Goal: Task Accomplishment & Management: Use online tool/utility

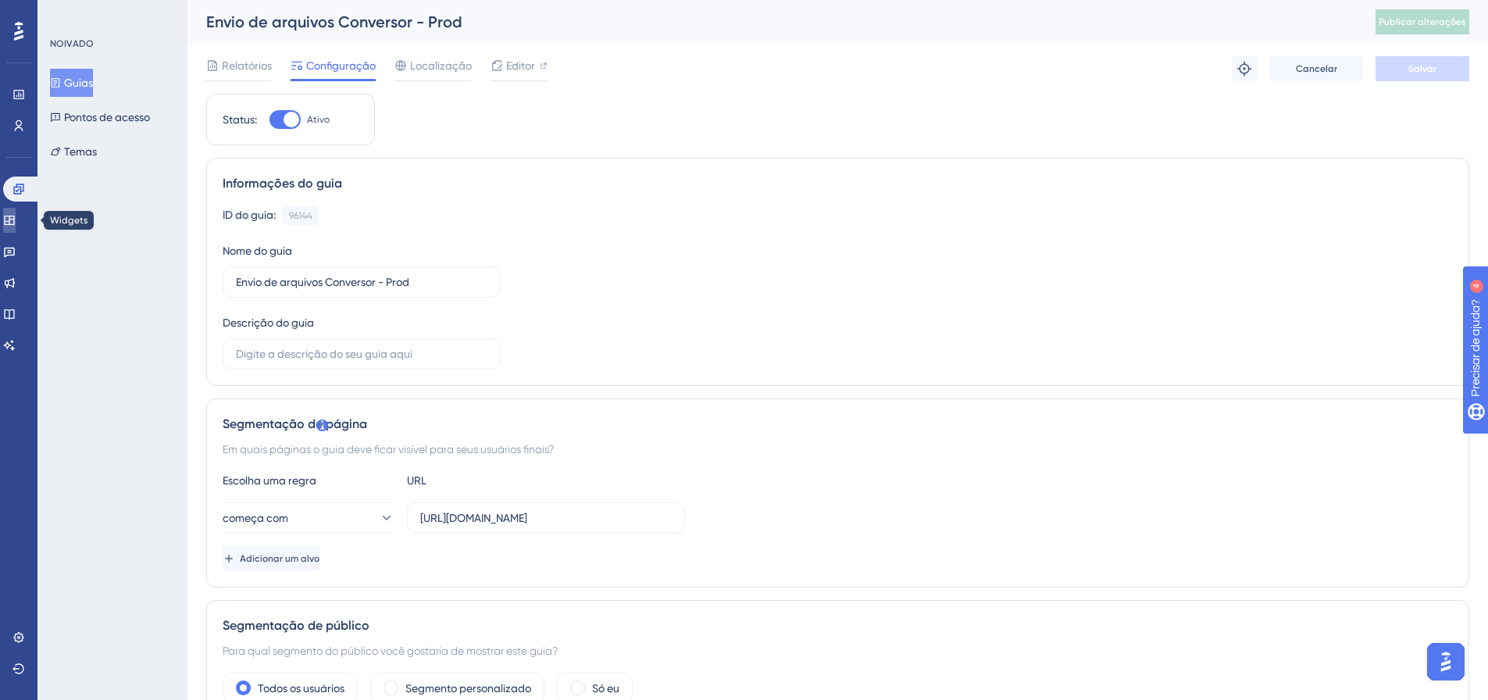
click at [16, 223] on link at bounding box center [9, 220] width 12 height 25
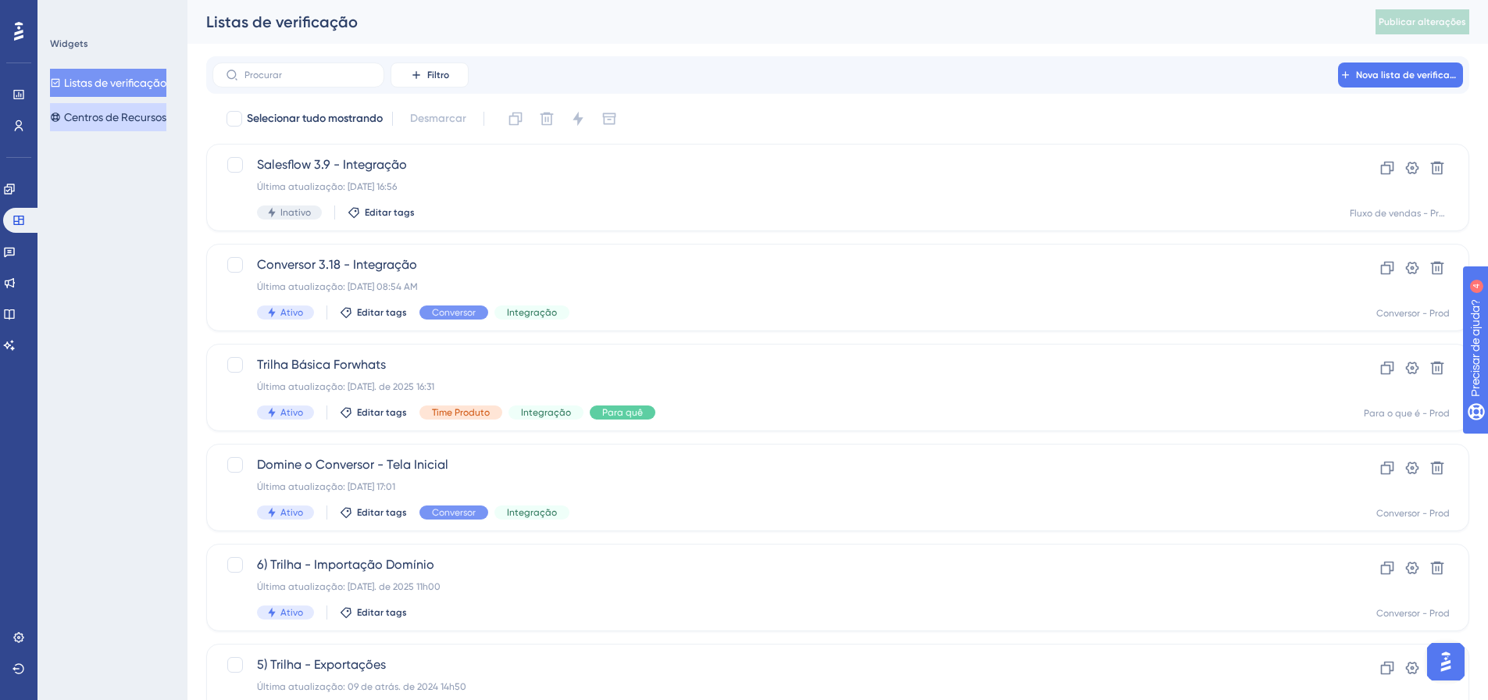
click at [115, 117] on font "Centros de Recursos" at bounding box center [115, 117] width 102 height 12
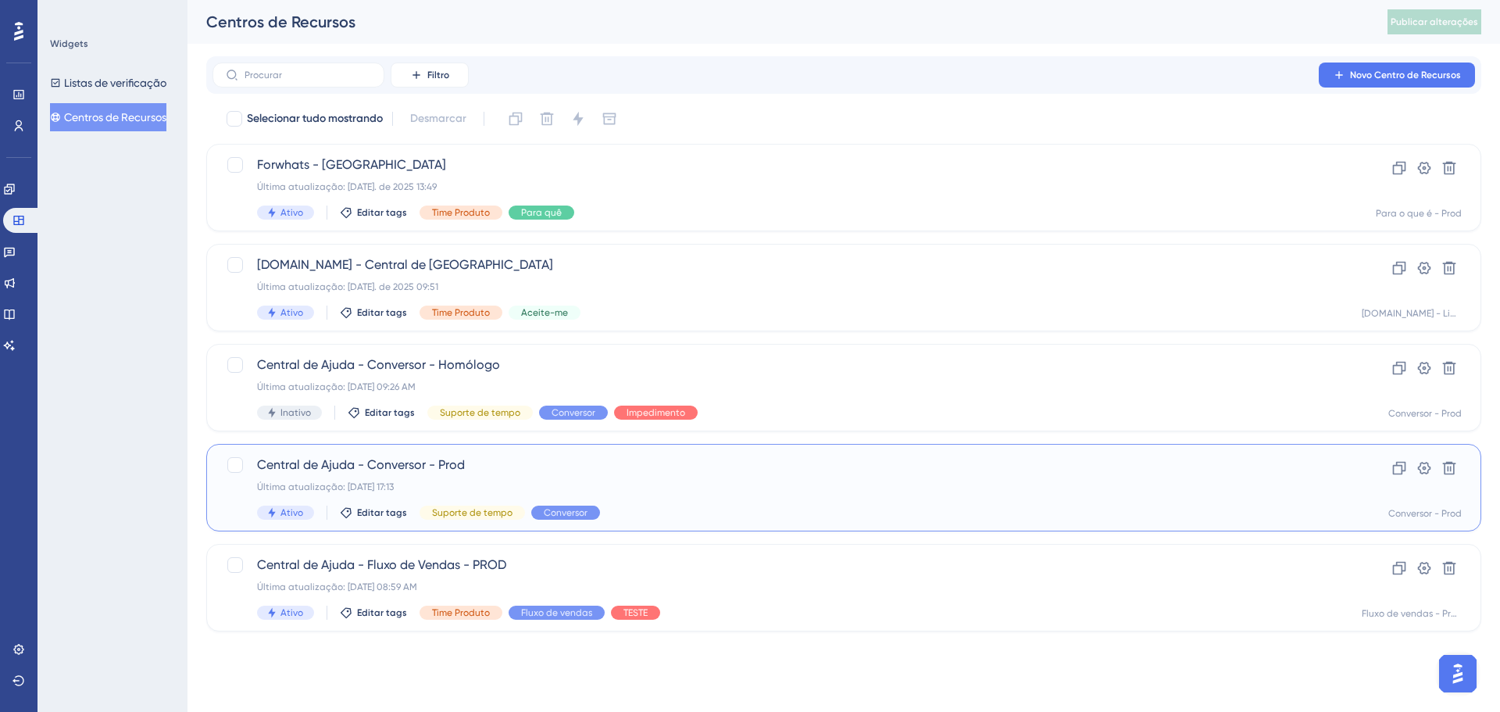
click at [1160, 484] on div "Última atualização: 22 de jul. de 2025 17:13" at bounding box center [781, 486] width 1048 height 12
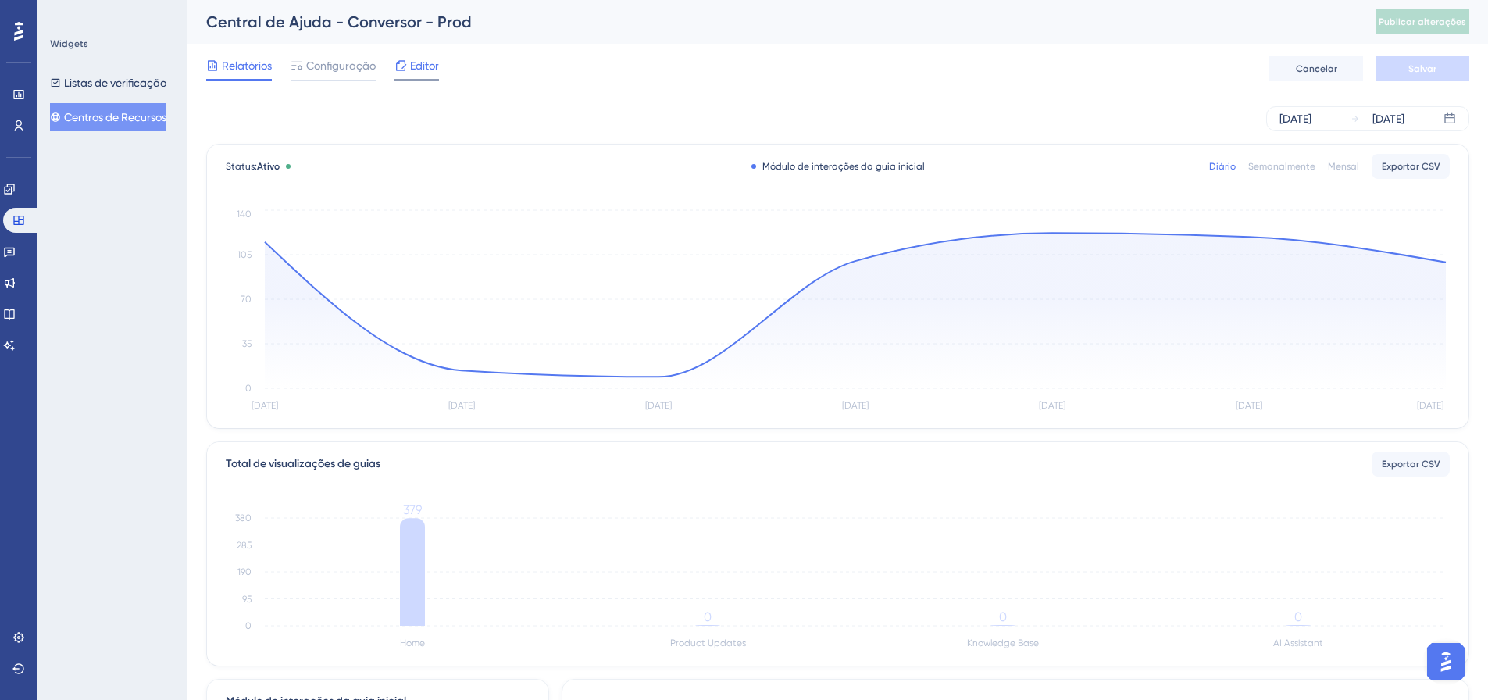
click at [405, 63] on icon at bounding box center [401, 65] width 10 height 10
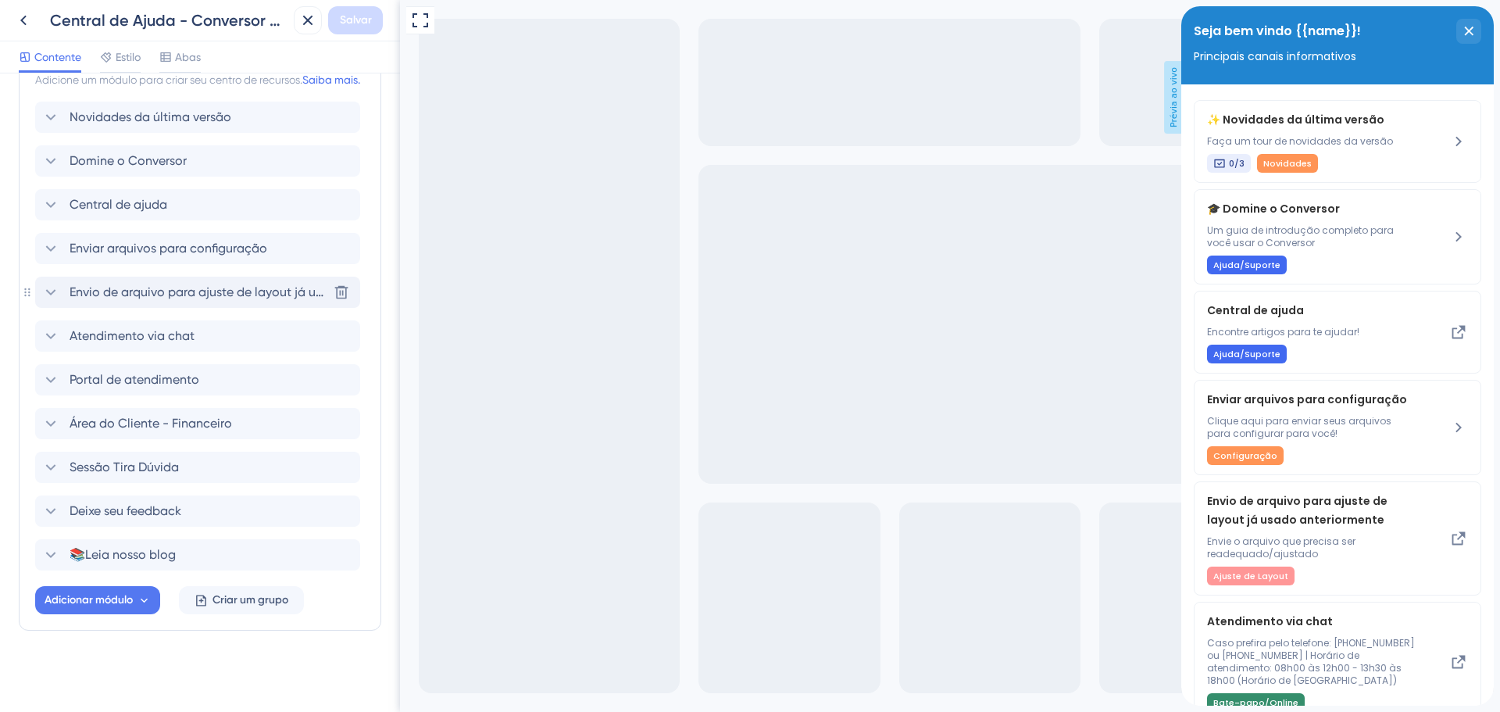
click at [47, 298] on icon at bounding box center [50, 292] width 19 height 19
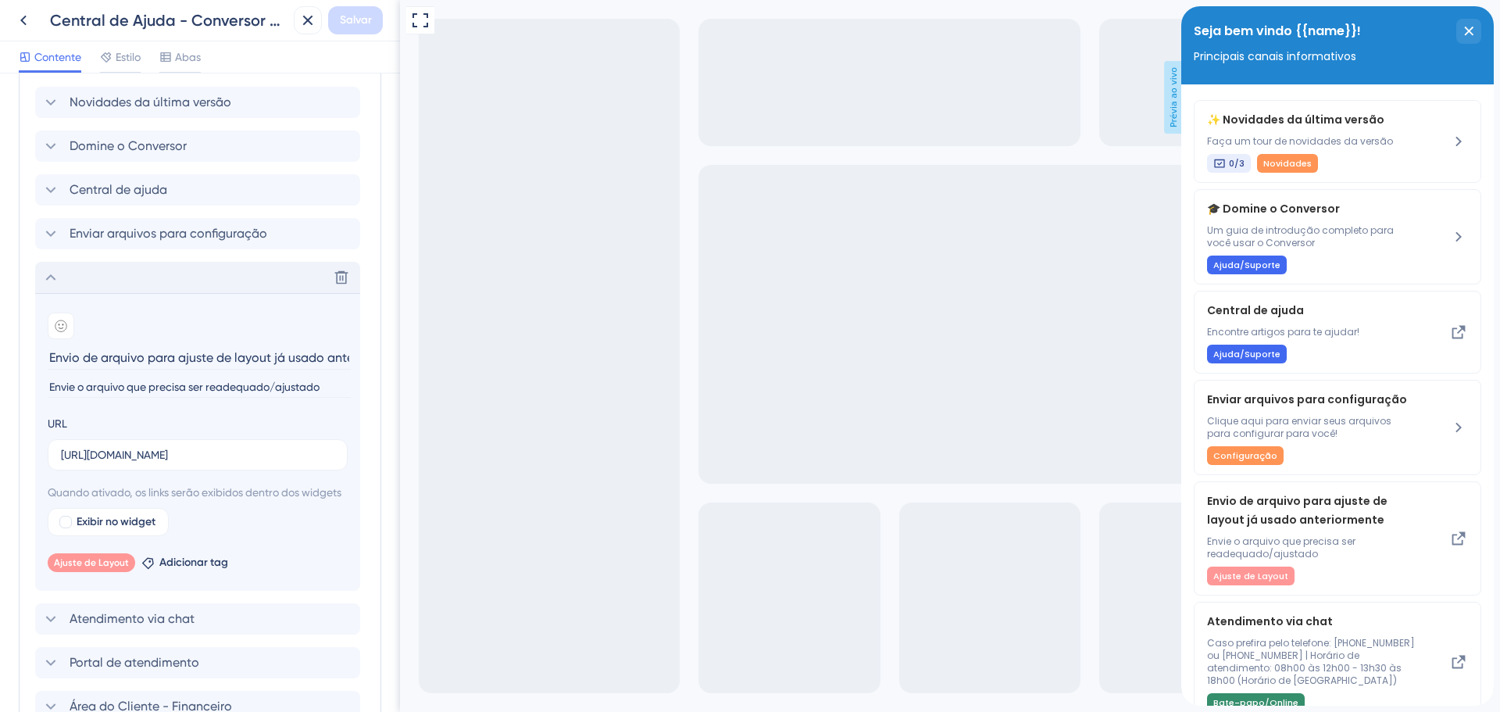
click at [48, 287] on icon at bounding box center [50, 277] width 19 height 19
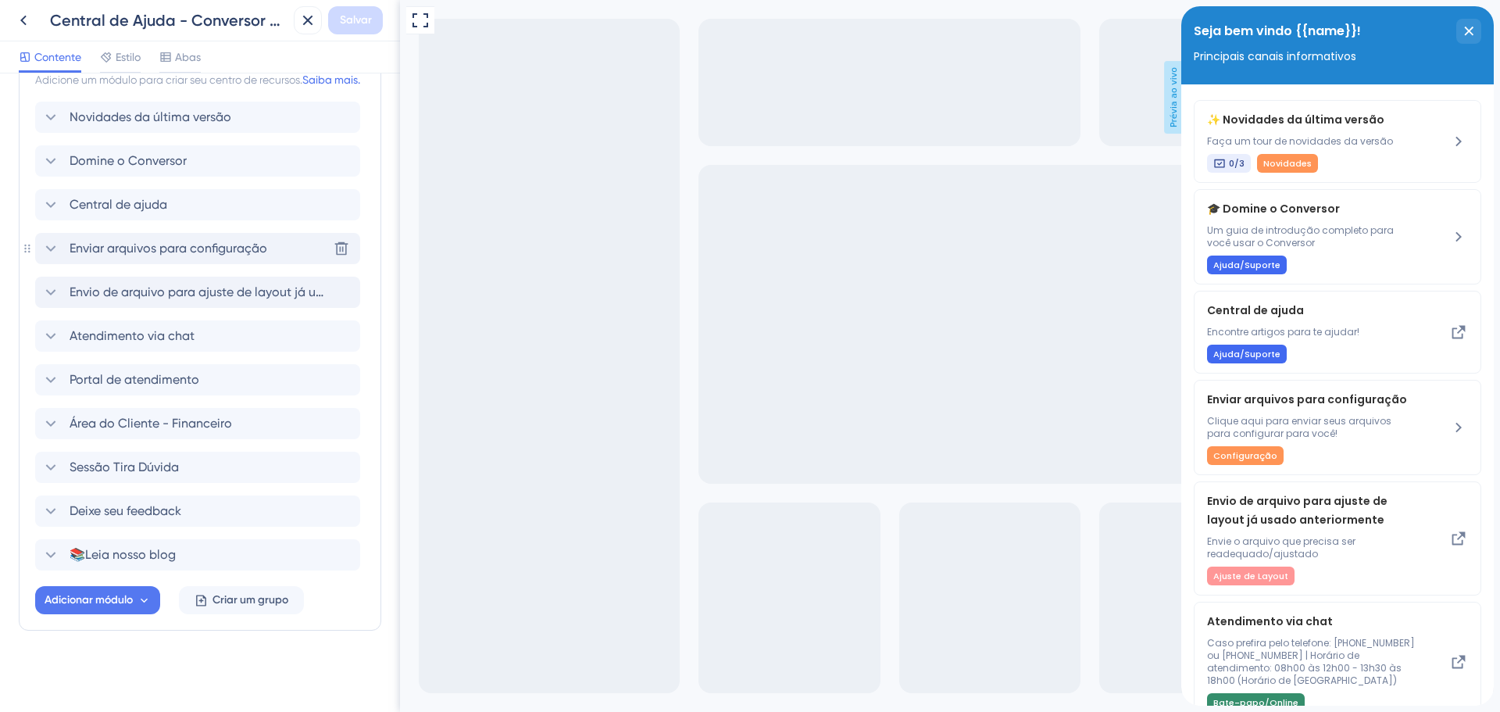
click at [59, 250] on icon at bounding box center [50, 248] width 19 height 19
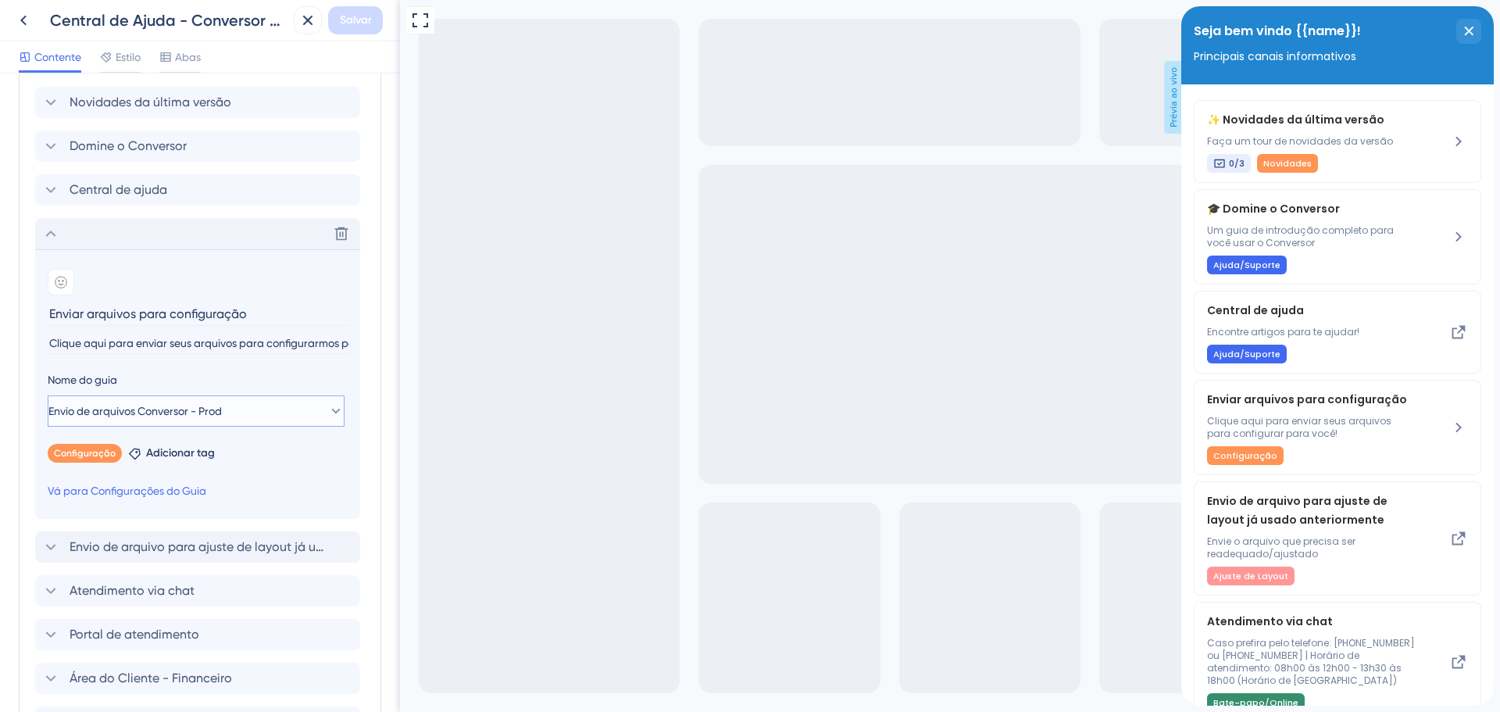
click at [334, 426] on button "Envio de arquivos Conversor - Prod" at bounding box center [196, 410] width 297 height 31
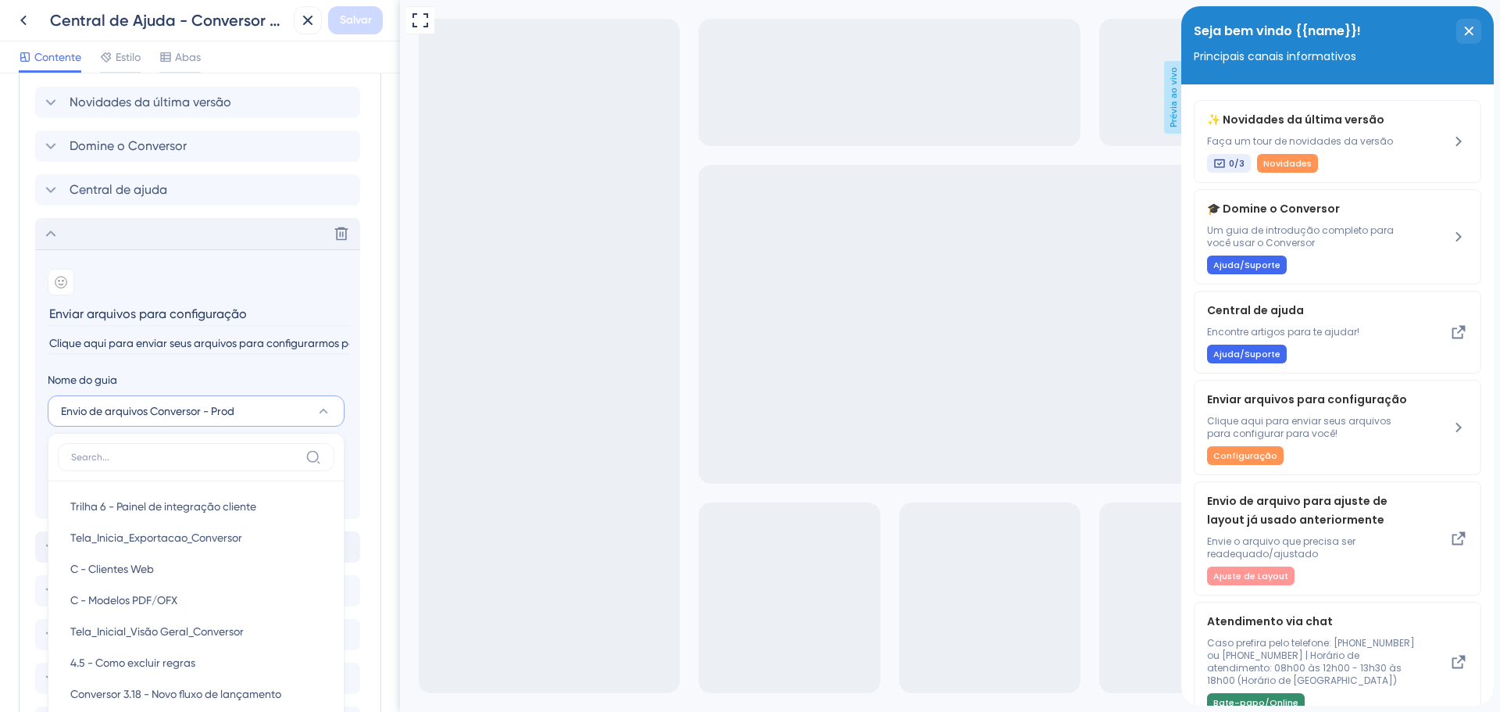
scroll to position [576, 0]
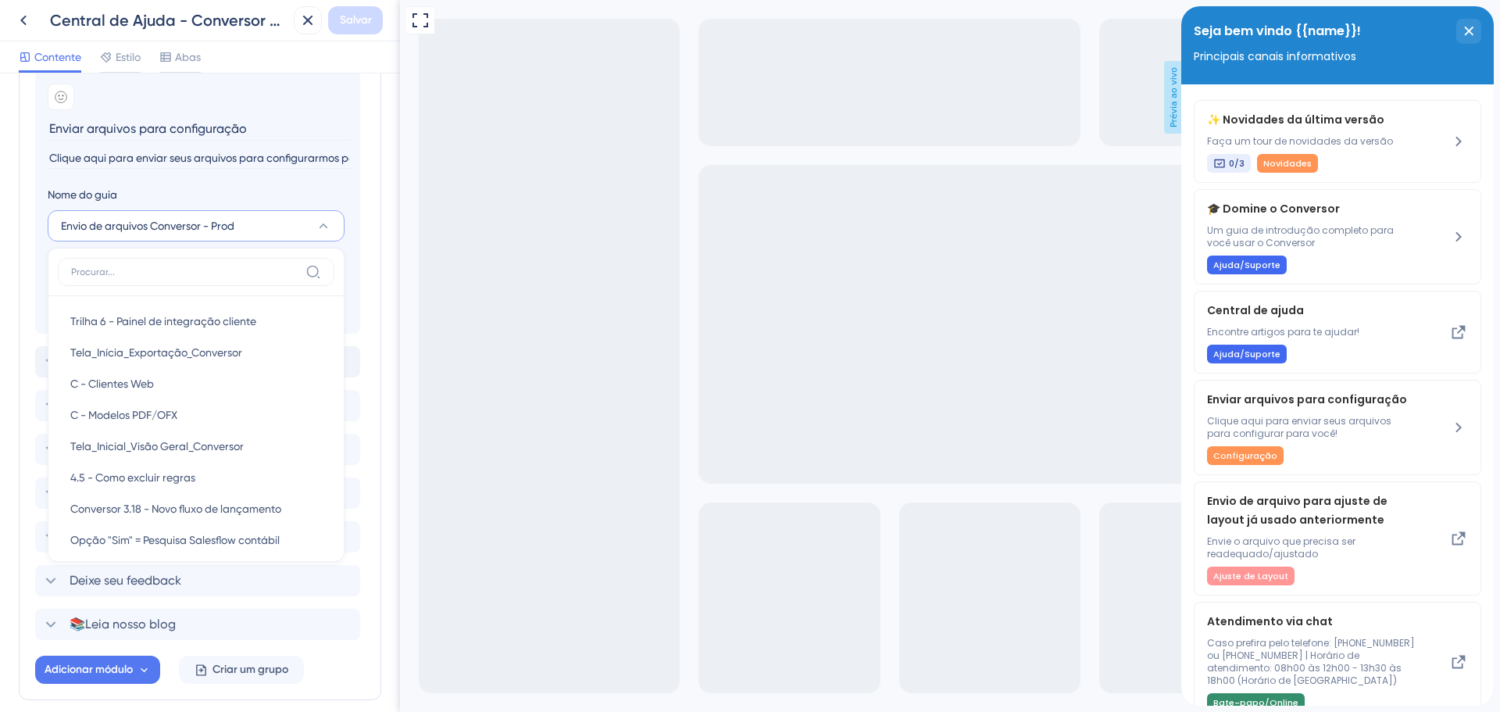
click at [210, 278] on input at bounding box center [185, 272] width 228 height 12
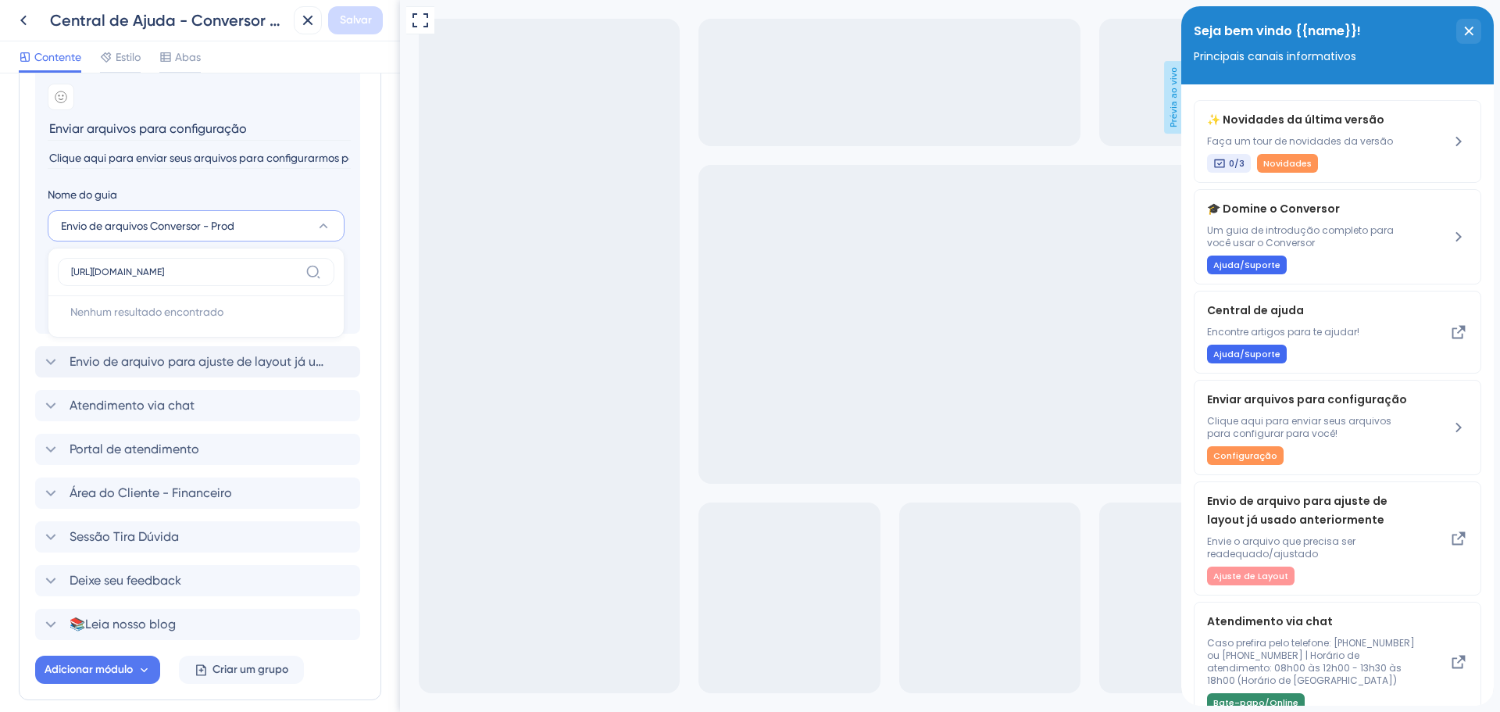
type input "https://form.jotform.com/232355529478062"
click at [522, 274] on div "Visualização em tela cheia Prévia ao vivo" at bounding box center [950, 370] width 1100 height 741
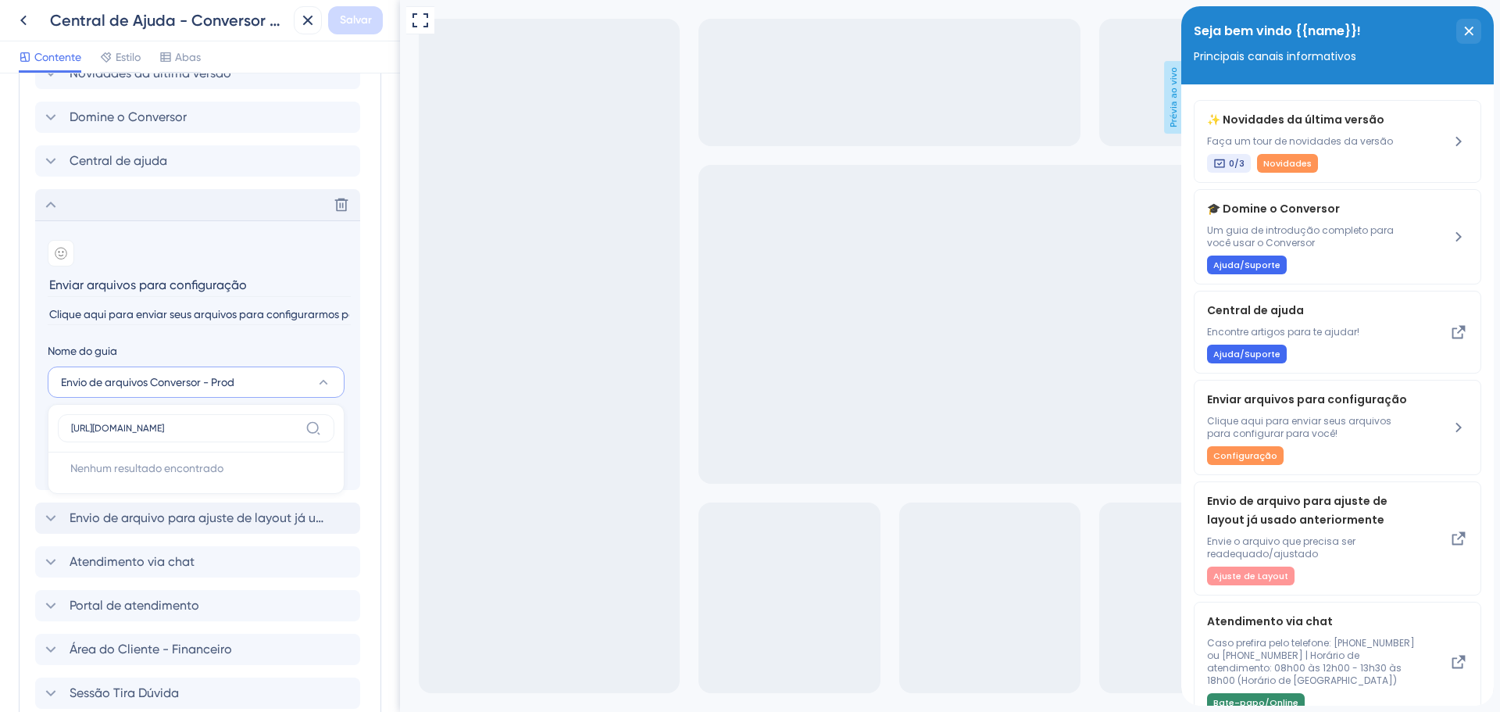
click at [55, 214] on icon at bounding box center [50, 204] width 19 height 19
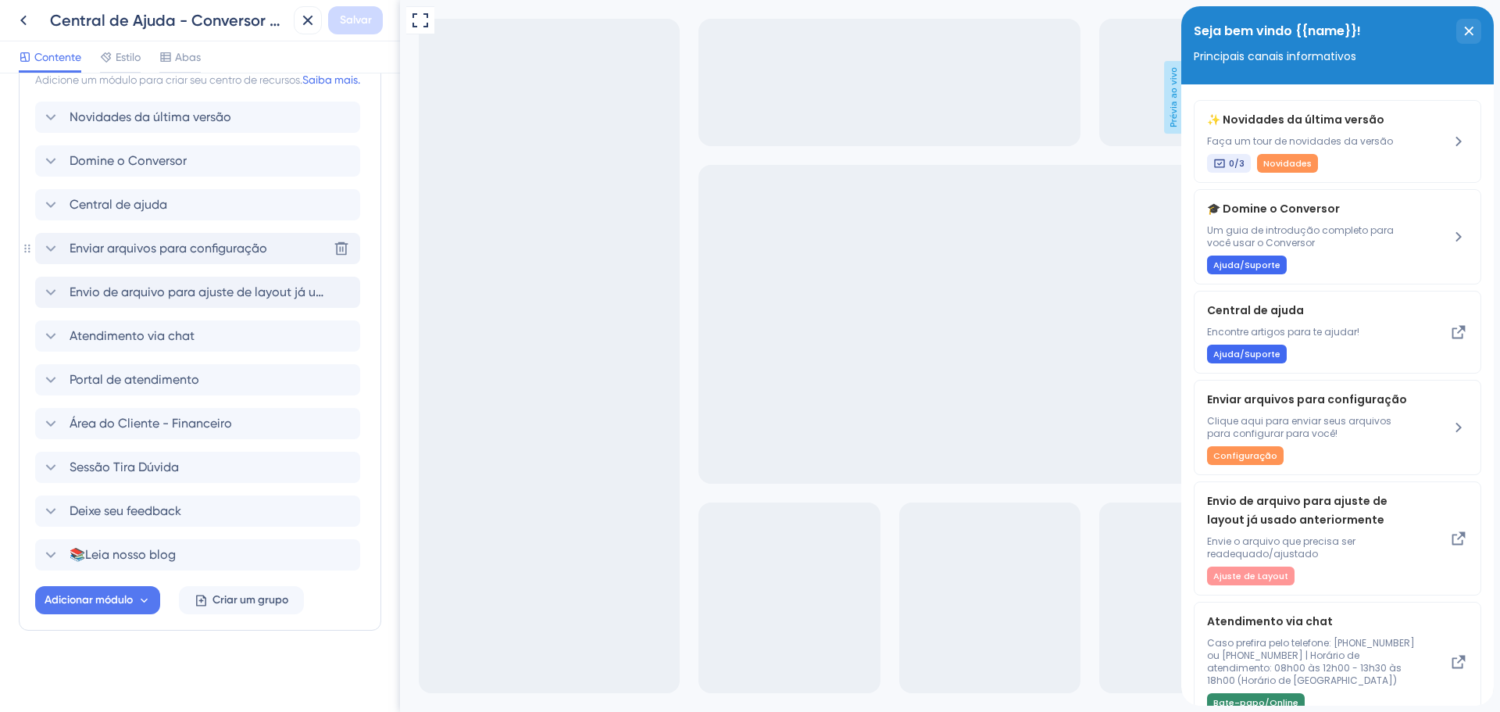
scroll to position [394, 0]
click at [232, 288] on font "Envio de arquivo para ajuste de layout já usado anteriormente" at bounding box center [250, 291] width 360 height 15
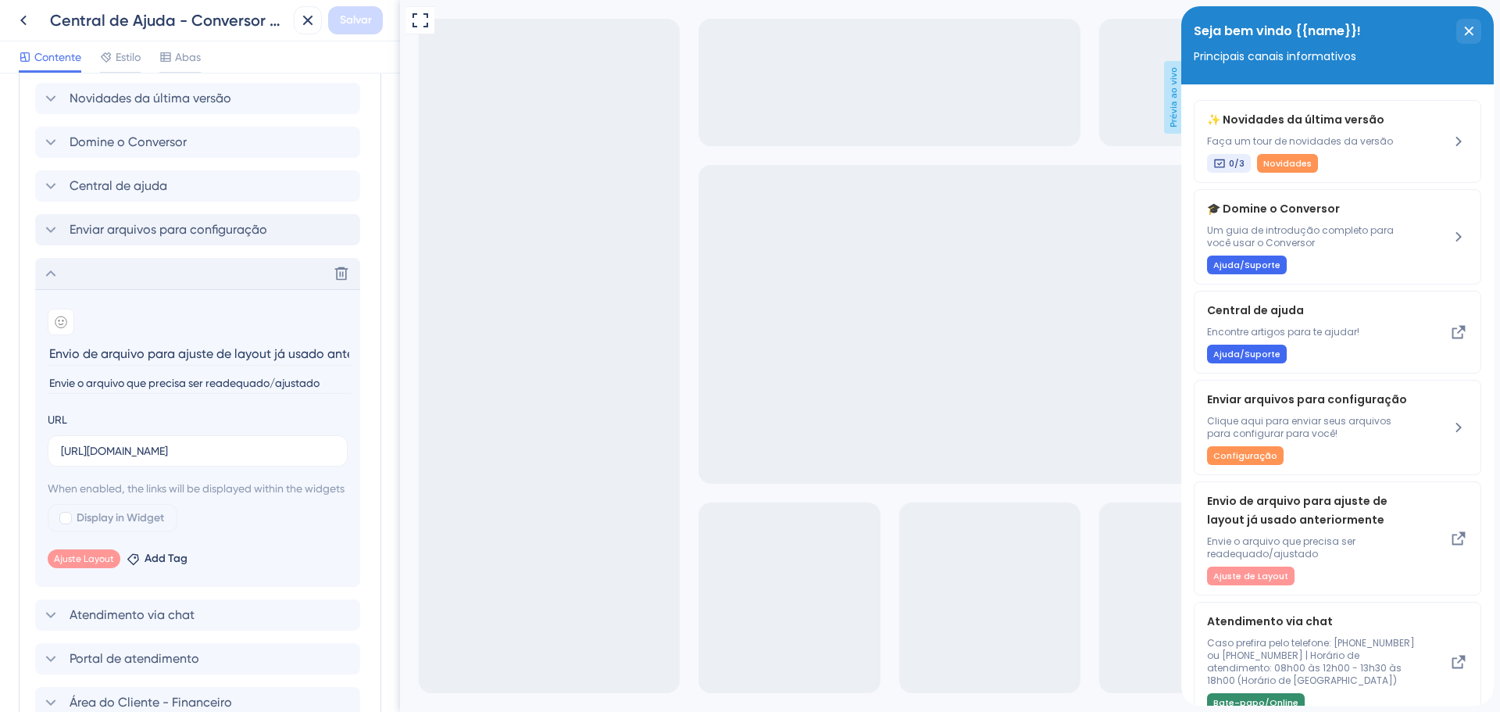
scroll to position [0, 59]
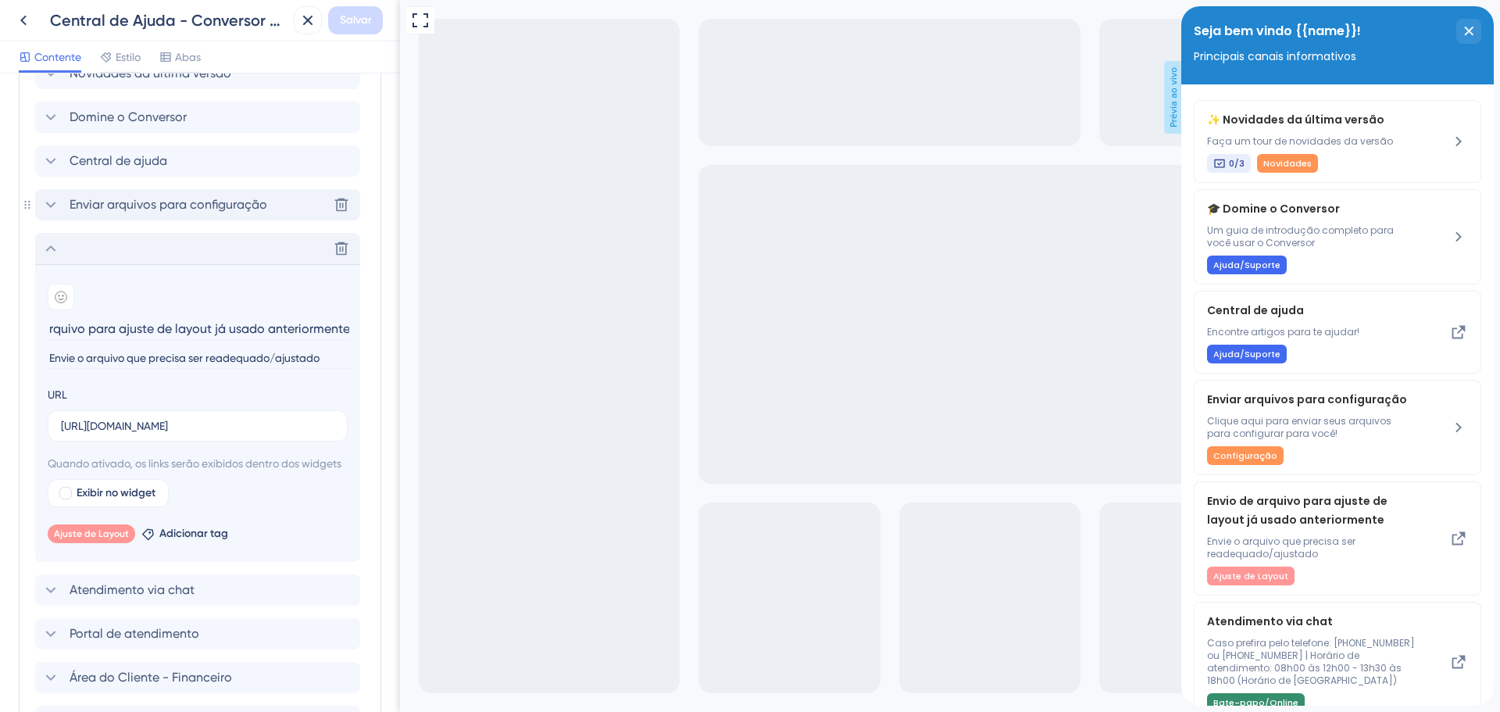
click at [87, 212] on font "Enviar arquivos para configuração" at bounding box center [169, 204] width 198 height 15
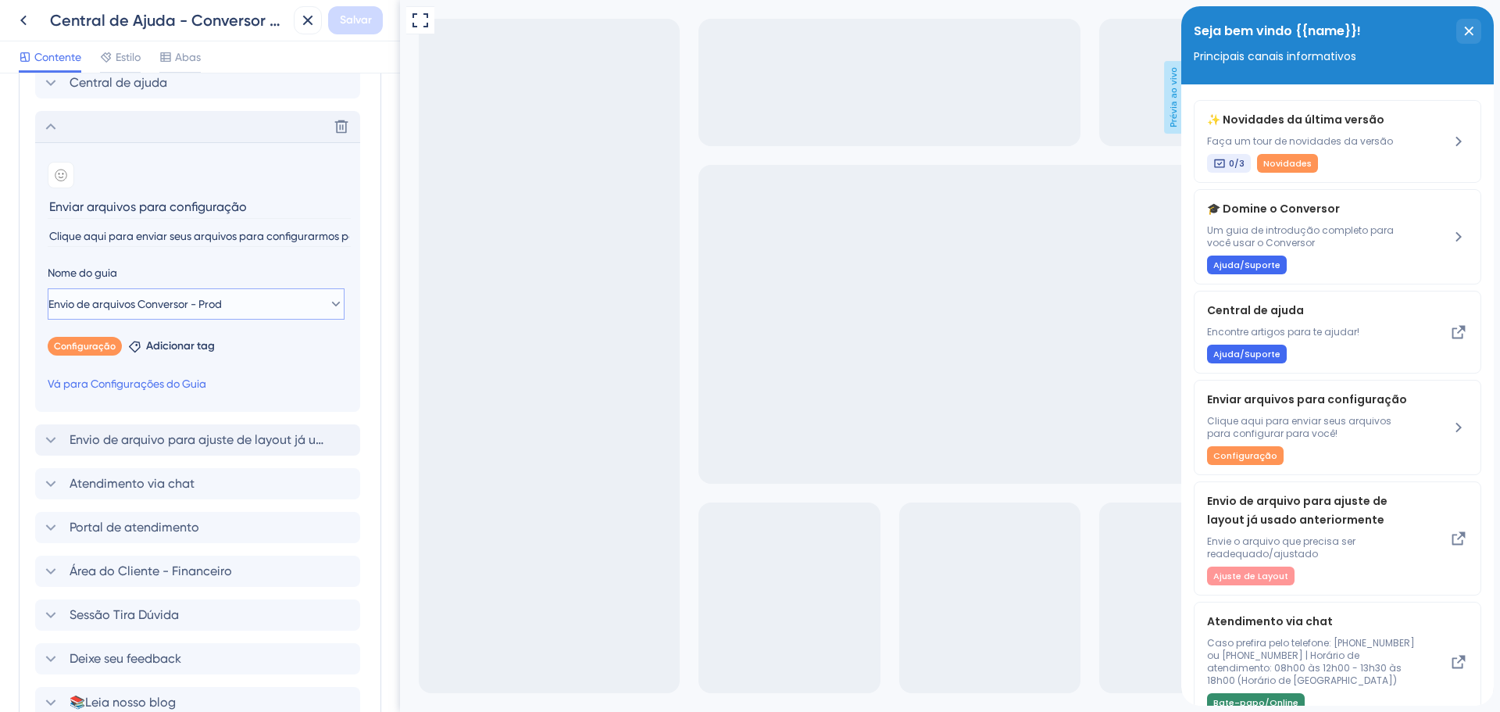
click at [281, 319] on button "Envio de arquivos Conversor - Prod" at bounding box center [196, 303] width 297 height 31
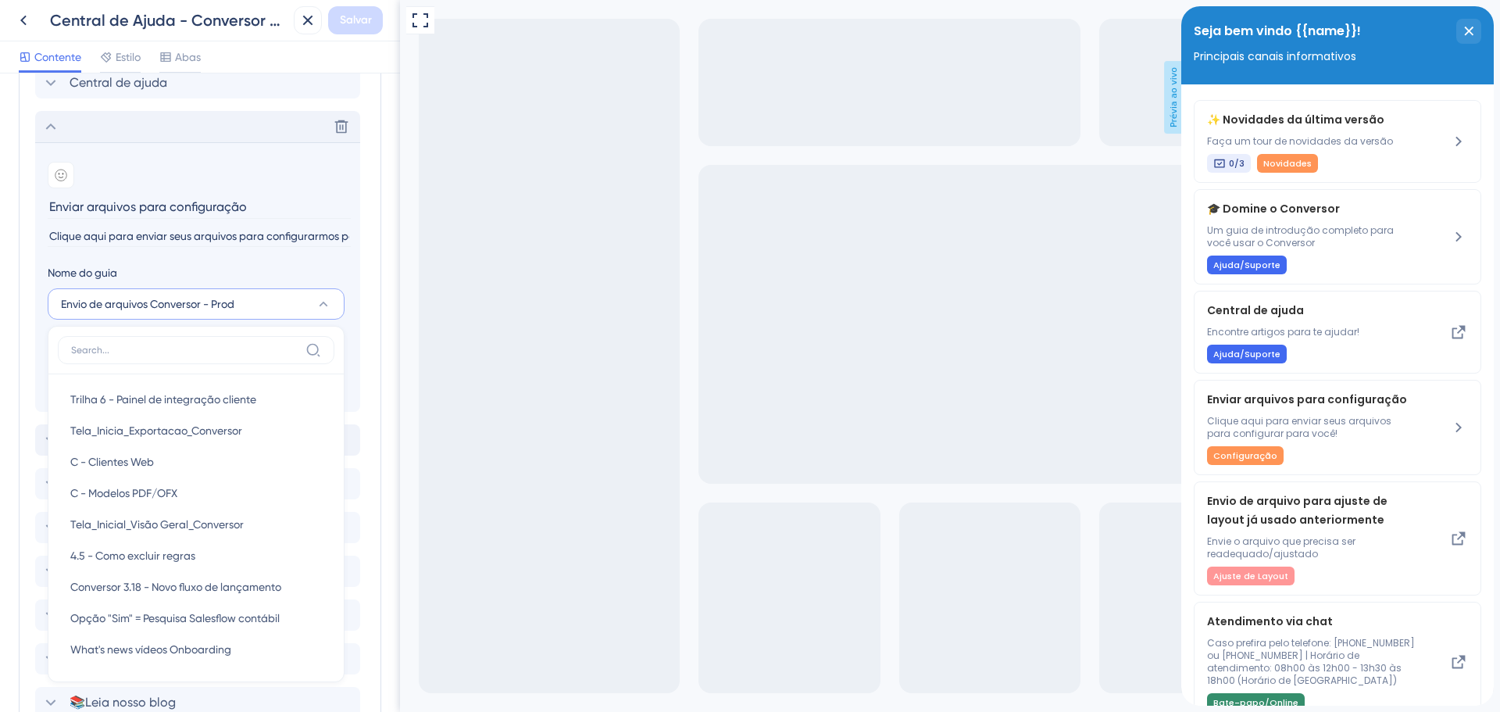
scroll to position [592, 0]
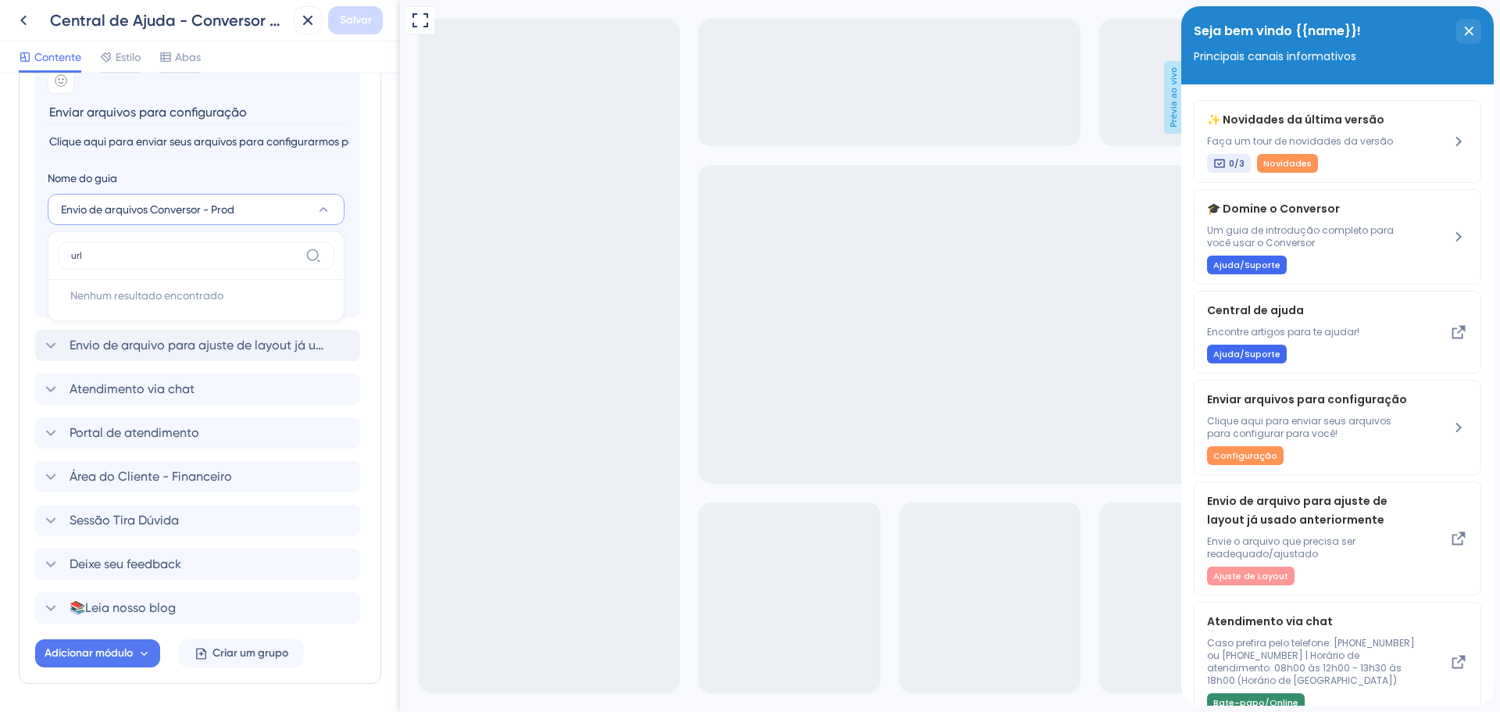
type input "url"
click at [516, 284] on div "Visualização em tela cheia Prévia ao vivo" at bounding box center [950, 370] width 1100 height 741
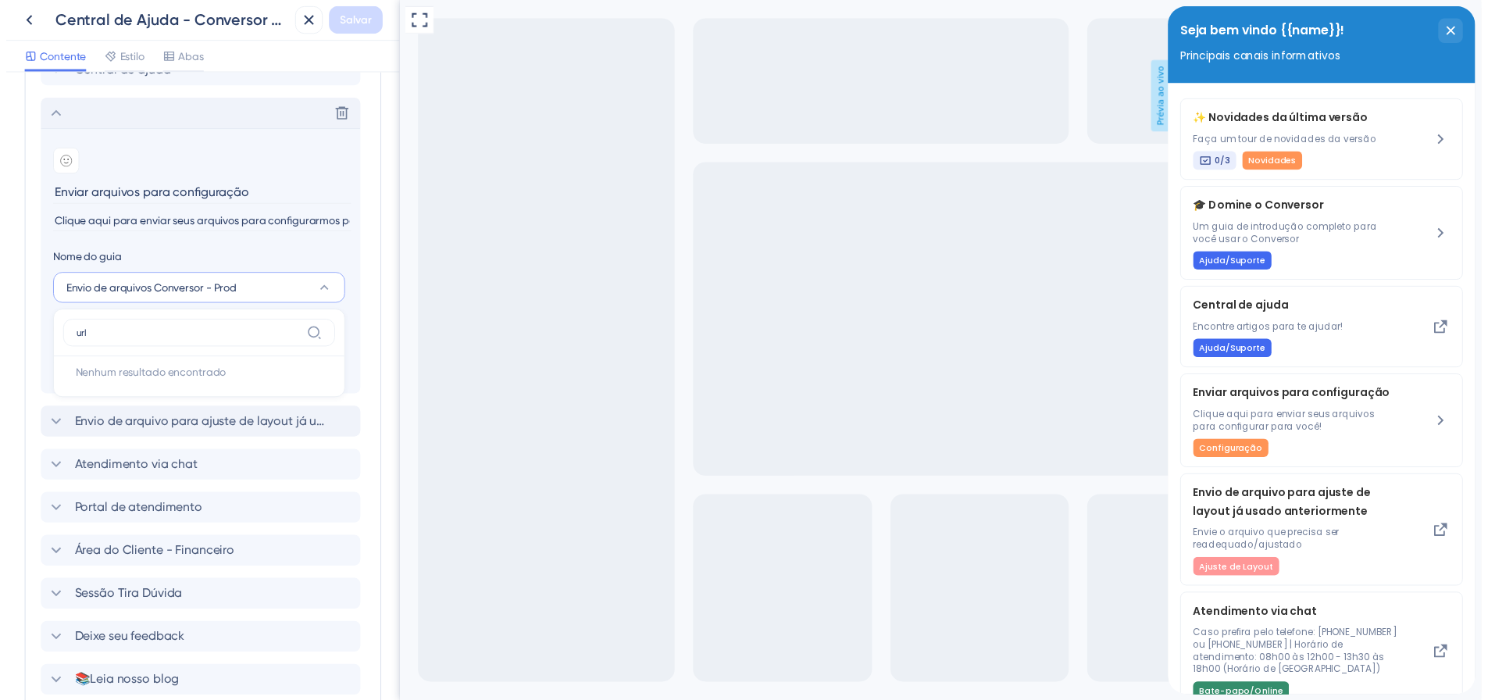
scroll to position [508, 0]
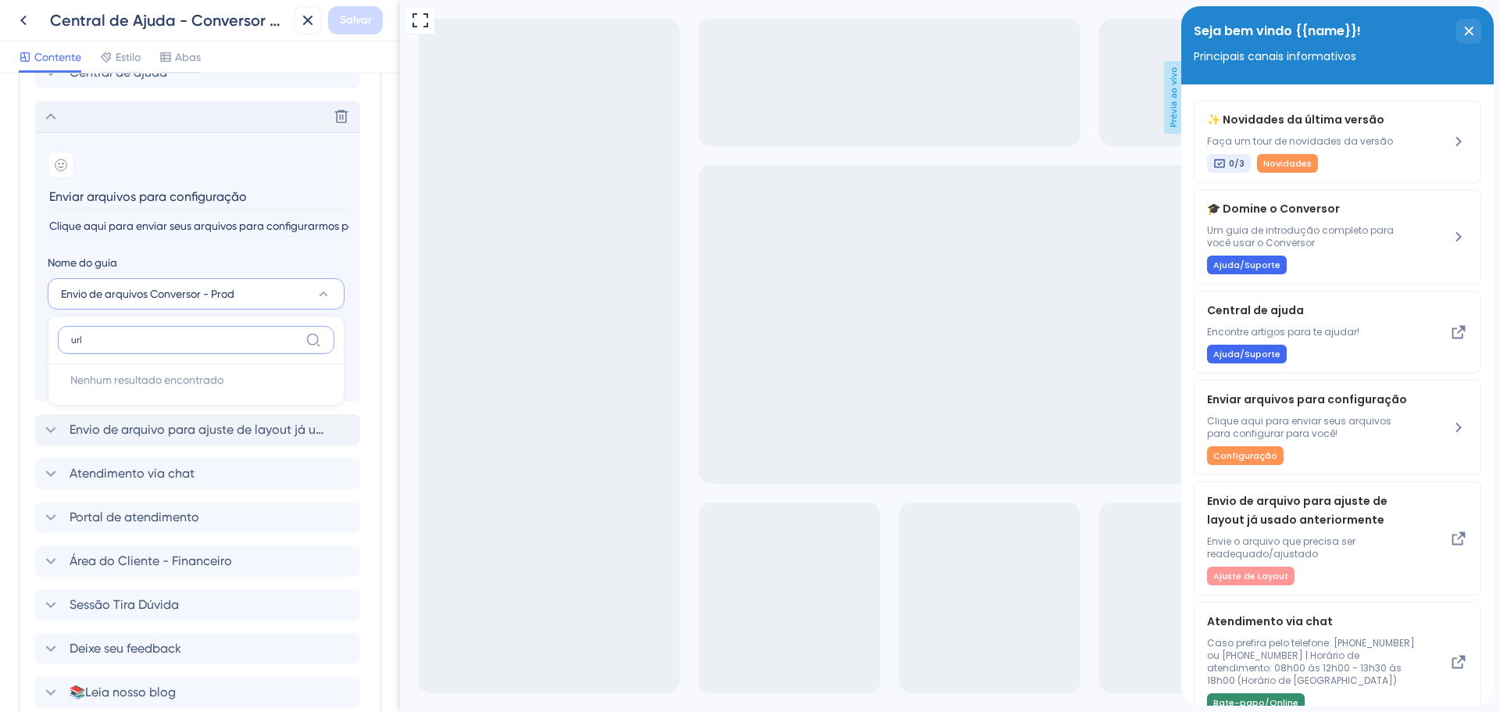
click at [197, 346] on input "url" at bounding box center [185, 340] width 228 height 12
click at [234, 237] on input "Clique aqui para enviar seus arquivos para configurarmos para você!" at bounding box center [199, 226] width 303 height 21
click at [139, 380] on font "Vá para Configurações do Guia" at bounding box center [127, 373] width 159 height 12
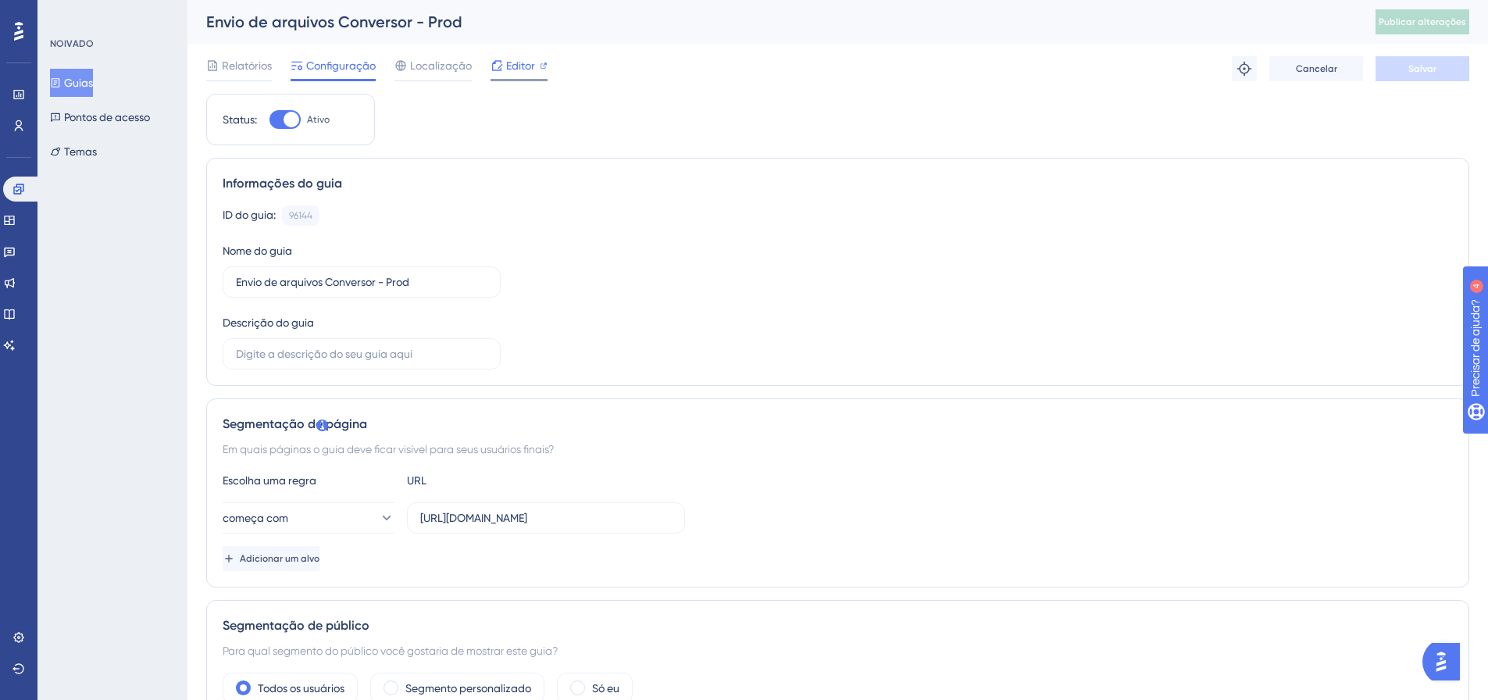
click at [502, 59] on div "Editor" at bounding box center [519, 65] width 57 height 19
drag, startPoint x: 16, startPoint y: 218, endPoint x: 139, endPoint y: 217, distance: 123.4
click at [16, 218] on icon at bounding box center [9, 220] width 12 height 12
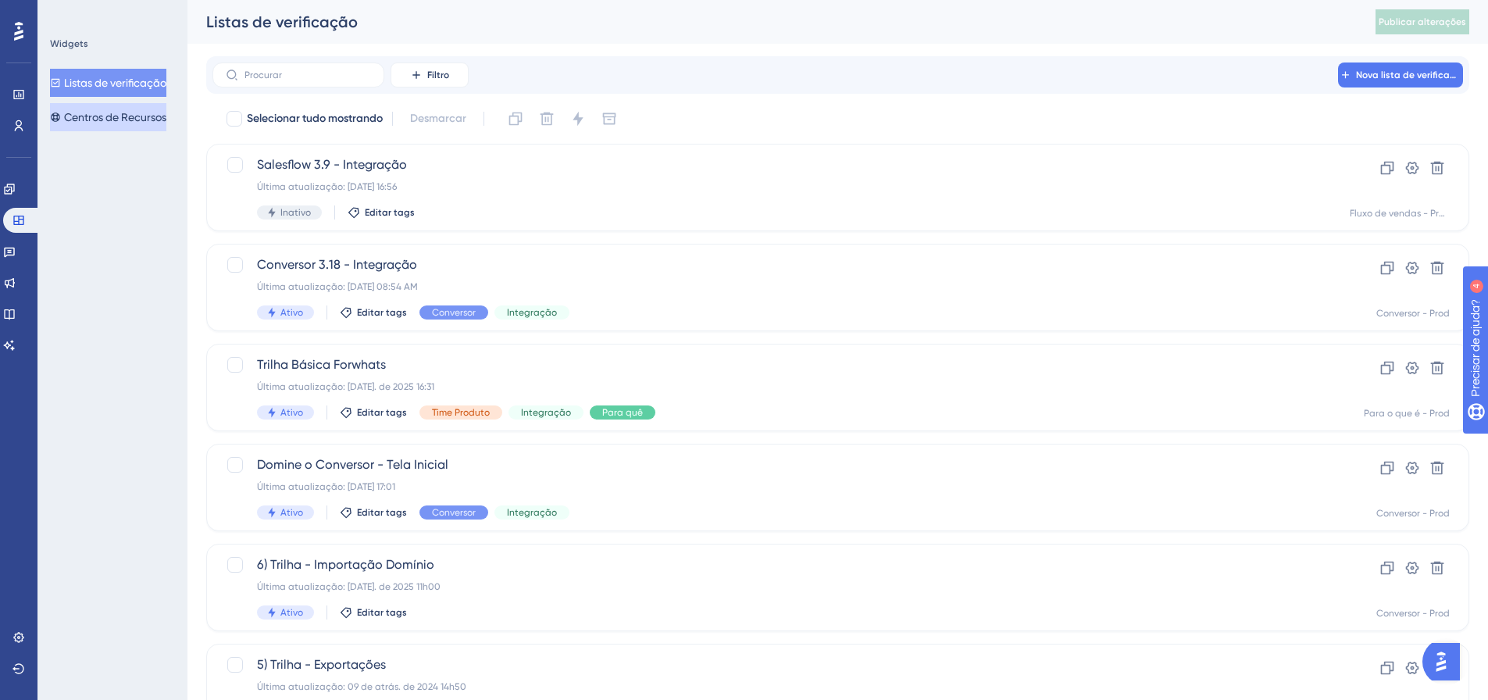
click at [145, 124] on font "Centros de Recursos" at bounding box center [115, 117] width 102 height 19
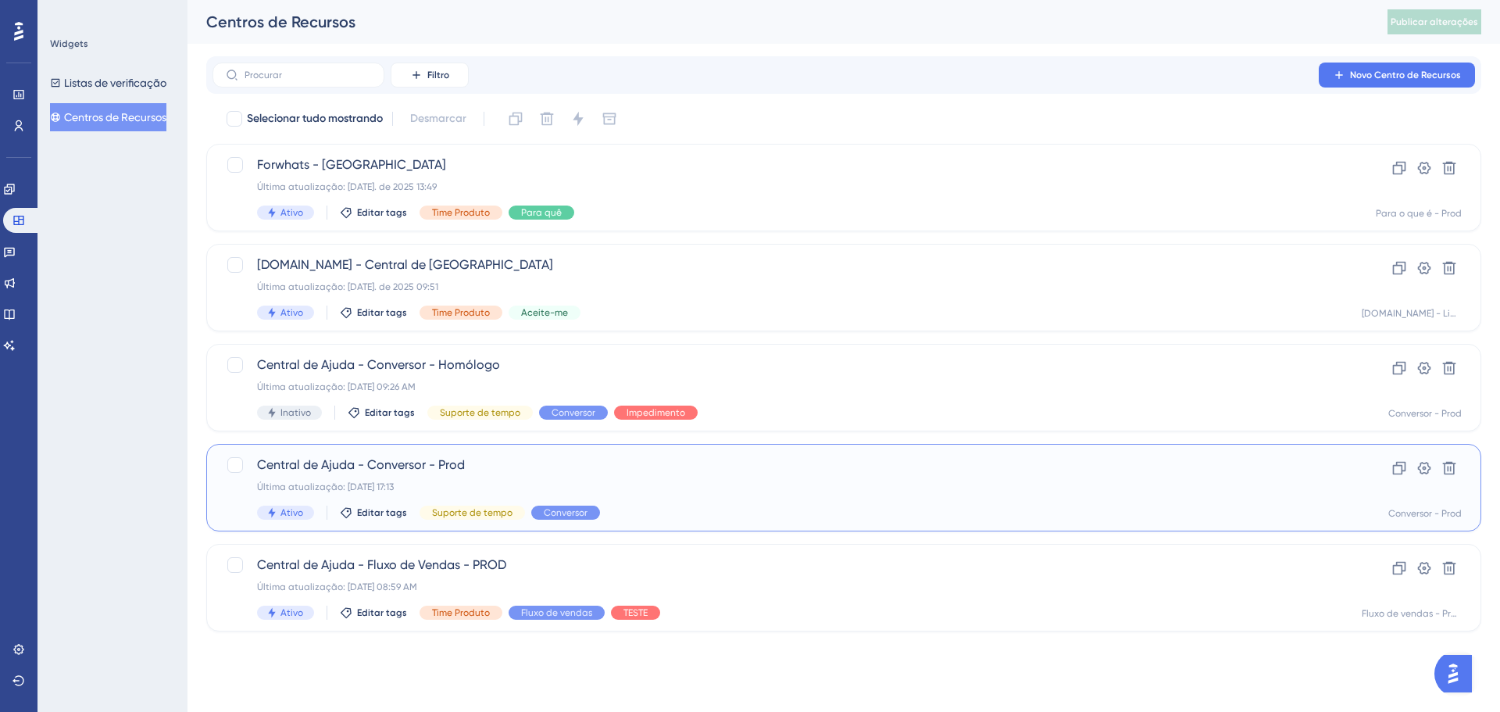
click at [1208, 473] on span "Central de Ajuda - Conversor - Prod" at bounding box center [781, 464] width 1048 height 19
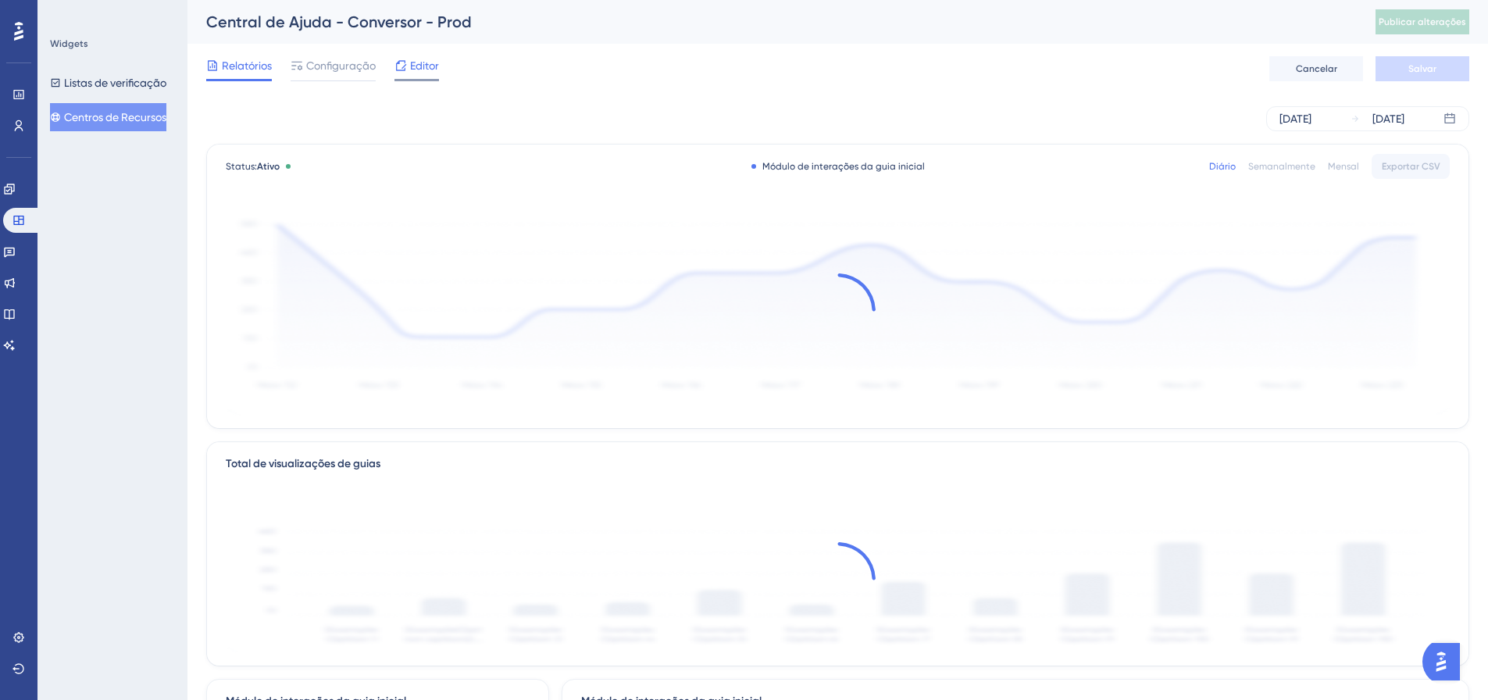
click at [434, 68] on font "Editor" at bounding box center [424, 65] width 29 height 12
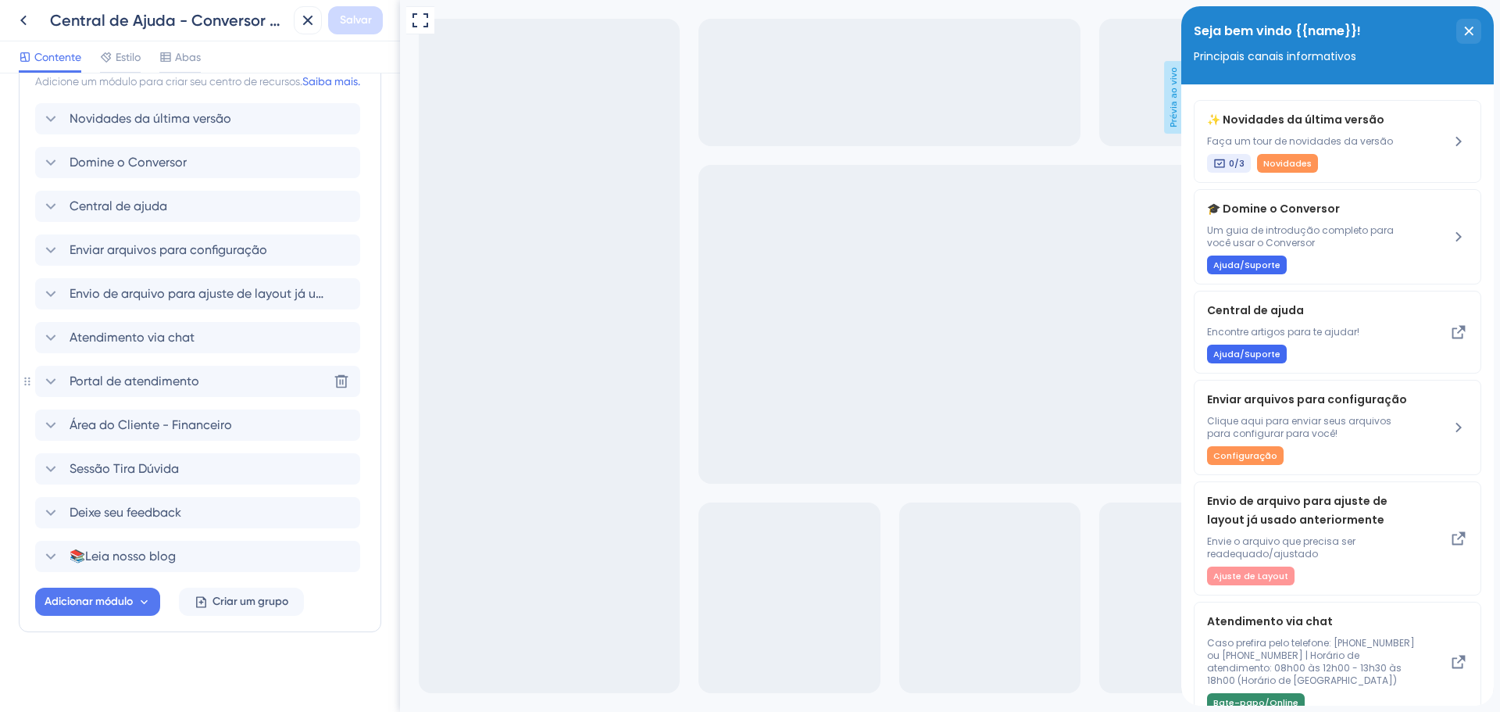
scroll to position [391, 0]
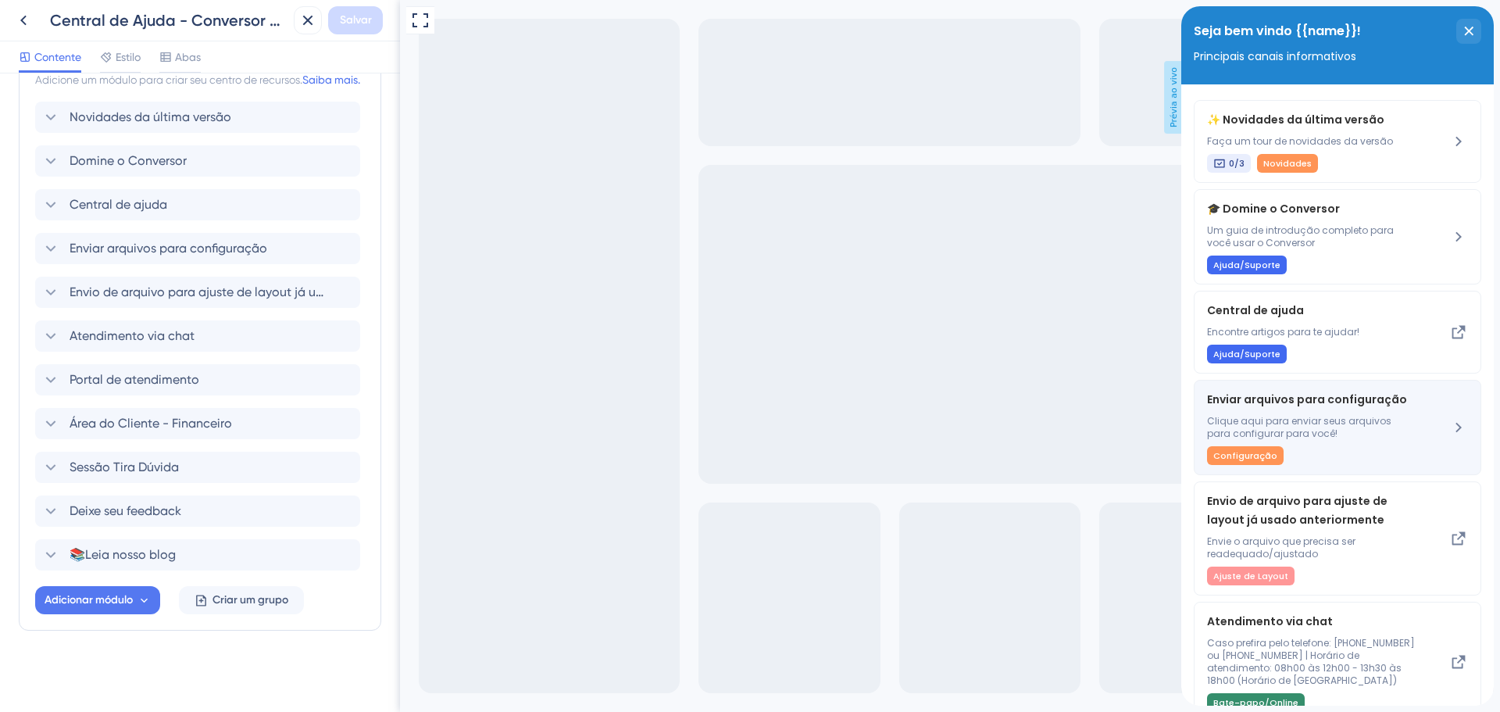
click at [1320, 412] on div "Enviar arquivos para configuração Clique aqui para enviar seus arquivos para co…" at bounding box center [1311, 427] width 209 height 75
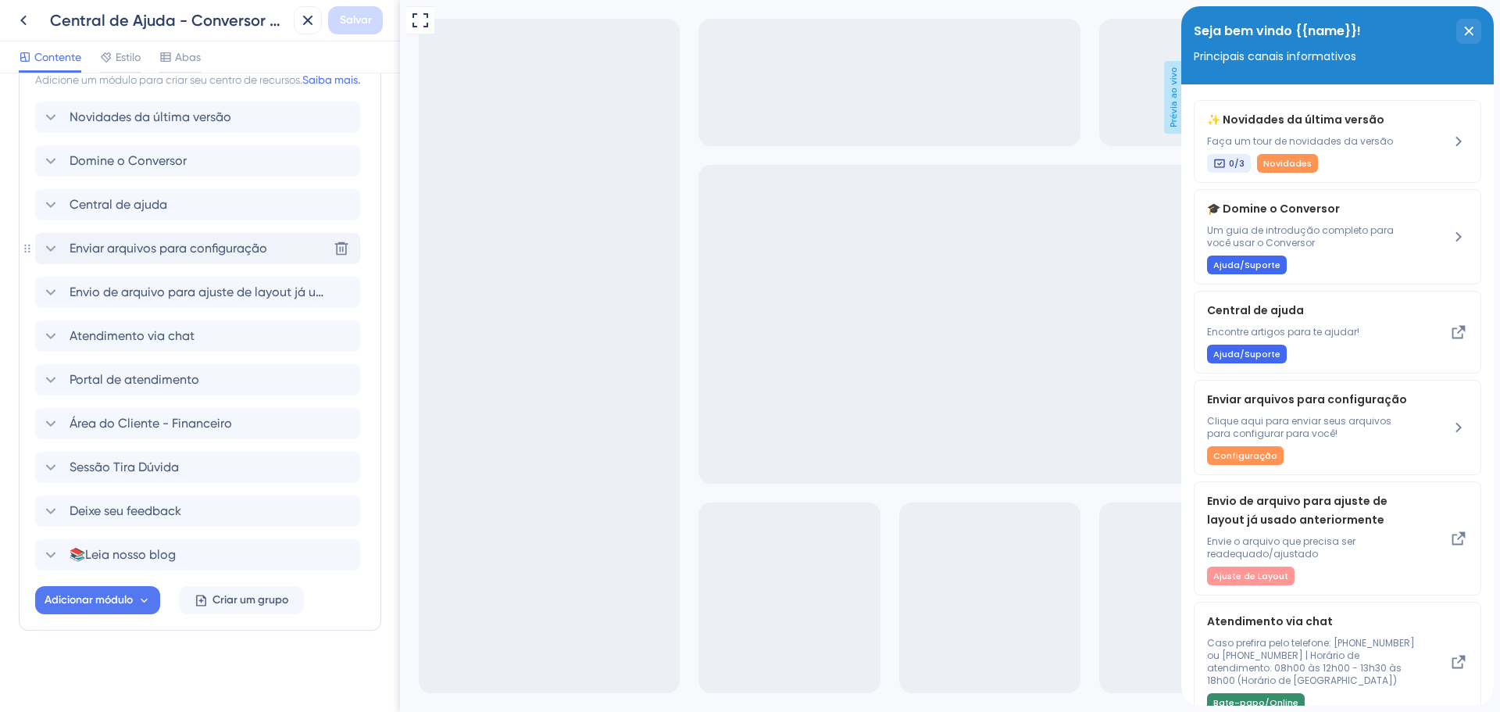
click at [58, 248] on icon at bounding box center [50, 248] width 19 height 19
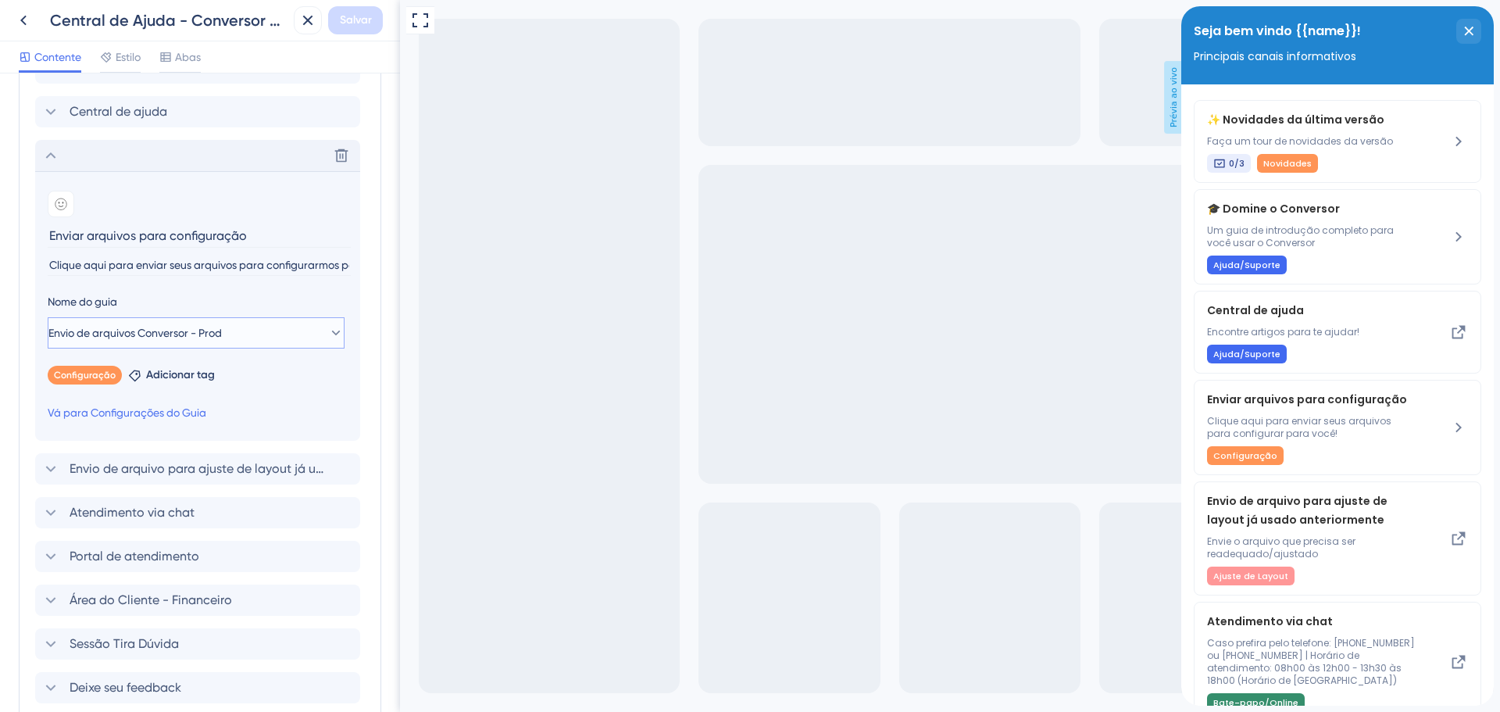
click at [328, 341] on icon at bounding box center [336, 333] width 16 height 16
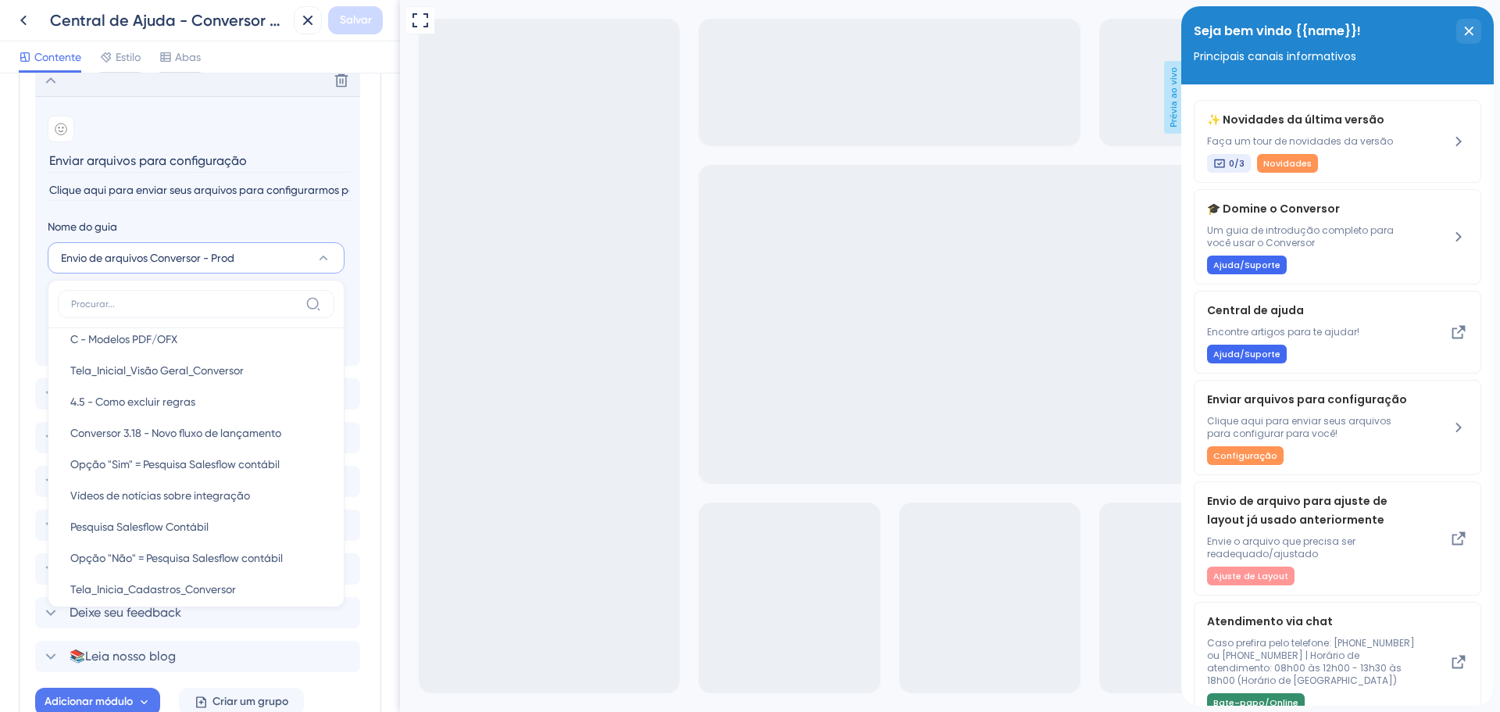
scroll to position [0, 0]
click at [356, 289] on section "Adicionar emoji Enviar arquivos para configuração Clique aqui para enviar seus …" at bounding box center [197, 230] width 325 height 269
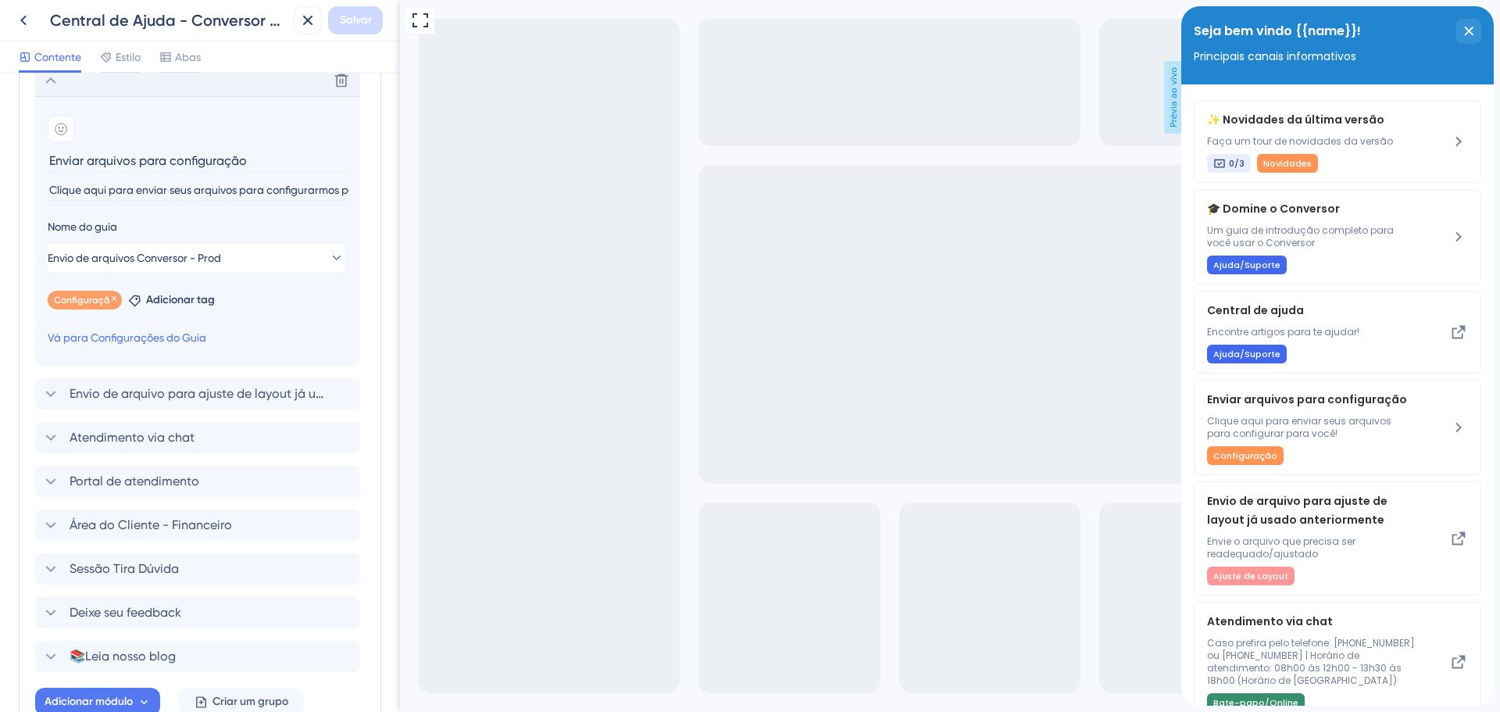
click at [79, 305] on font "Configuração" at bounding box center [85, 299] width 62 height 11
click at [222, 267] on span "Envio de arquivos Conversor - Prod" at bounding box center [134, 257] width 173 height 19
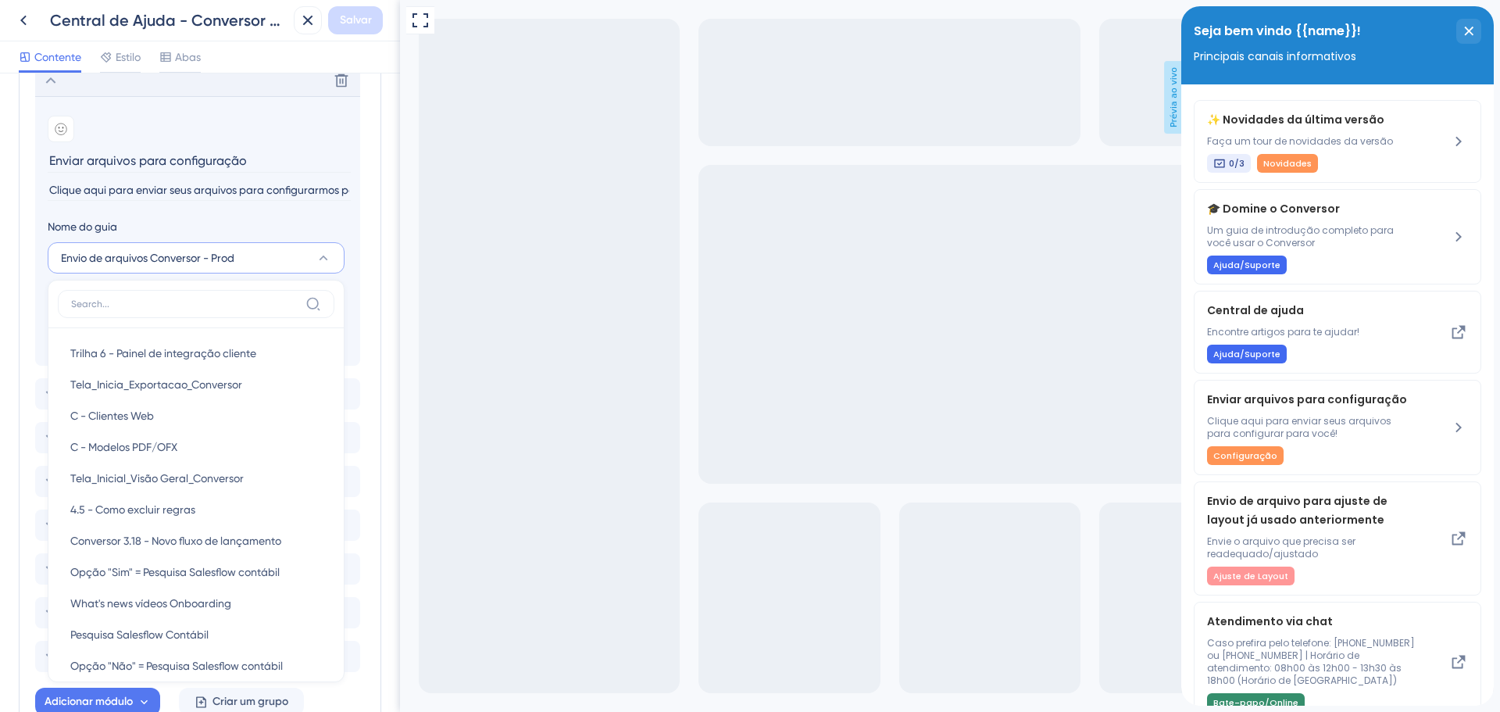
scroll to position [636, 0]
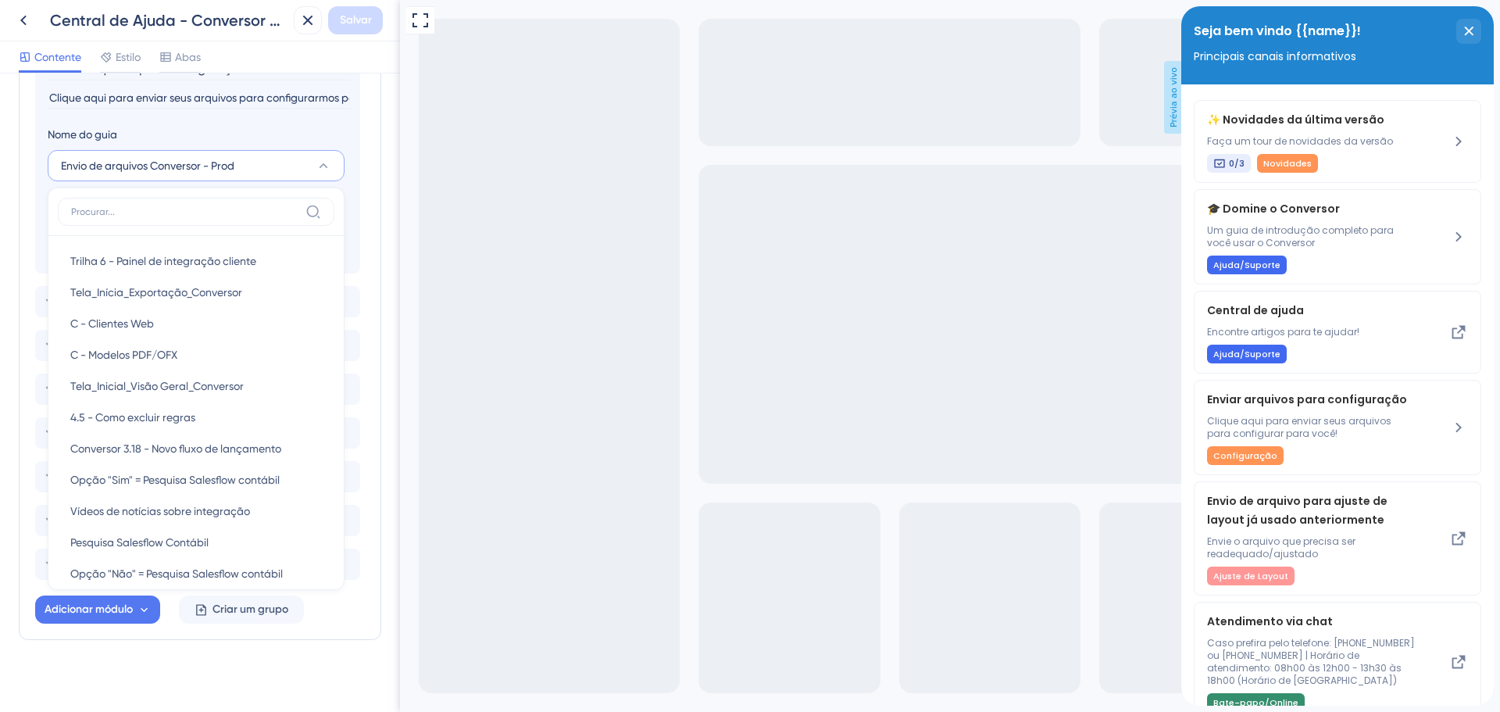
click at [335, 200] on section "Adicionar emoji Enviar arquivos para configuração Clique aqui para enviar seus …" at bounding box center [197, 138] width 325 height 269
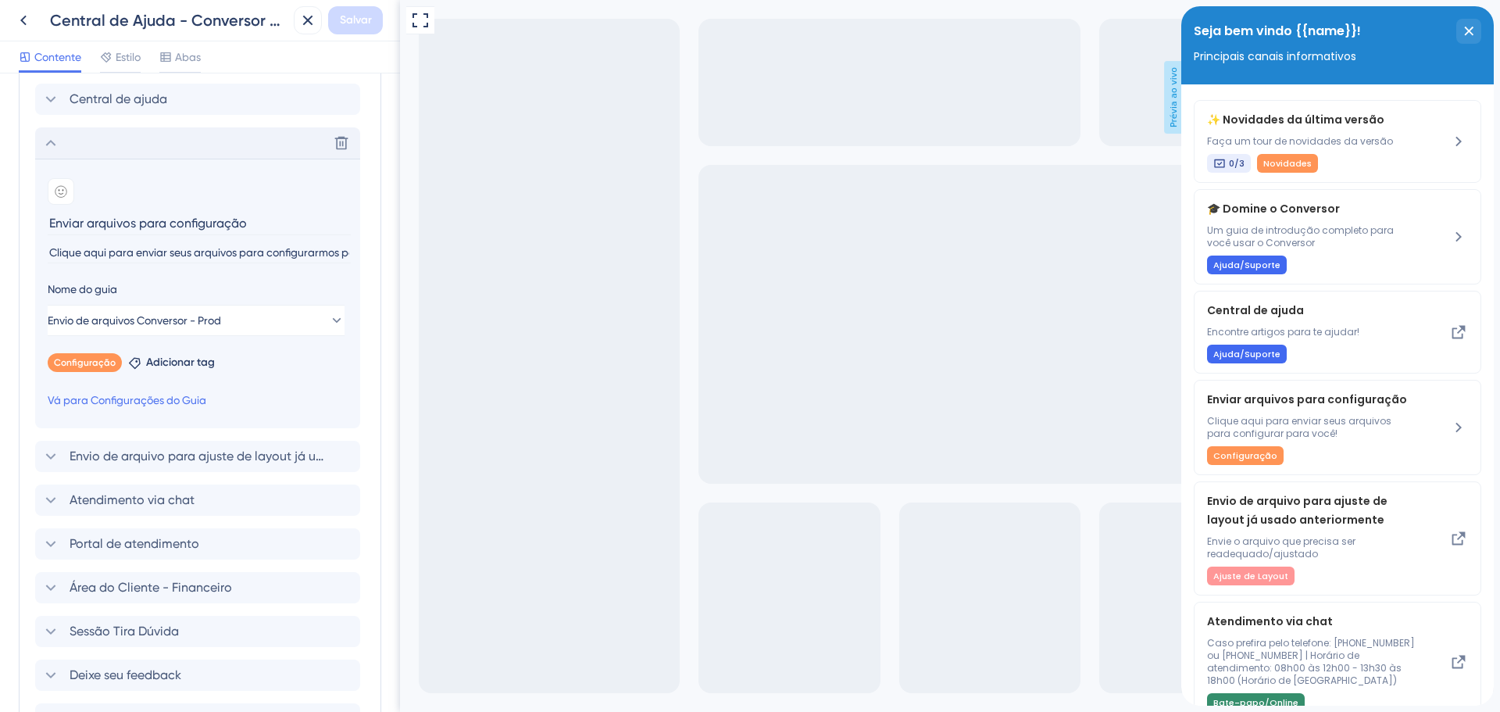
scroll to position [480, 0]
click at [143, 463] on div "Envio de arquivo para ajuste de layout já usado anteriormente Delete" at bounding box center [197, 457] width 325 height 31
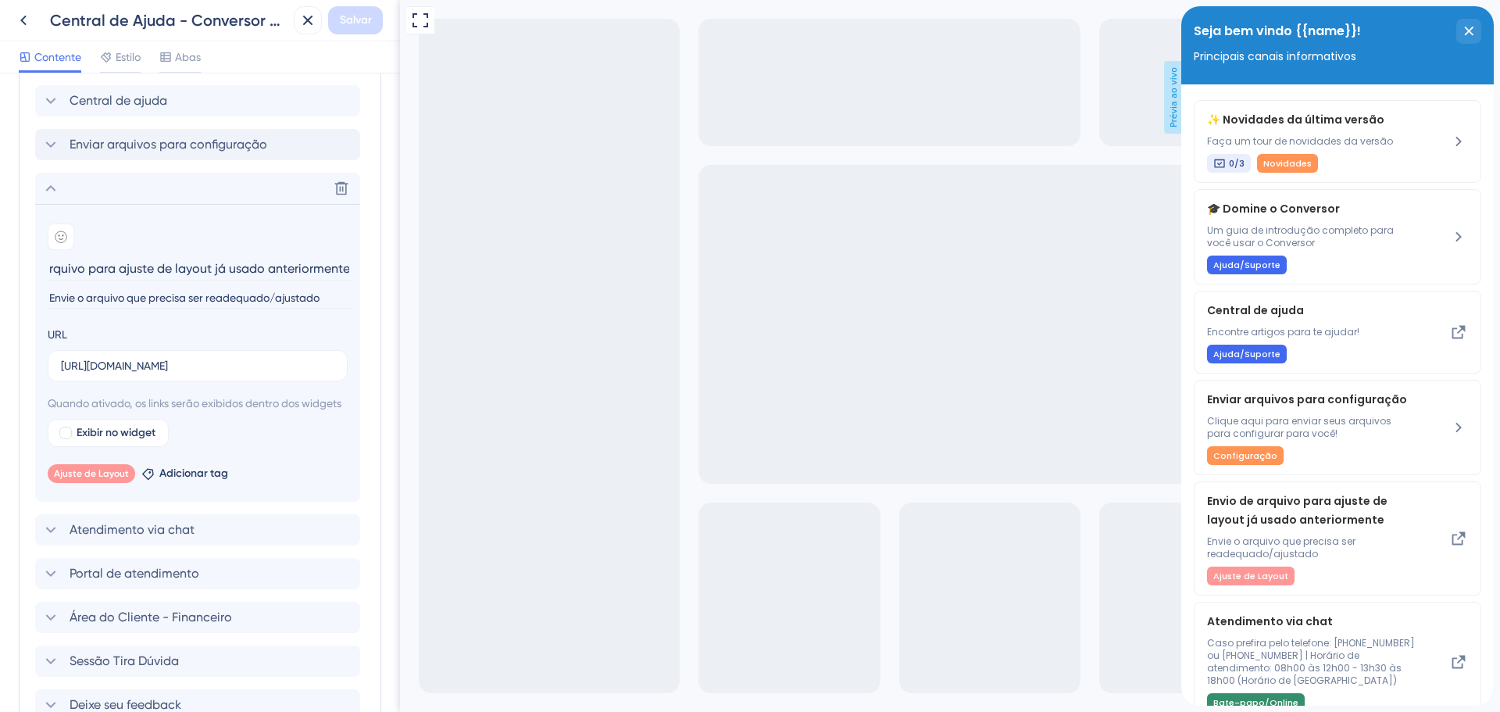
scroll to position [323, 0]
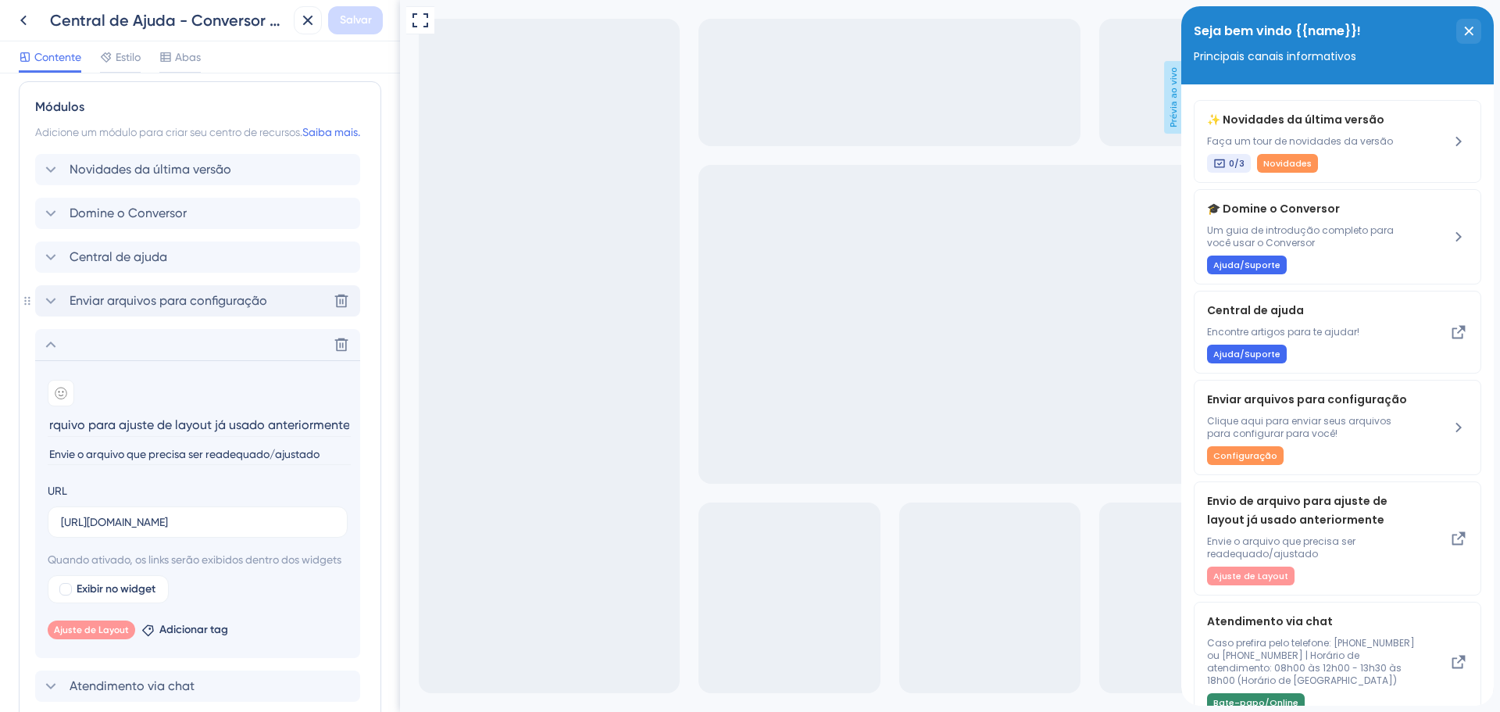
click at [148, 308] on font "Enviar arquivos para configuração" at bounding box center [169, 300] width 198 height 15
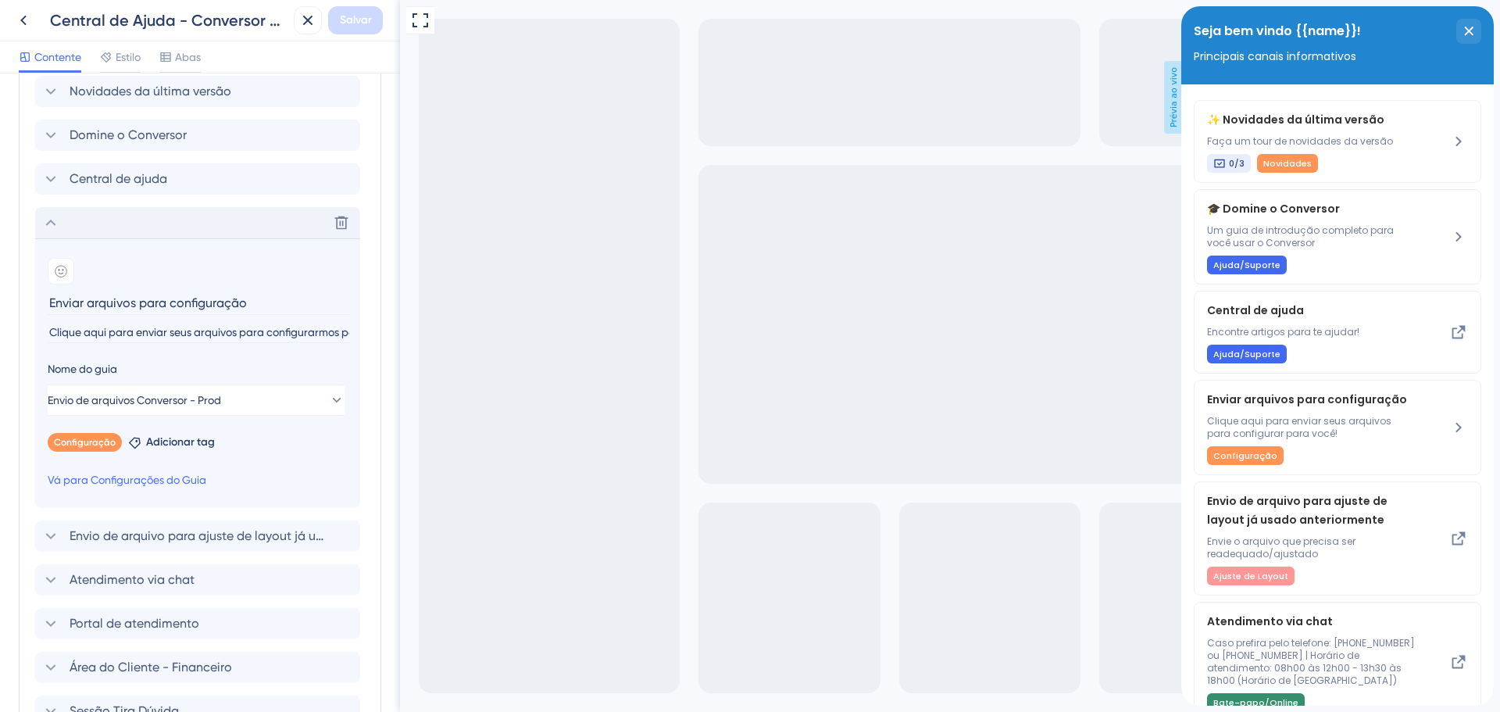
scroll to position [480, 0]
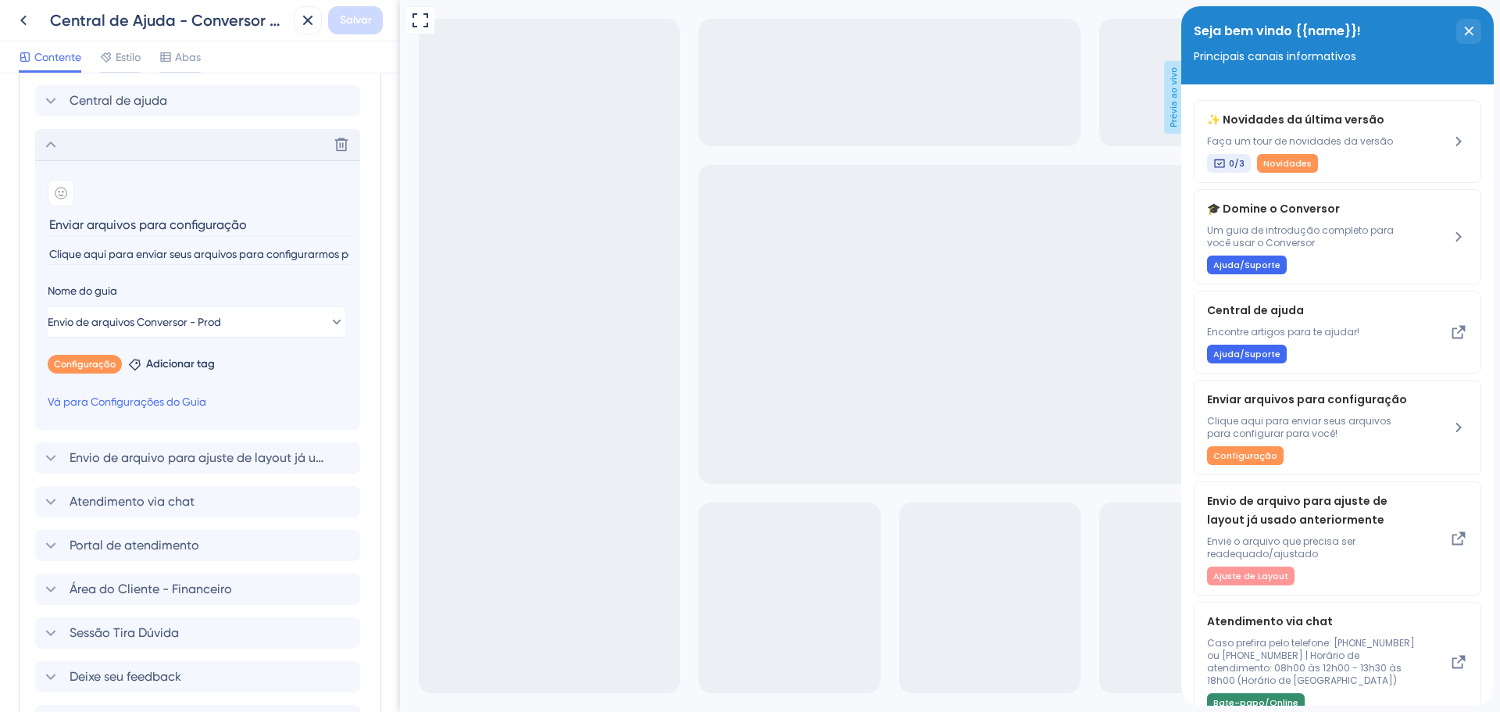
click at [213, 262] on input "Clique aqui para enviar seus arquivos para configurarmos para você!" at bounding box center [199, 254] width 303 height 21
click at [228, 298] on section "Adicionar emoji Enviar arquivos para configuração Clique aqui para enviar seus …" at bounding box center [197, 294] width 325 height 269
click at [90, 297] on font "Nome do guia" at bounding box center [83, 290] width 70 height 12
click at [89, 297] on font "Nome do guia" at bounding box center [83, 290] width 70 height 12
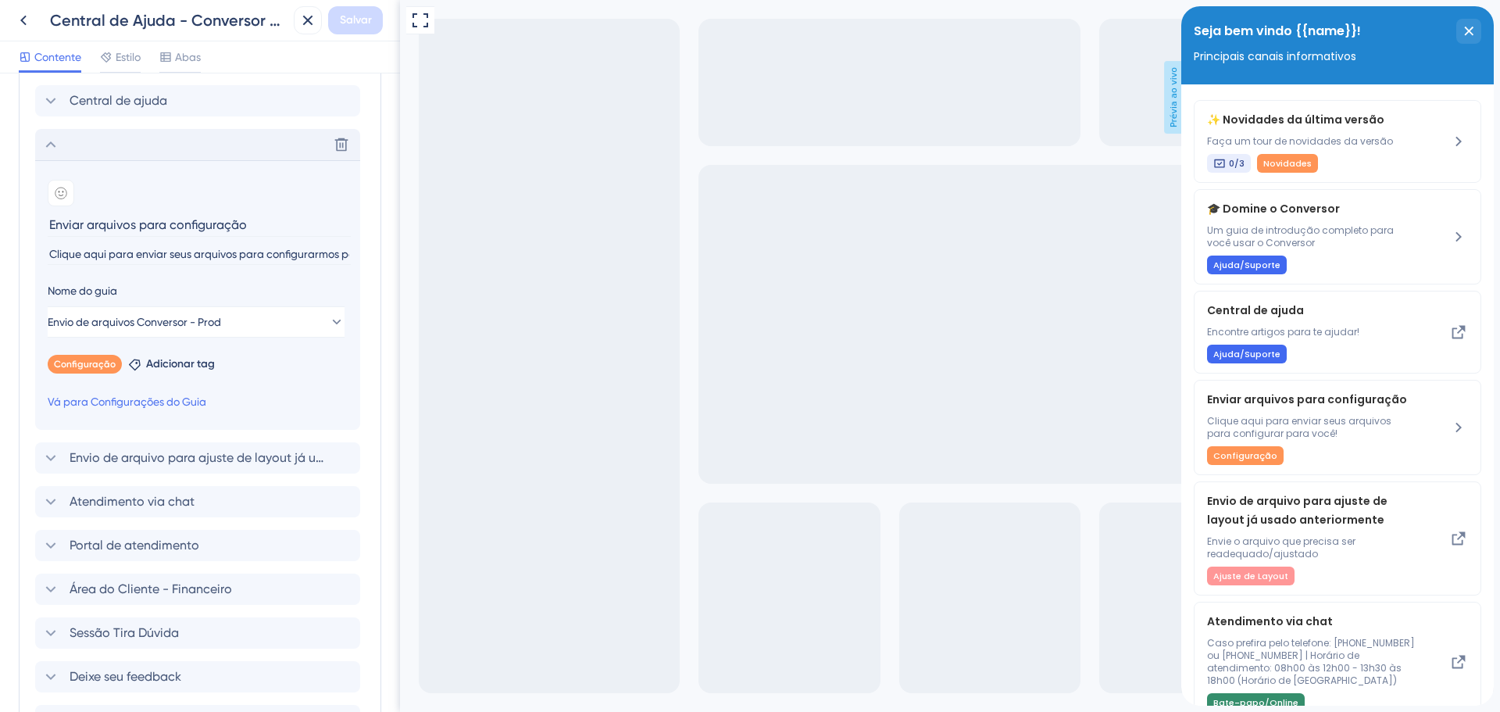
click at [56, 297] on font "Nome do guia" at bounding box center [83, 290] width 70 height 12
drag, startPoint x: 56, startPoint y: 305, endPoint x: 236, endPoint y: 323, distance: 180.6
click at [67, 297] on font "Nome do guia" at bounding box center [83, 290] width 70 height 12
click at [284, 337] on button "Envio de arquivos Conversor - Prod" at bounding box center [196, 321] width 297 height 31
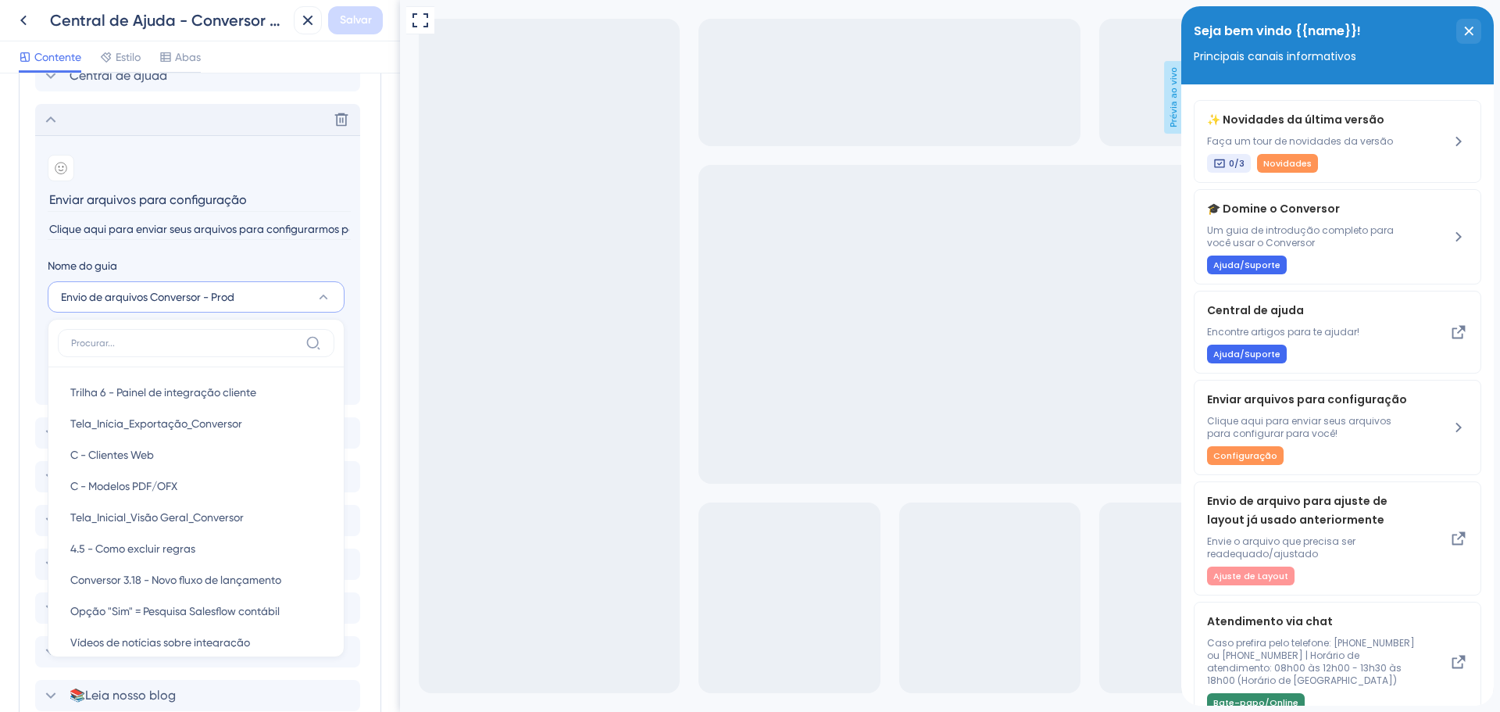
scroll to position [429, 0]
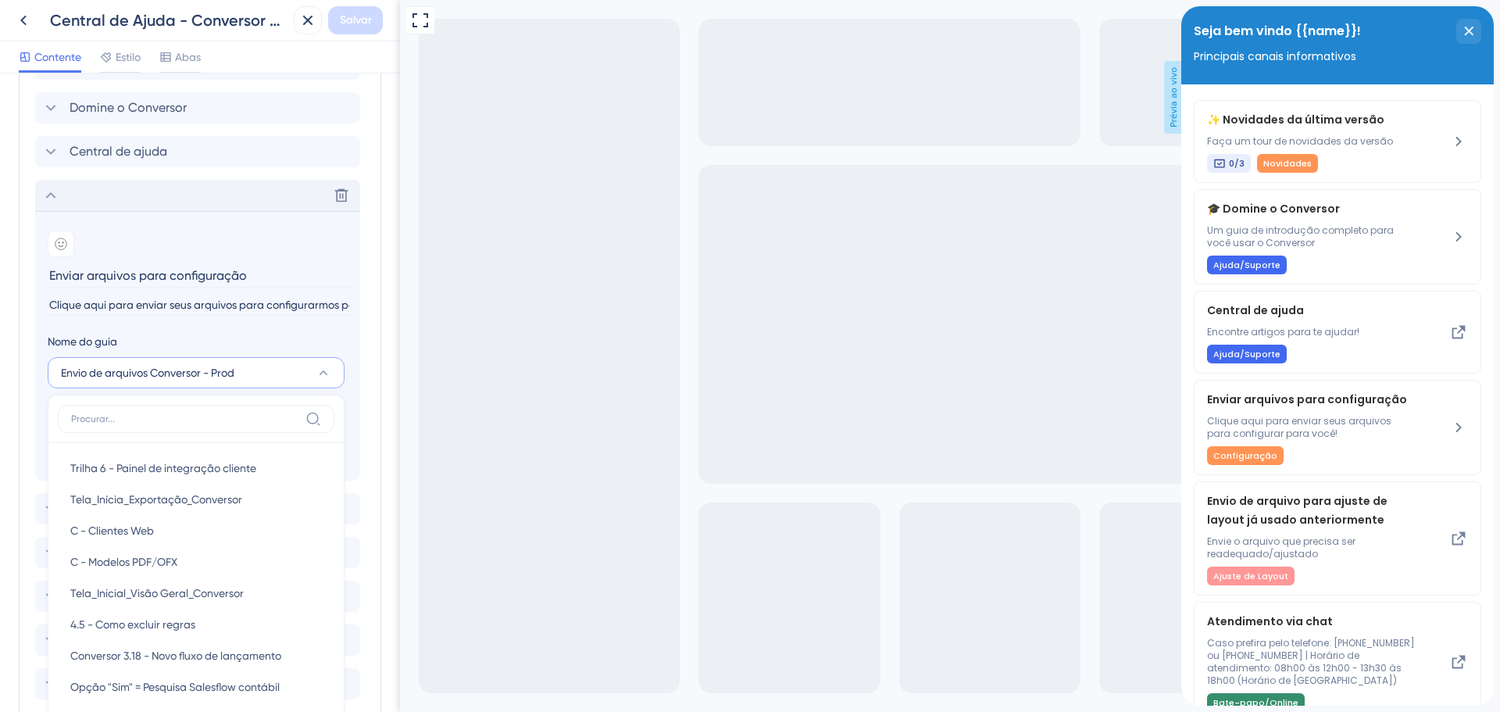
click at [88, 209] on div "Excluir" at bounding box center [197, 195] width 325 height 31
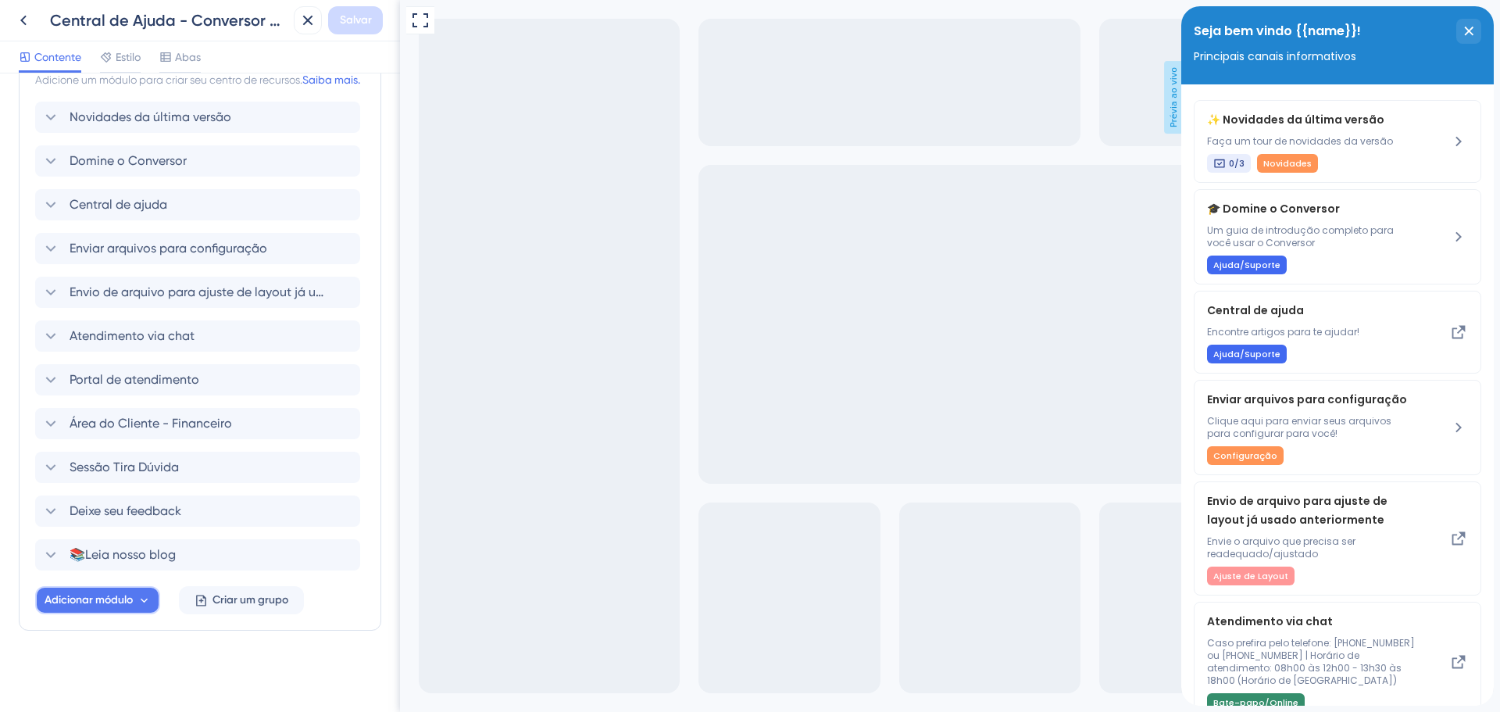
click at [93, 597] on font "Adicionar módulo" at bounding box center [89, 599] width 88 height 13
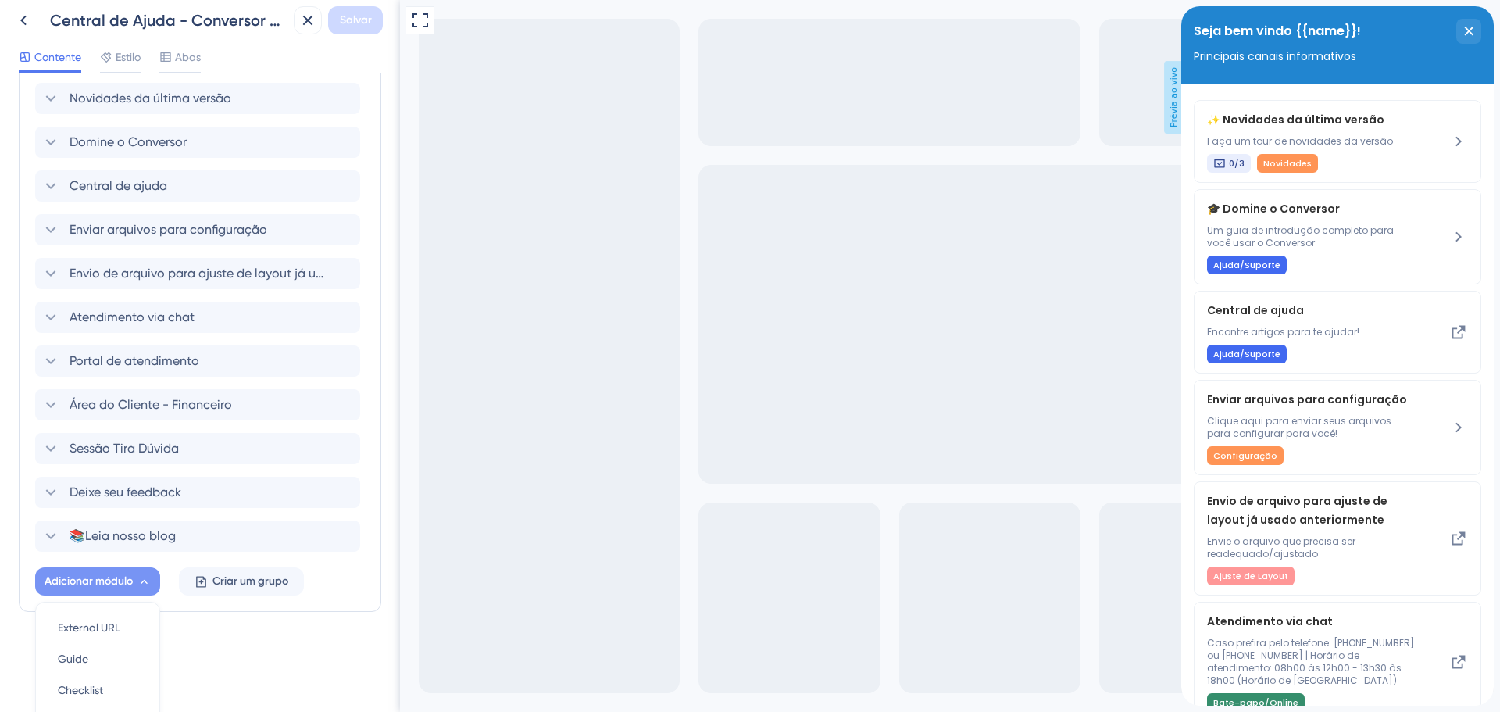
scroll to position [542, 0]
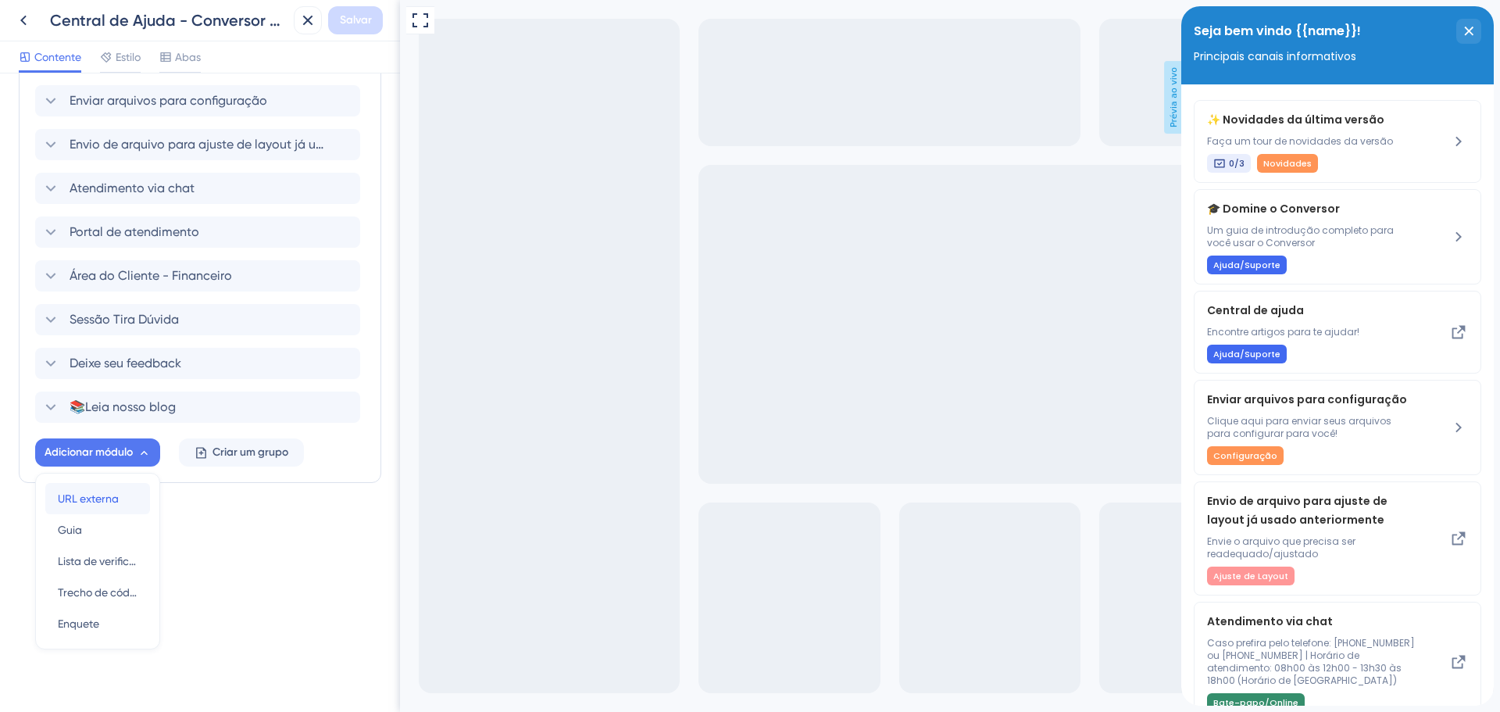
click at [94, 502] on font "URL externa" at bounding box center [88, 498] width 61 height 12
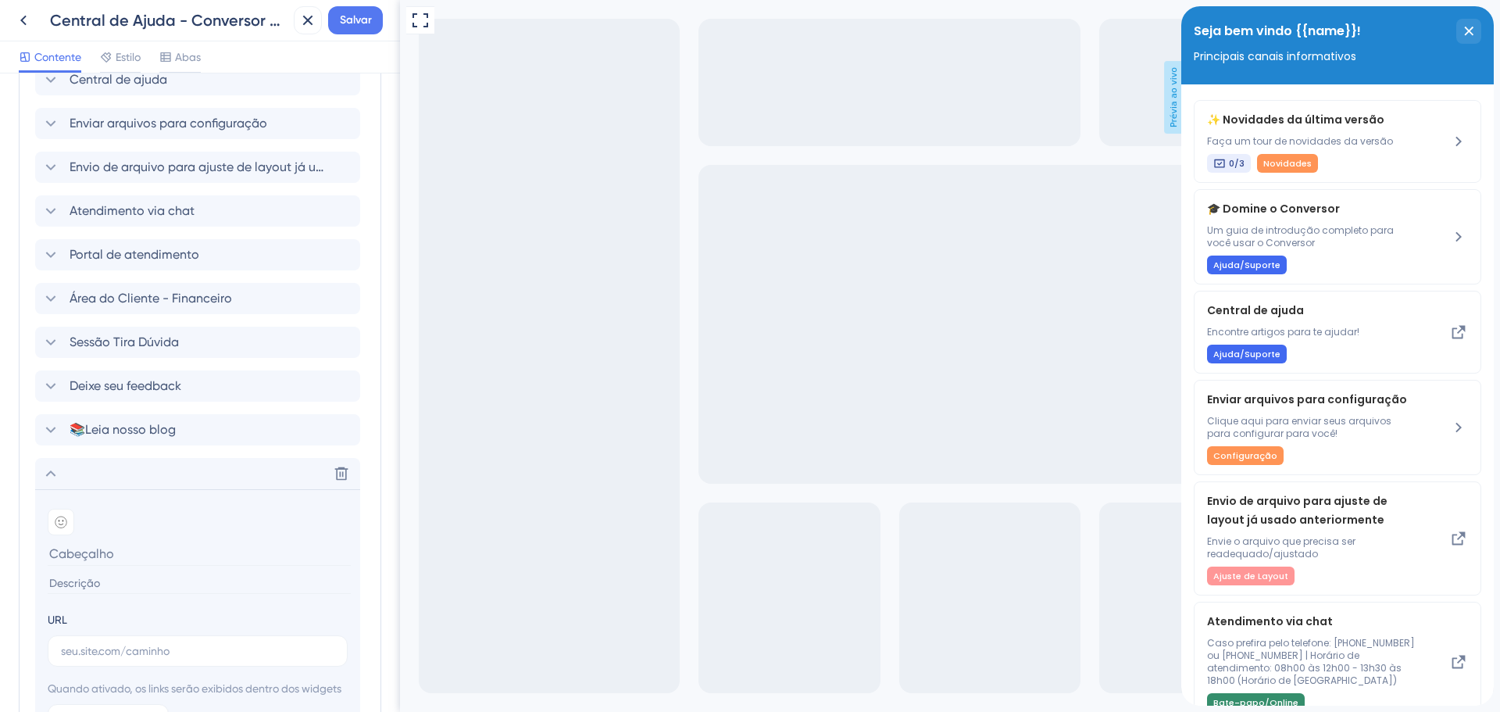
scroll to position [464, 0]
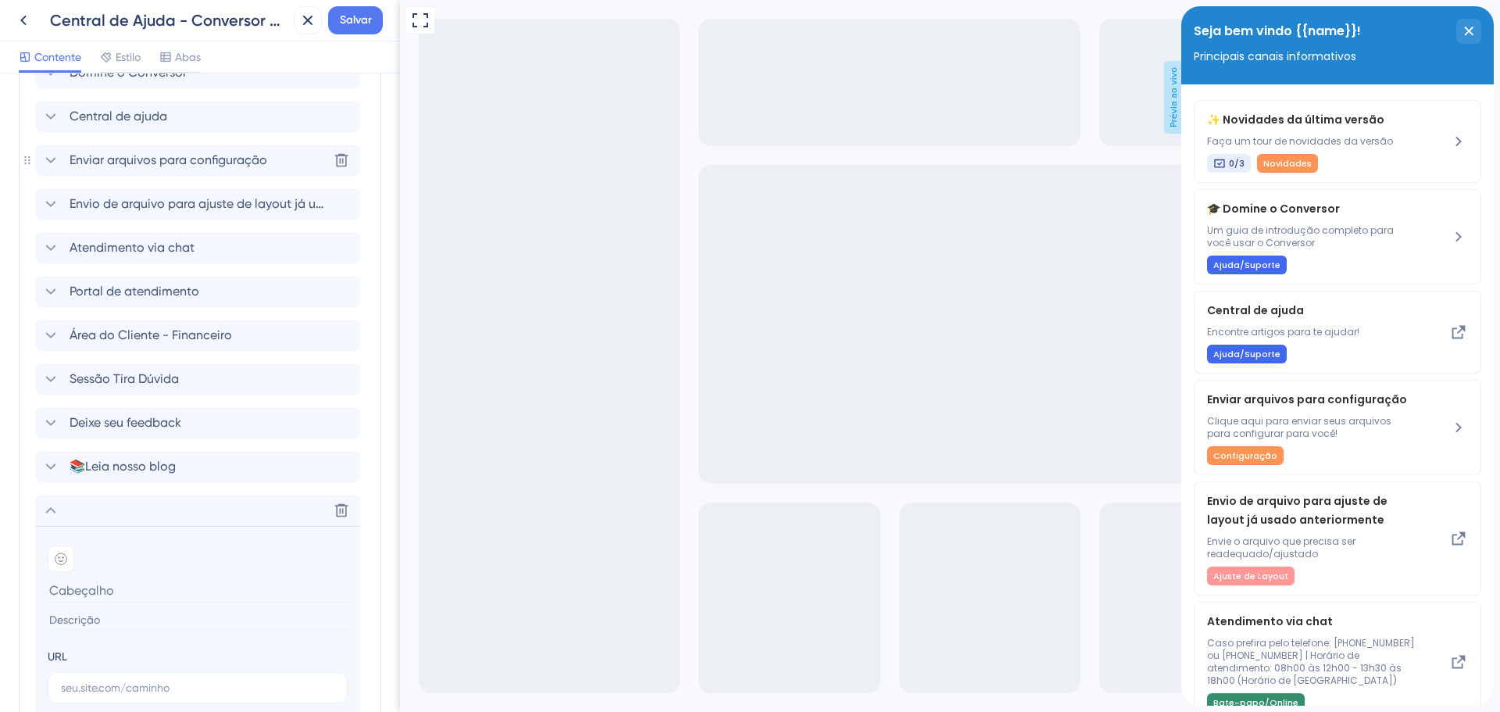
click at [203, 167] on font "Enviar arquivos para configuração" at bounding box center [169, 159] width 198 height 15
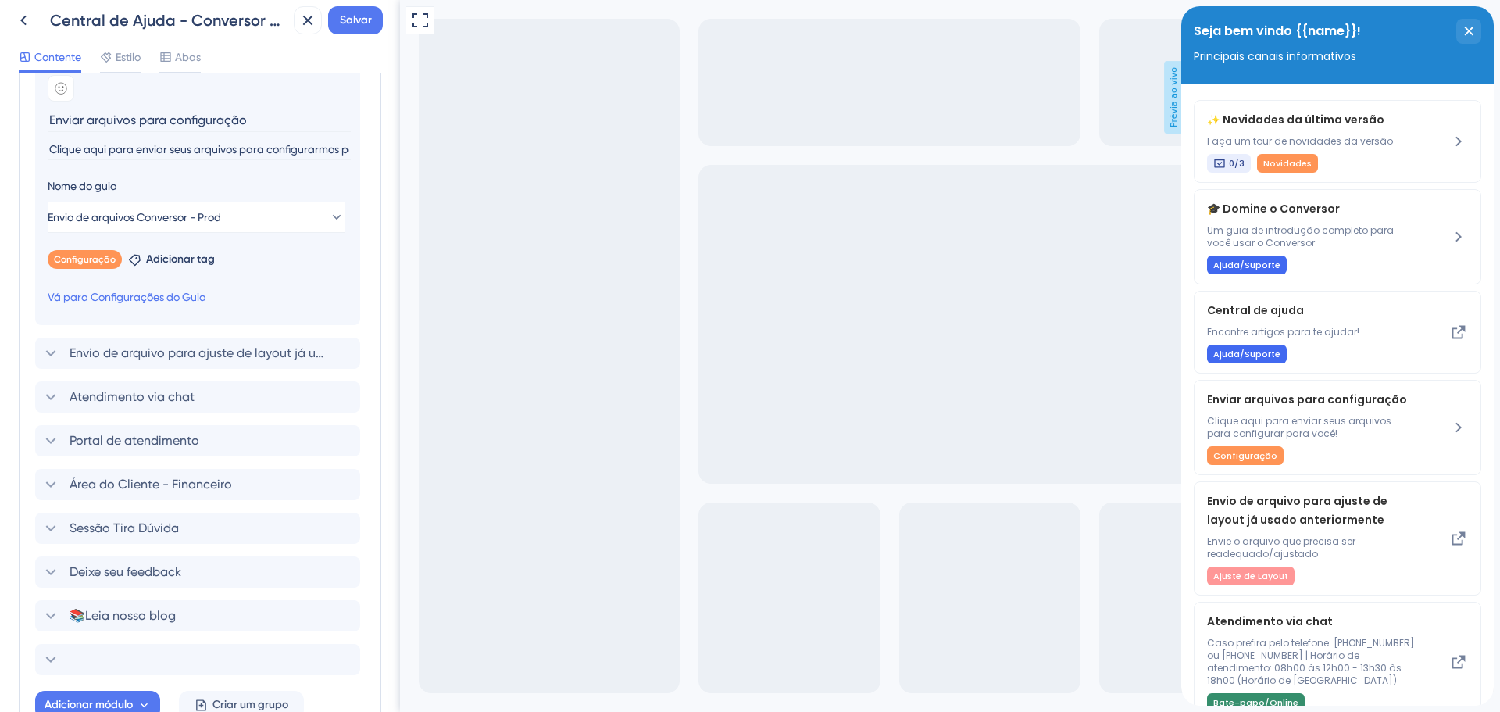
scroll to position [708, 0]
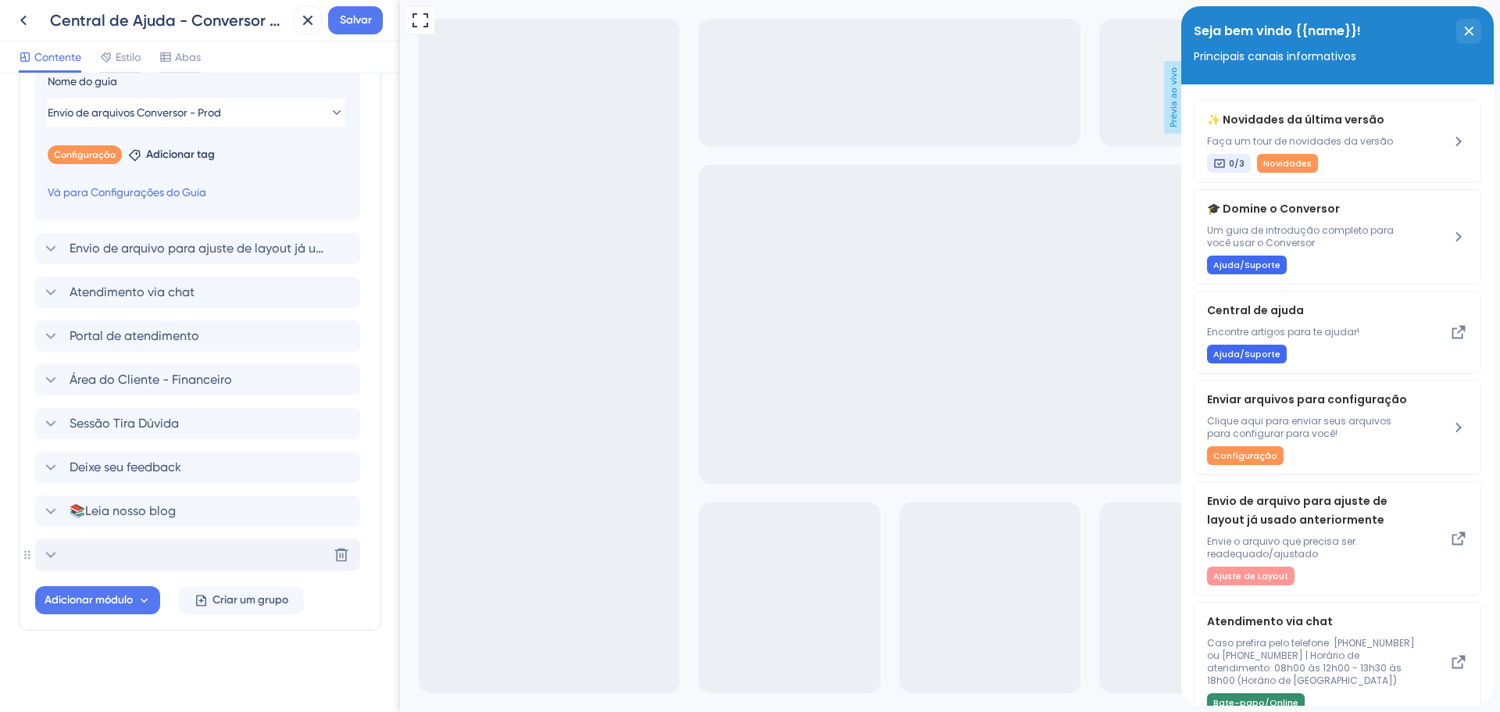
click at [112, 552] on div "Excluir" at bounding box center [197, 554] width 325 height 31
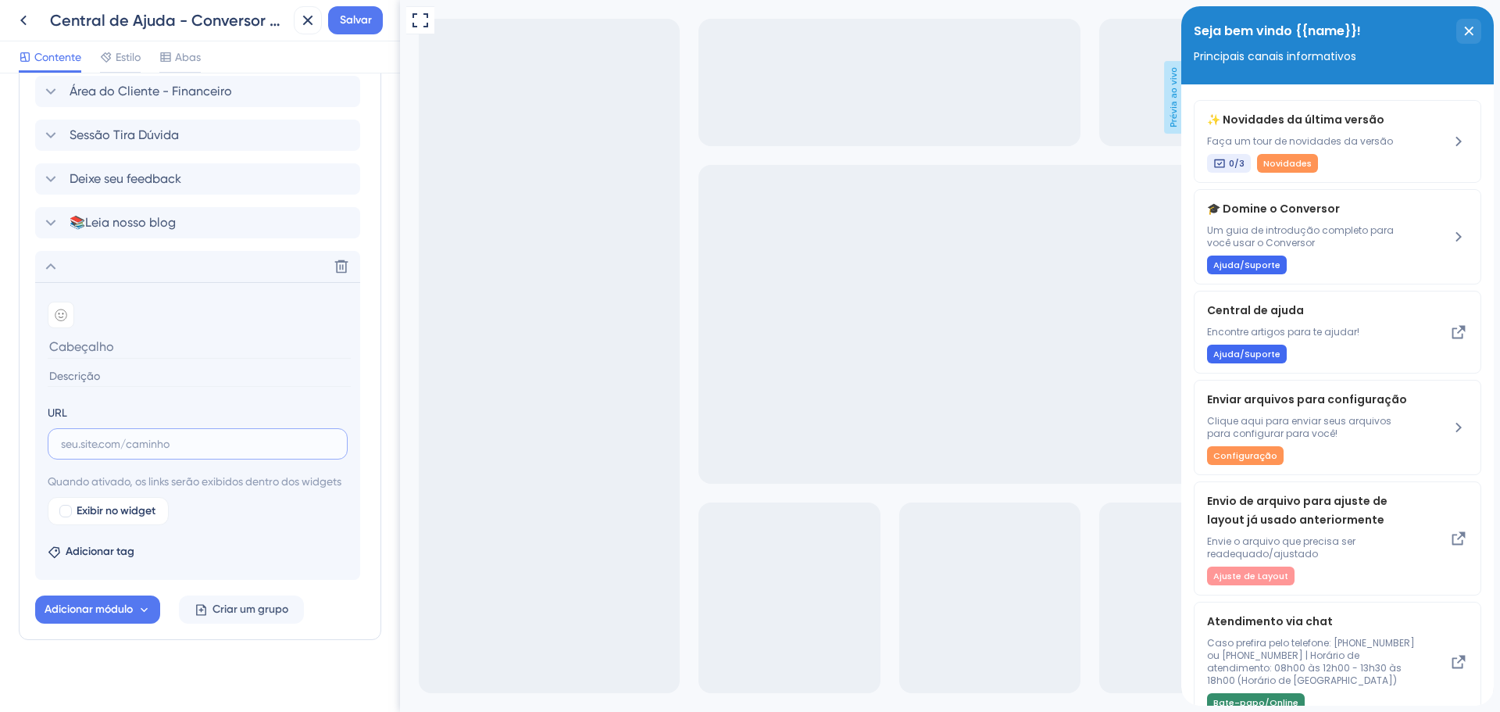
click at [161, 452] on input "text" at bounding box center [197, 443] width 273 height 17
paste input "https://form.jotform.com/232355529478062"
type input "https://form.jotform.com/232355529478062"
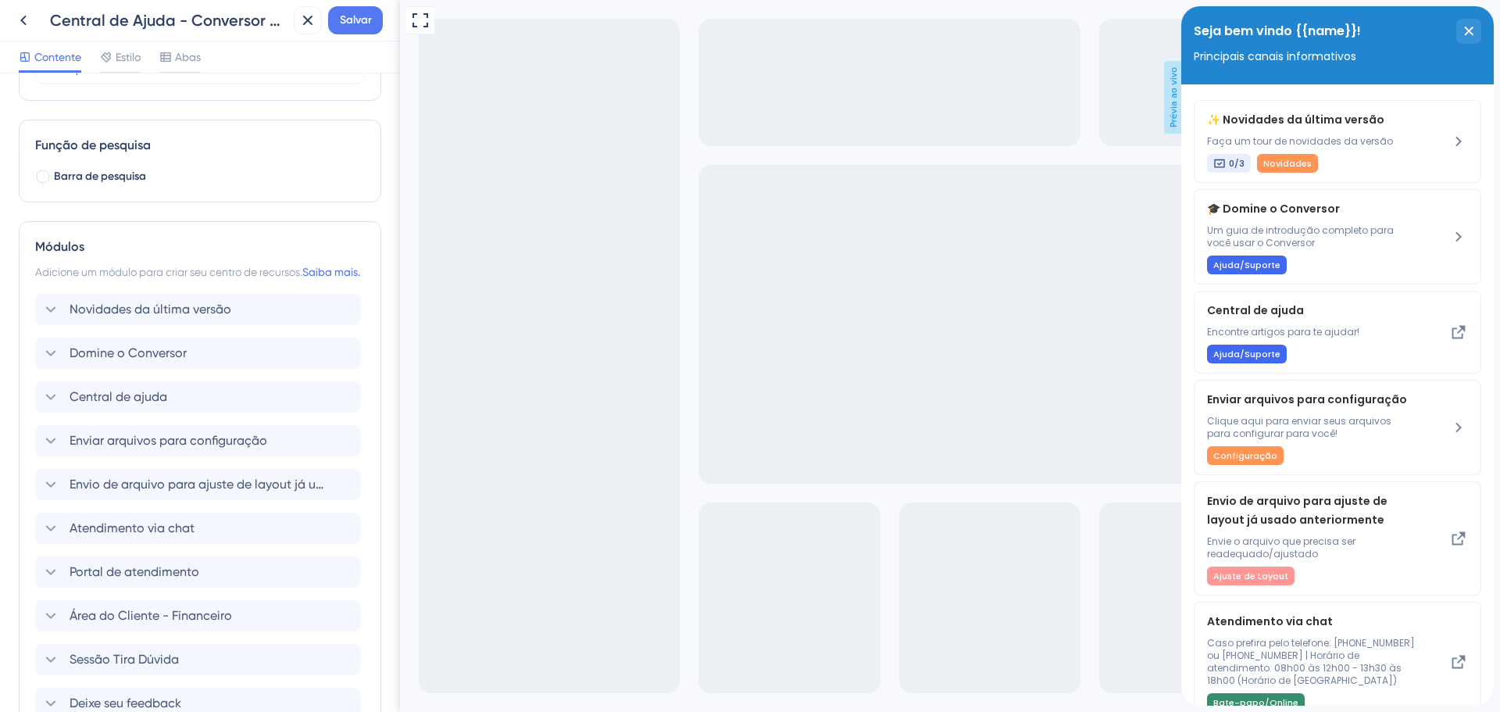
scroll to position [161, 0]
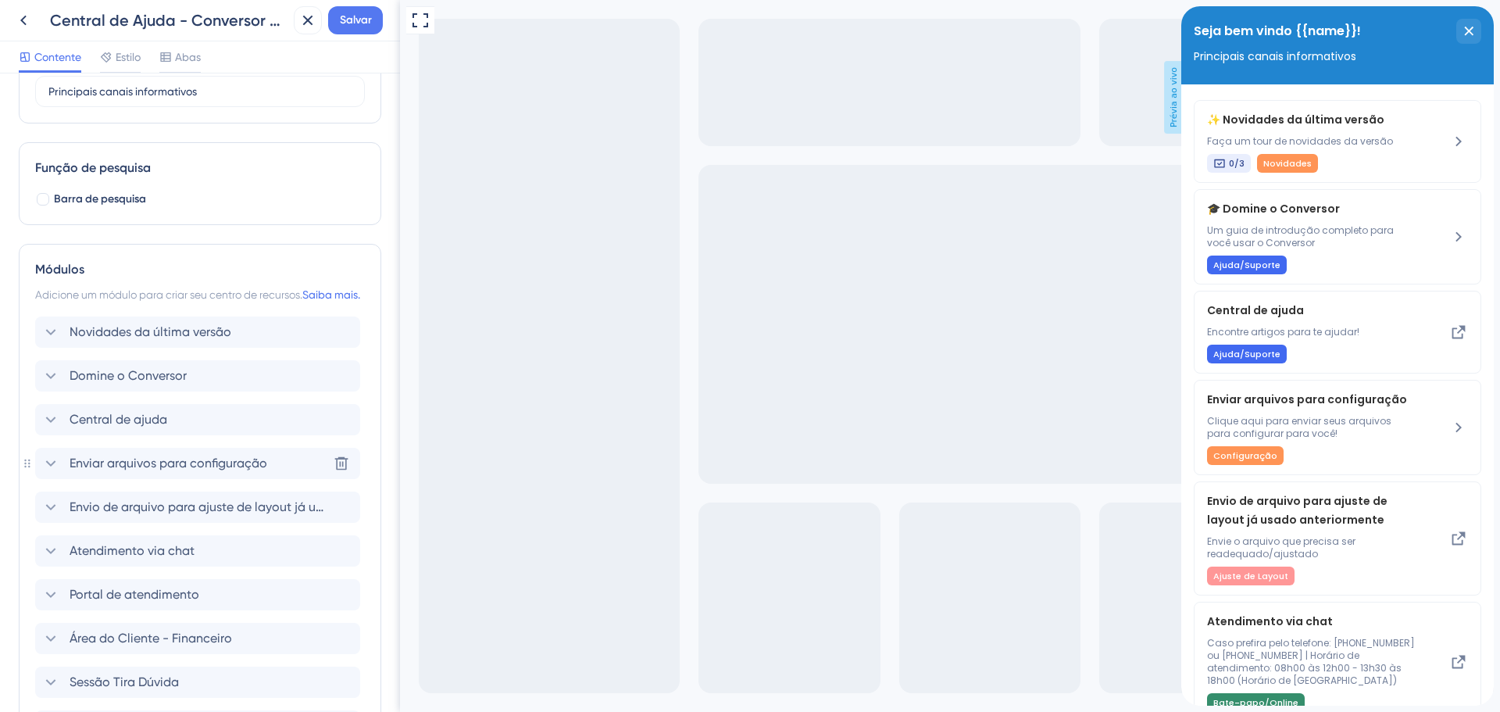
click at [152, 470] on font "Enviar arquivos para configuração" at bounding box center [169, 462] width 198 height 15
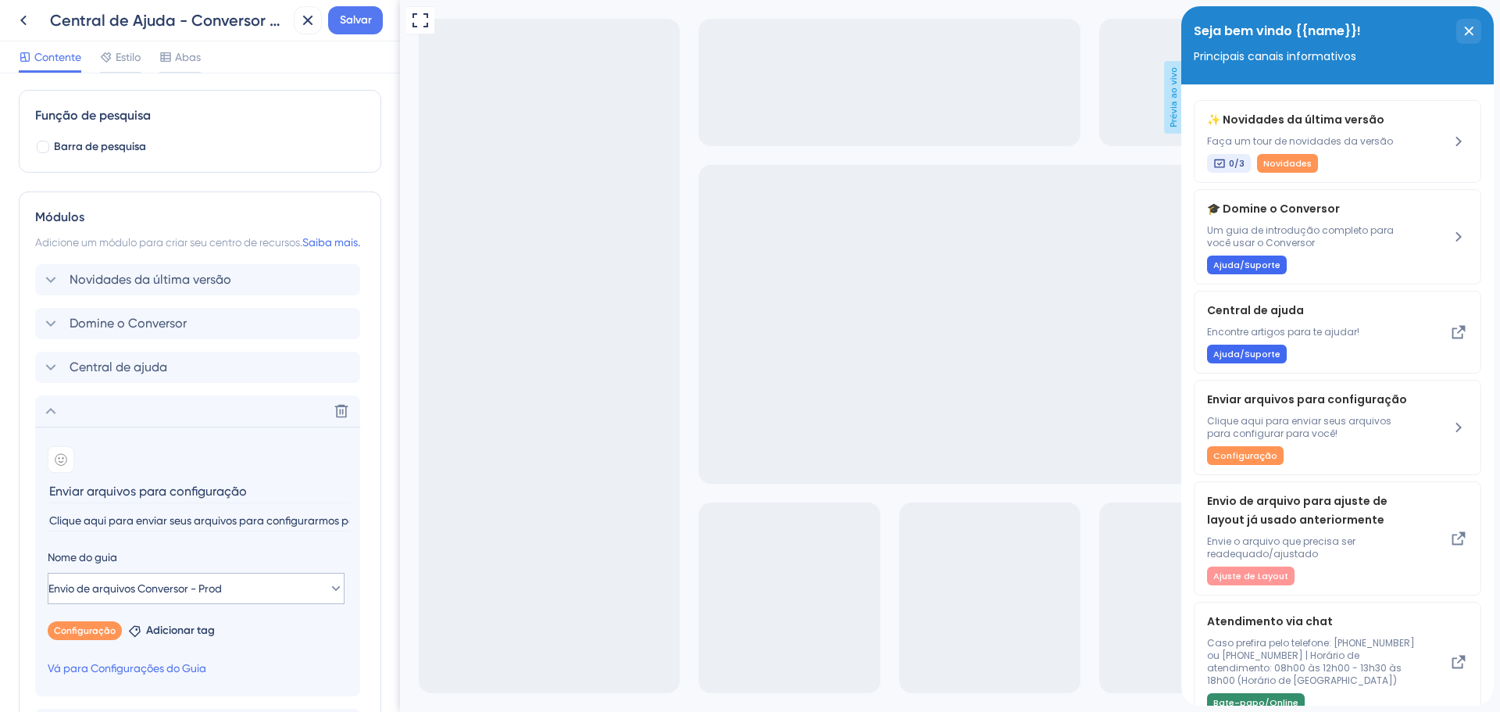
scroll to position [317, 0]
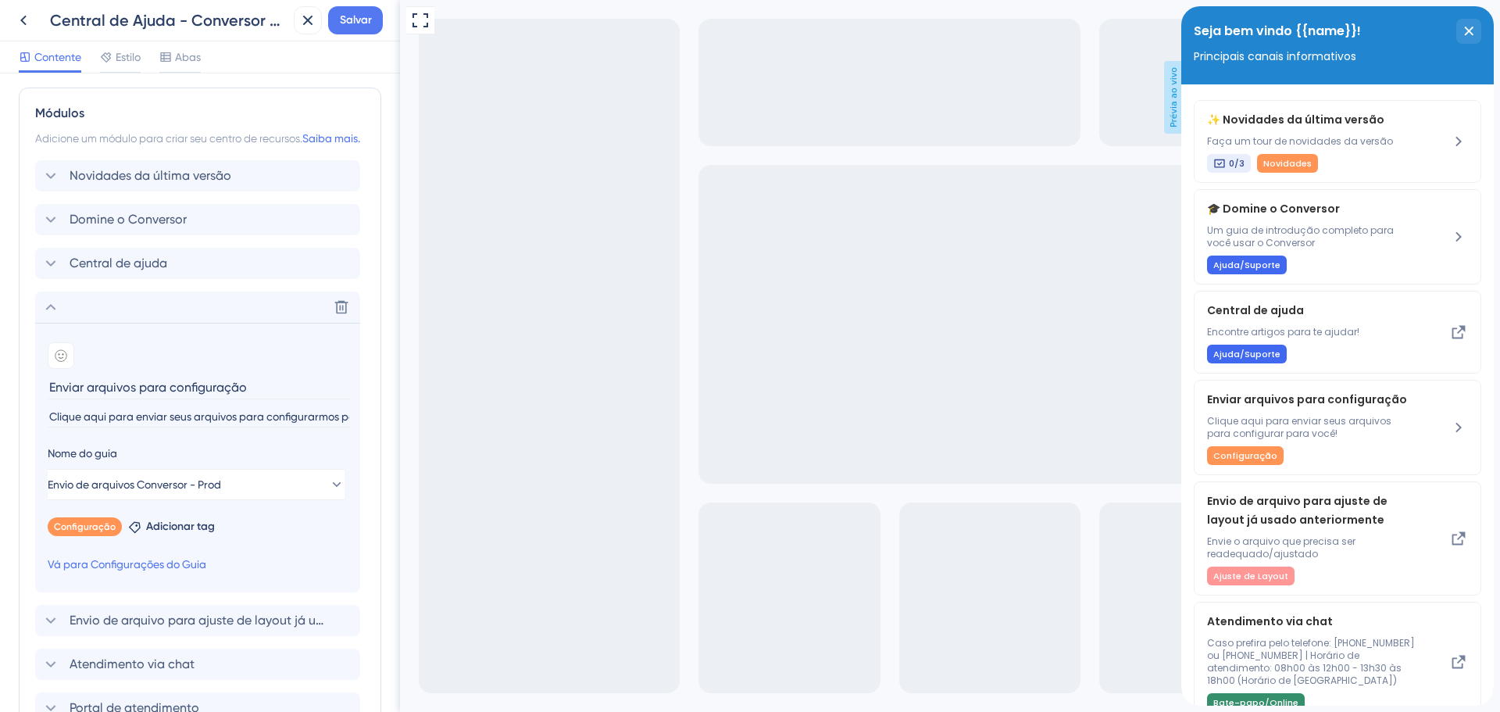
click at [211, 399] on input "Enviar arquivos para configuração" at bounding box center [199, 387] width 303 height 24
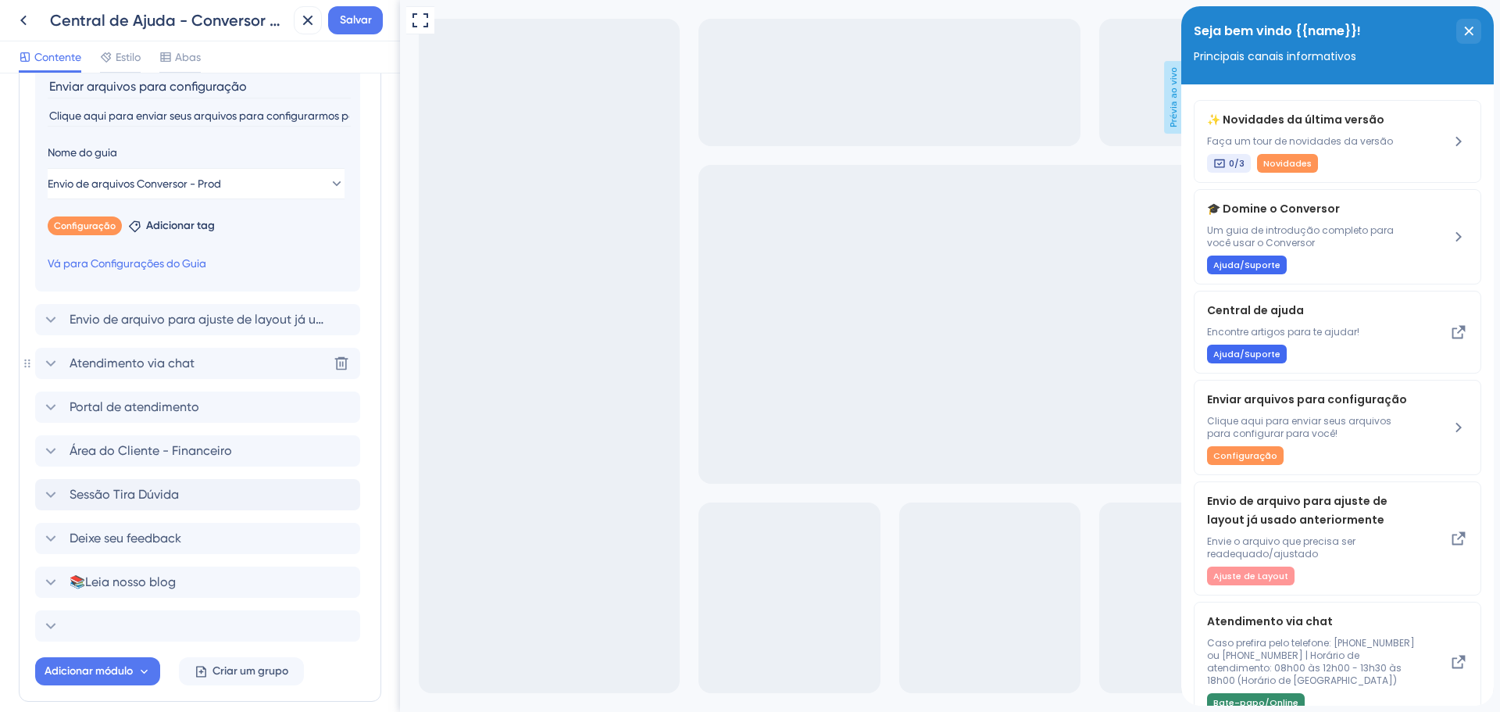
scroll to position [708, 0]
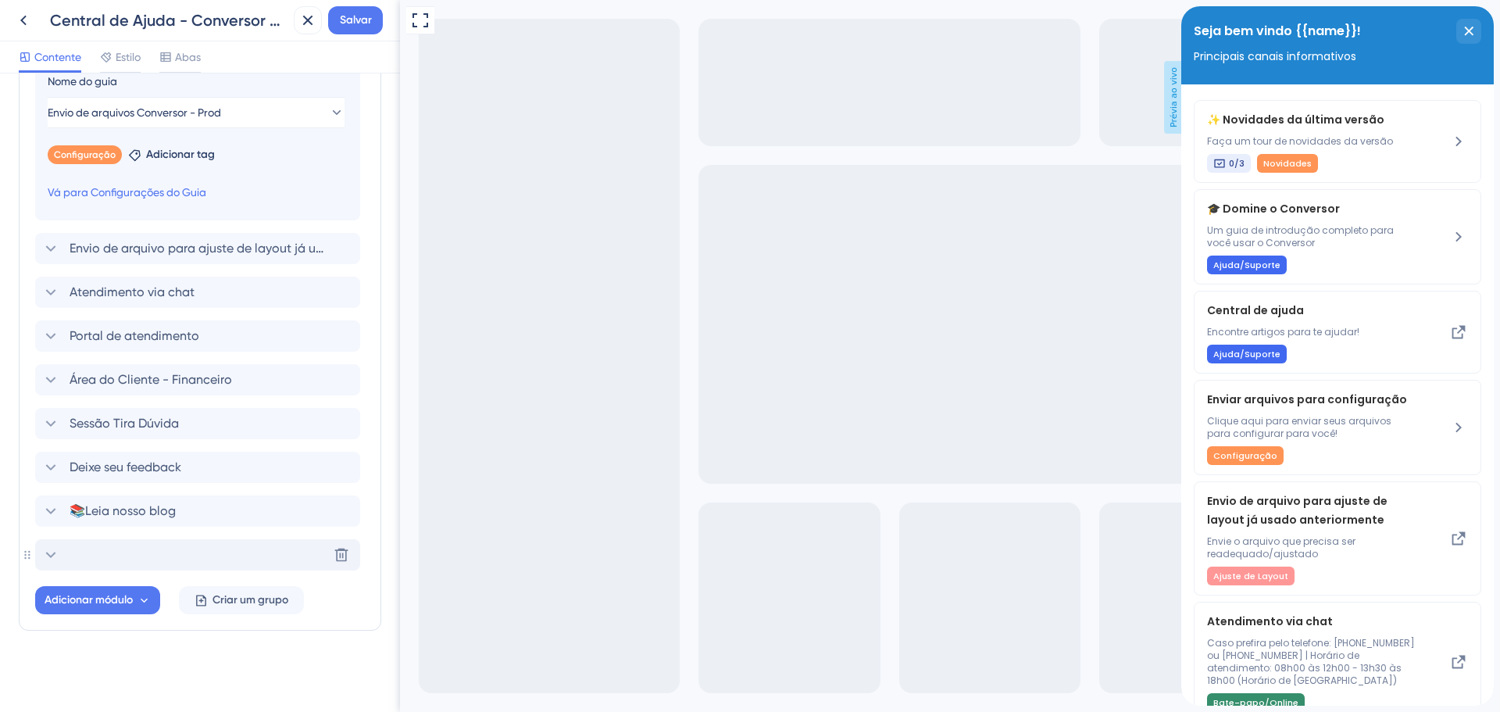
click at [99, 549] on div "Delete" at bounding box center [197, 554] width 325 height 31
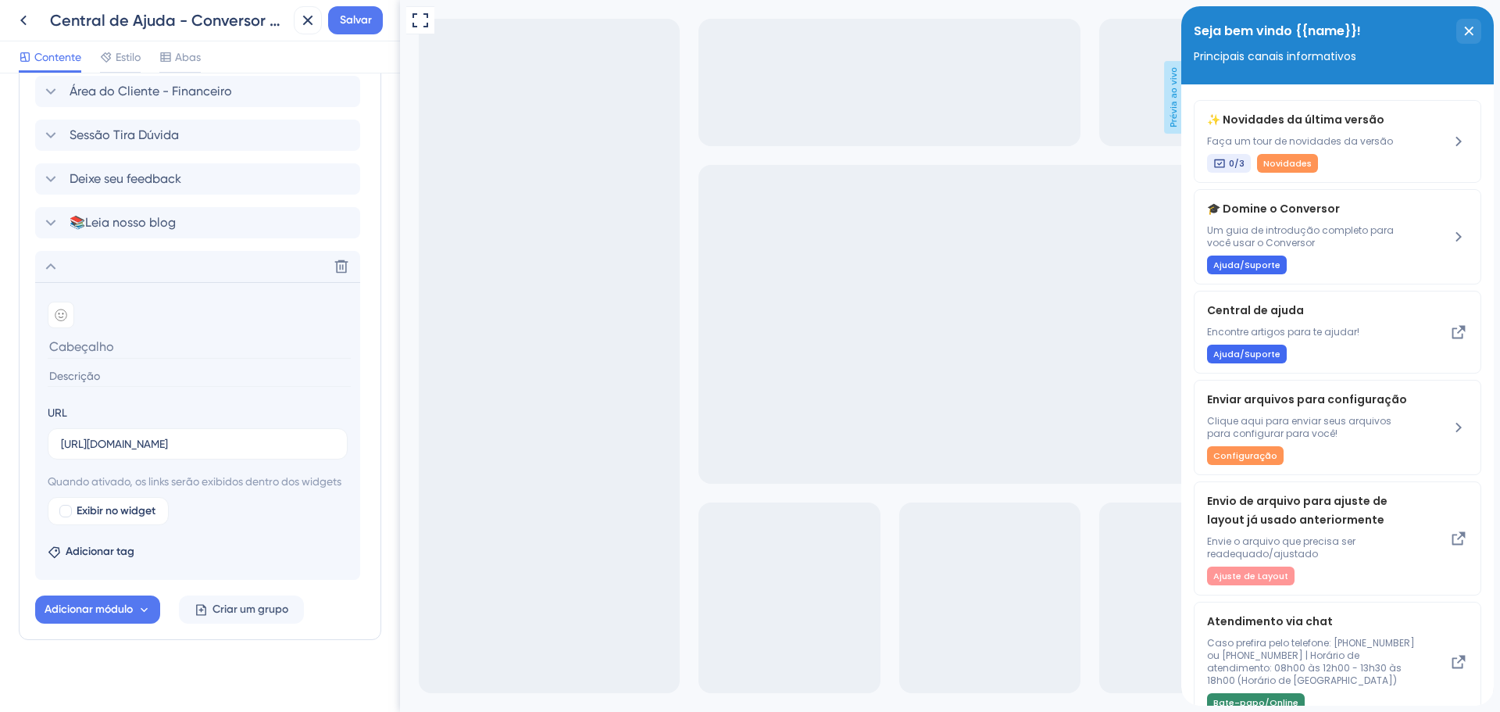
type input "Enviar arquivos para configuração"
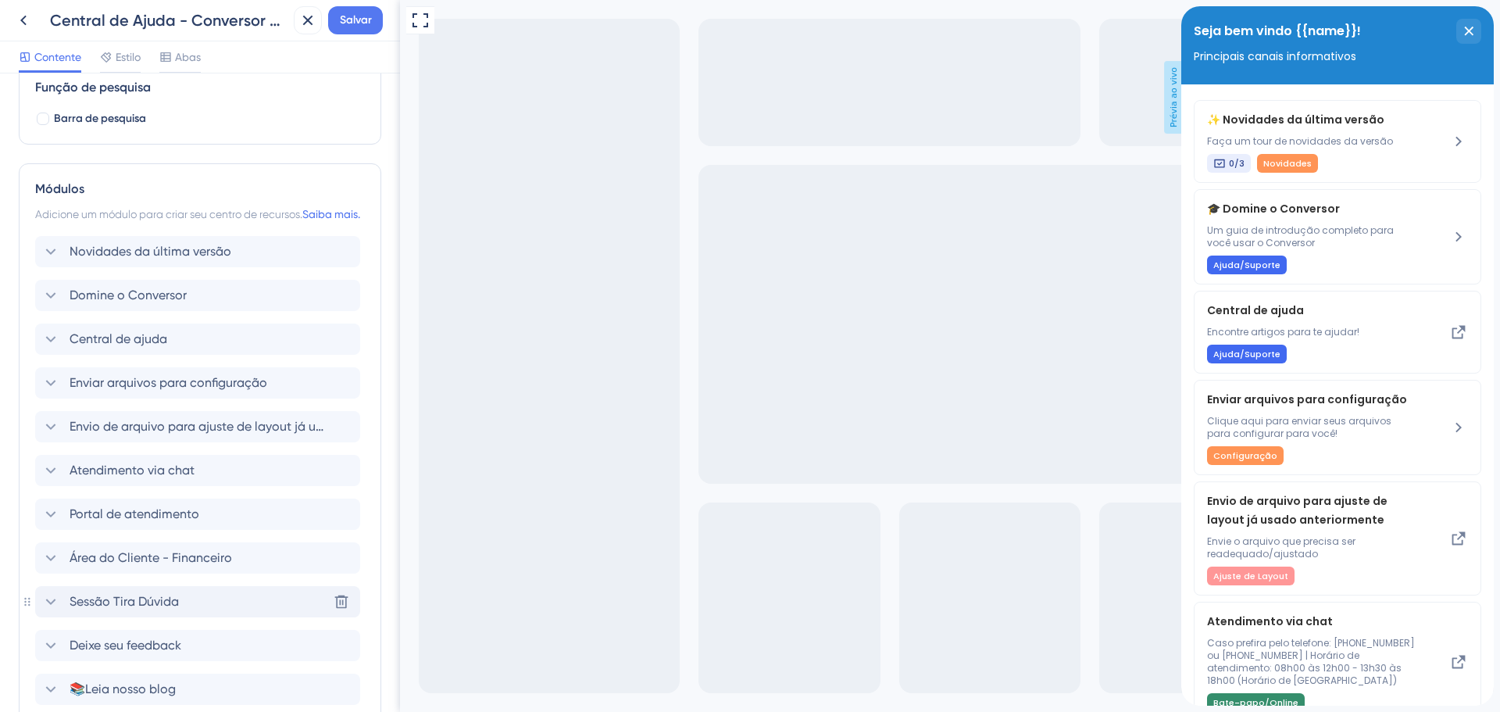
scroll to position [239, 0]
click at [154, 392] on font "Enviar arquivos para configuração" at bounding box center [169, 384] width 198 height 15
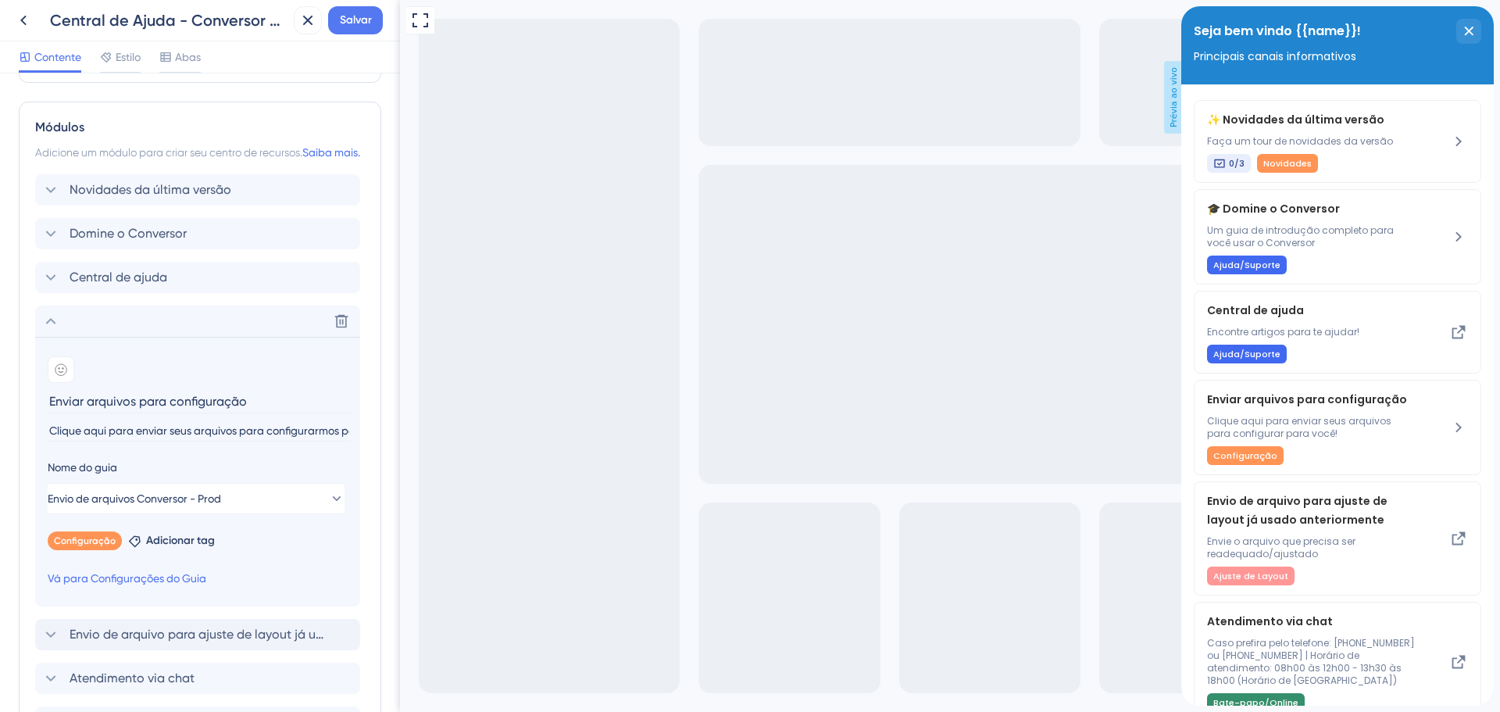
scroll to position [395, 0]
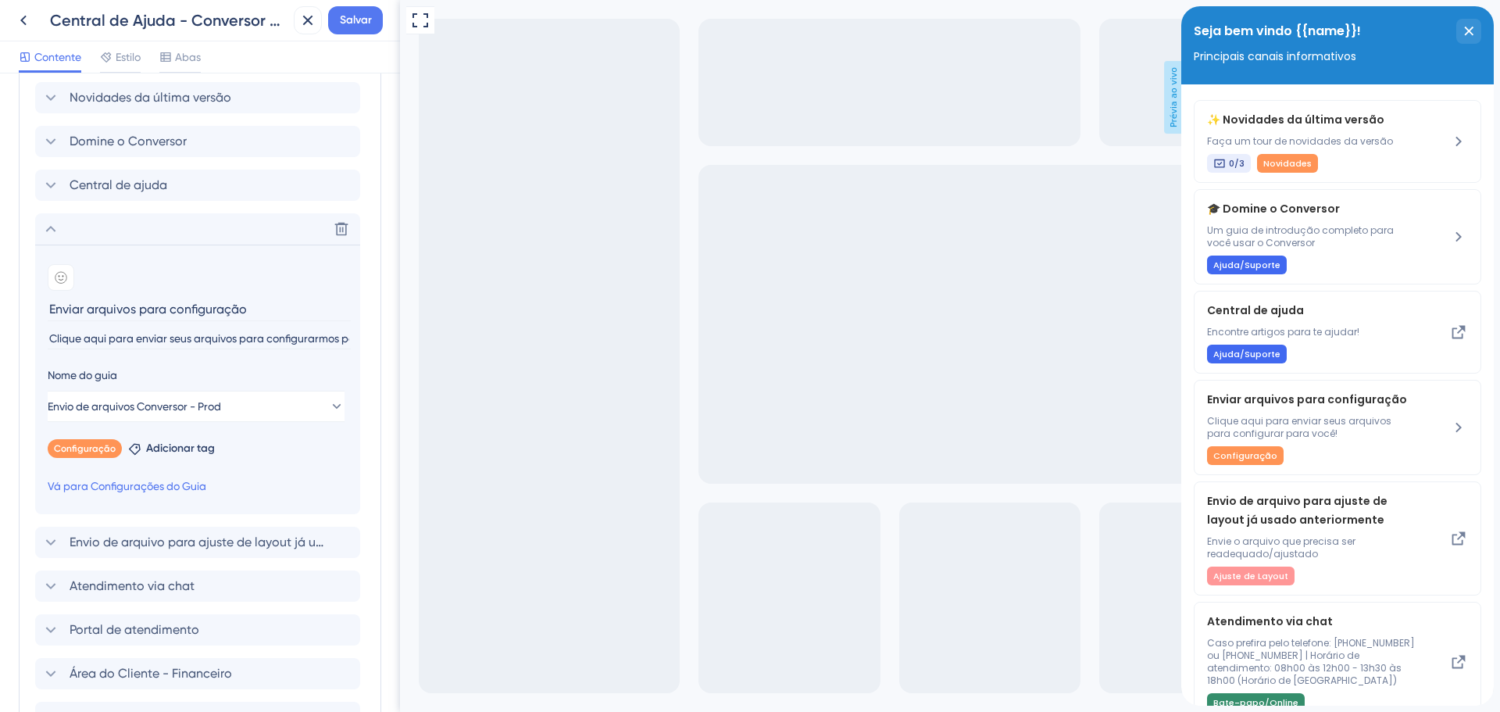
click at [184, 349] on input "Clique aqui para enviar seus arquivos para configurarmos para você!" at bounding box center [199, 338] width 303 height 21
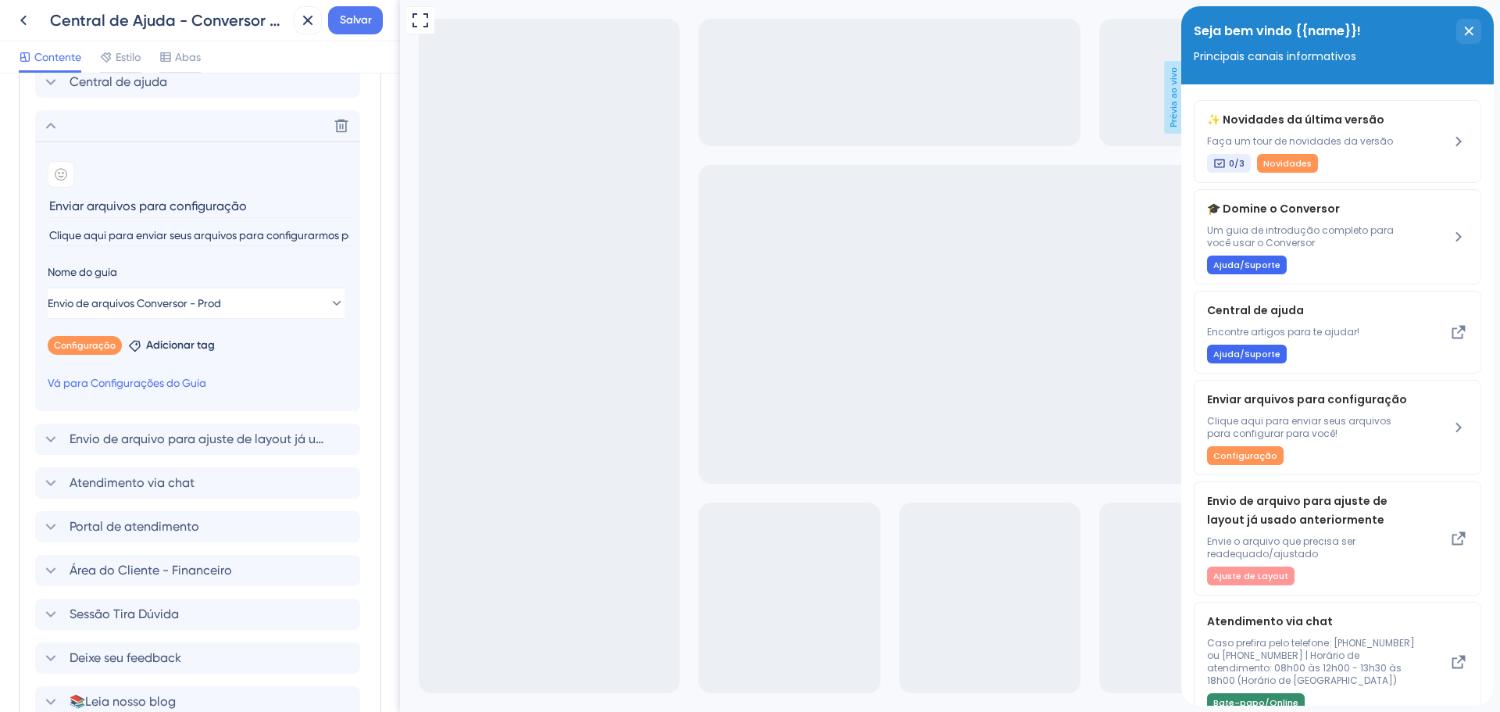
scroll to position [708, 0]
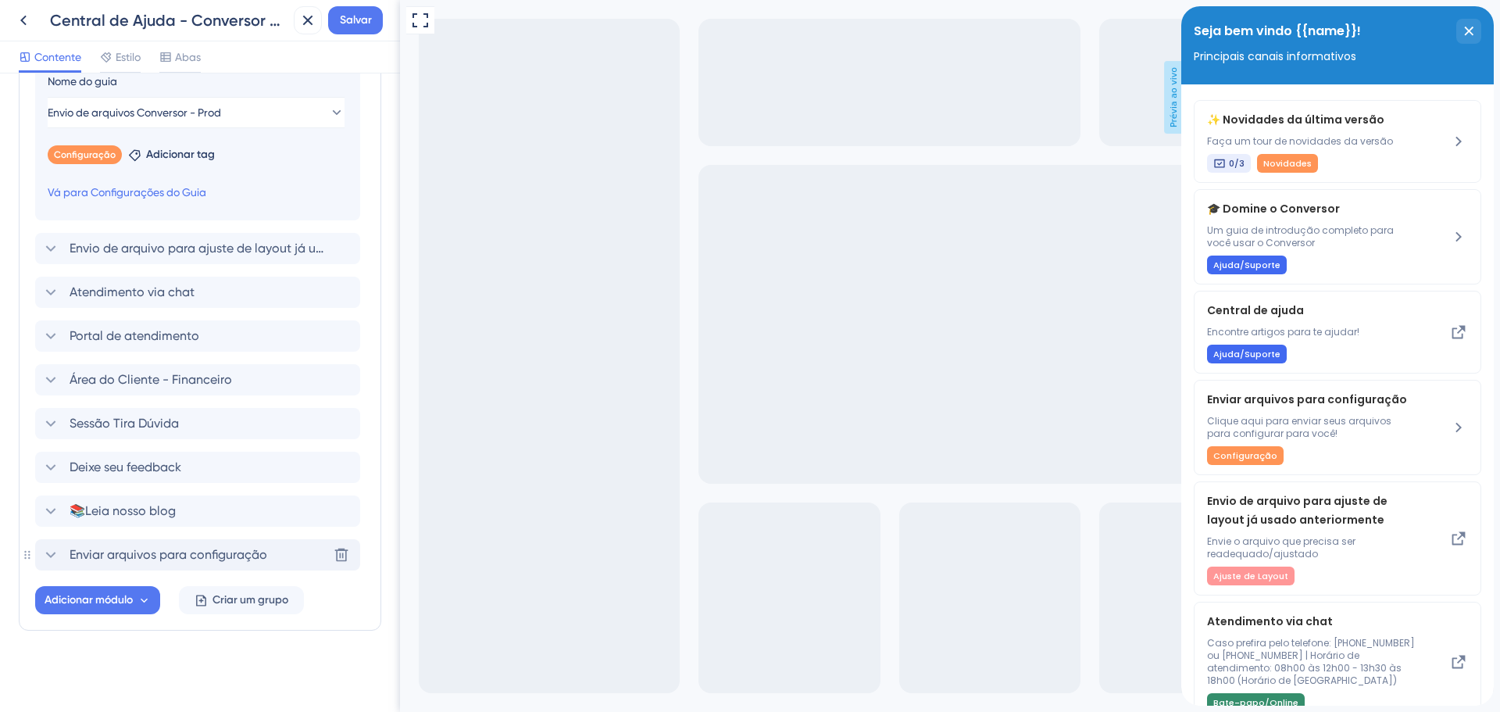
click at [140, 559] on font "Enviar arquivos para configuração" at bounding box center [169, 554] width 198 height 15
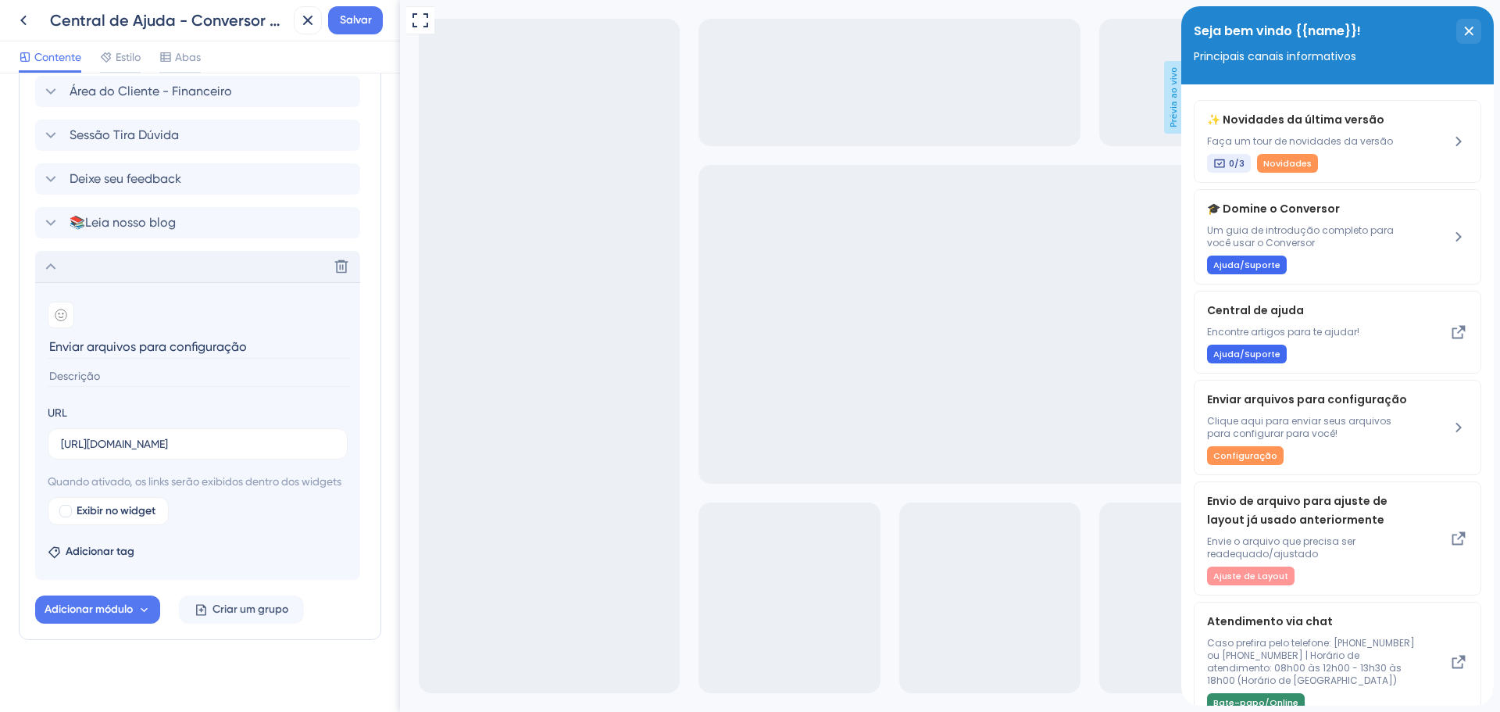
click at [136, 387] on input at bounding box center [199, 376] width 303 height 21
paste input "Clique aqui para enviar seus arquivos para configurarmos para você!"
type input "Clique aqui para enviar seus arquivos para configurarmos para você!"
click at [645, 427] on div "Visualização em tela cheia Prévia ao vivo" at bounding box center [950, 370] width 1100 height 741
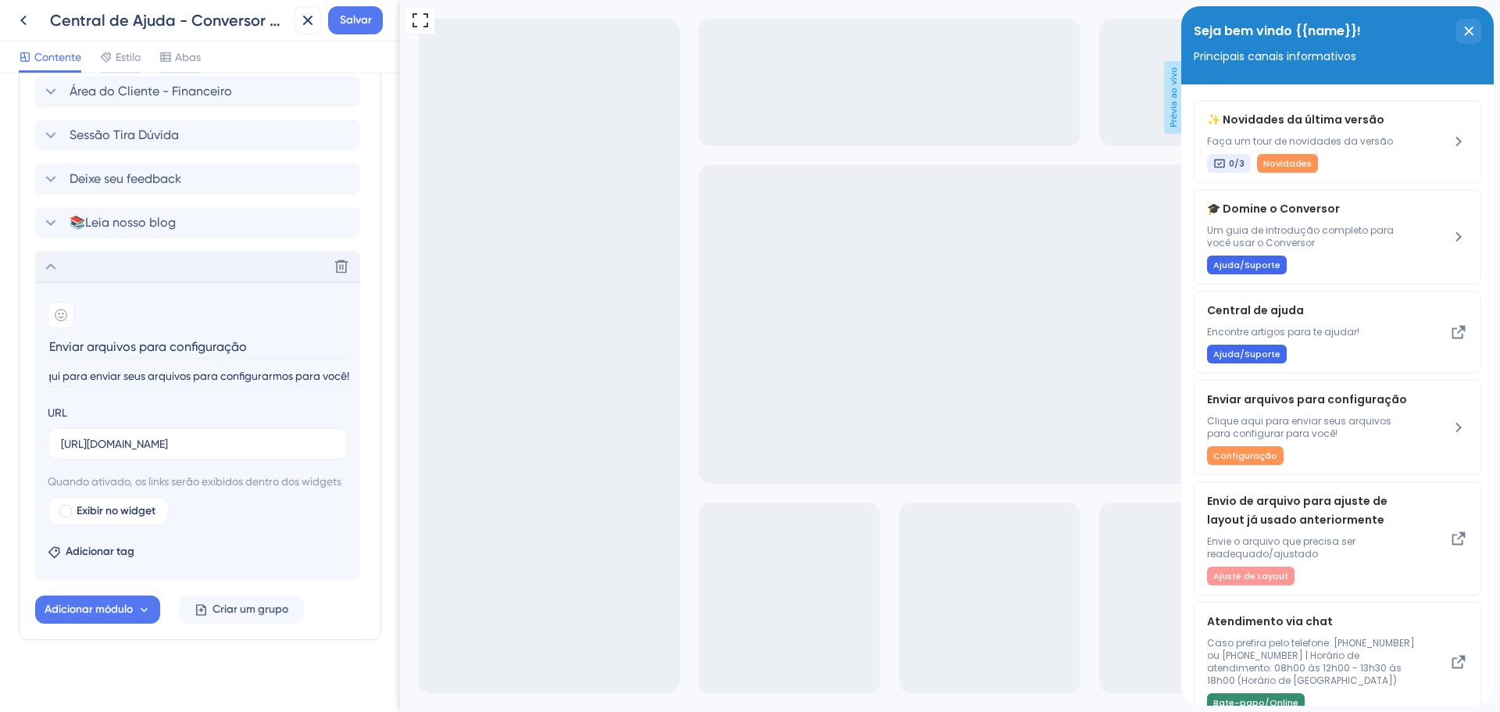
scroll to position [0, 0]
click at [274, 561] on div "Adicionar tag" at bounding box center [198, 548] width 300 height 25
click at [222, 238] on div "📚Leia nosso blog Delete" at bounding box center [197, 222] width 325 height 31
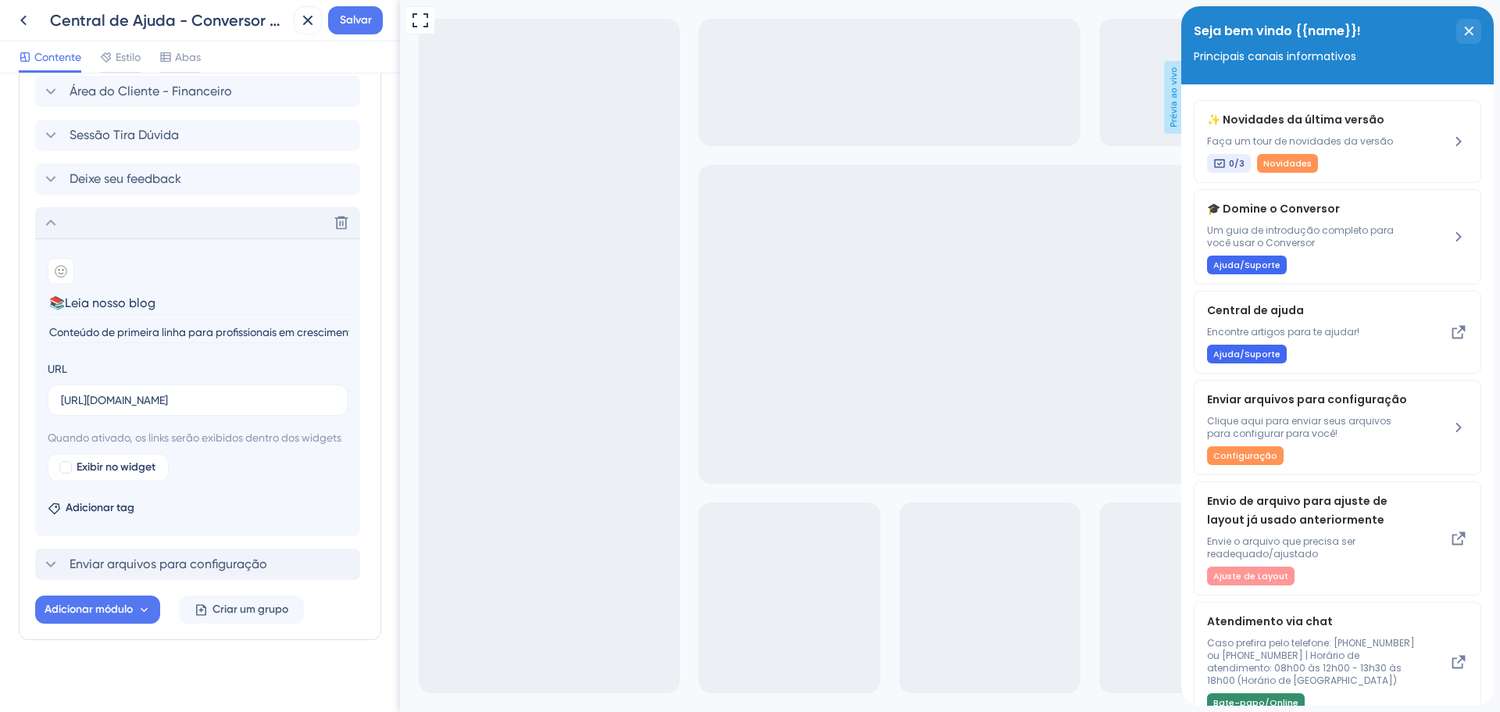
click at [57, 232] on icon at bounding box center [50, 222] width 19 height 19
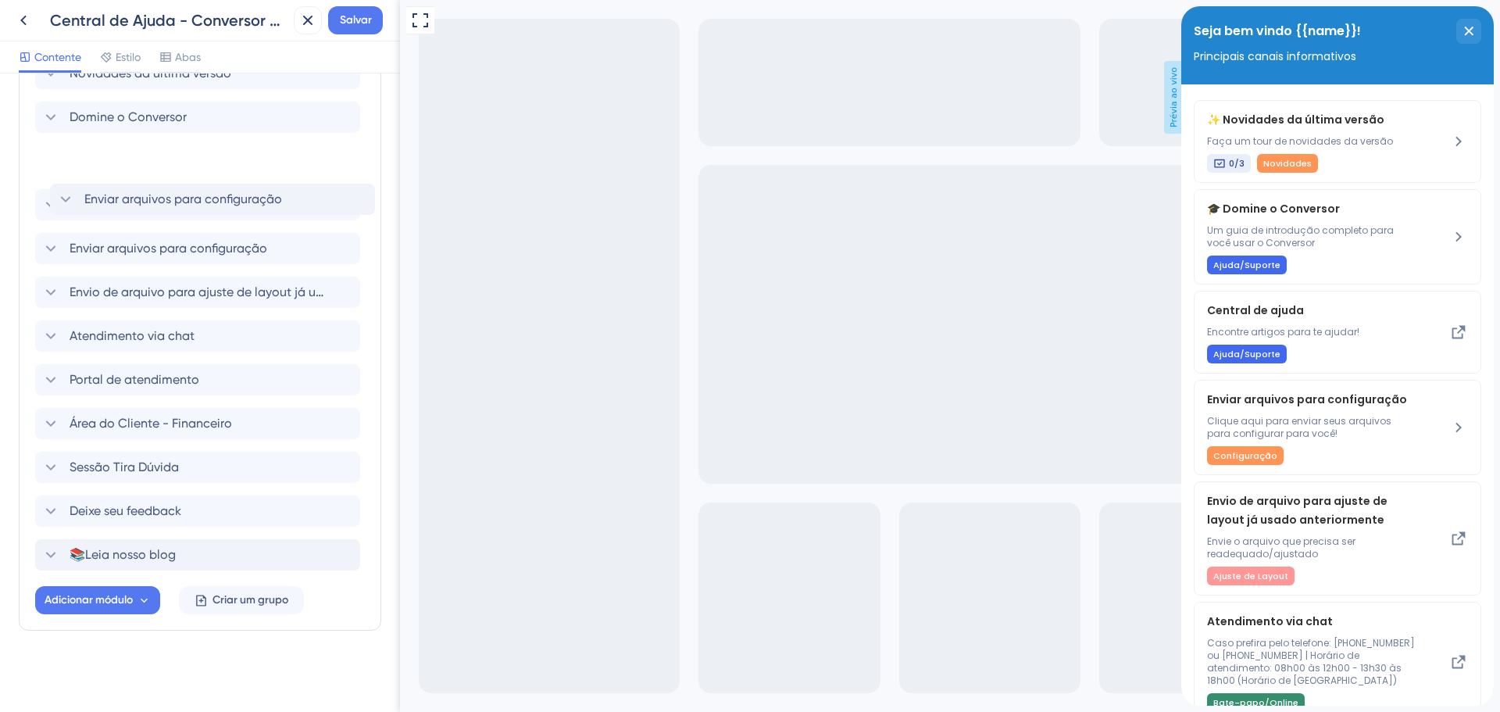
scroll to position [401, 0]
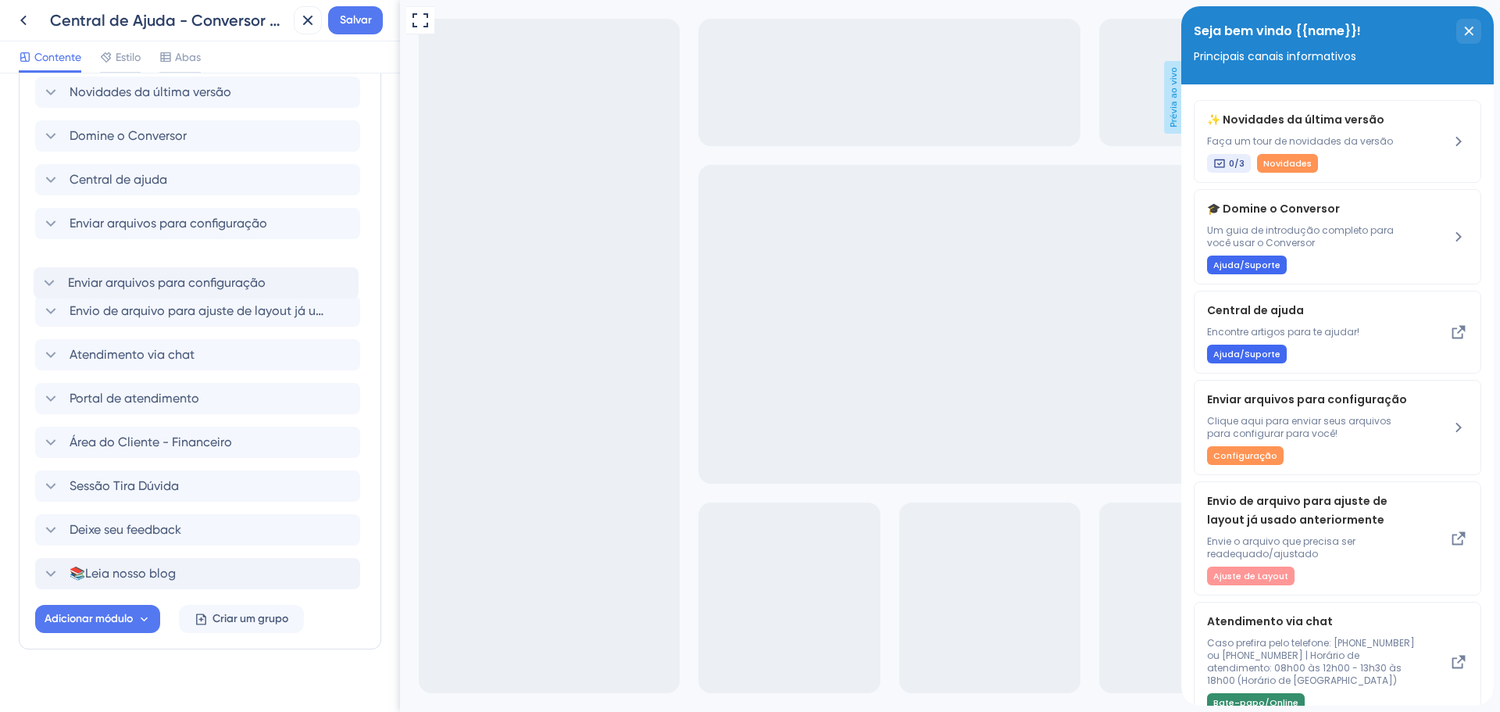
drag, startPoint x: 162, startPoint y: 547, endPoint x: 159, endPoint y: 268, distance: 278.9
click at [159, 268] on div "Novidades da última versão Domine o Conversor Central de ajuda Enviar arquivos …" at bounding box center [200, 333] width 330 height 512
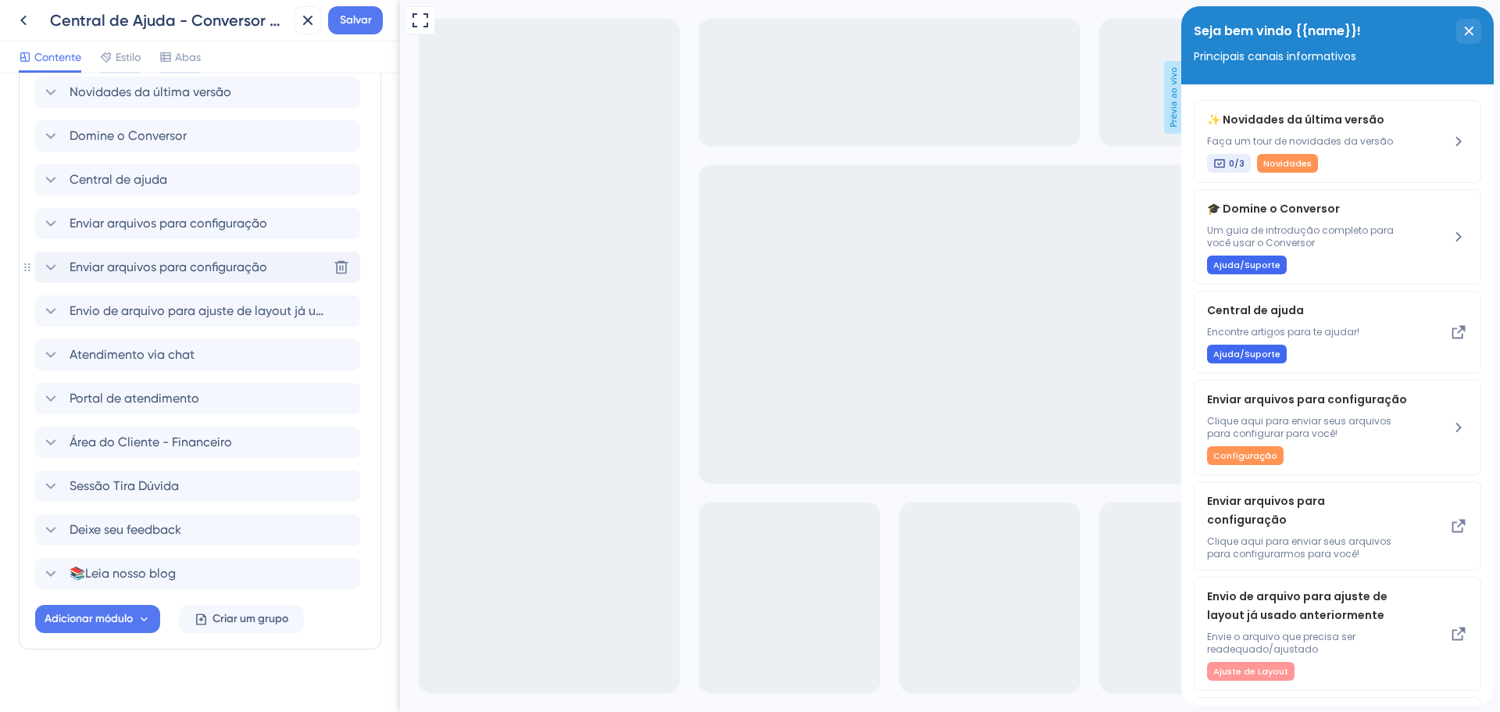
click at [84, 274] on font "Enviar arquivos para configuração" at bounding box center [169, 266] width 198 height 15
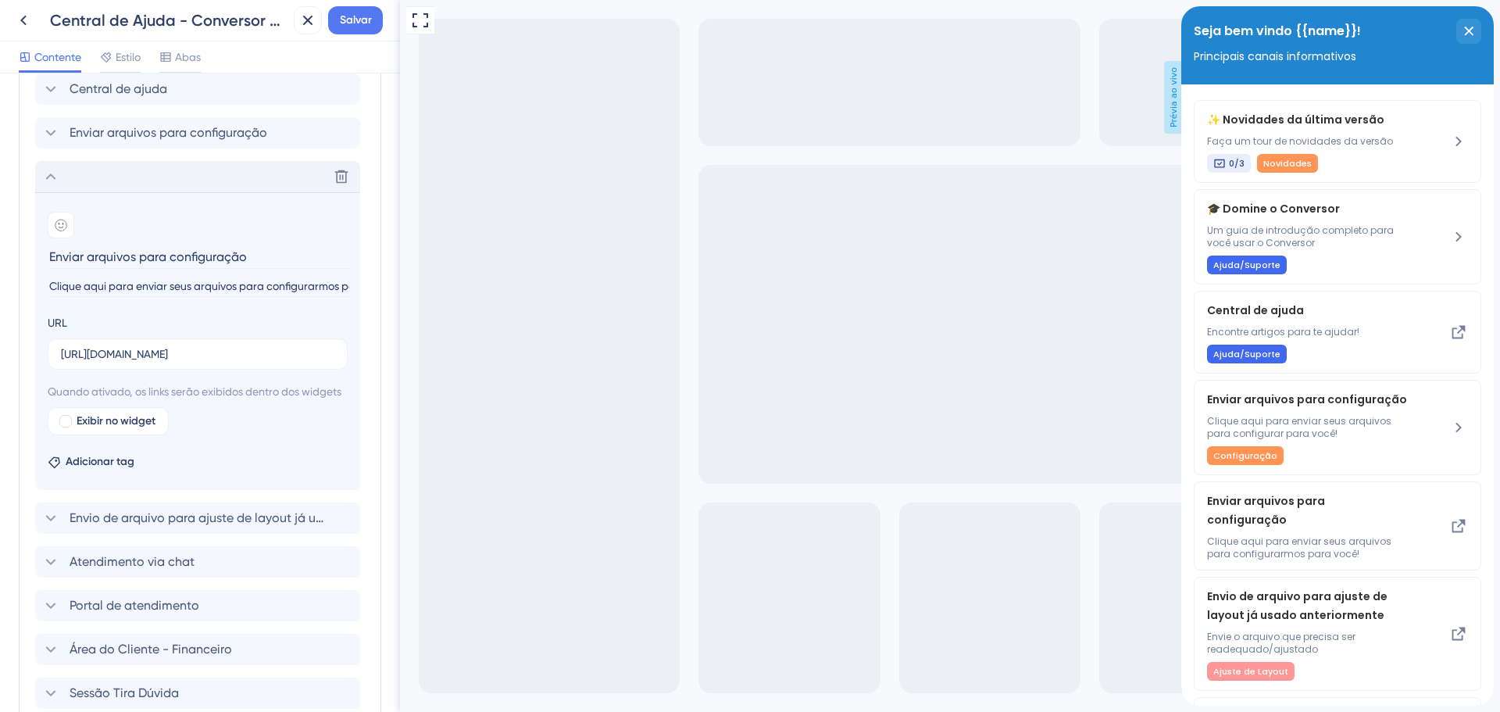
scroll to position [557, 0]
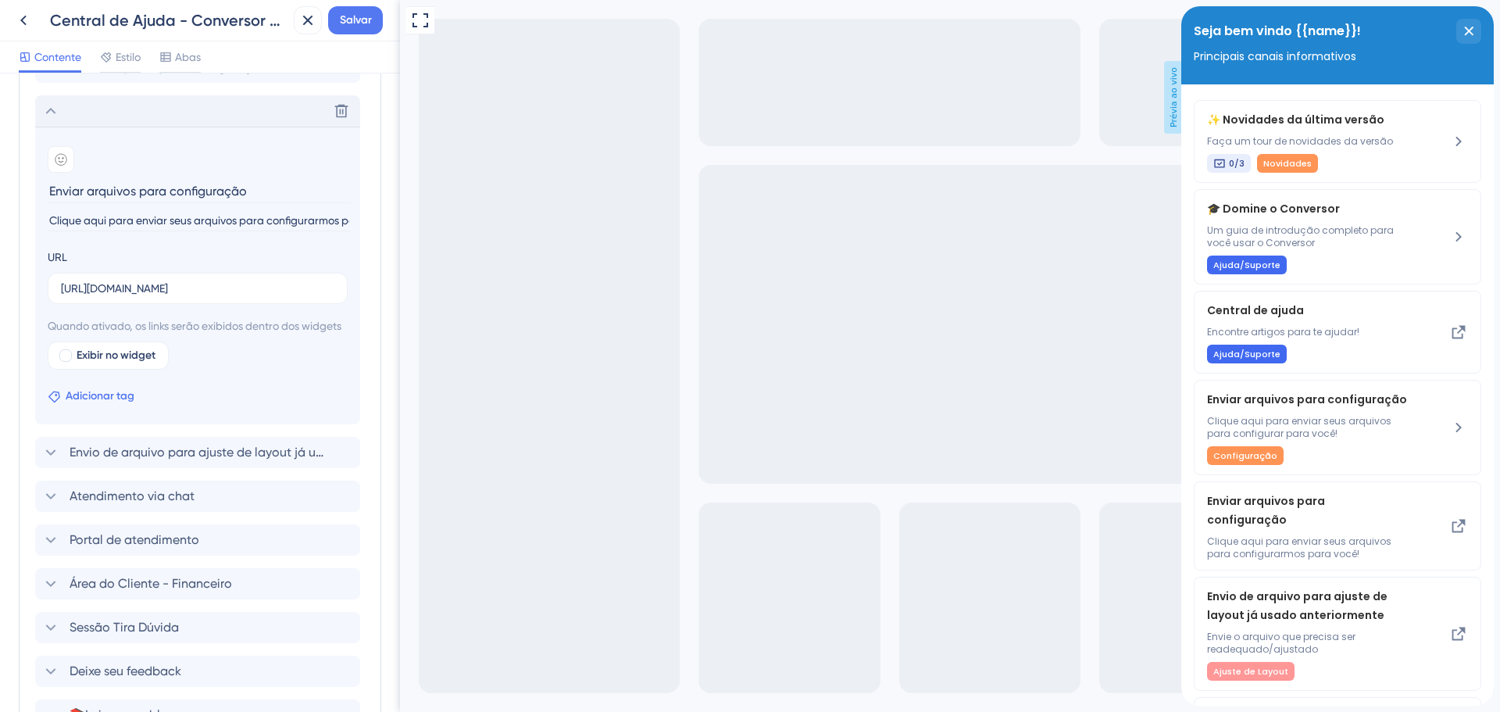
click at [84, 402] on font "Adicionar tag" at bounding box center [100, 395] width 69 height 13
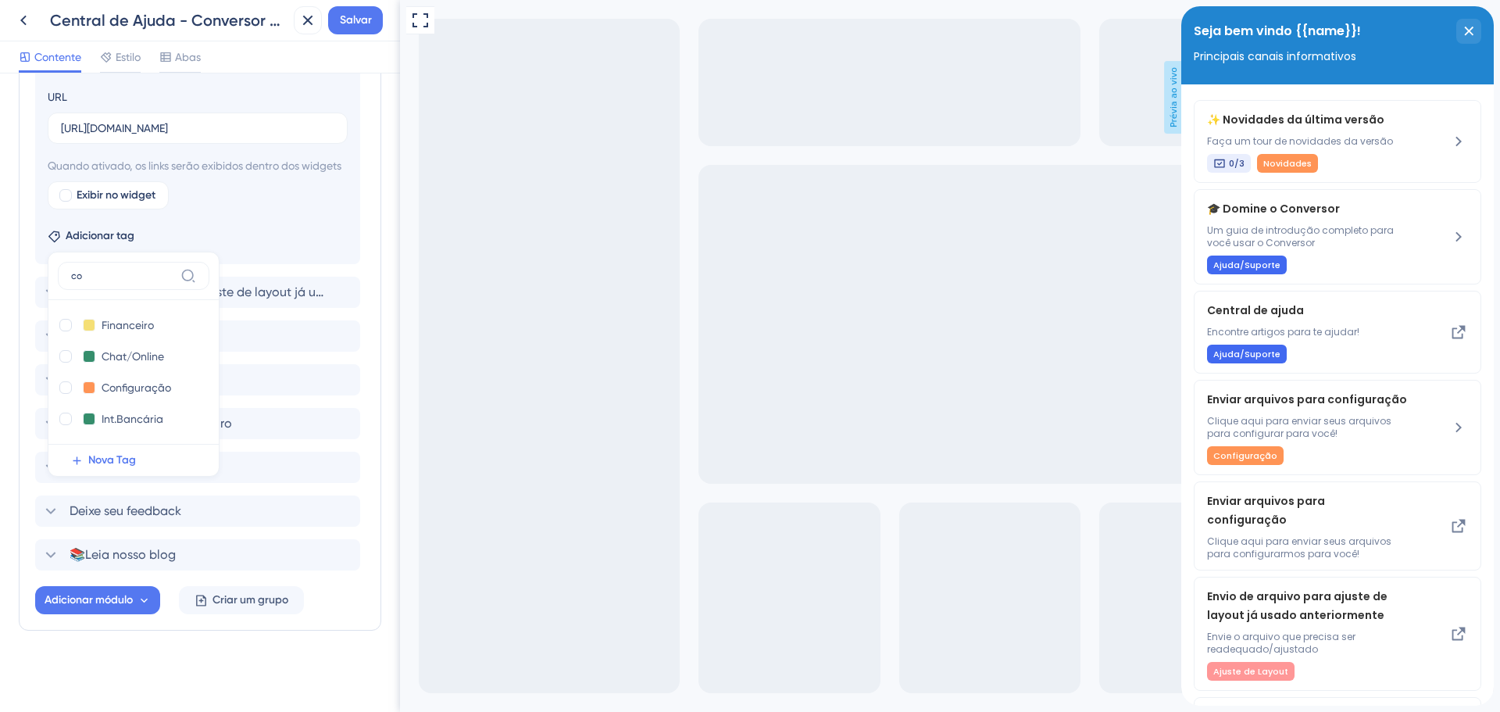
scroll to position [736, 0]
type input "confi"
click at [144, 327] on input "Configuração" at bounding box center [138, 326] width 73 height 20
click at [85, 329] on button at bounding box center [89, 325] width 12 height 12
click at [459, 344] on div "Visualização em tela cheia Prévia ao vivo" at bounding box center [950, 370] width 1100 height 741
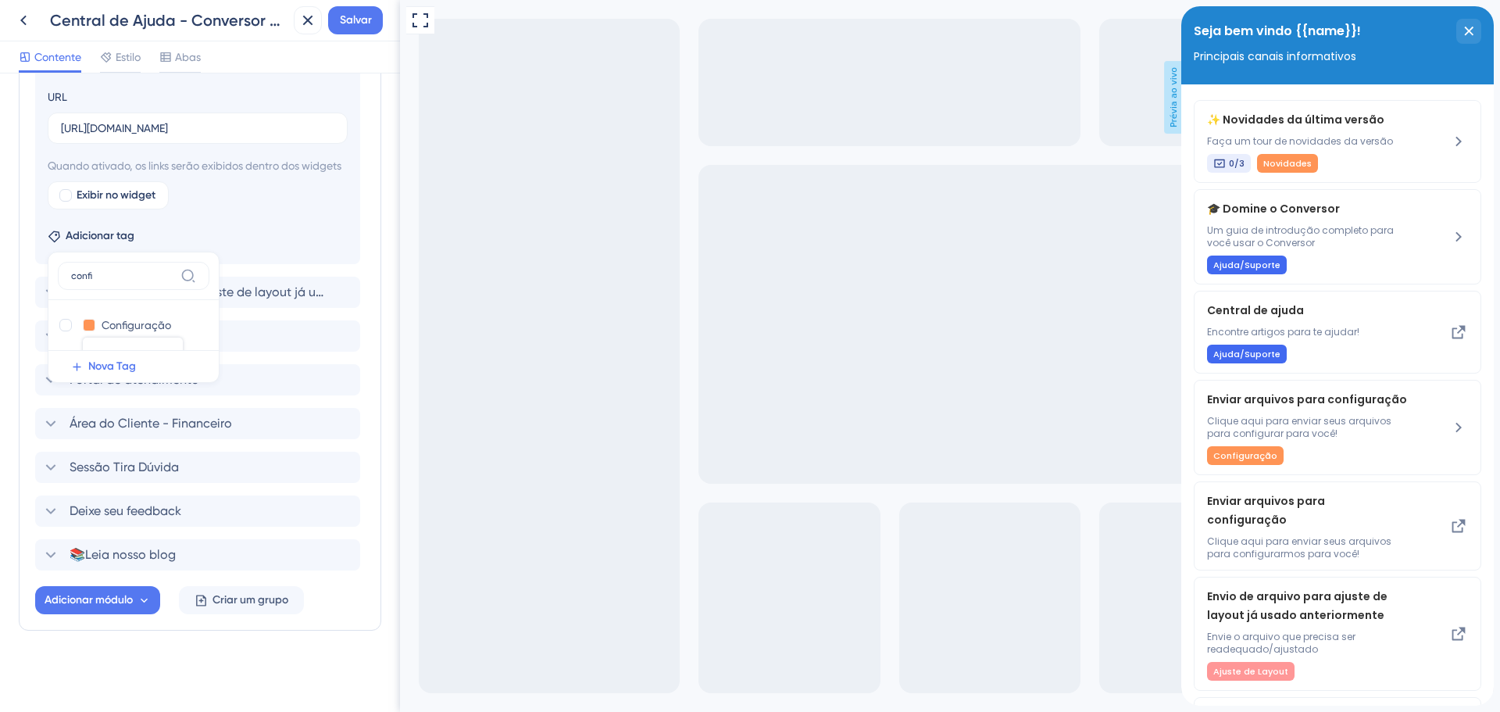
click at [498, 374] on div "Visualização em tela cheia Prévia ao vivo" at bounding box center [950, 370] width 1100 height 741
click at [579, 380] on div "Visualização em tela cheia Prévia ao vivo" at bounding box center [950, 370] width 1100 height 741
click at [576, 332] on div "Visualização em tela cheia Prévia ao vivo" at bounding box center [950, 370] width 1100 height 741
click at [548, 291] on div "Visualização em tela cheia Prévia ao vivo" at bounding box center [950, 370] width 1100 height 741
click at [547, 291] on div "Visualização em tela cheia Prévia ao vivo" at bounding box center [950, 370] width 1100 height 741
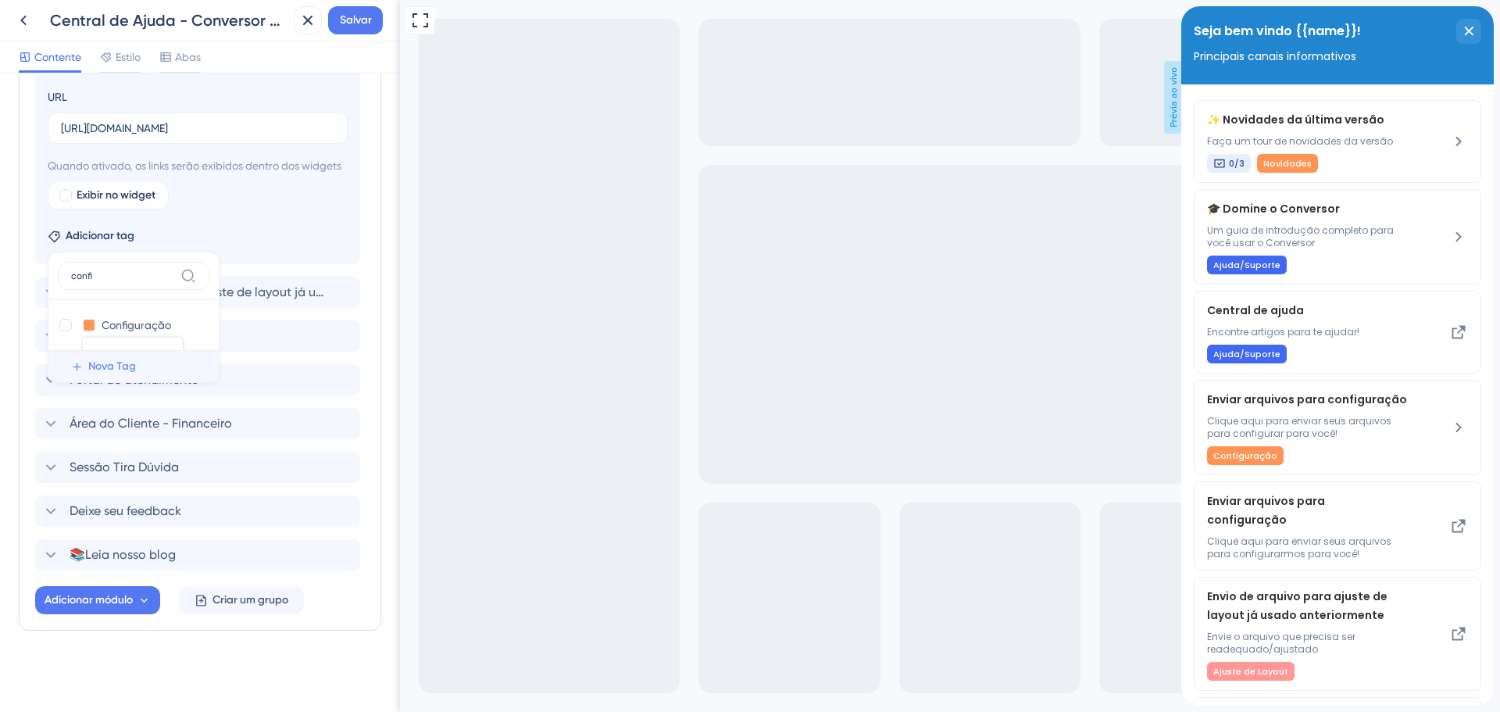
click at [90, 369] on font "Nova Tag" at bounding box center [112, 365] width 48 height 13
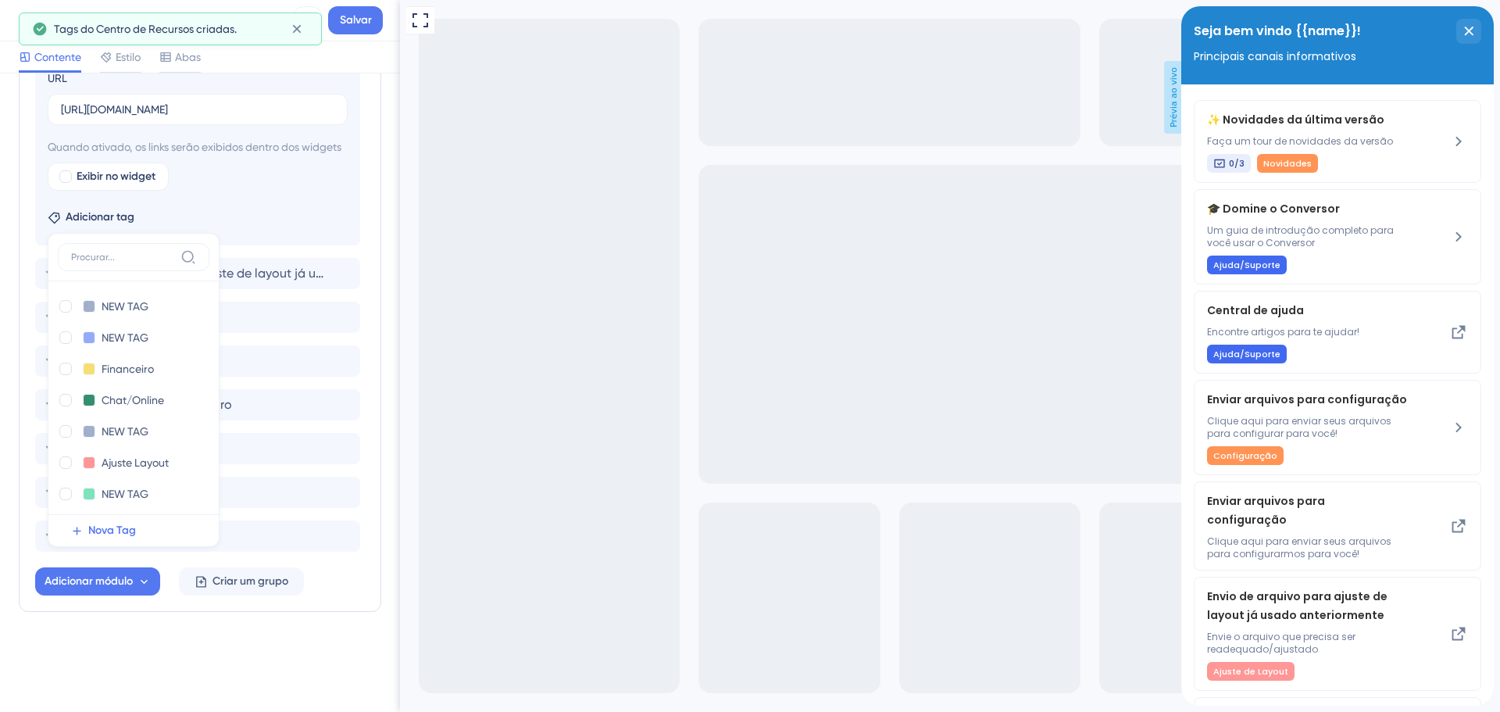
click at [718, 335] on div "Visualização em tela cheia Prévia ao vivo" at bounding box center [950, 370] width 1100 height 741
click at [685, 431] on div "Visualização em tela cheia Prévia ao vivo" at bounding box center [950, 370] width 1100 height 741
click at [622, 308] on div "Visualização em tela cheia Prévia ao vivo" at bounding box center [950, 370] width 1100 height 741
click at [426, 254] on div "Visualização em tela cheia Prévia ao vivo" at bounding box center [950, 370] width 1100 height 741
click at [530, 340] on div "Visualização em tela cheia Prévia ao vivo" at bounding box center [950, 370] width 1100 height 741
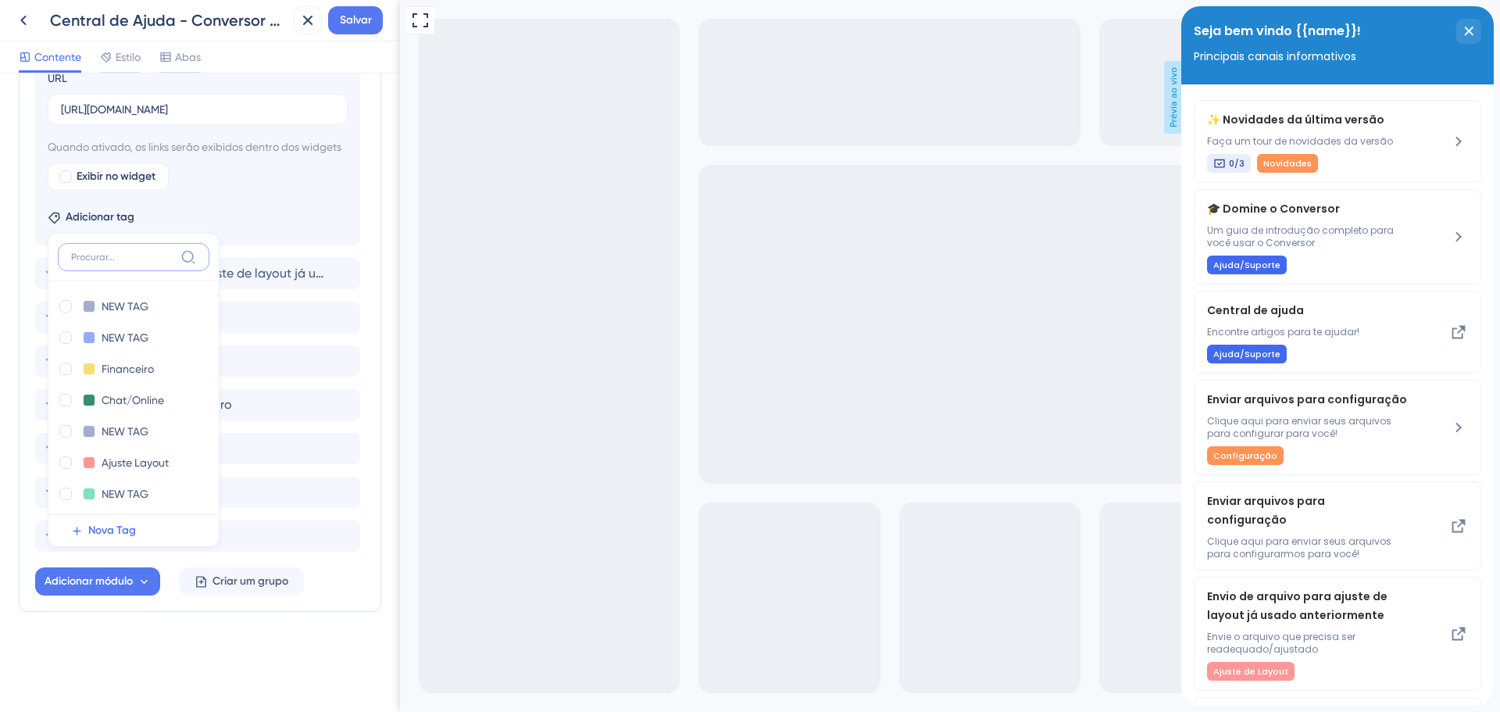
click at [122, 263] on input at bounding box center [122, 257] width 103 height 12
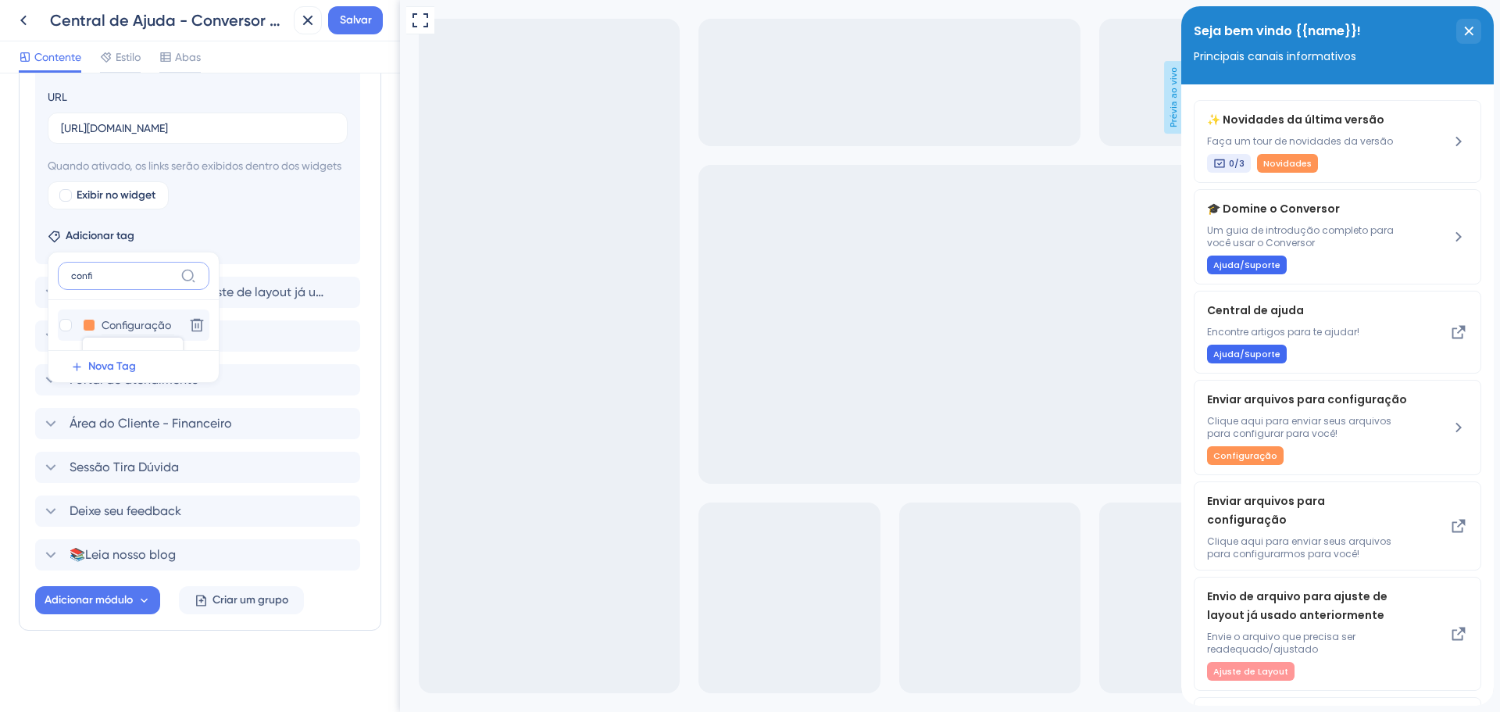
type input "confi"
click at [141, 327] on input "Configuração" at bounding box center [138, 326] width 73 height 20
click at [88, 325] on button at bounding box center [89, 325] width 12 height 12
click at [89, 325] on button at bounding box center [89, 325] width 12 height 12
click at [84, 326] on button at bounding box center [89, 325] width 12 height 12
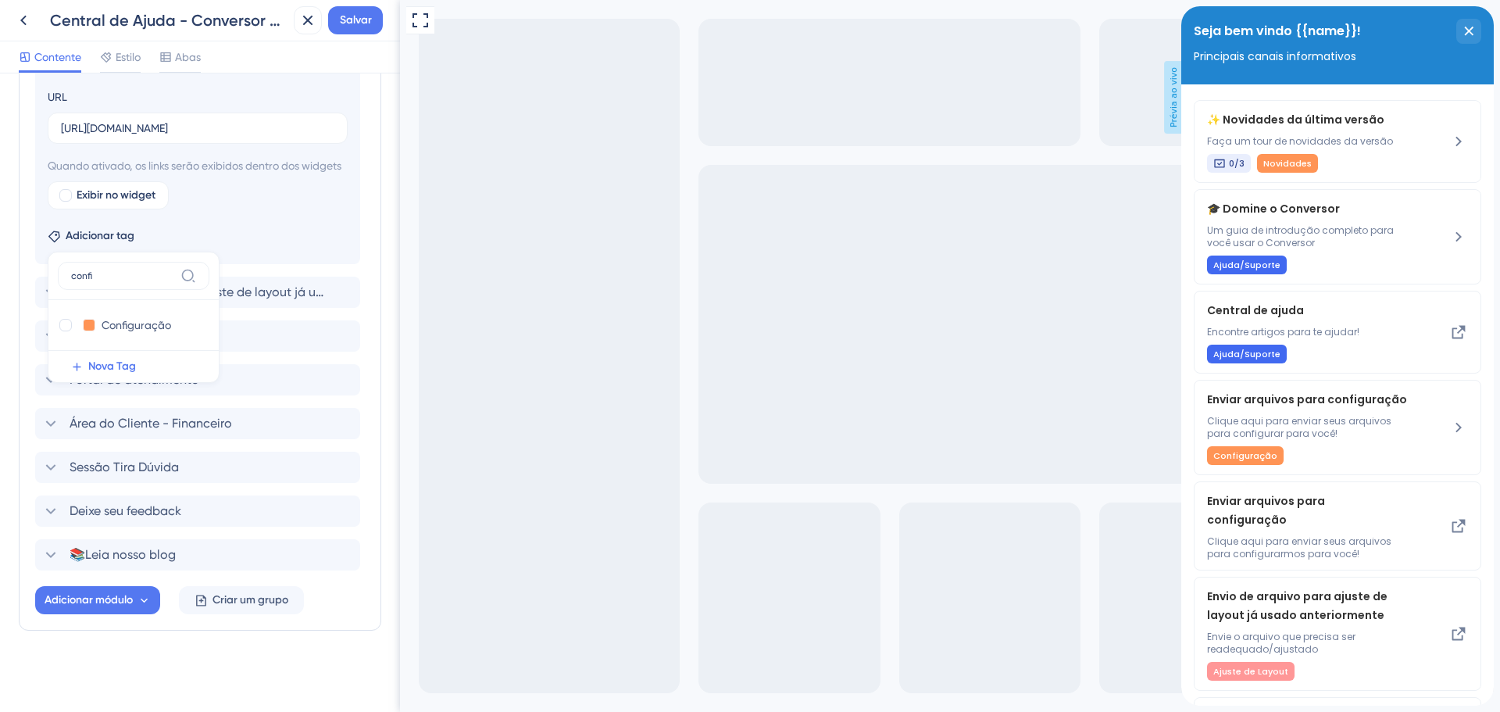
click at [711, 346] on div "Visualização em tela cheia Prévia ao vivo" at bounding box center [950, 370] width 1100 height 741
click at [711, 348] on div "Visualização em tela cheia Prévia ao vivo" at bounding box center [950, 370] width 1100 height 741
click at [224, 430] on div "Novidades da última versão Domine o Conversor Central de ajuda Enviar arquivos …" at bounding box center [200, 165] width 330 height 810
click at [180, 300] on span "Envio de arquivo para ajuste de layout já usado anteriormente" at bounding box center [199, 292] width 258 height 19
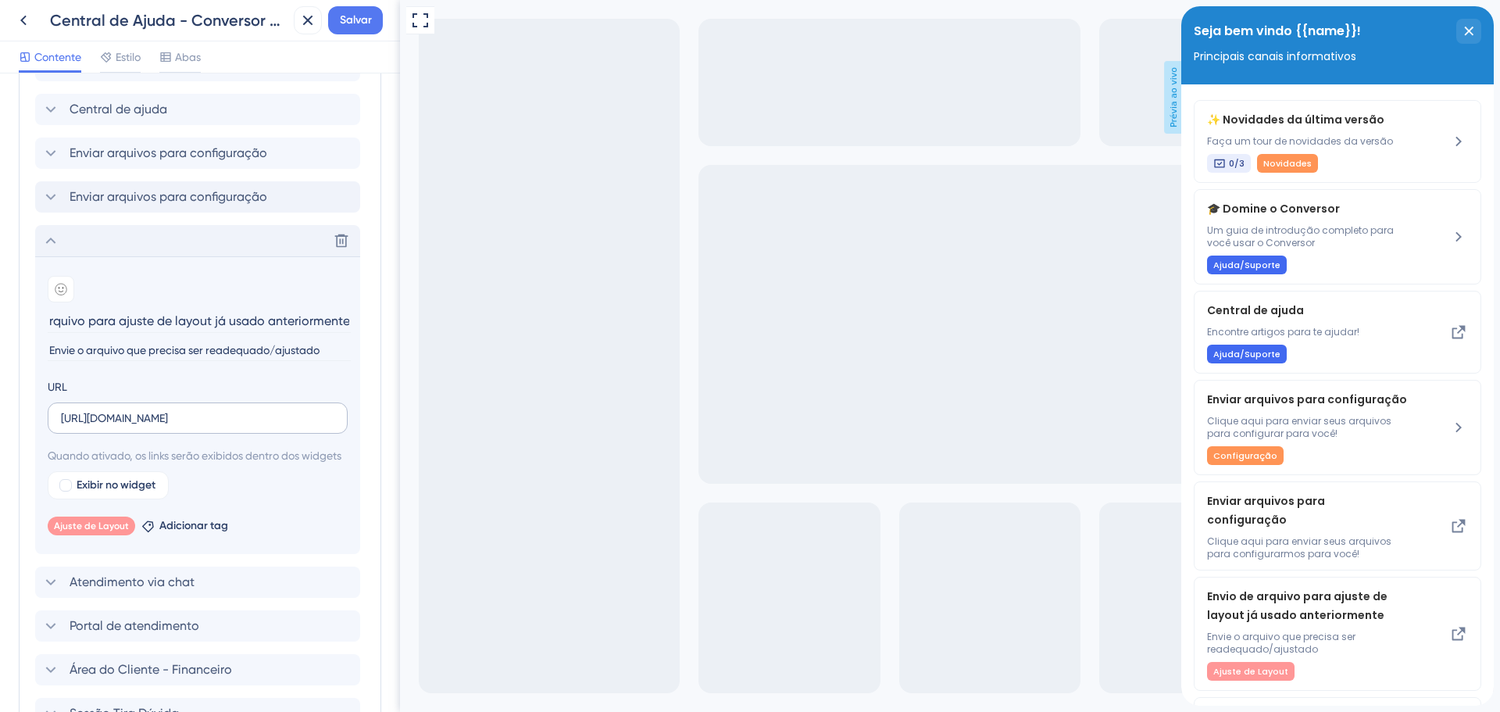
scroll to position [412, 0]
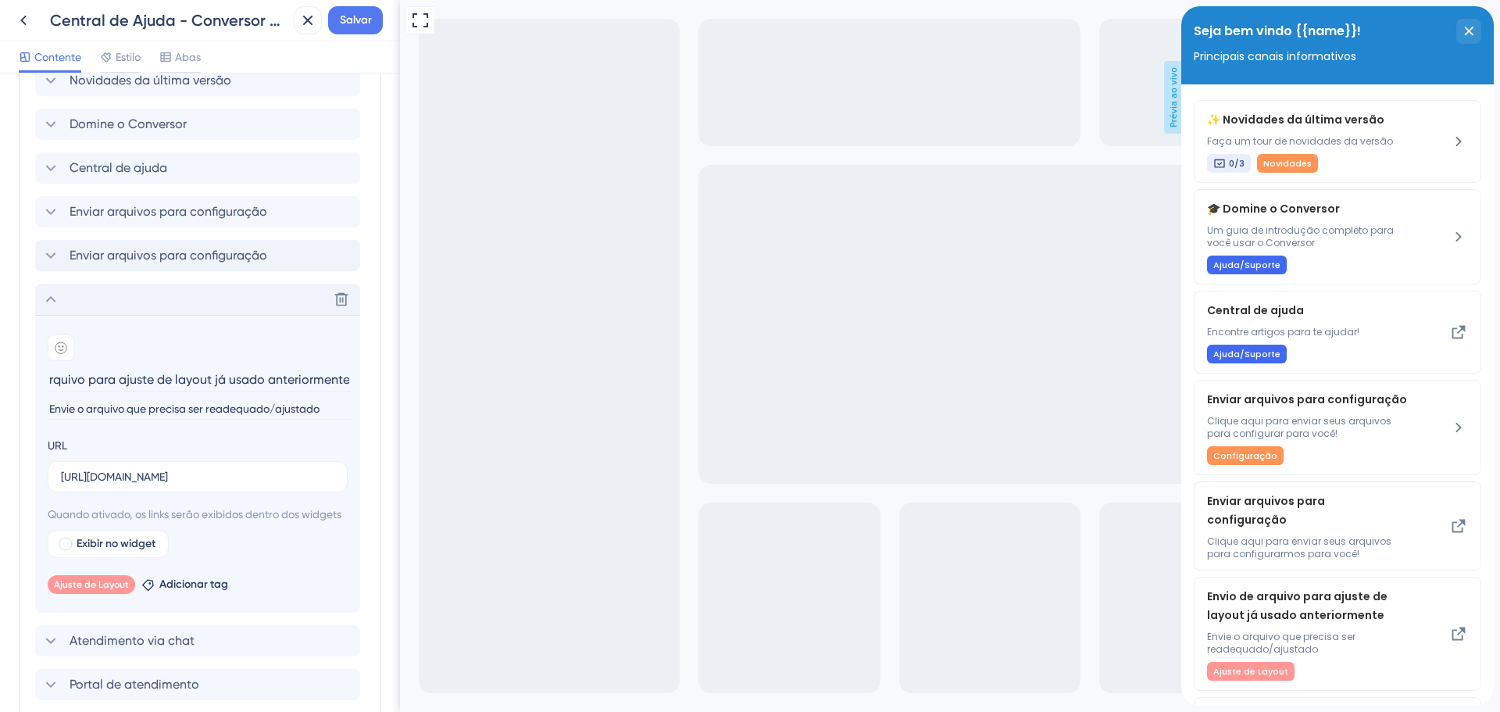
click at [53, 309] on icon at bounding box center [50, 299] width 19 height 19
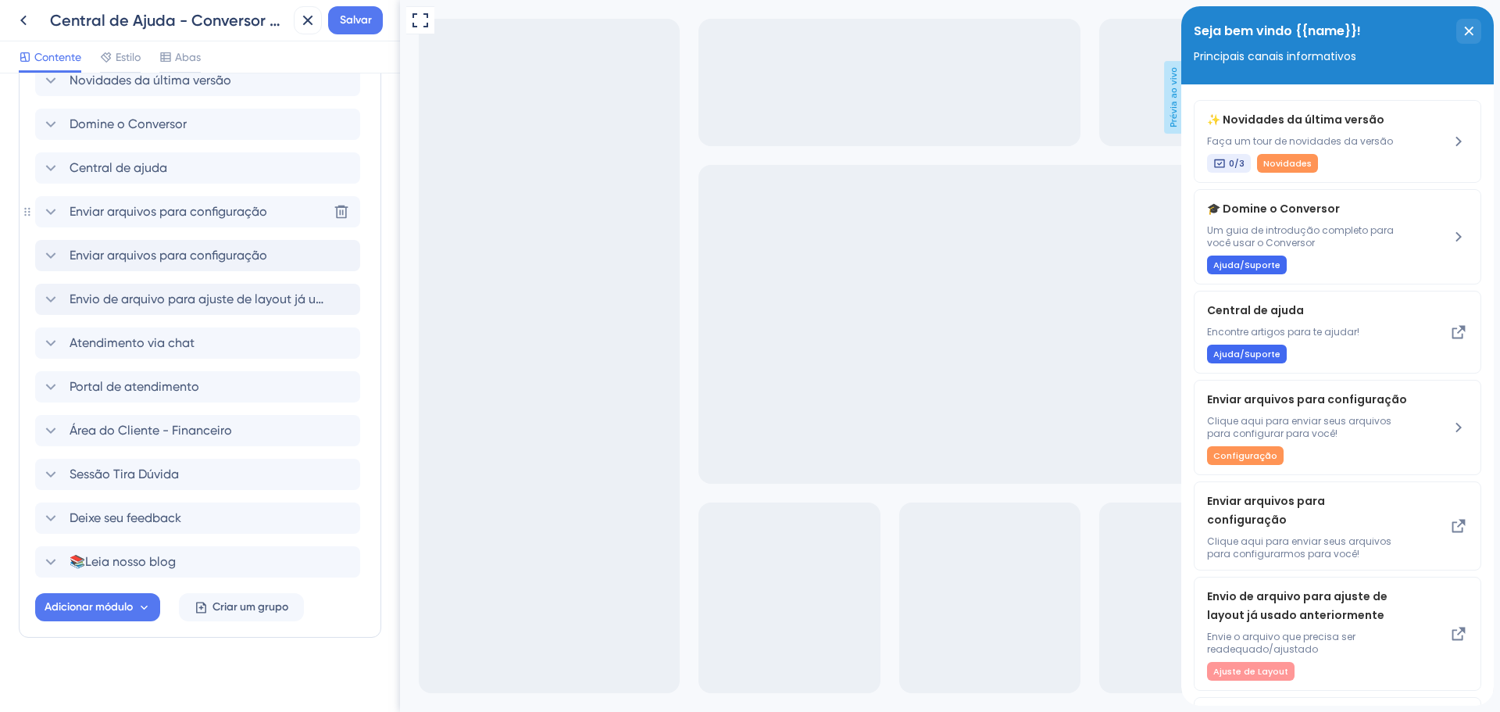
click at [66, 221] on div "Enviar arquivos para configuração" at bounding box center [154, 211] width 226 height 19
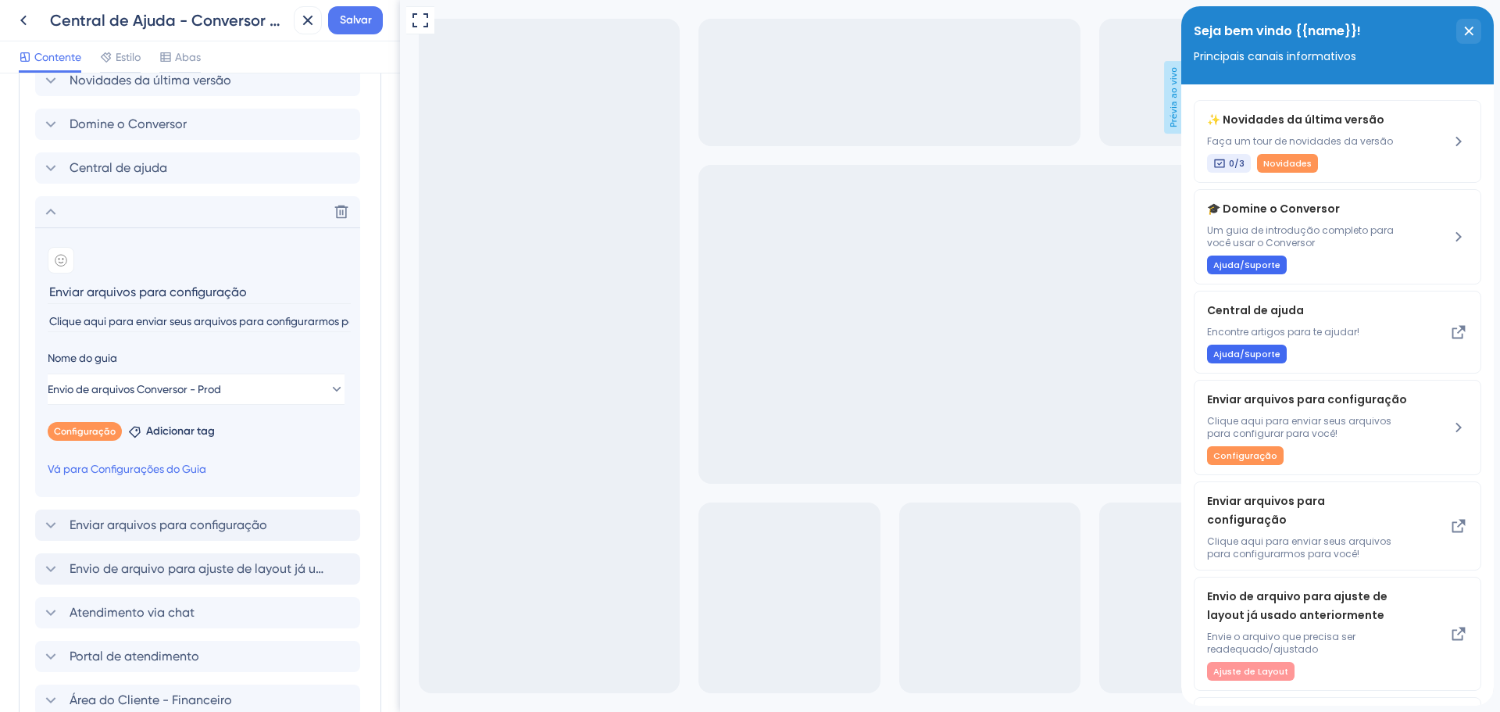
click at [68, 227] on div "Excluir" at bounding box center [197, 211] width 325 height 31
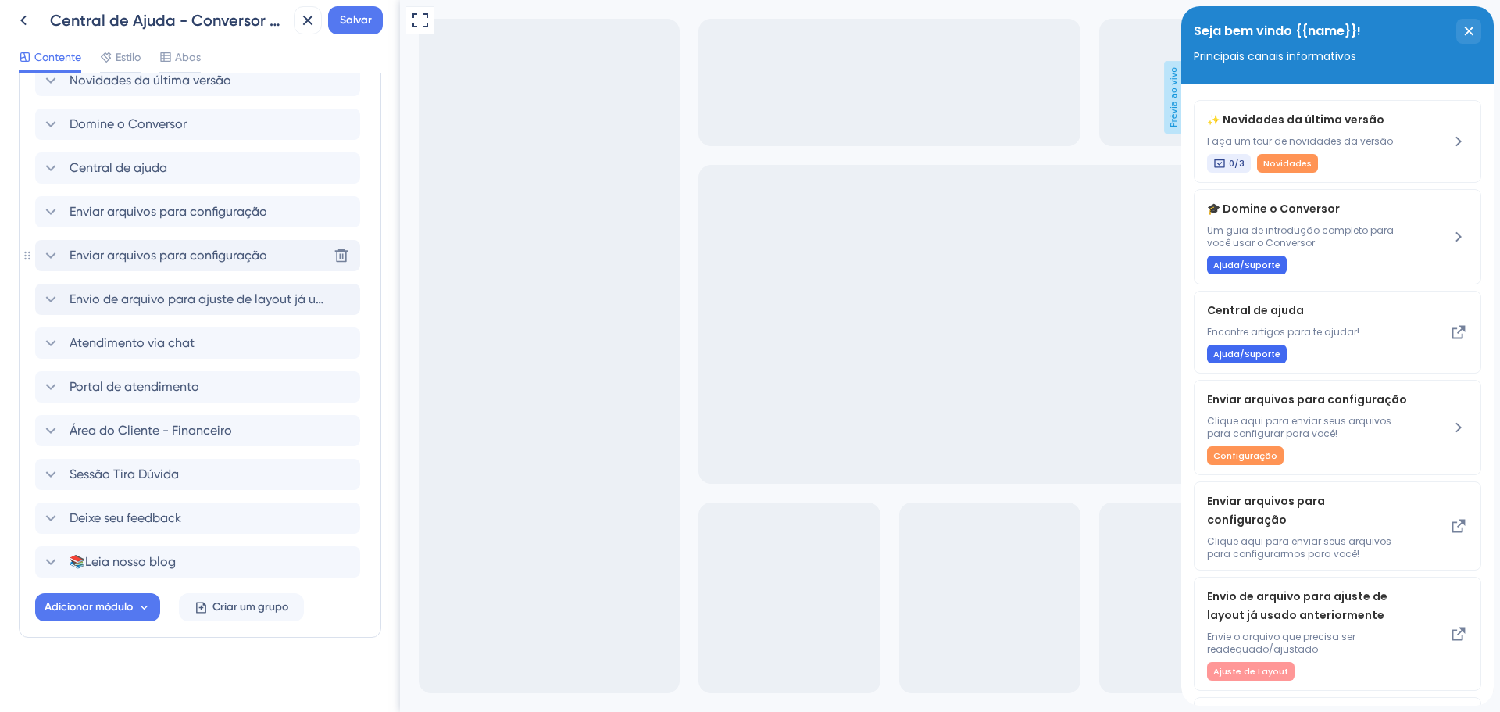
click at [116, 262] on font "Enviar arquivos para configuração" at bounding box center [169, 255] width 198 height 15
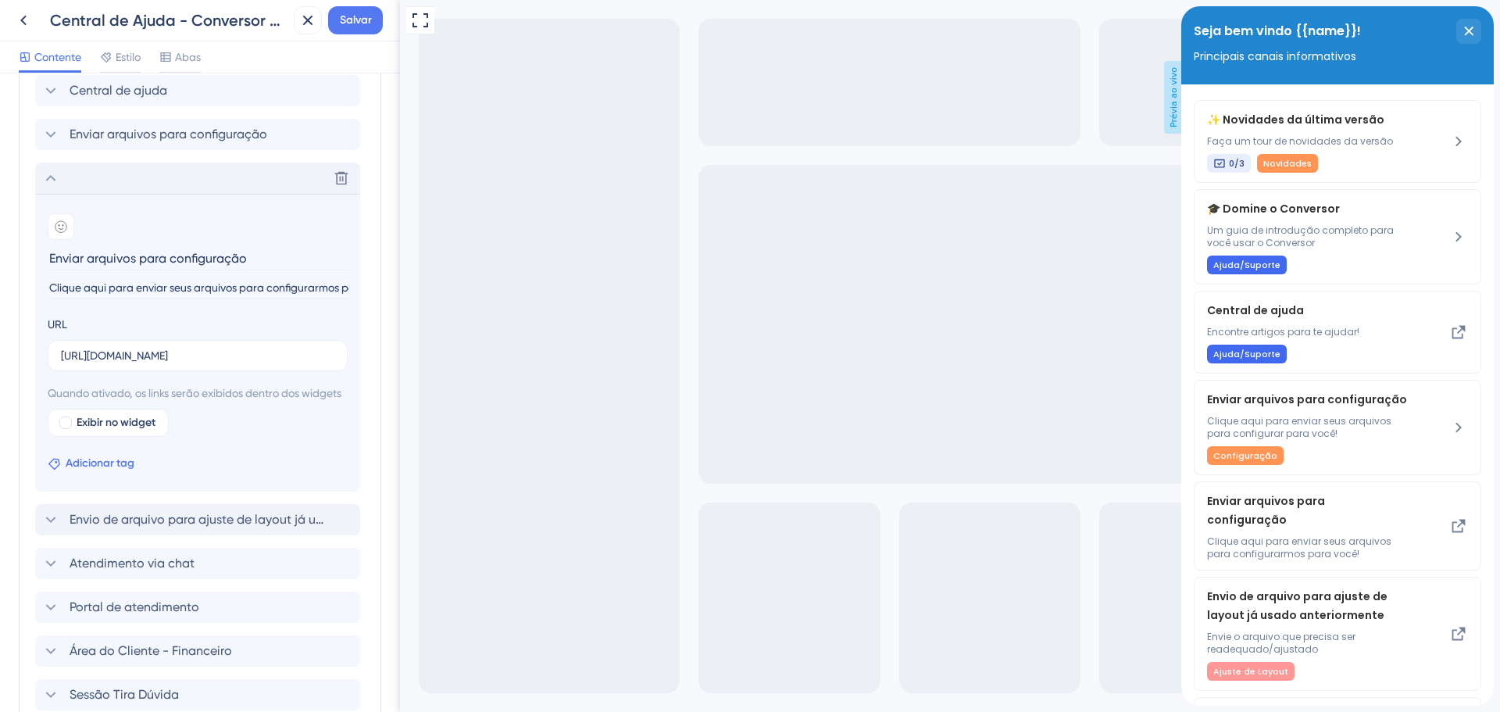
scroll to position [491, 0]
click at [94, 428] on font "Exibir no widget" at bounding box center [116, 421] width 79 height 13
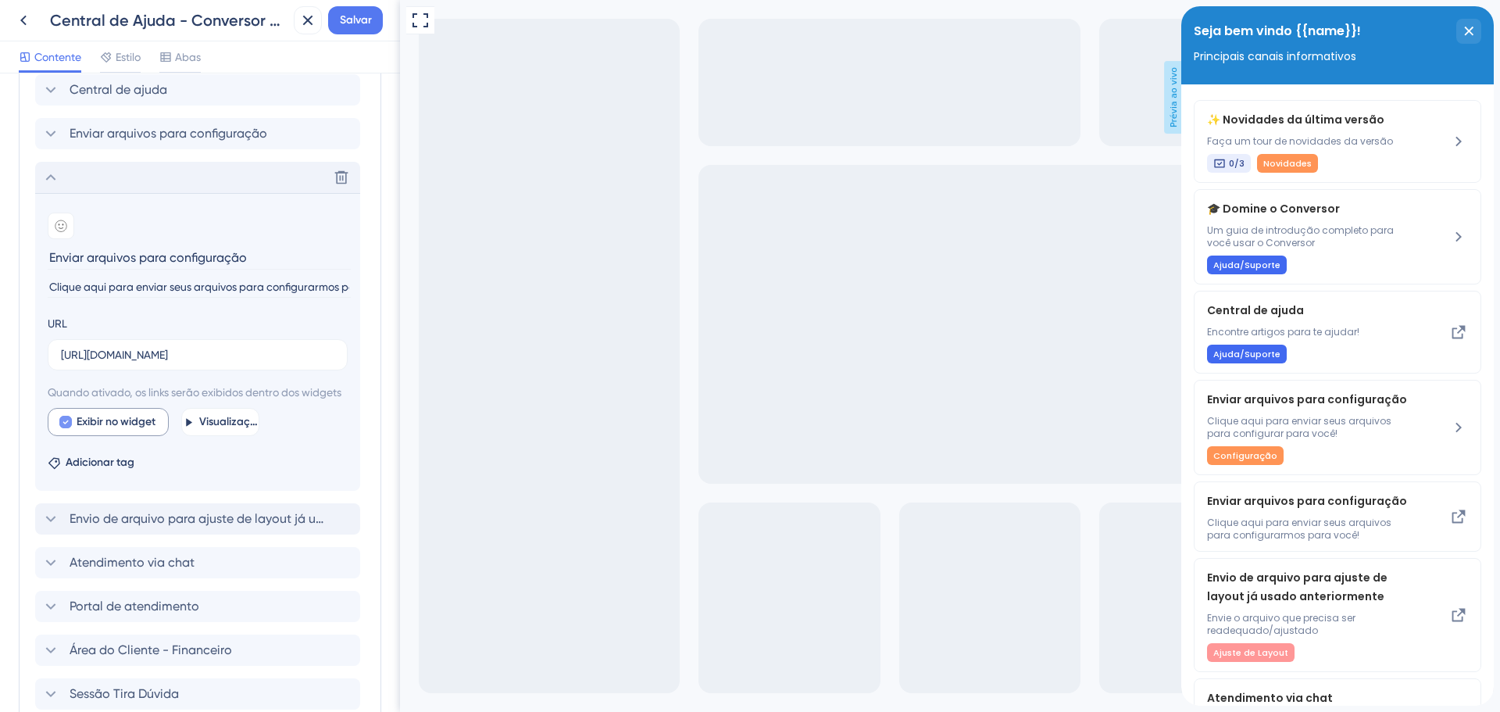
click at [94, 428] on font "Exibir no widget" at bounding box center [116, 421] width 79 height 13
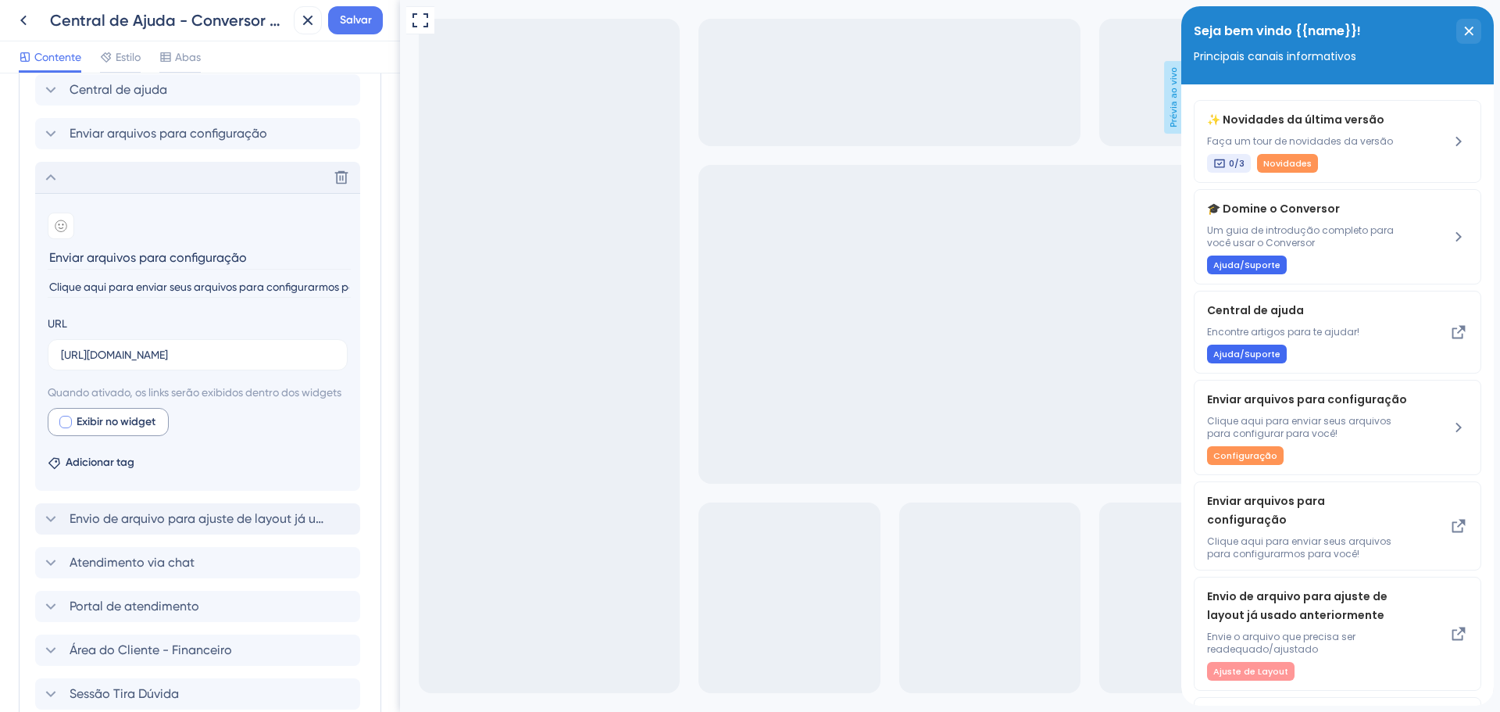
click at [94, 428] on font "Exibir no widget" at bounding box center [116, 421] width 79 height 13
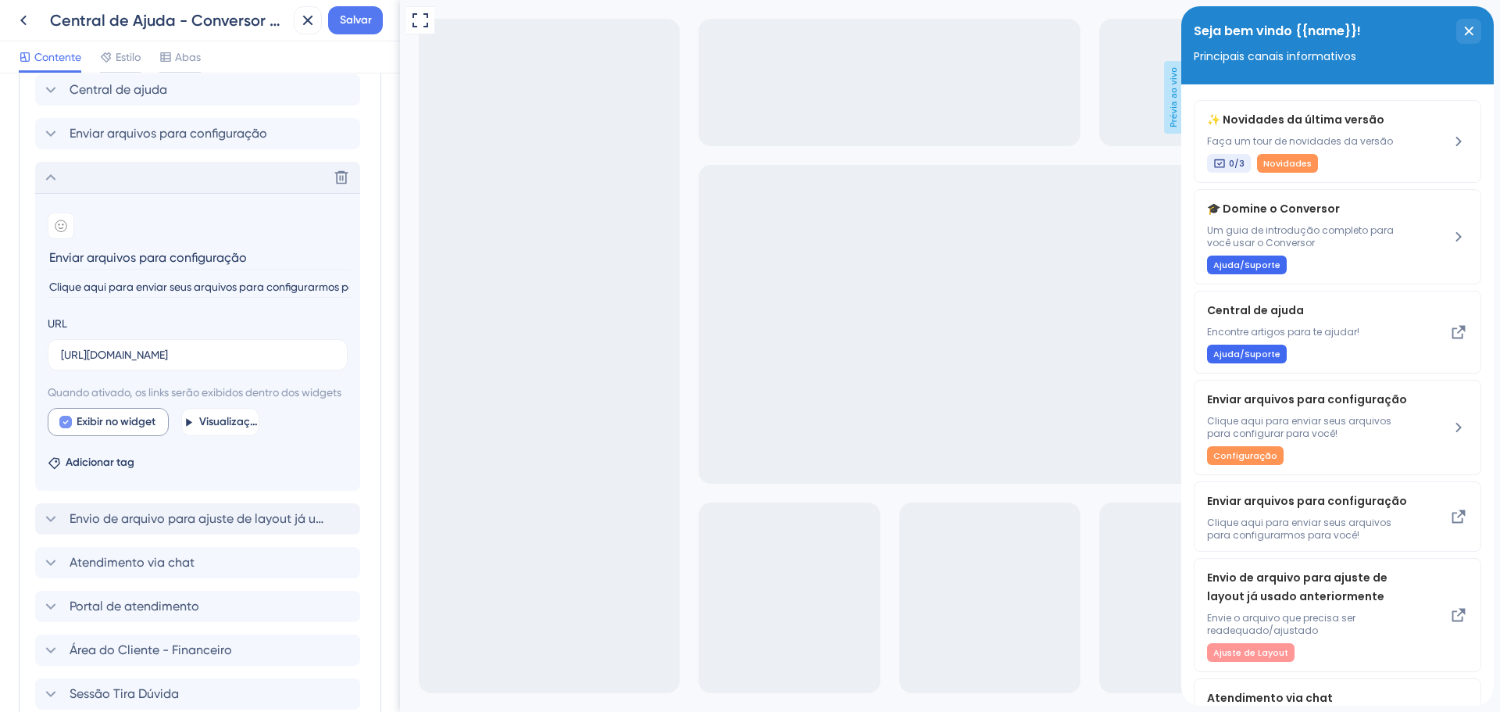
click at [94, 428] on font "Exibir no widget" at bounding box center [116, 421] width 79 height 13
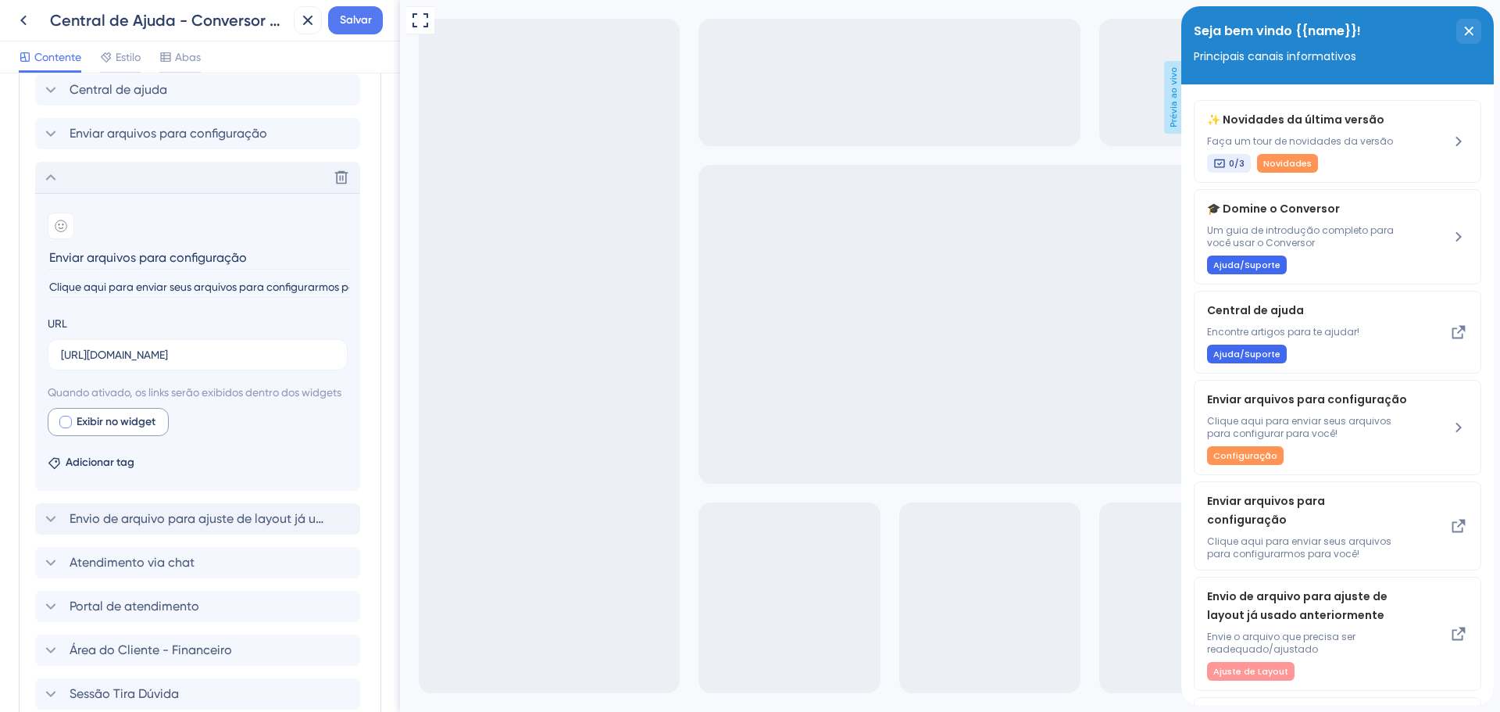
click at [94, 428] on font "Exibir no widget" at bounding box center [116, 421] width 79 height 13
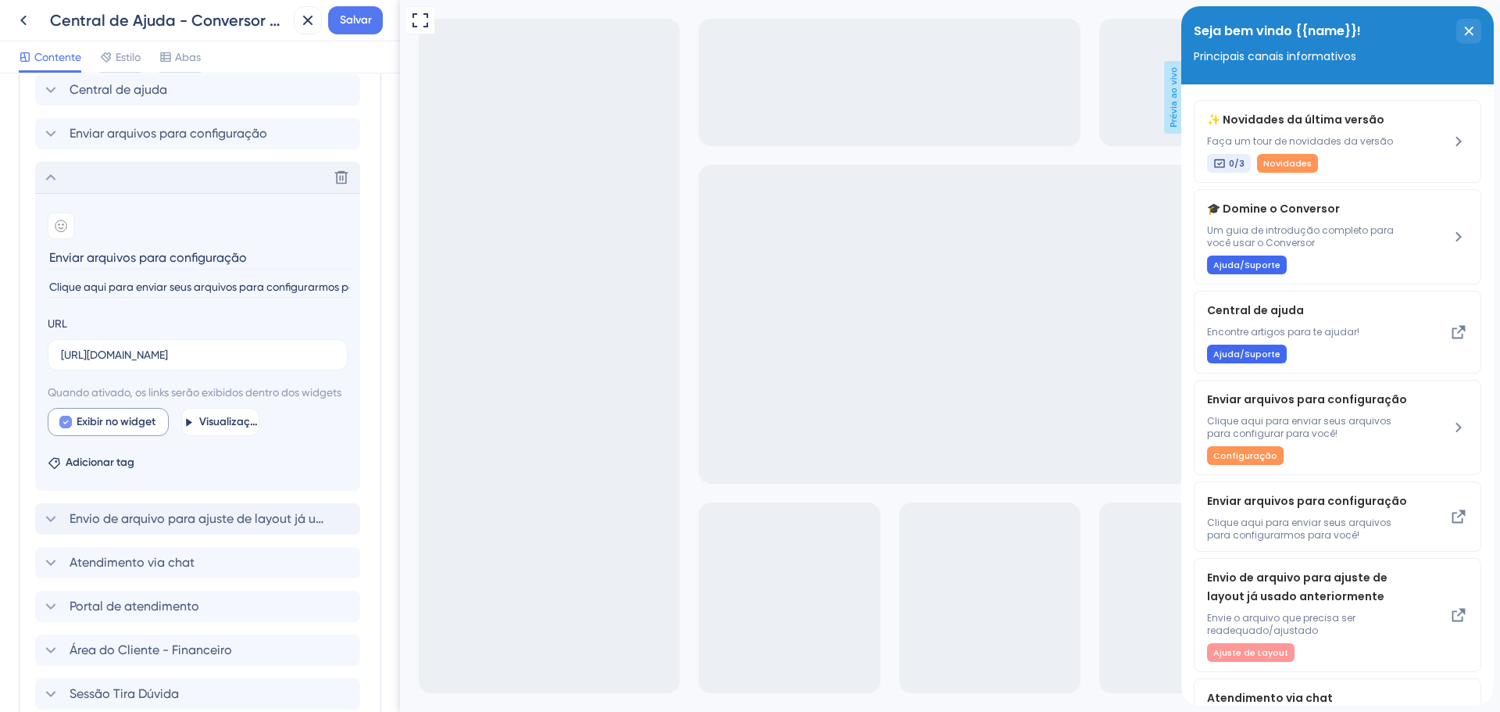
click at [94, 428] on font "Exibir no widget" at bounding box center [116, 421] width 79 height 13
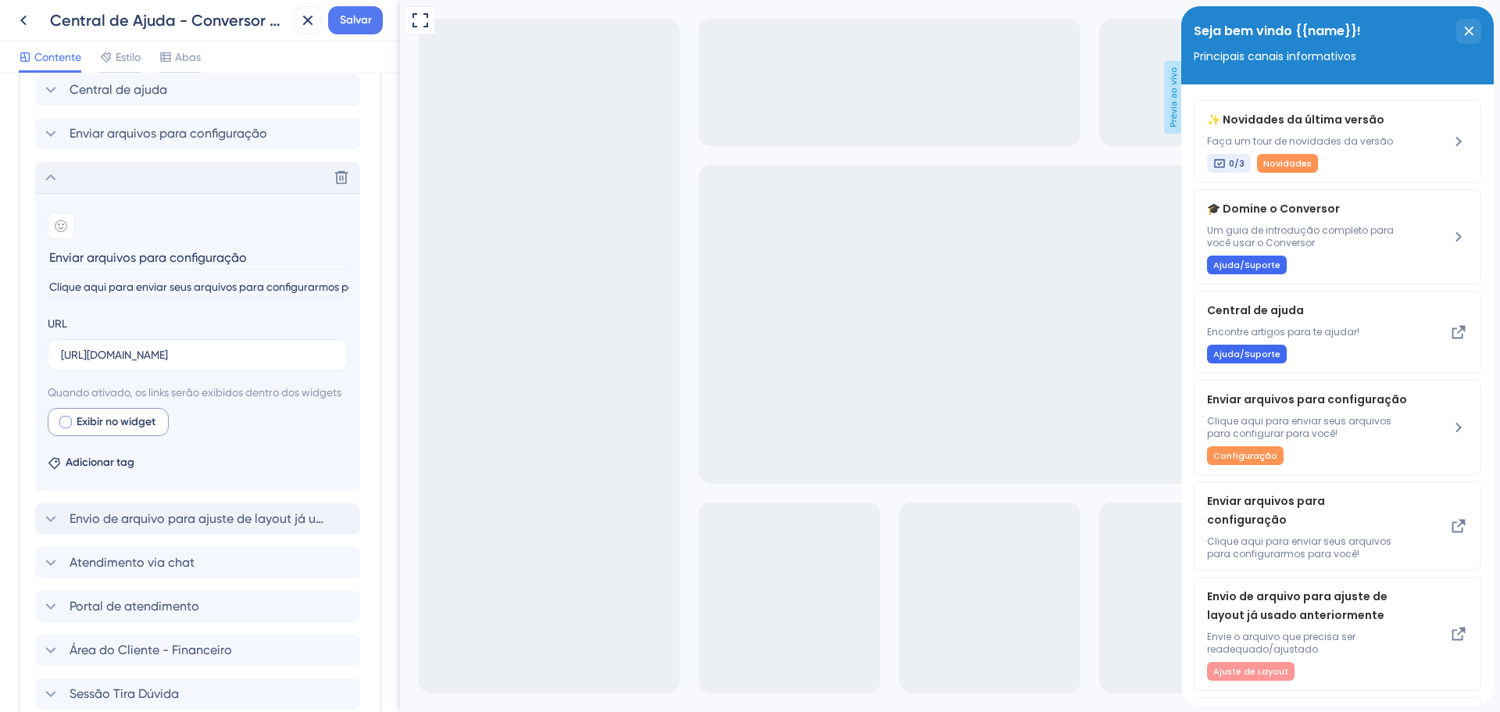
click at [94, 428] on font "Exibir no widget" at bounding box center [116, 421] width 79 height 13
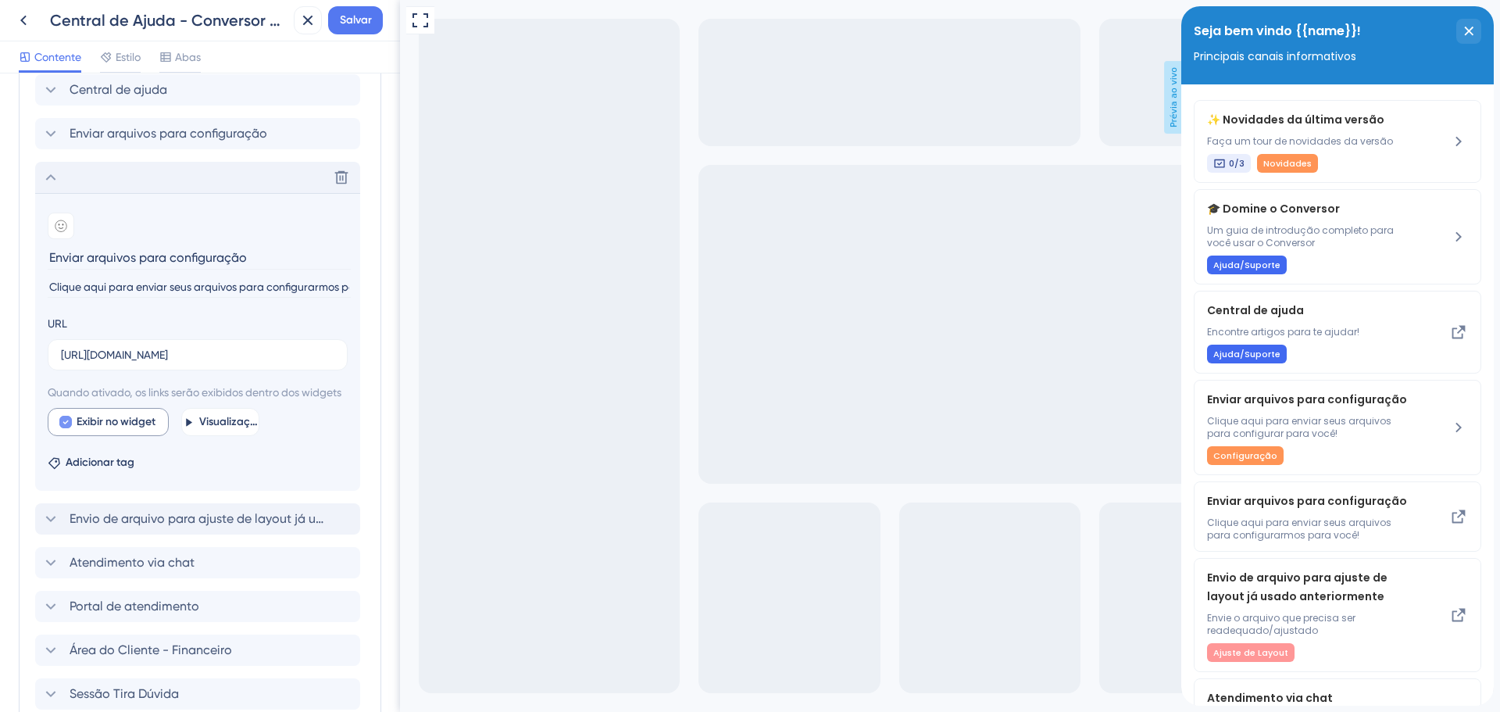
click at [94, 428] on font "Exibir no widget" at bounding box center [116, 421] width 79 height 13
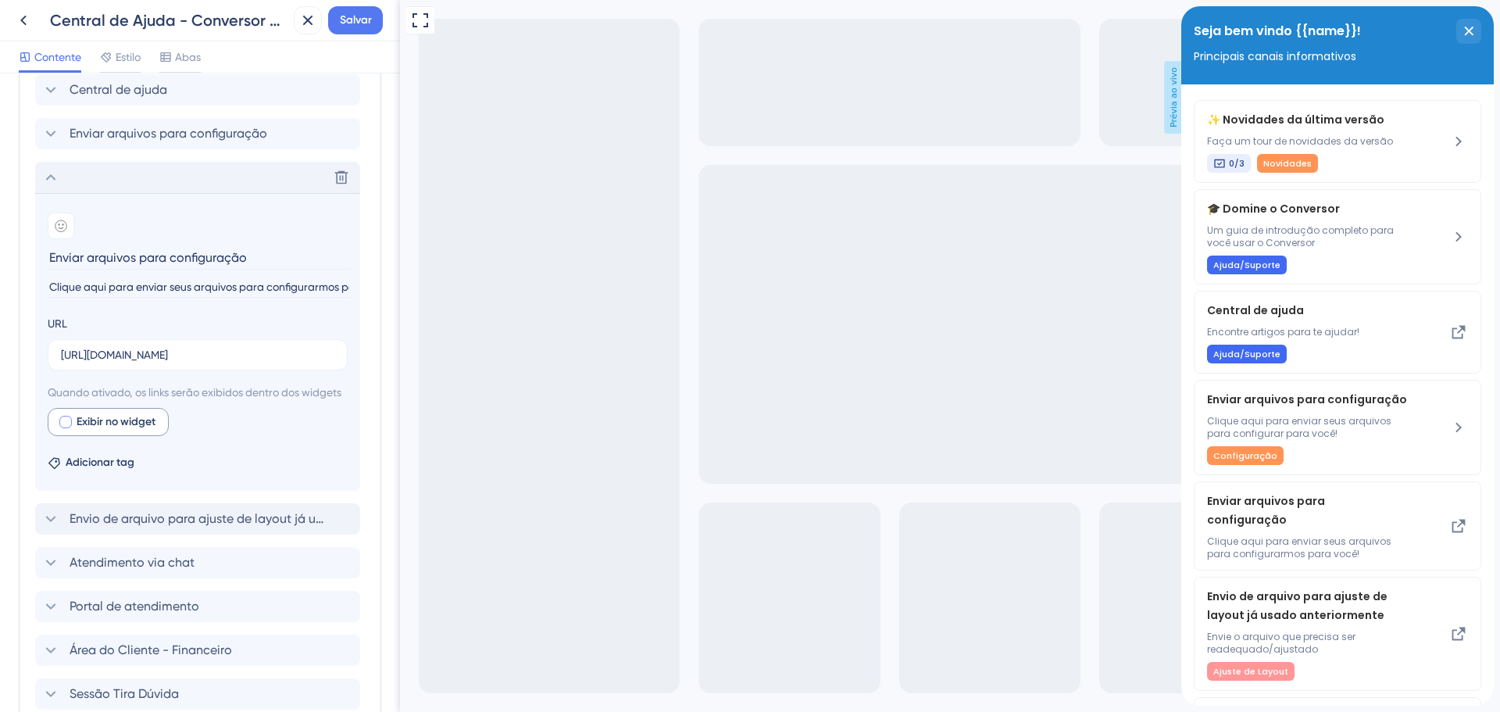
click at [94, 428] on font "Exibir no widget" at bounding box center [116, 421] width 79 height 13
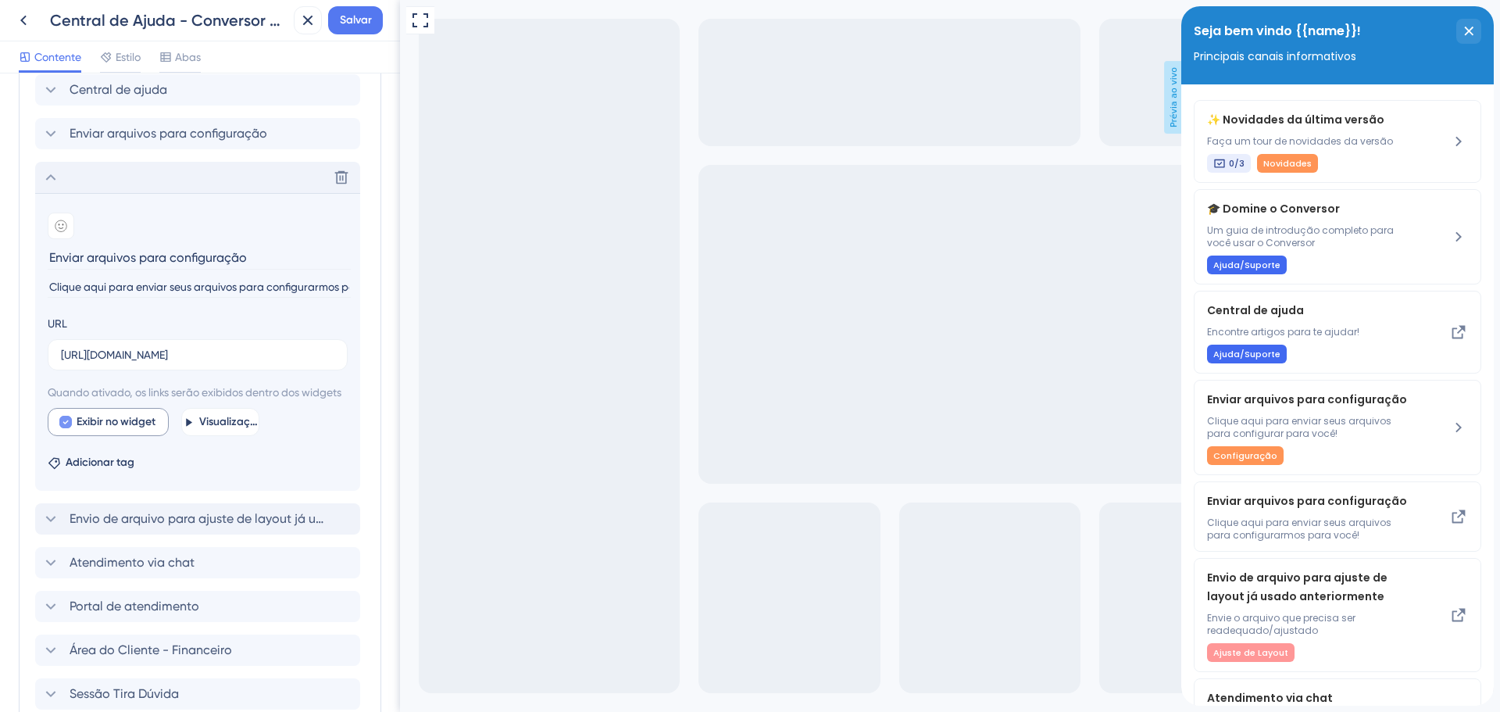
click at [94, 428] on font "Exibir no widget" at bounding box center [116, 421] width 79 height 13
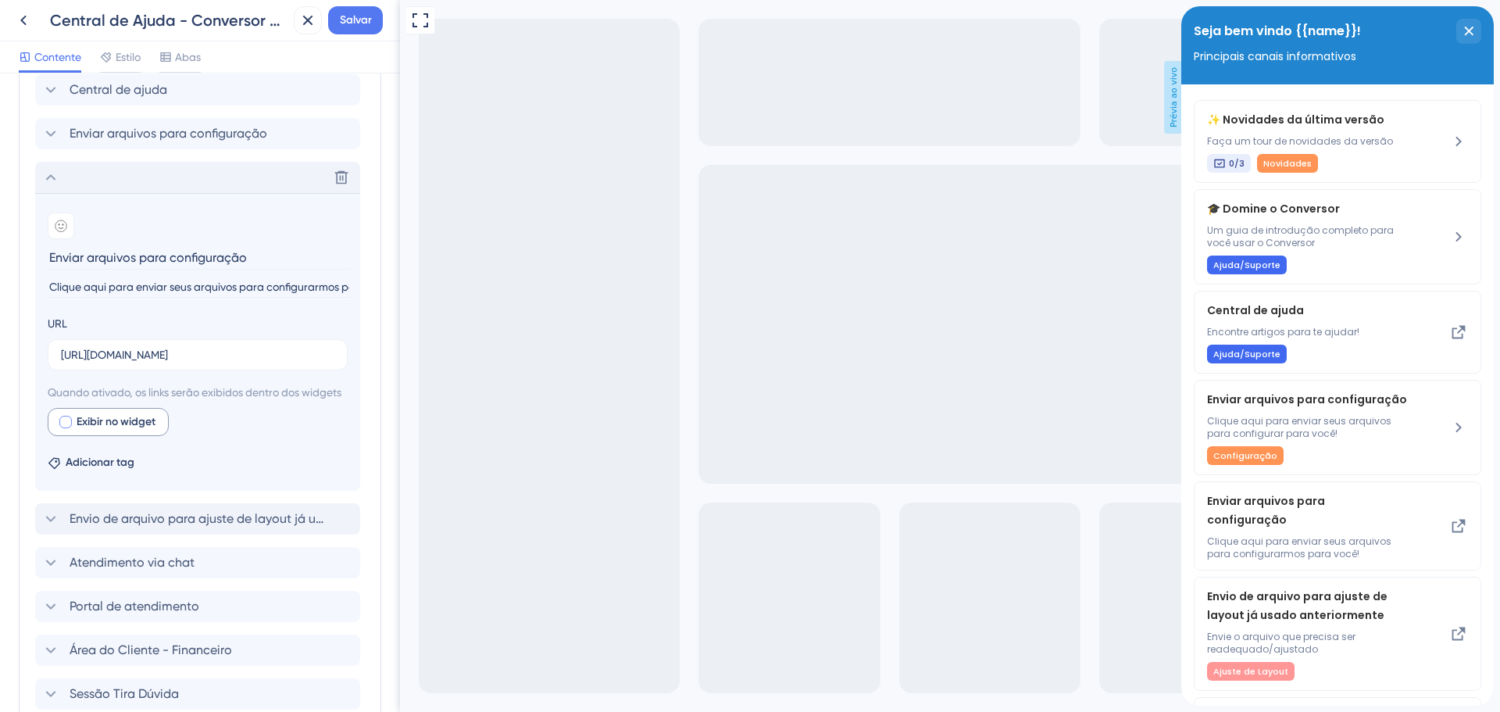
click at [94, 428] on font "Exibir no widget" at bounding box center [116, 421] width 79 height 13
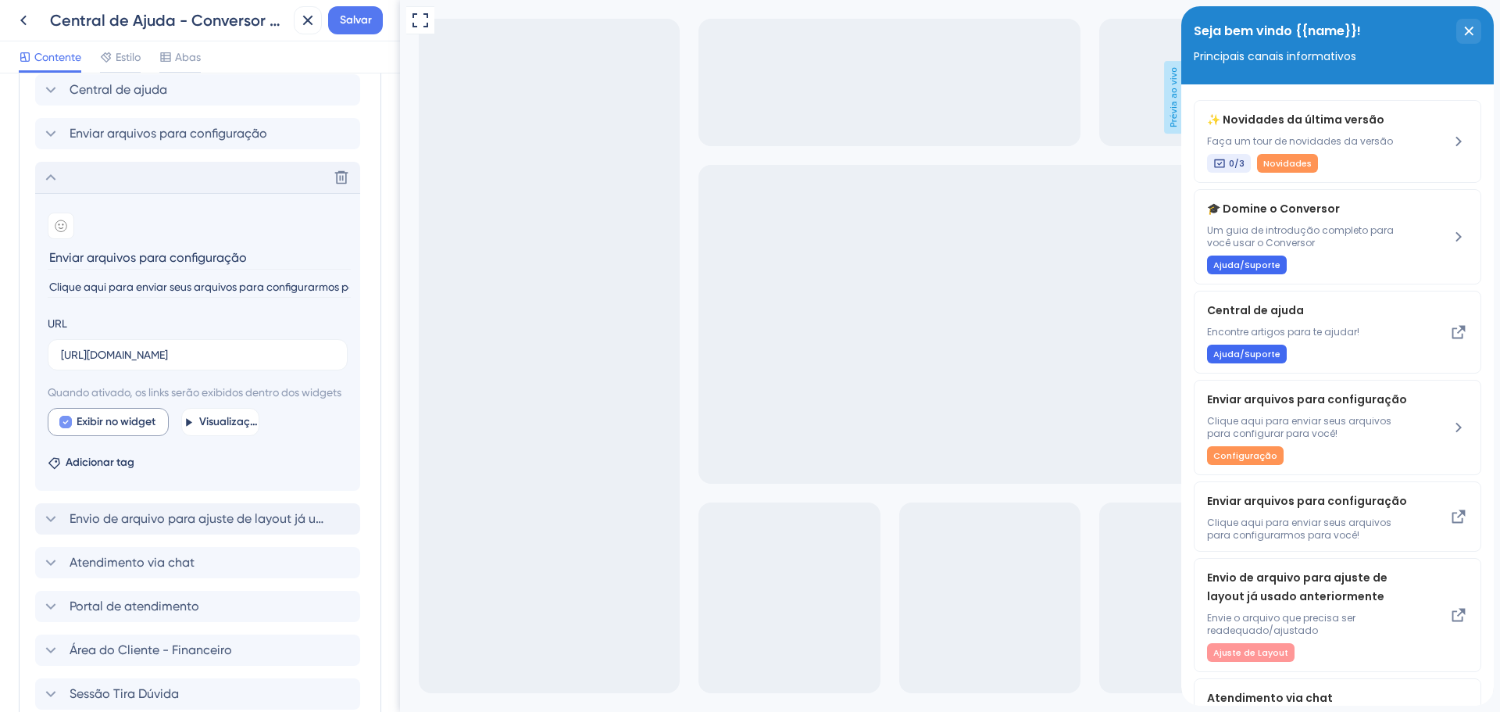
click at [137, 431] on span "Exibir no widget" at bounding box center [116, 421] width 79 height 19
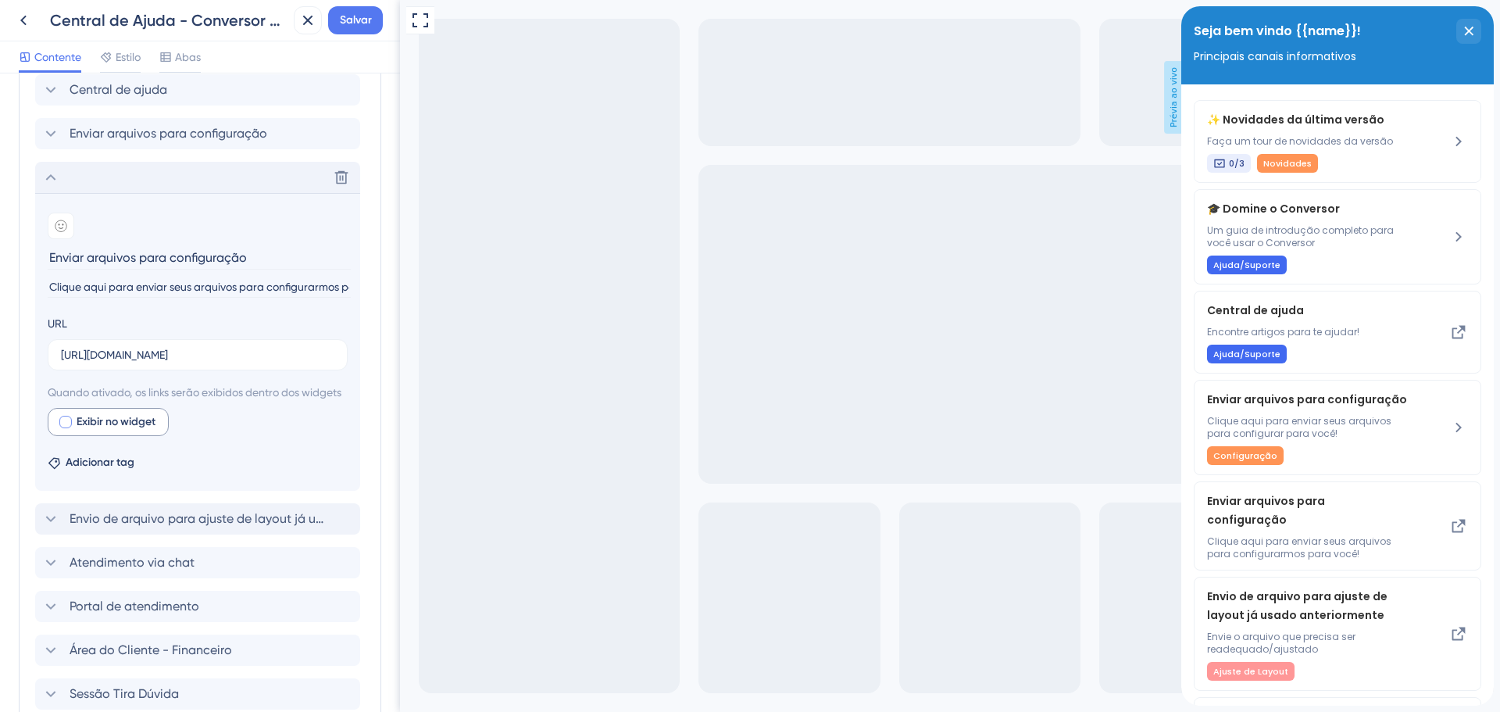
click at [137, 431] on span "Exibir no widget" at bounding box center [116, 421] width 79 height 19
checkbox input "true"
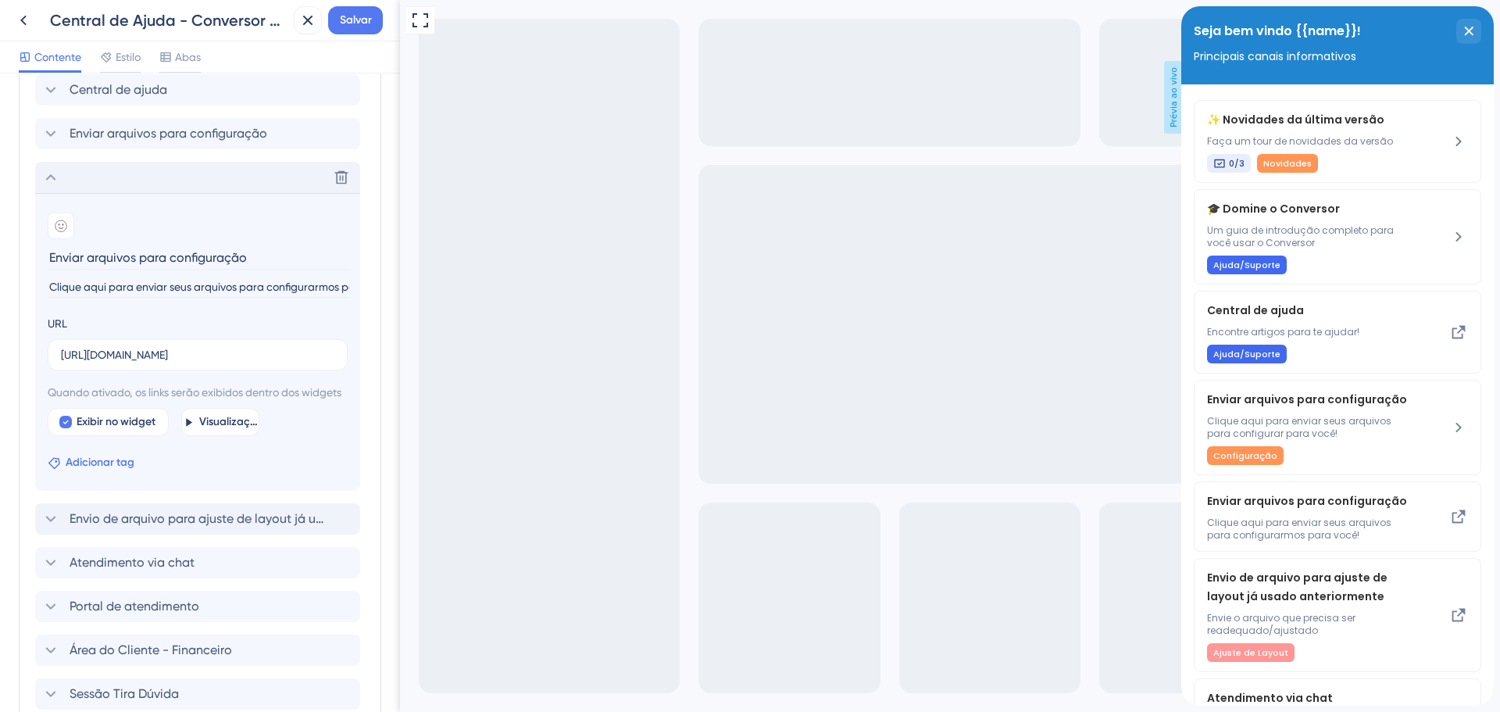
click at [102, 469] on font "Adicionar tag" at bounding box center [100, 461] width 69 height 13
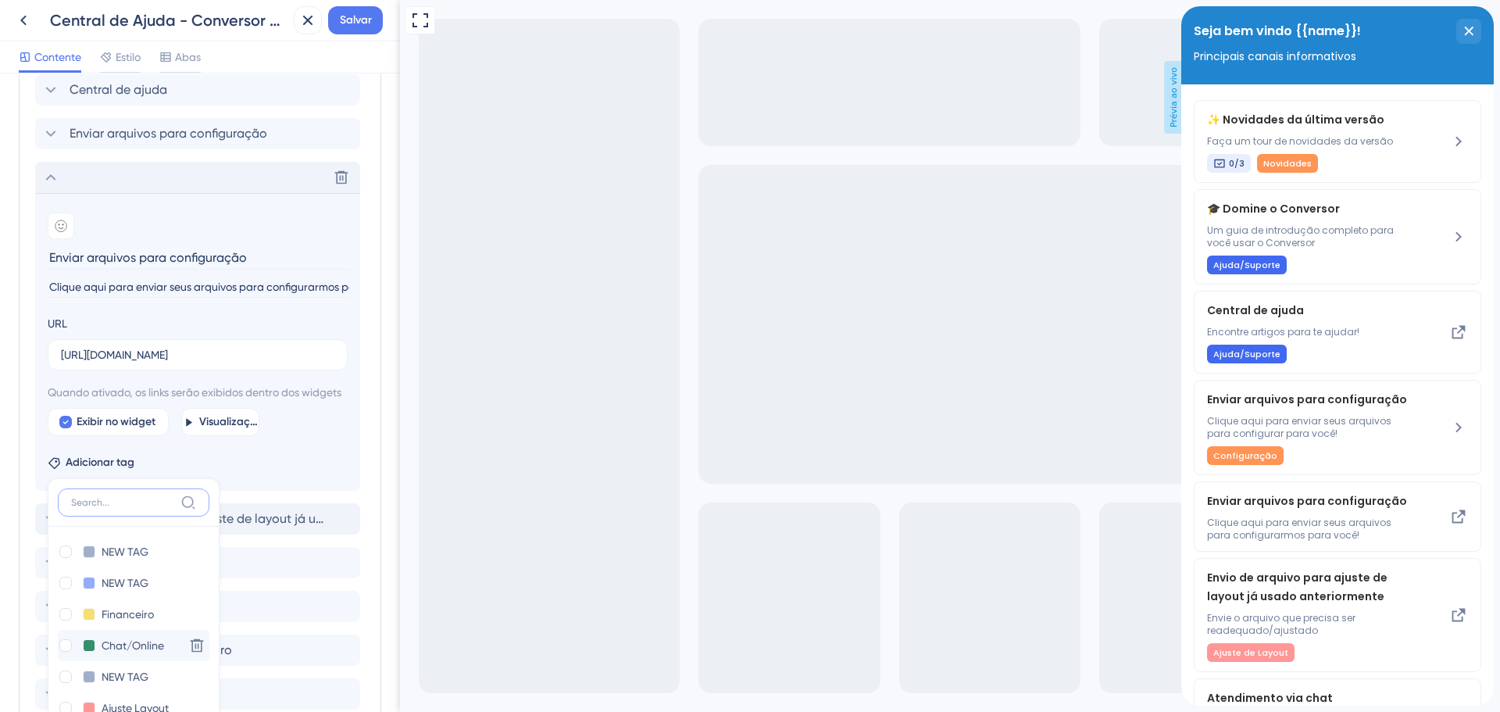
scroll to position [685, 0]
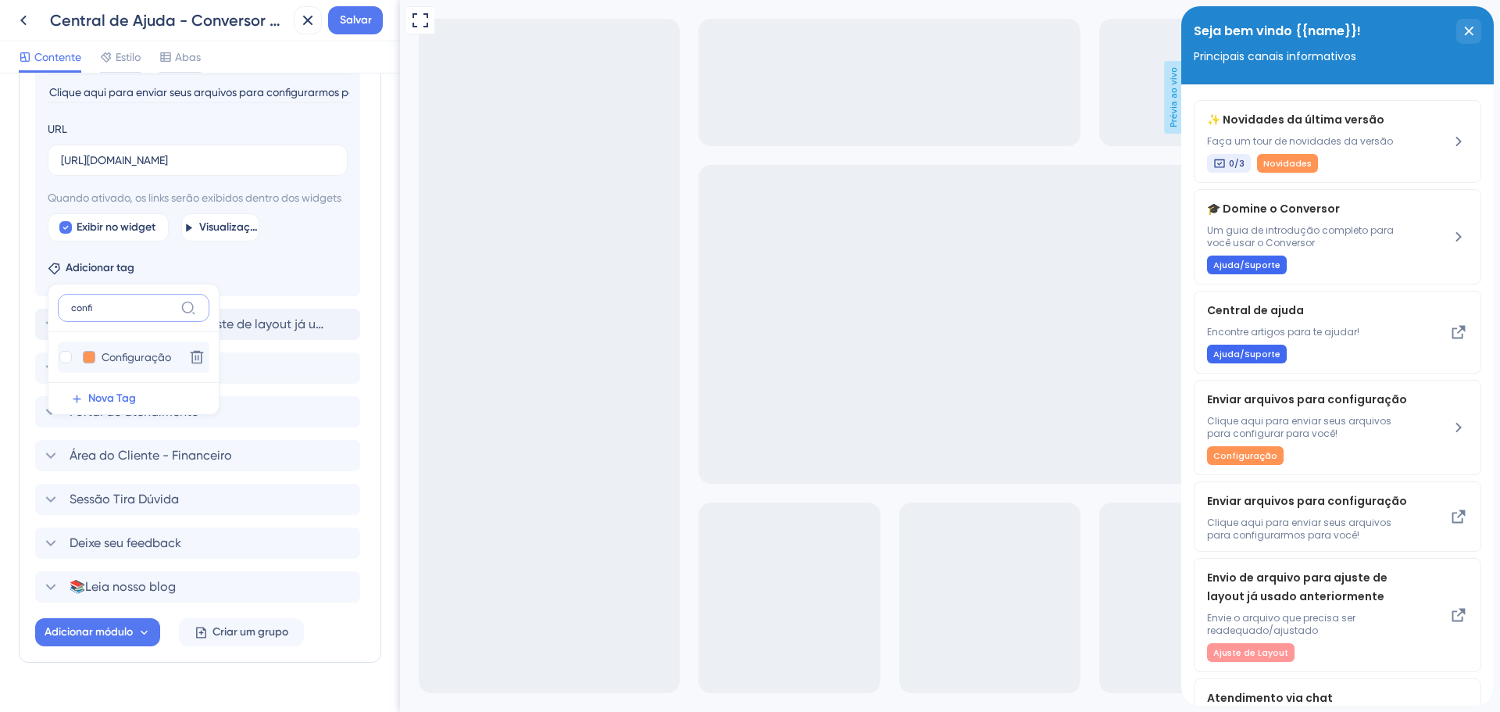
type input "confi"
click at [84, 363] on button at bounding box center [89, 357] width 12 height 12
click at [69, 363] on div at bounding box center [65, 357] width 12 height 12
checkbox input "true"
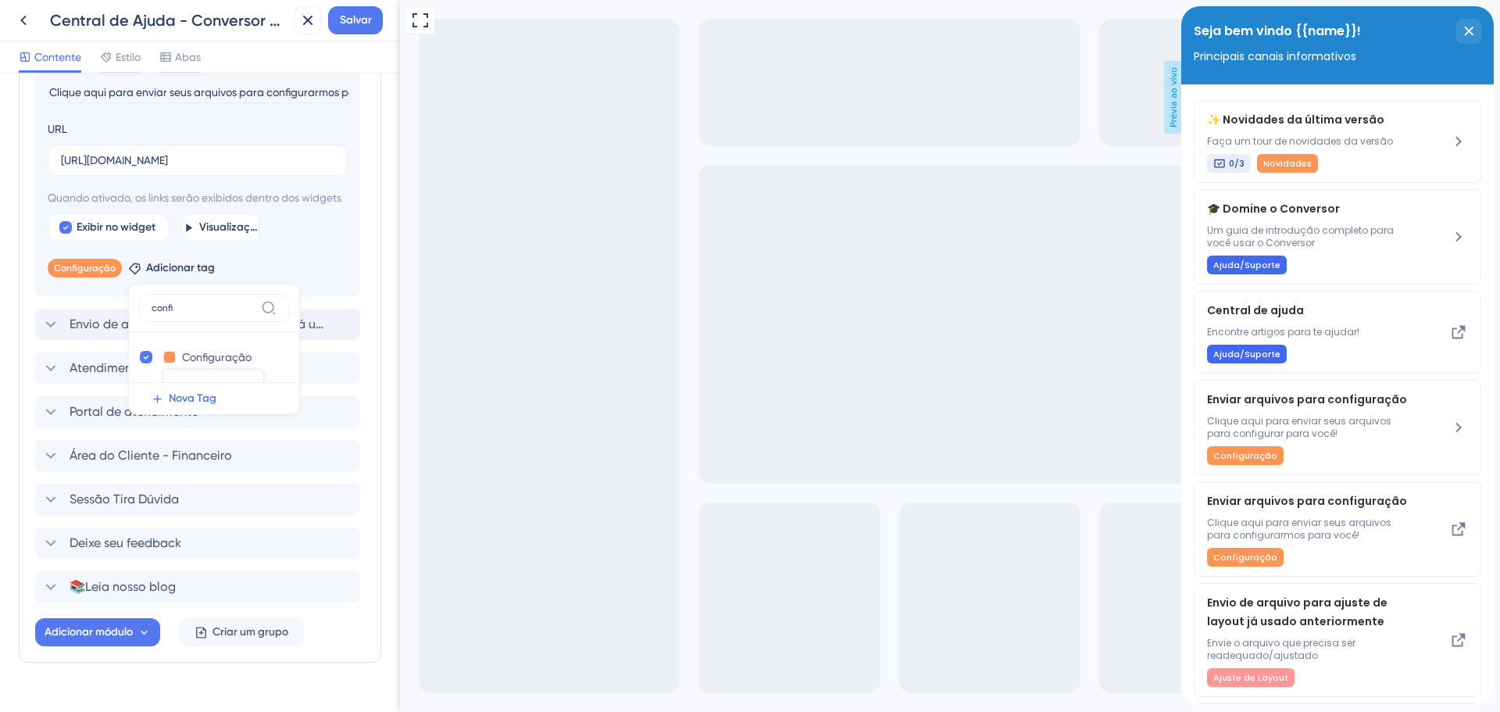
click at [649, 362] on div "Visualização em tela cheia Prévia ao vivo" at bounding box center [950, 370] width 1100 height 741
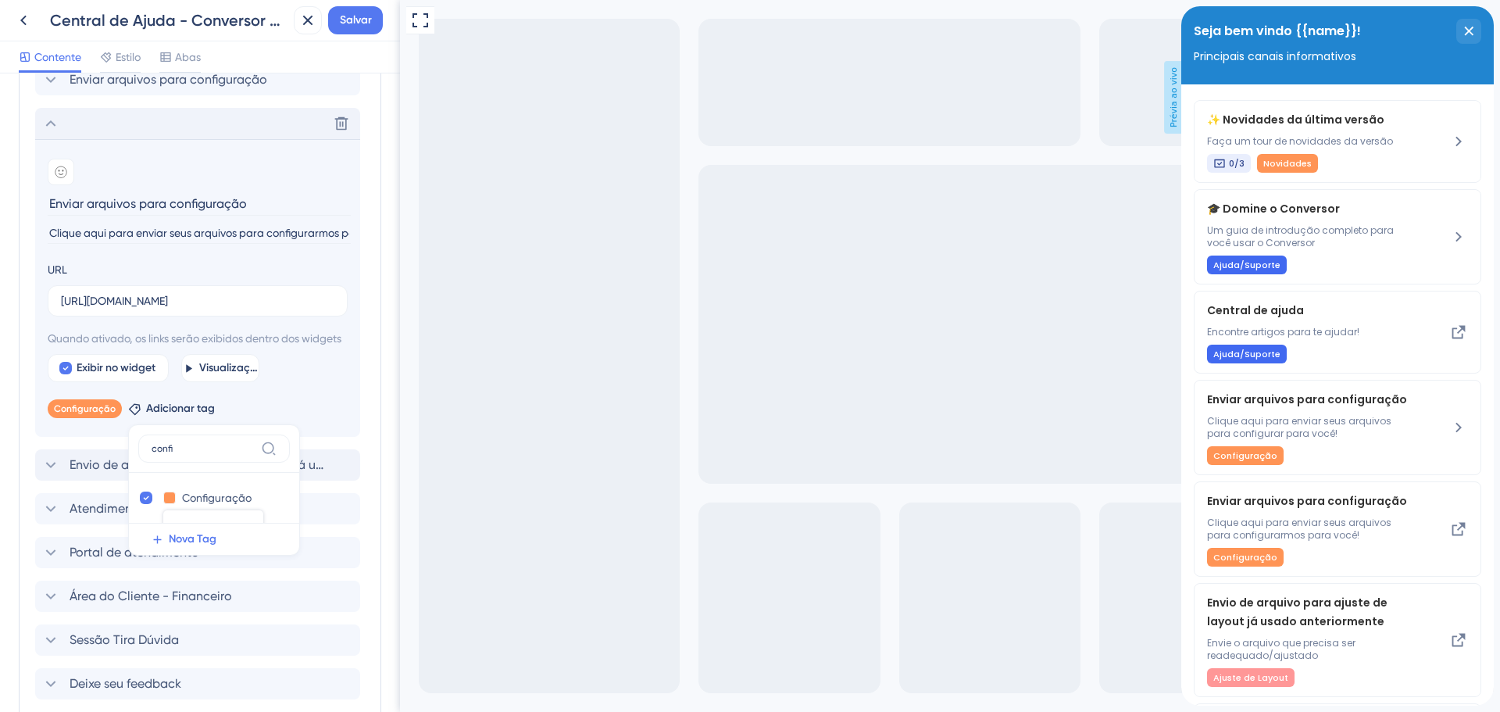
scroll to position [529, 0]
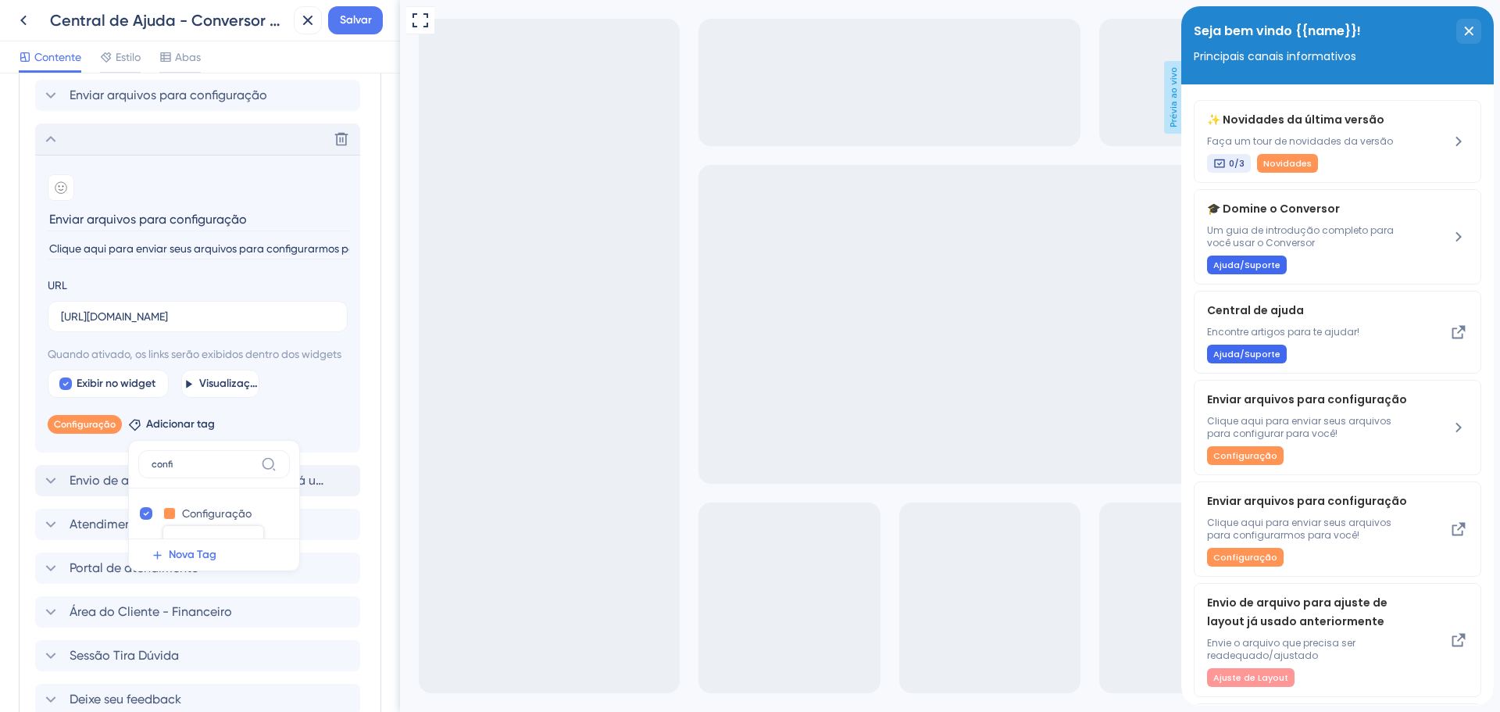
click at [74, 155] on div "Excluir" at bounding box center [197, 138] width 325 height 31
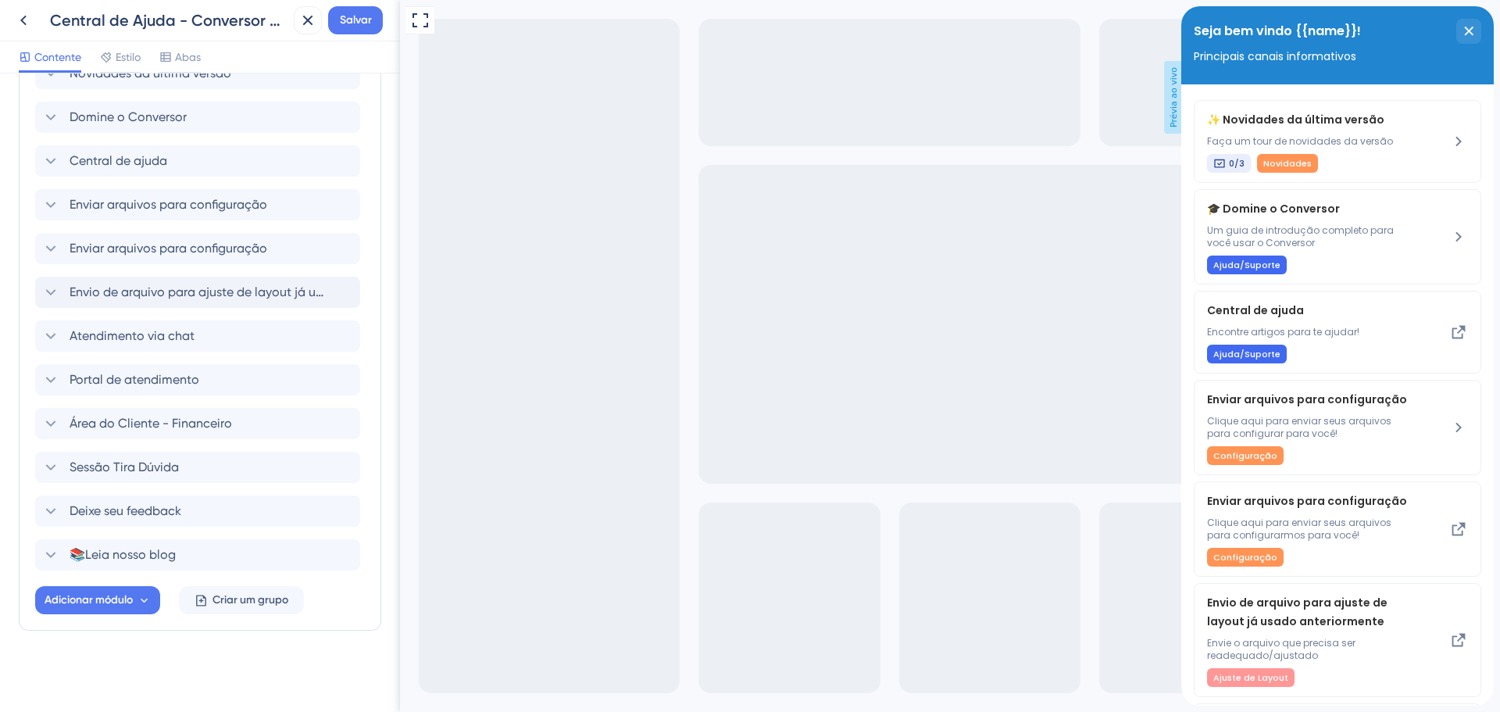
click at [92, 232] on div "Novidades da última versão Domine o Conversor Central de ajuda Enviar arquivos …" at bounding box center [200, 314] width 330 height 512
click at [106, 245] on font "Enviar arquivos para configuração" at bounding box center [169, 248] width 198 height 15
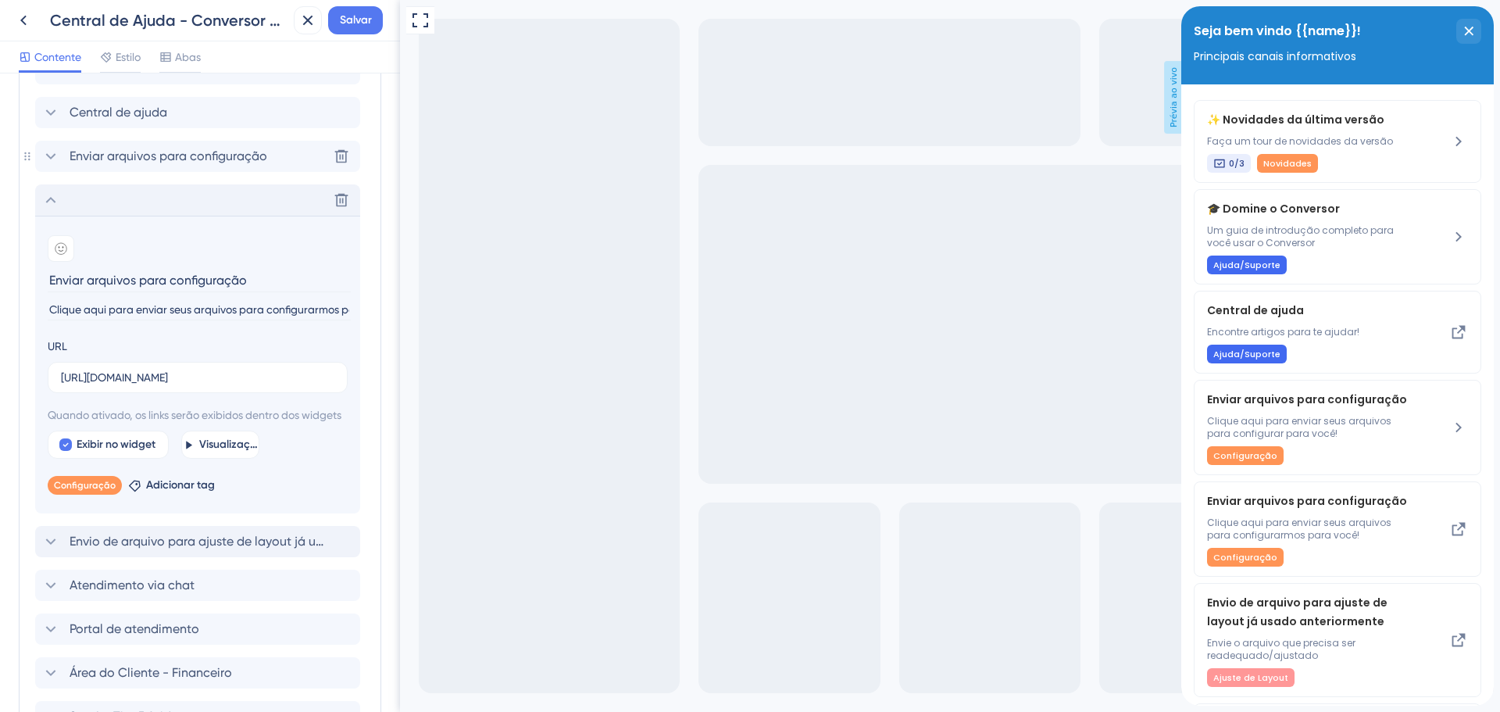
scroll to position [373, 0]
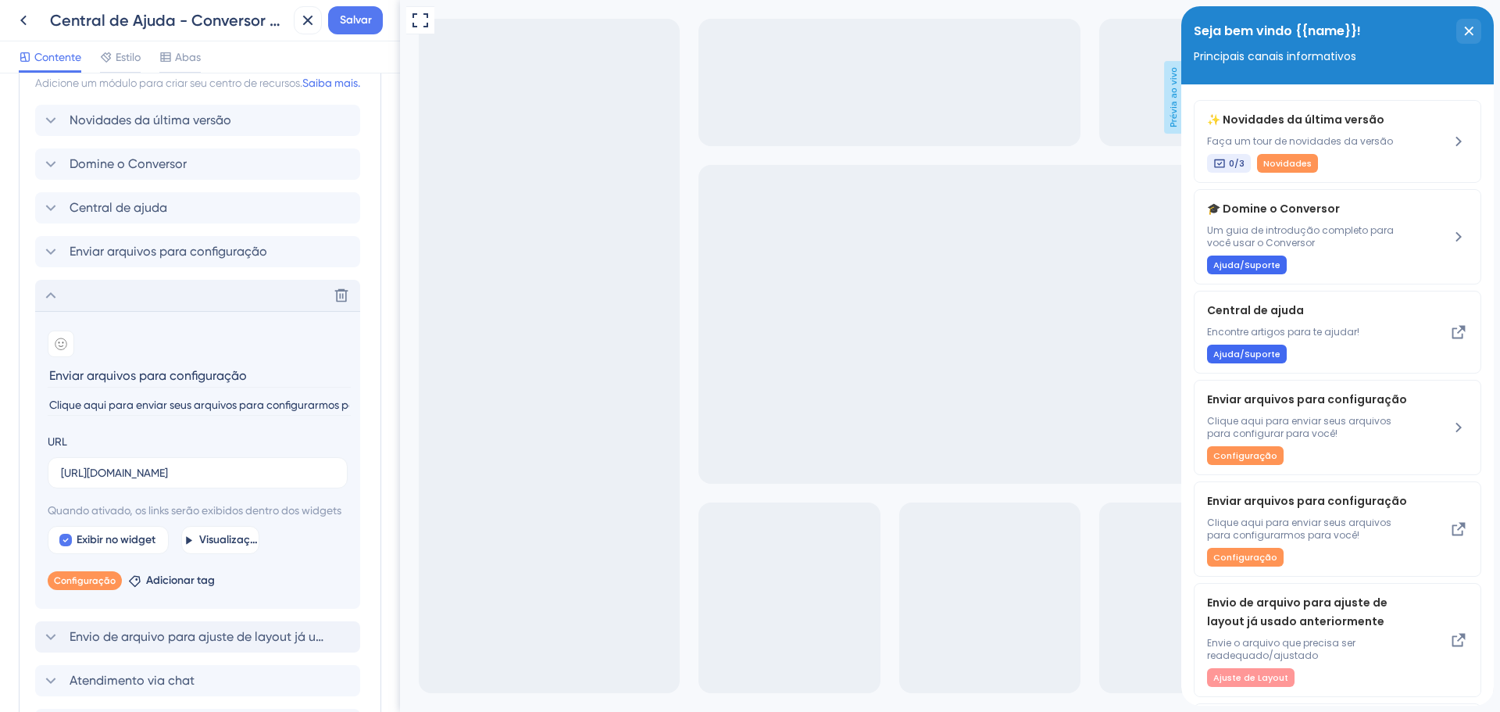
click at [117, 311] on div "Excluir" at bounding box center [197, 295] width 325 height 31
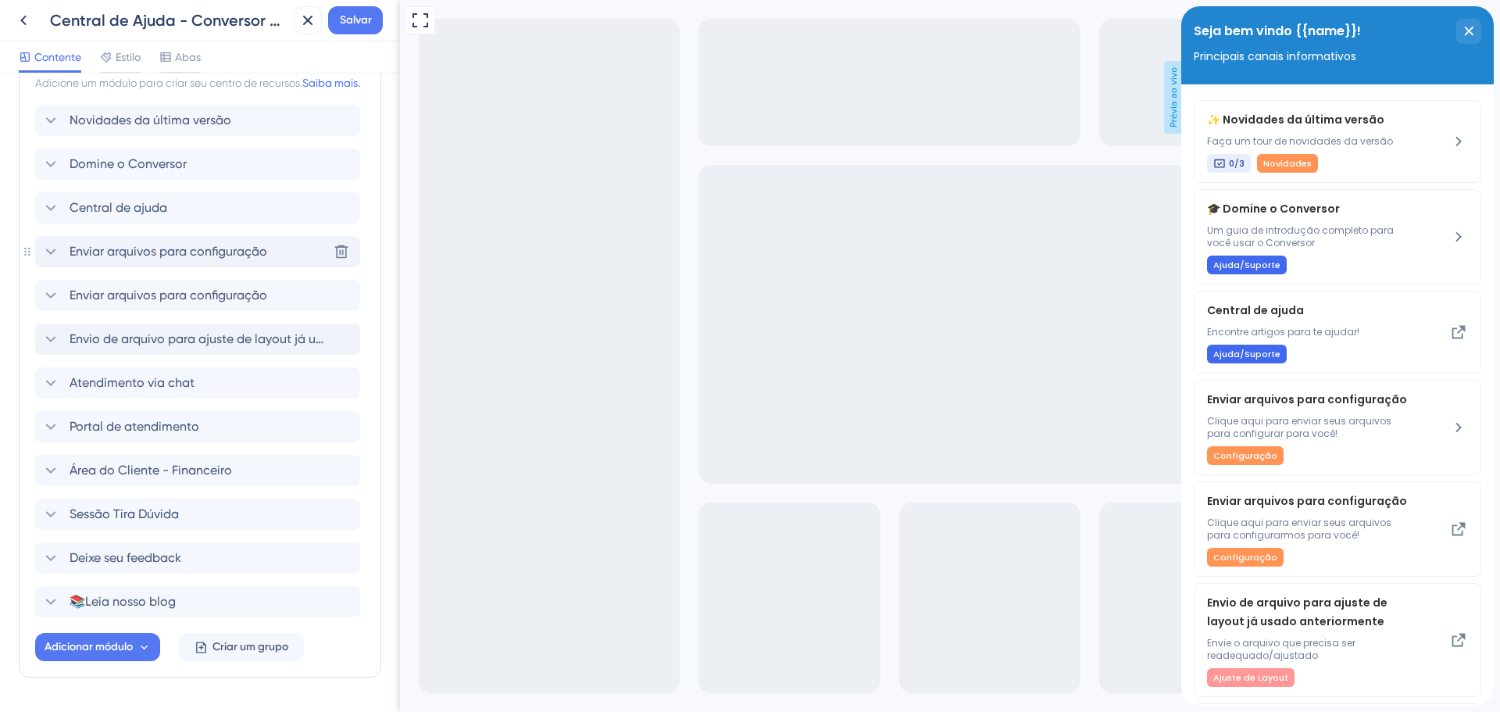
click at [162, 259] on font "Enviar arquivos para configuração" at bounding box center [169, 251] width 198 height 15
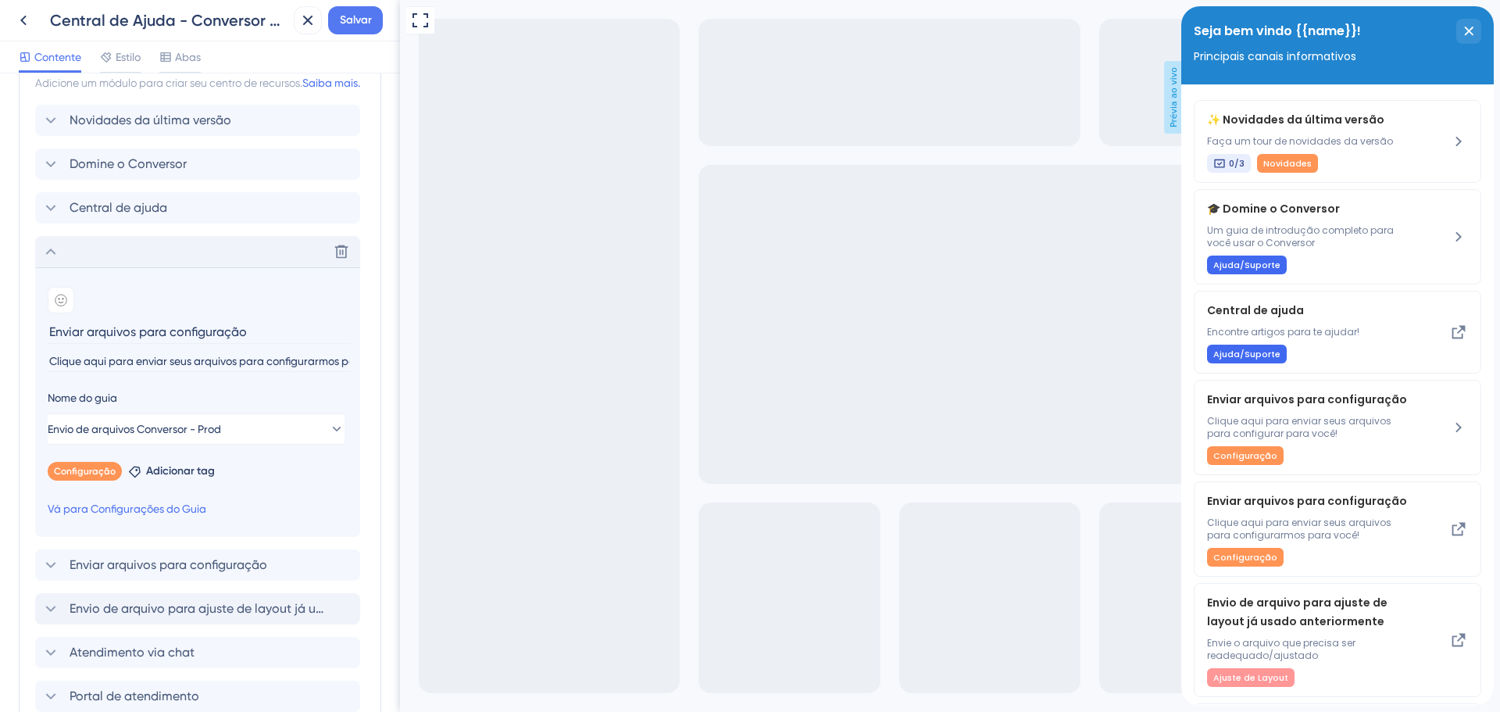
click at [118, 267] on div "Excluir" at bounding box center [197, 251] width 325 height 31
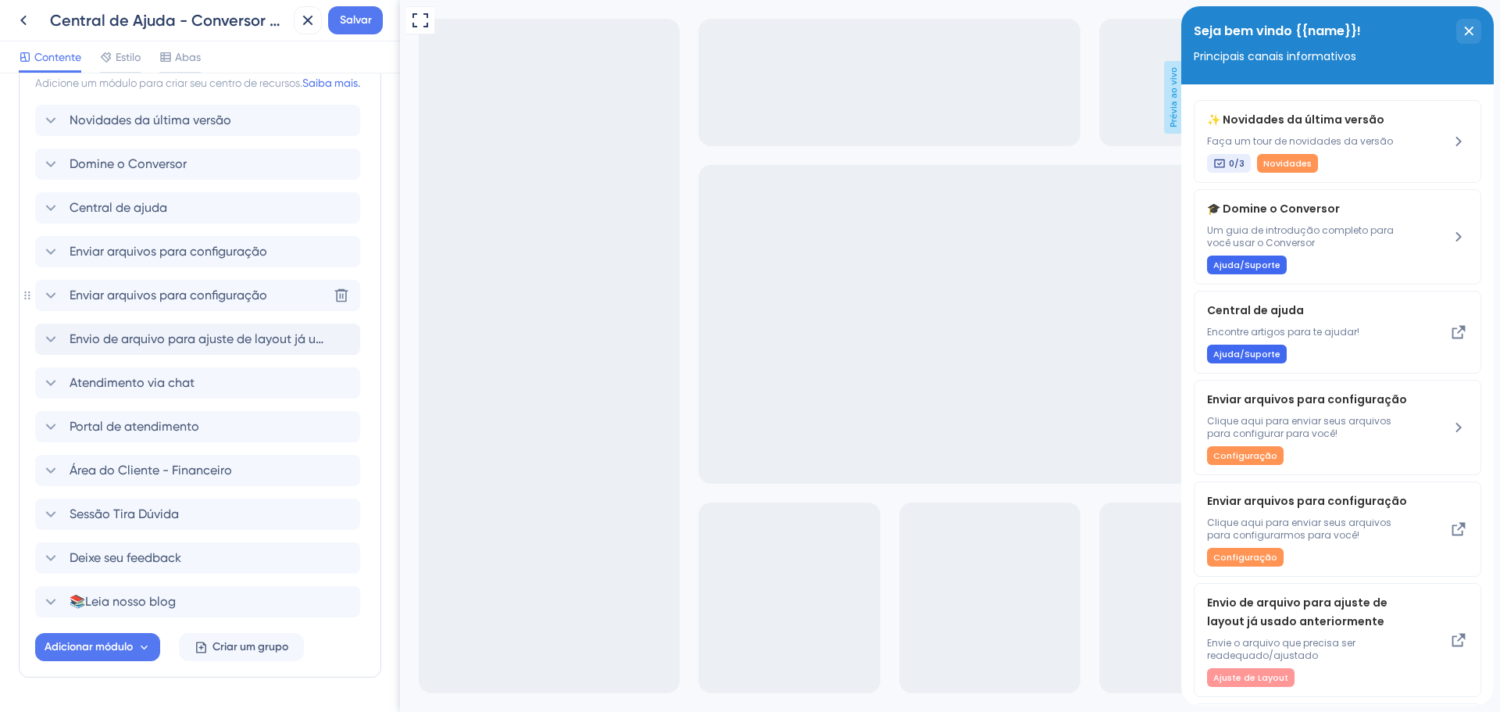
click at [168, 302] on font "Enviar arquivos para configuração" at bounding box center [169, 294] width 198 height 15
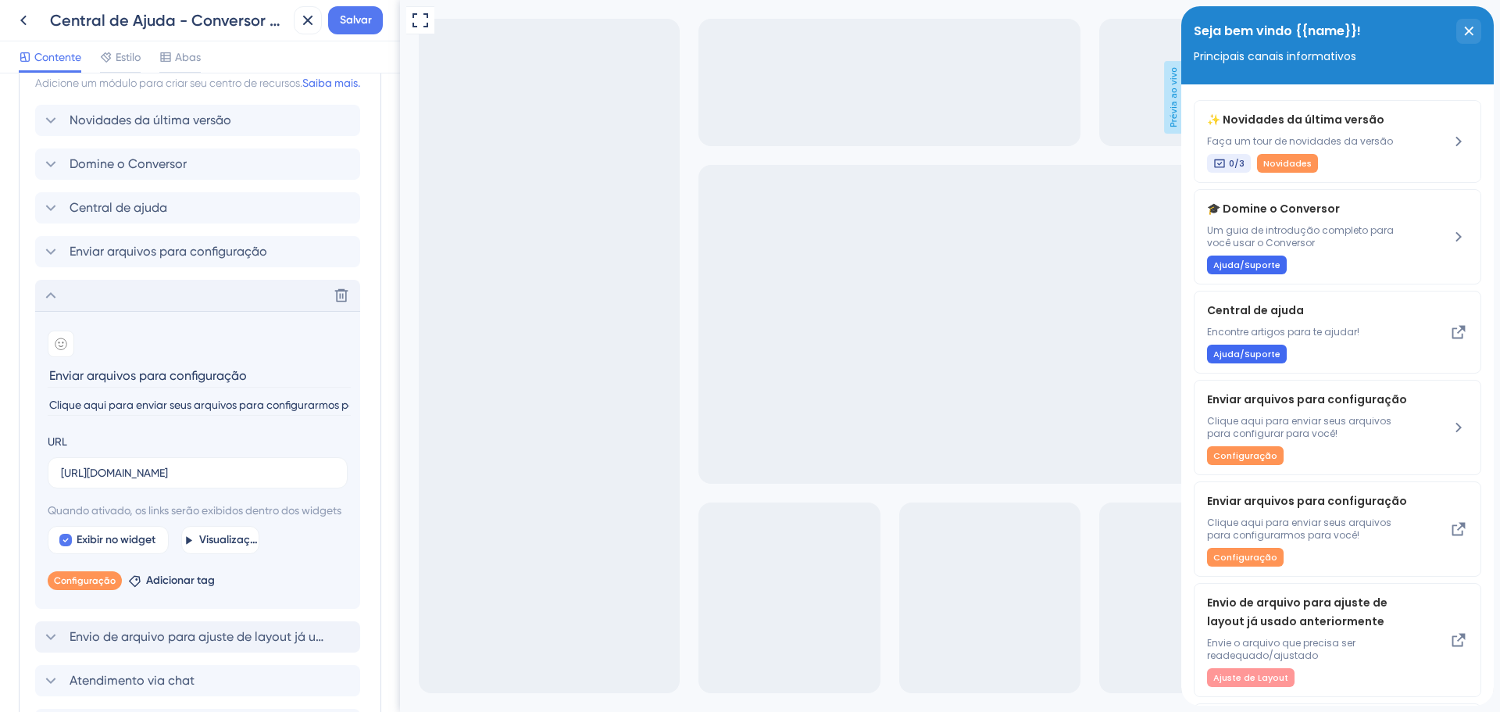
click at [122, 311] on div "Excluir" at bounding box center [197, 295] width 325 height 31
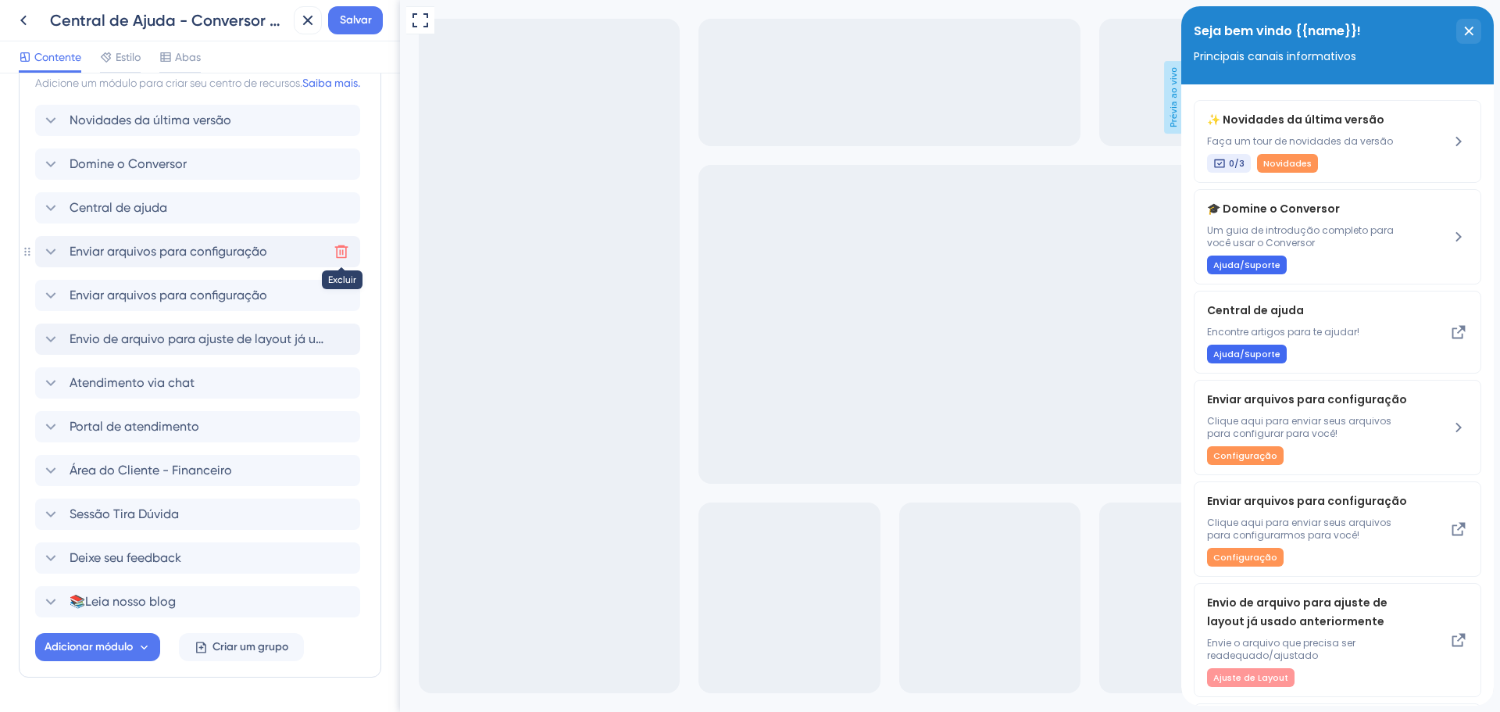
click at [342, 259] on icon at bounding box center [341, 251] width 13 height 13
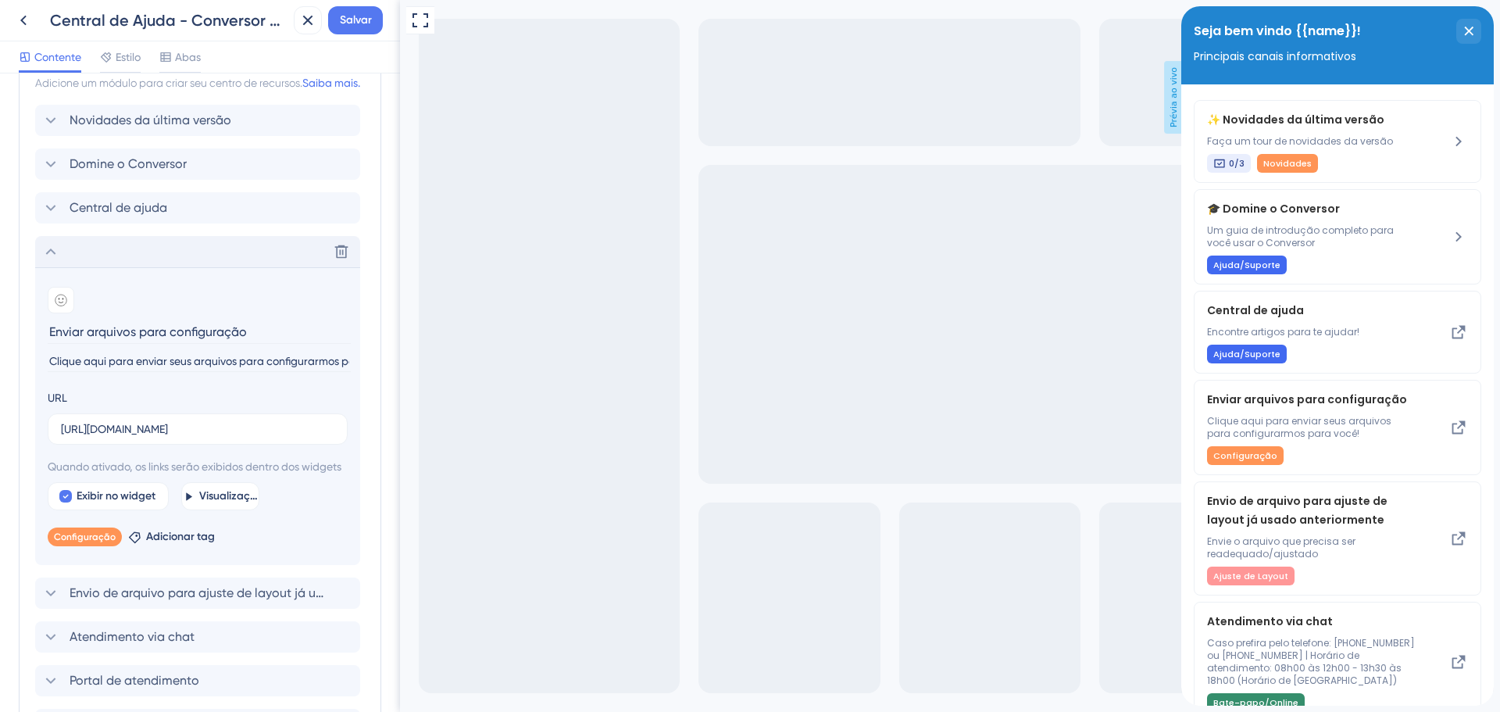
click at [102, 267] on div "Excluir" at bounding box center [197, 251] width 325 height 31
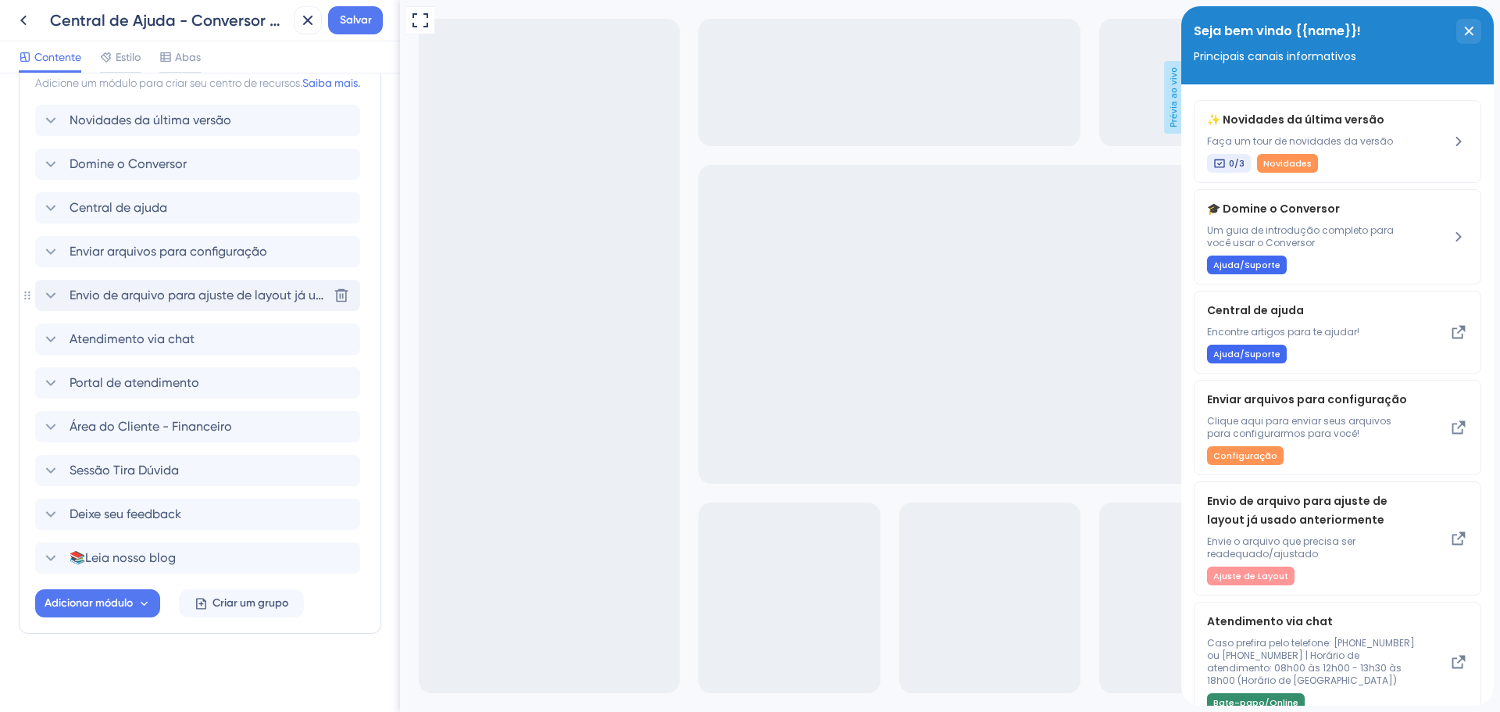
click at [148, 302] on font "Envio de arquivo para ajuste de layout já usado anteriormente" at bounding box center [250, 294] width 360 height 15
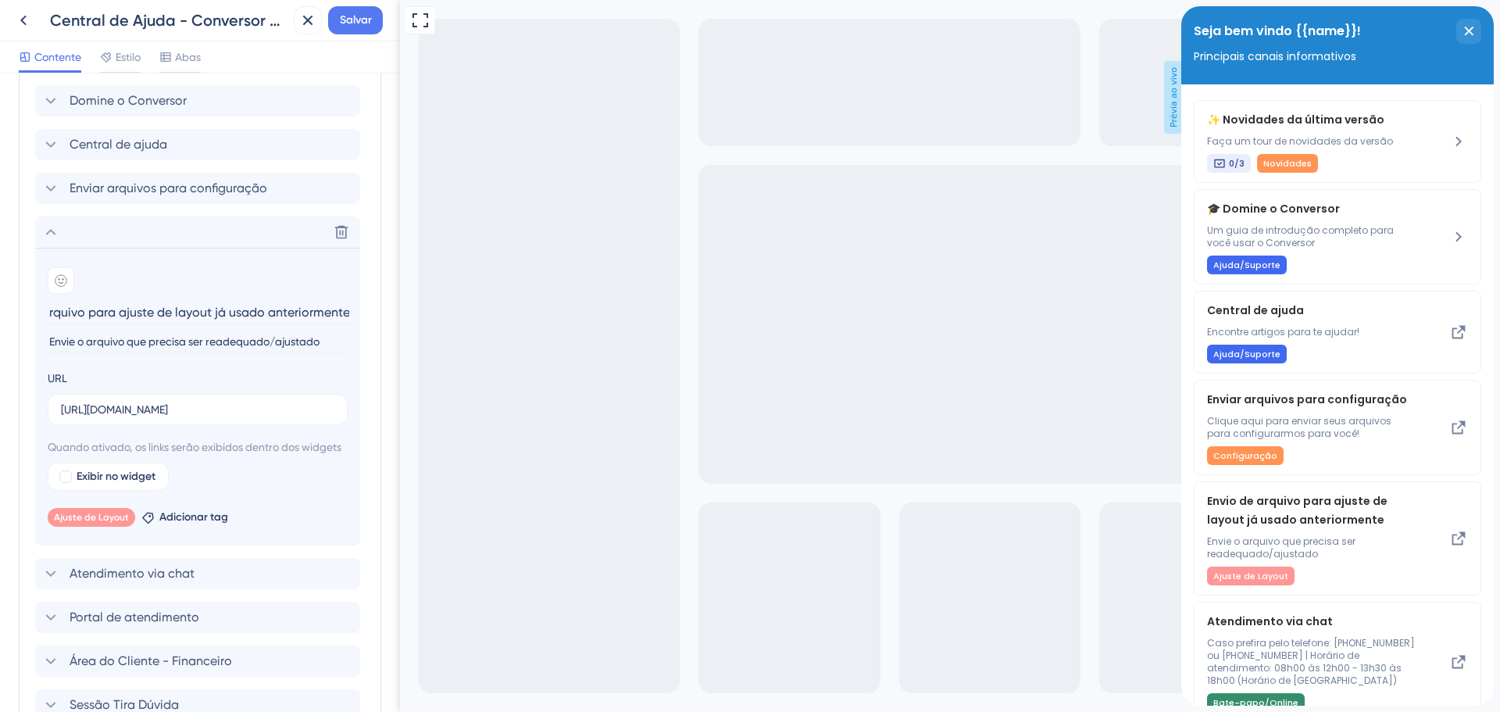
scroll to position [529, 0]
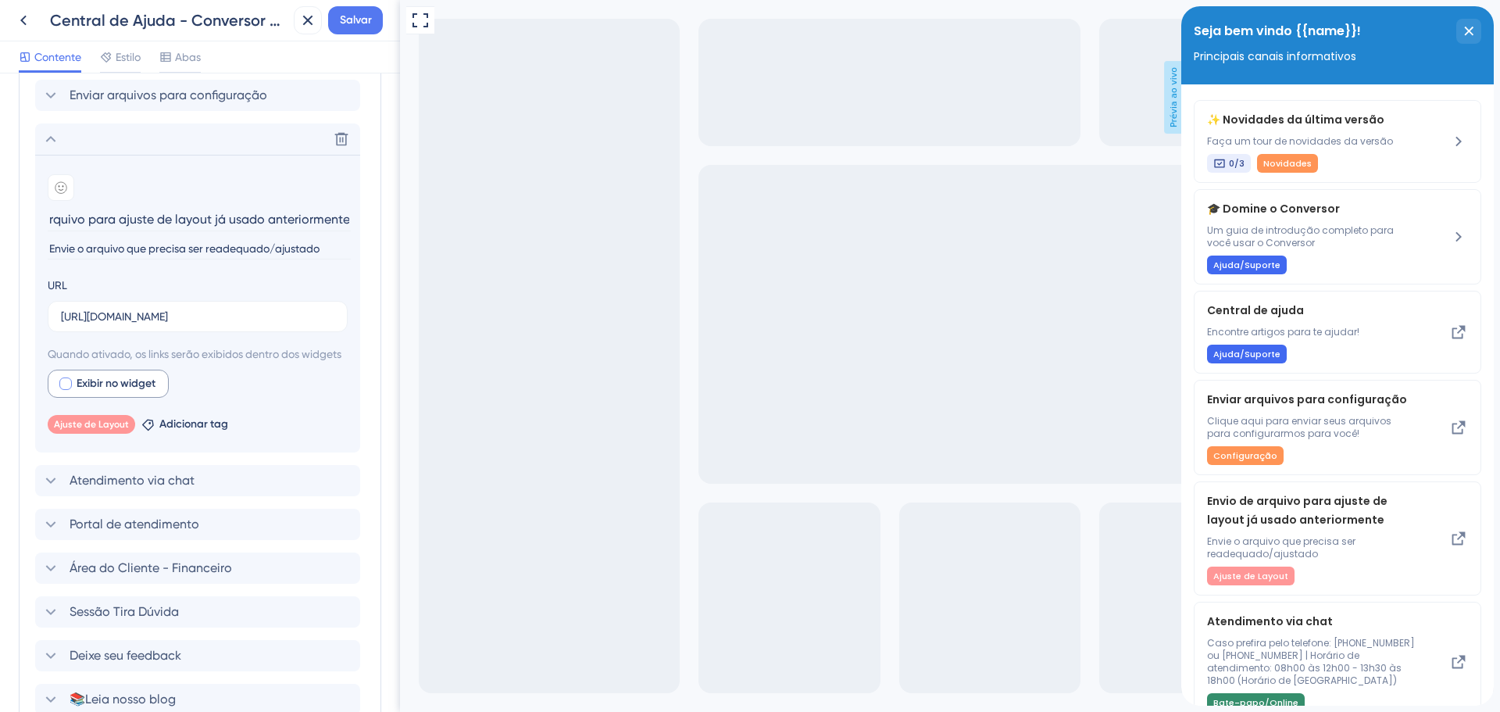
click at [74, 397] on label "Exibir no widget" at bounding box center [108, 383] width 121 height 28
checkbox input "true"
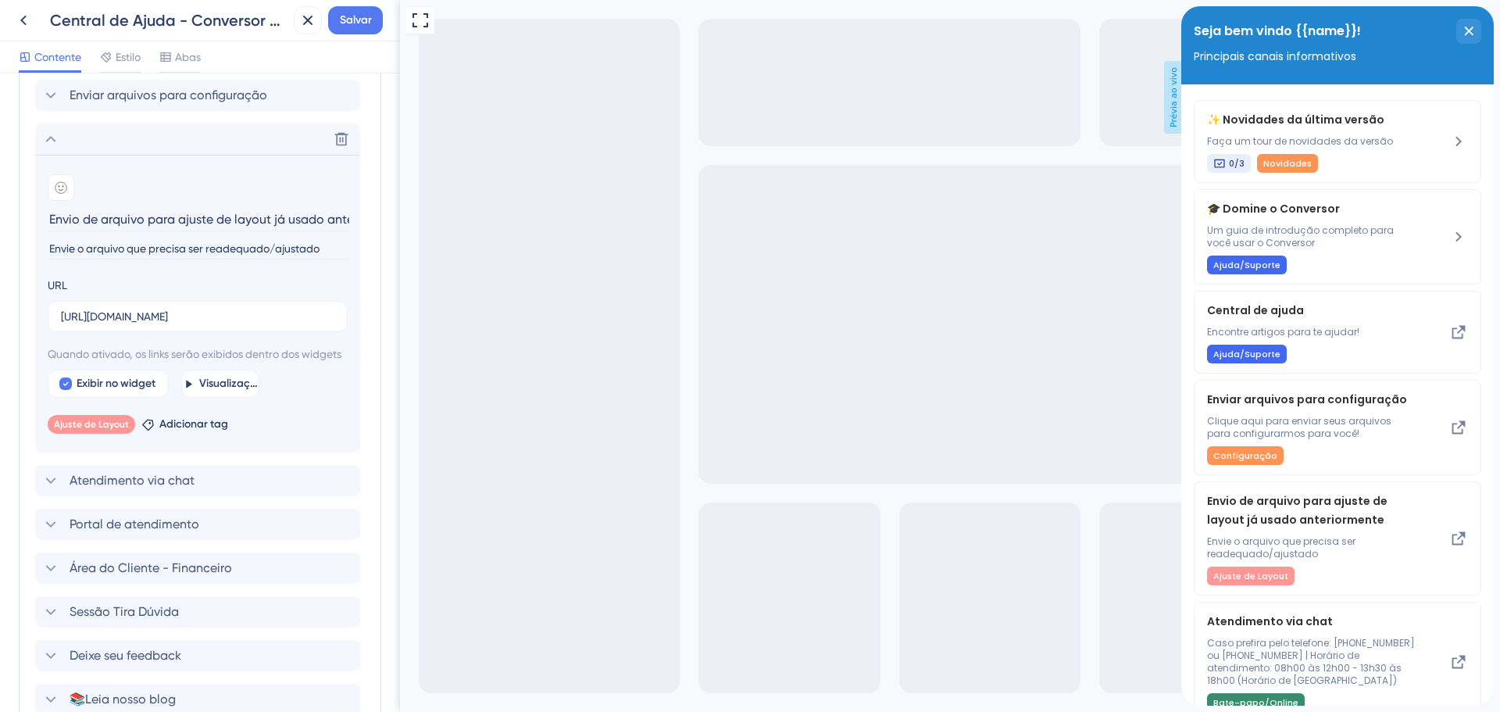
click at [99, 155] on div "Excluir" at bounding box center [197, 138] width 325 height 31
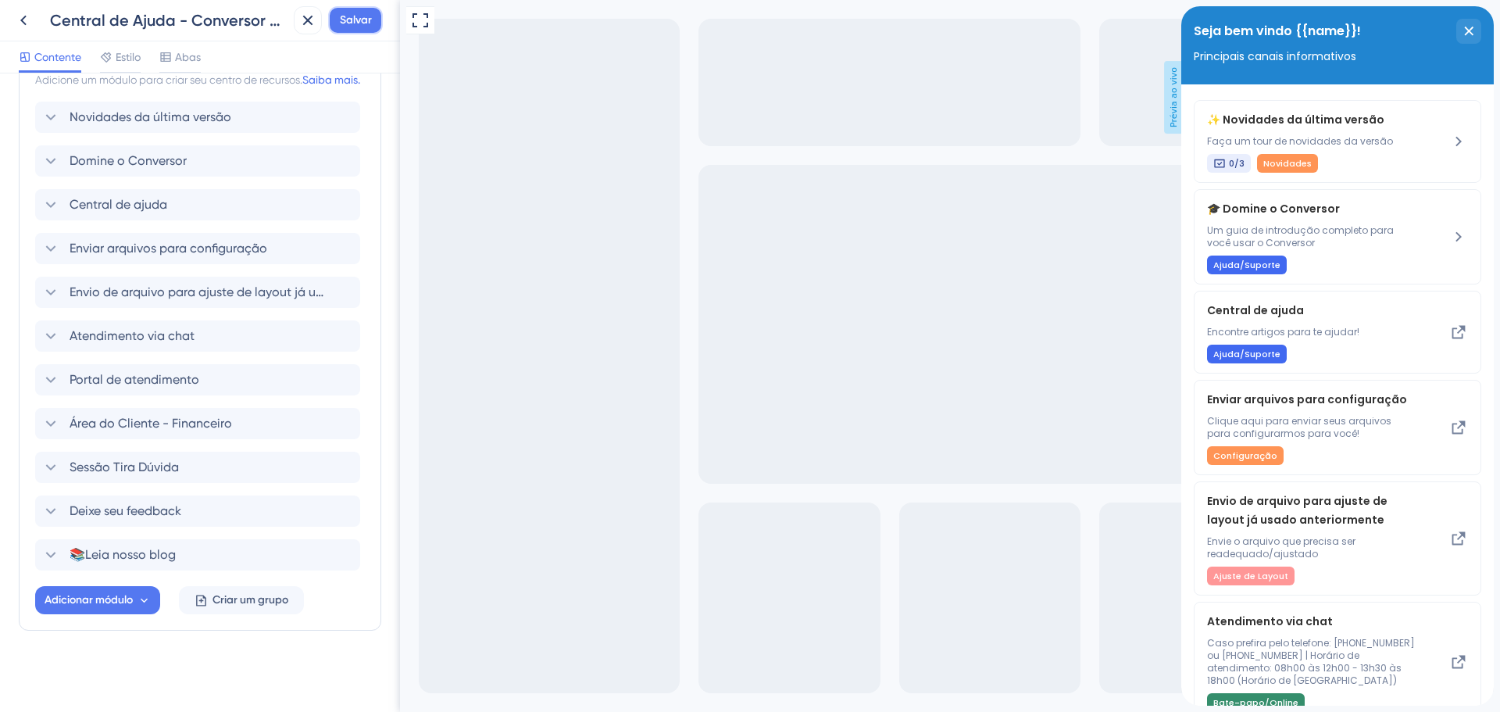
click at [368, 20] on font "Salvar" at bounding box center [356, 19] width 32 height 13
click at [18, 19] on icon at bounding box center [23, 20] width 19 height 19
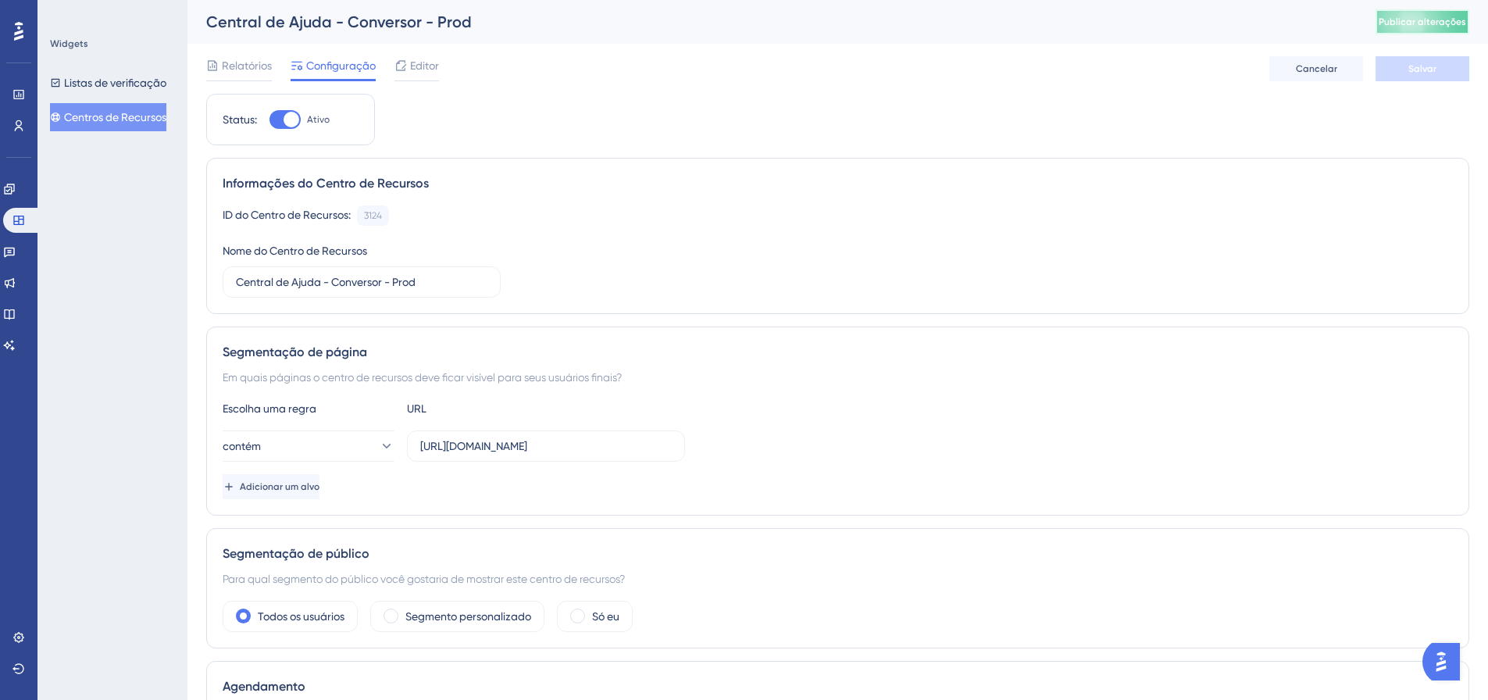
click at [1411, 22] on font "Publicar alterações" at bounding box center [1422, 21] width 87 height 11
click at [422, 68] on font "Editor" at bounding box center [424, 65] width 29 height 12
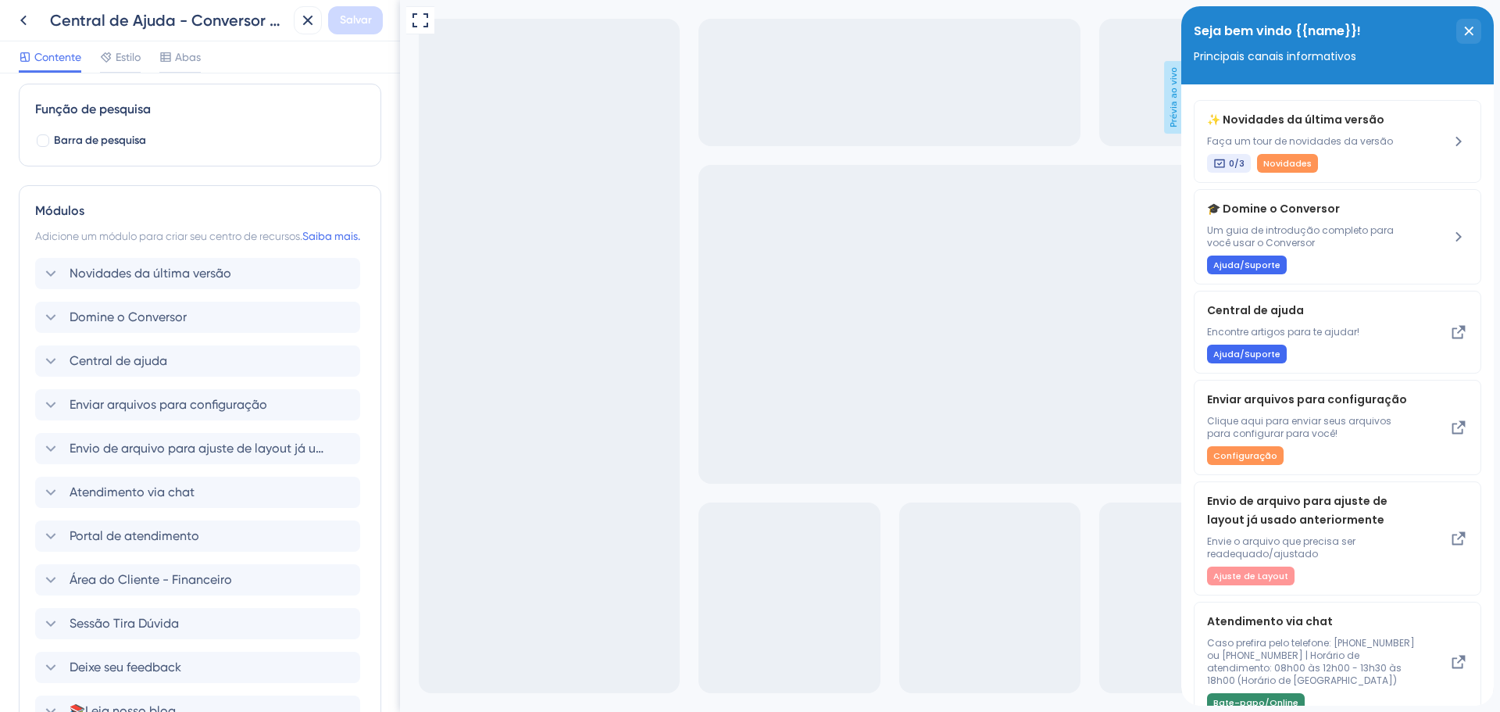
scroll to position [312, 0]
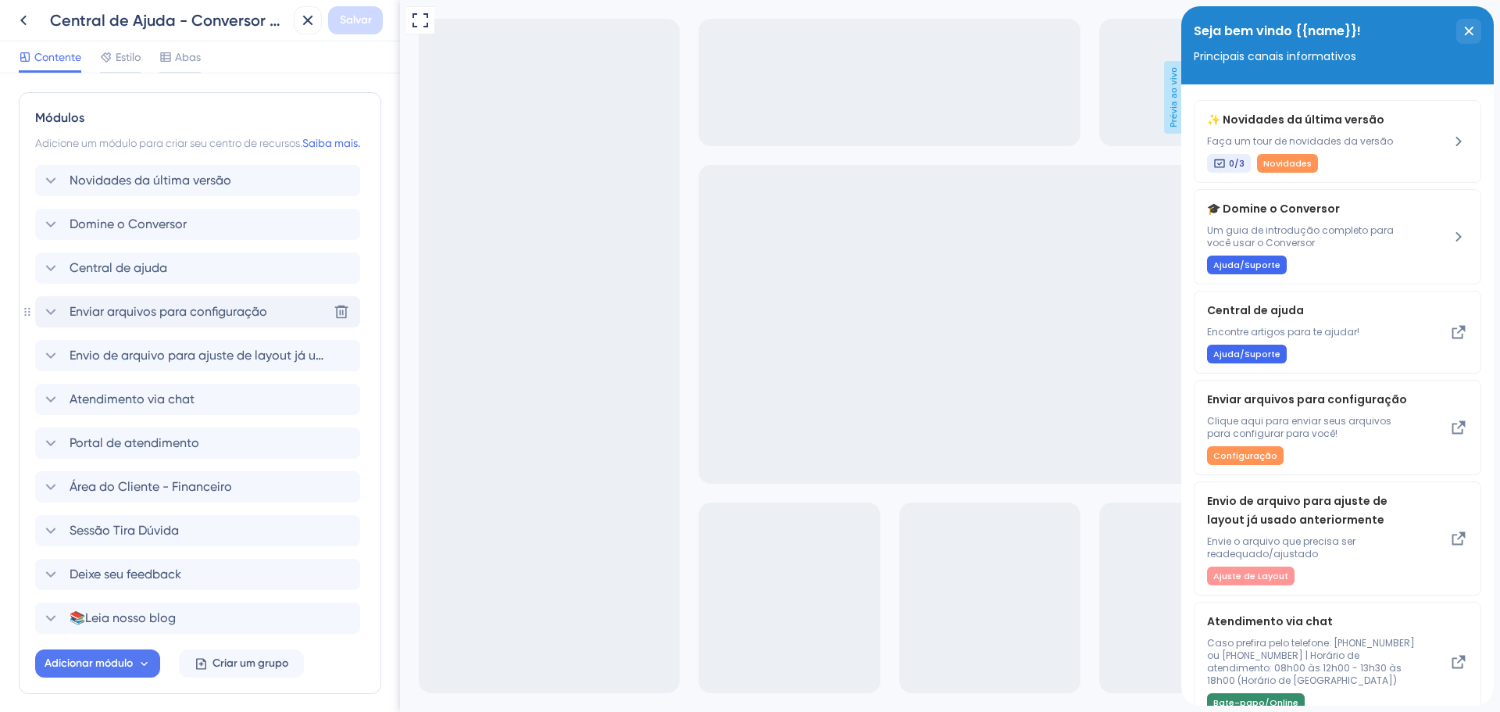
click at [142, 319] on font "Enviar arquivos para configuração" at bounding box center [169, 311] width 198 height 15
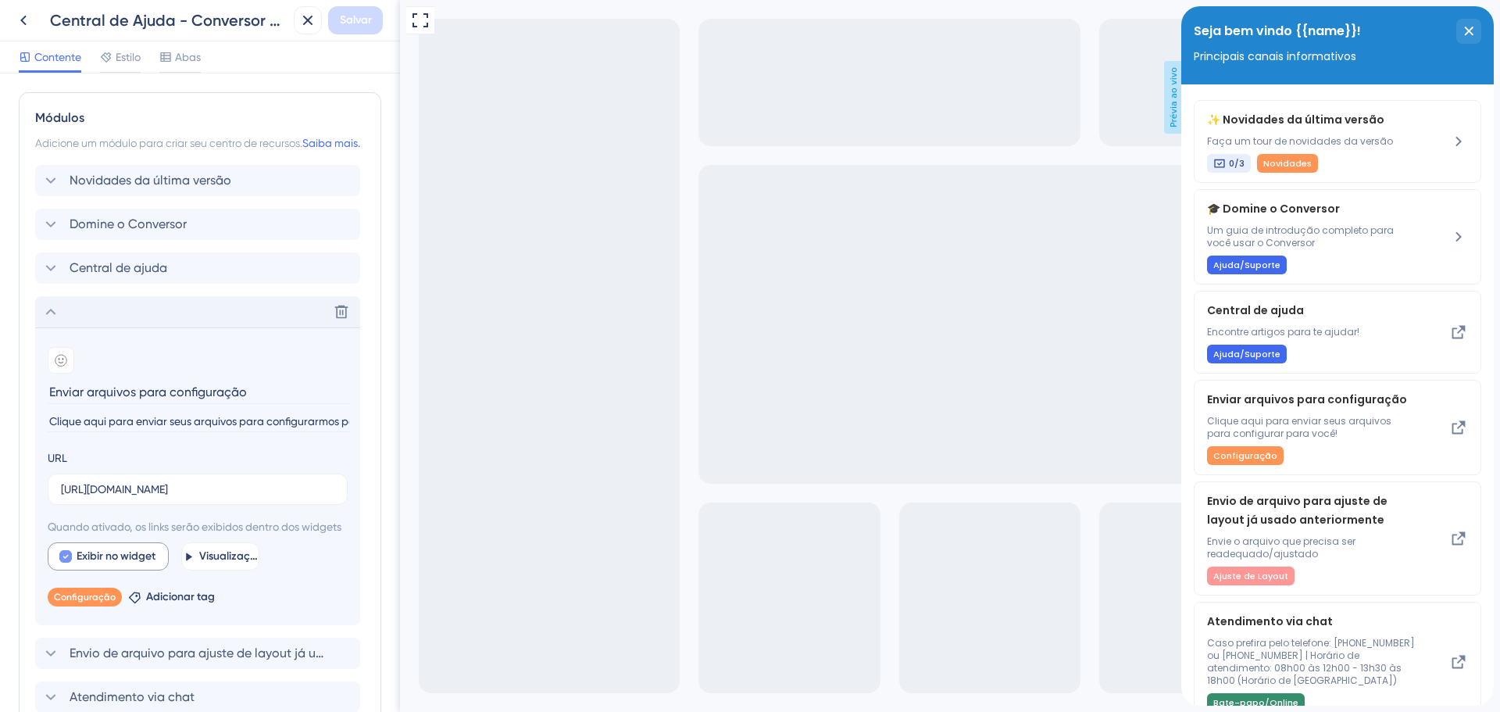
click at [124, 562] on font "Exibir no widget" at bounding box center [116, 555] width 79 height 13
checkbox input "false"
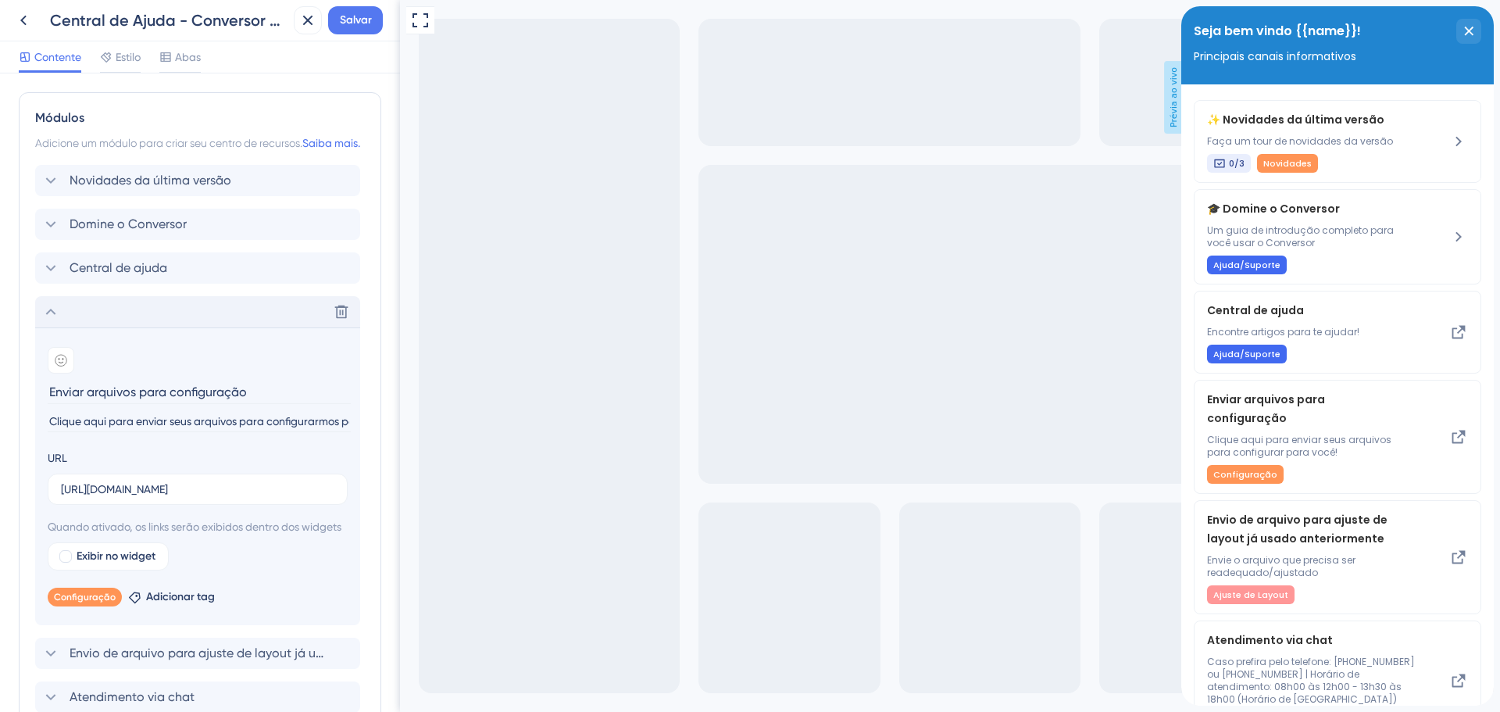
click at [108, 327] on div "Excluir" at bounding box center [197, 311] width 325 height 31
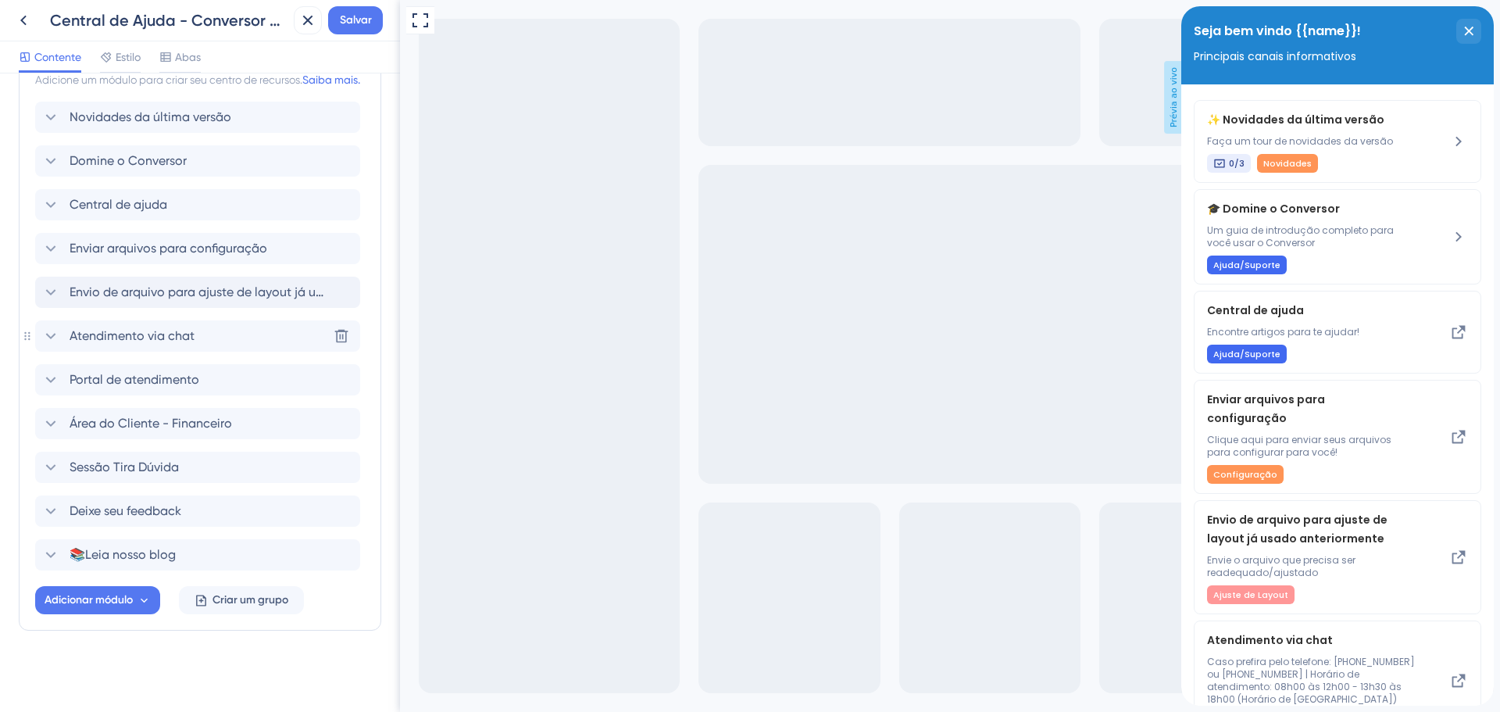
scroll to position [394, 0]
click at [140, 289] on font "Envio de arquivo para ajuste de layout já usado anteriormente" at bounding box center [250, 291] width 360 height 15
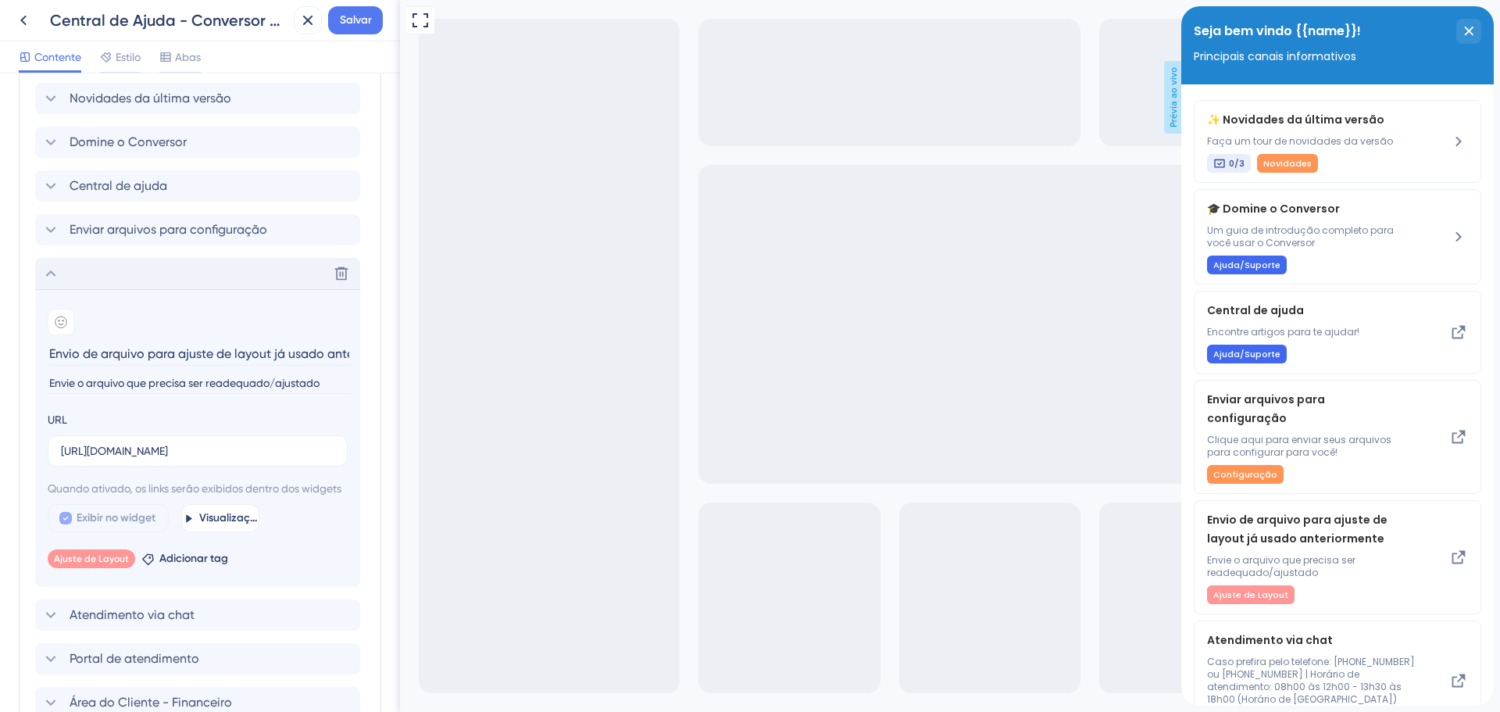
scroll to position [0, 59]
click at [73, 532] on label "Exibir no widget" at bounding box center [108, 518] width 121 height 28
checkbox input "false"
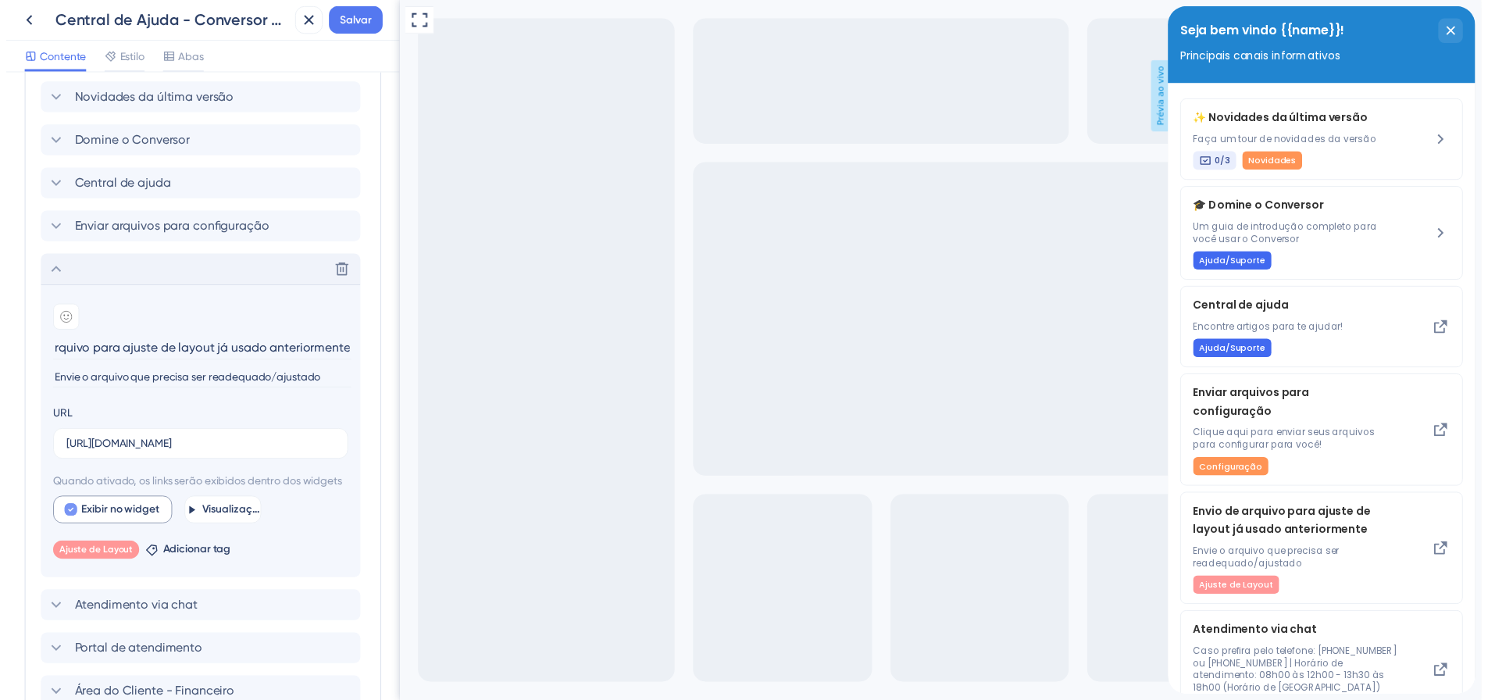
scroll to position [0, 0]
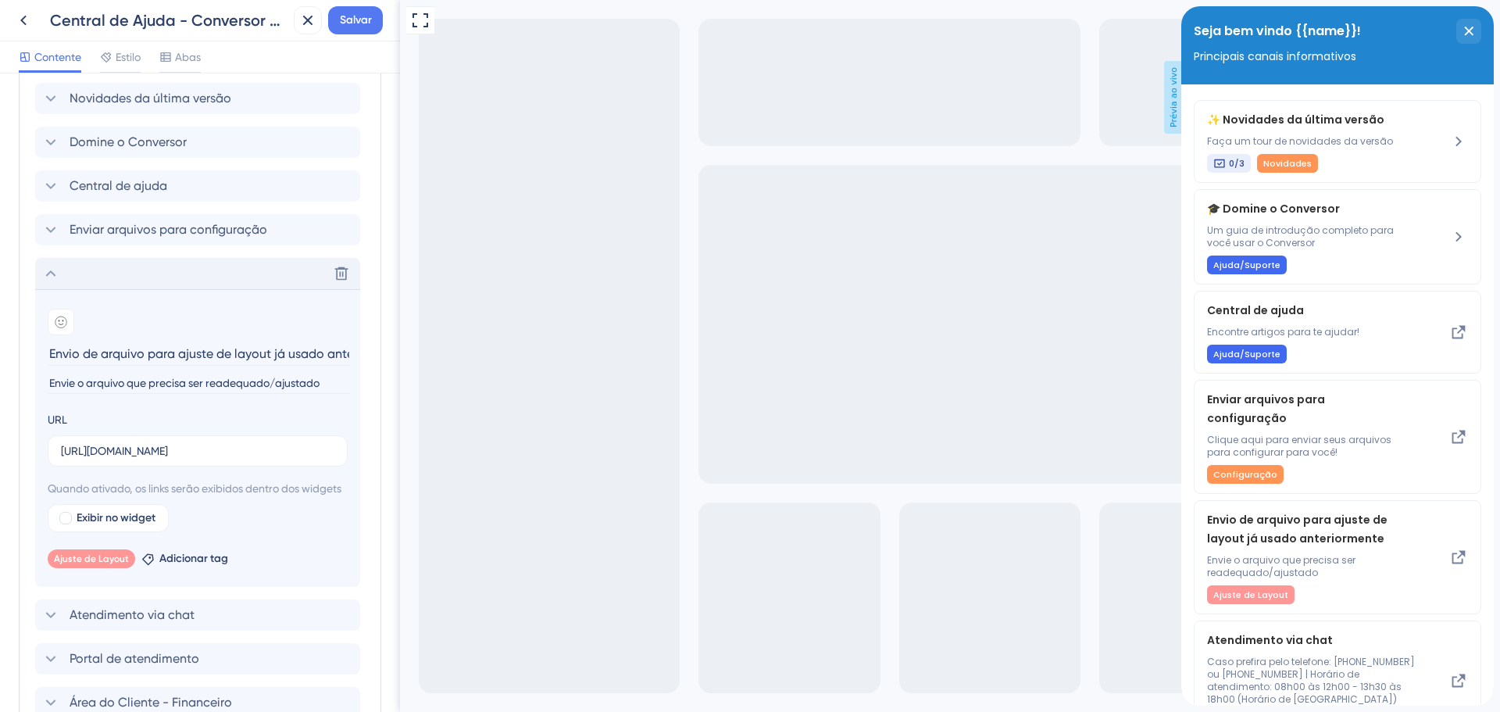
click at [105, 287] on div "Excluir" at bounding box center [197, 273] width 325 height 31
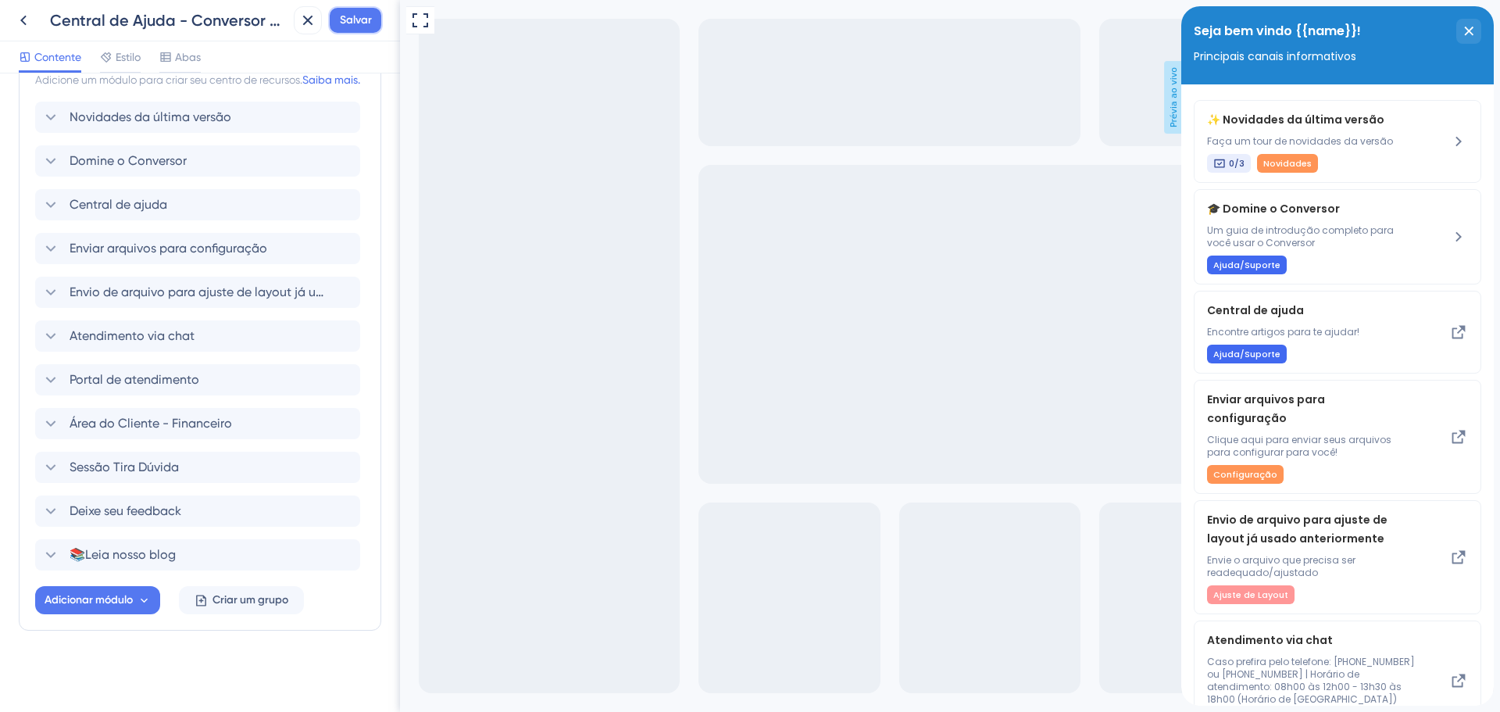
click at [356, 19] on font "Salvar" at bounding box center [356, 19] width 32 height 13
click at [32, 20] on icon at bounding box center [23, 20] width 19 height 19
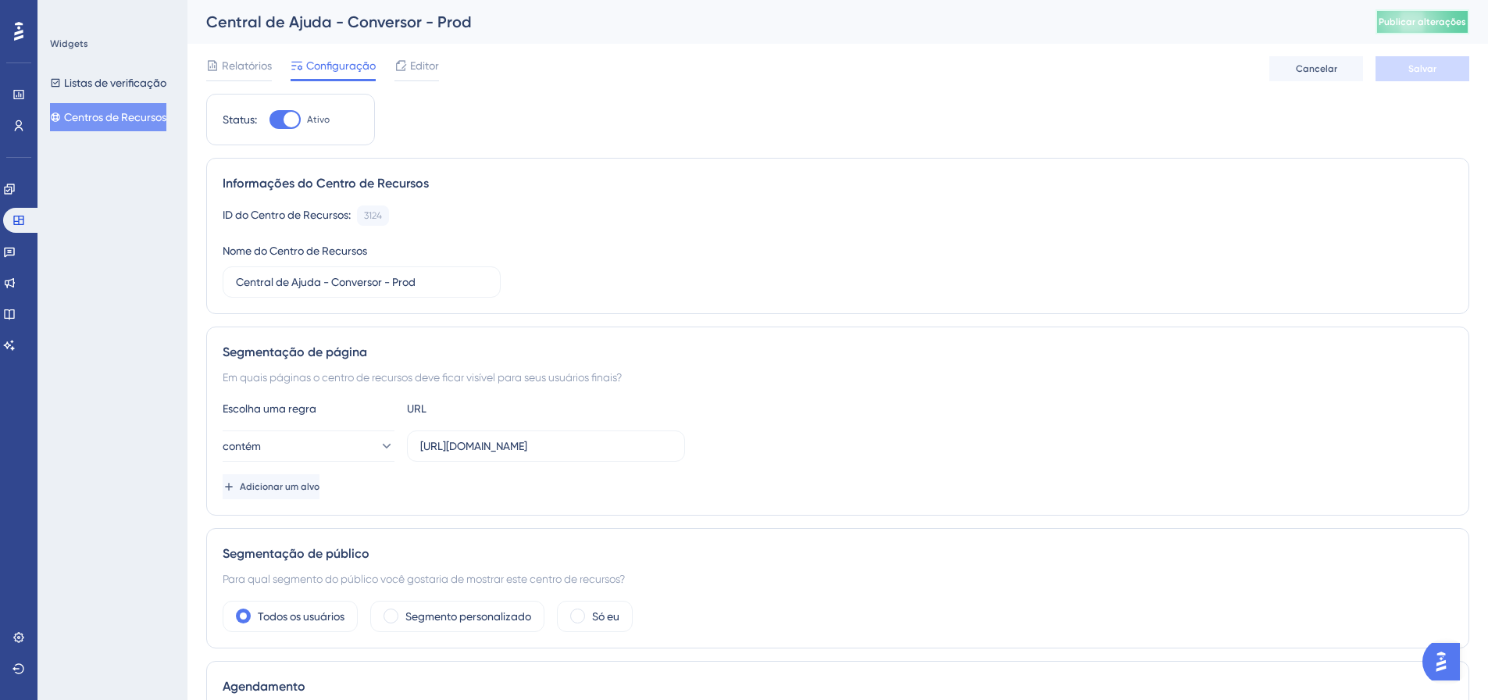
click at [1426, 28] on button "Publicar alterações" at bounding box center [1423, 21] width 94 height 25
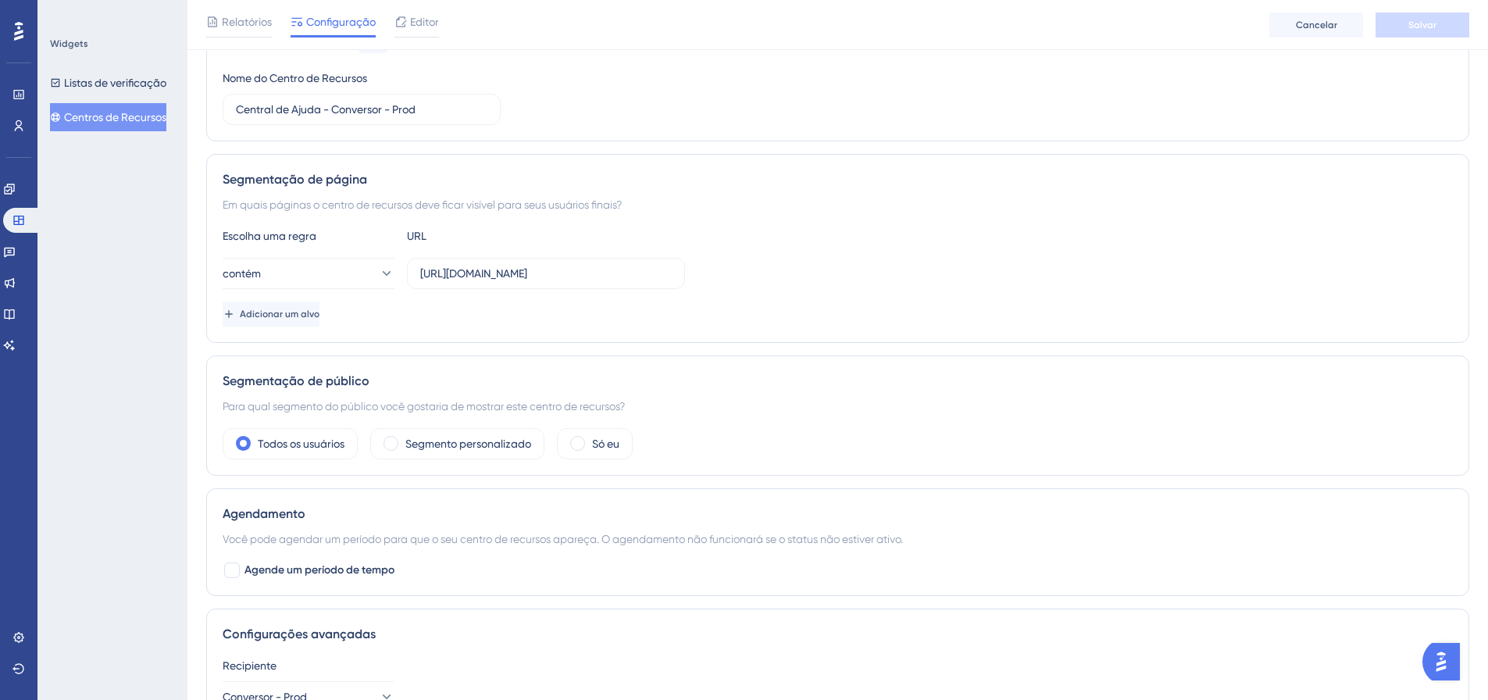
scroll to position [295, 0]
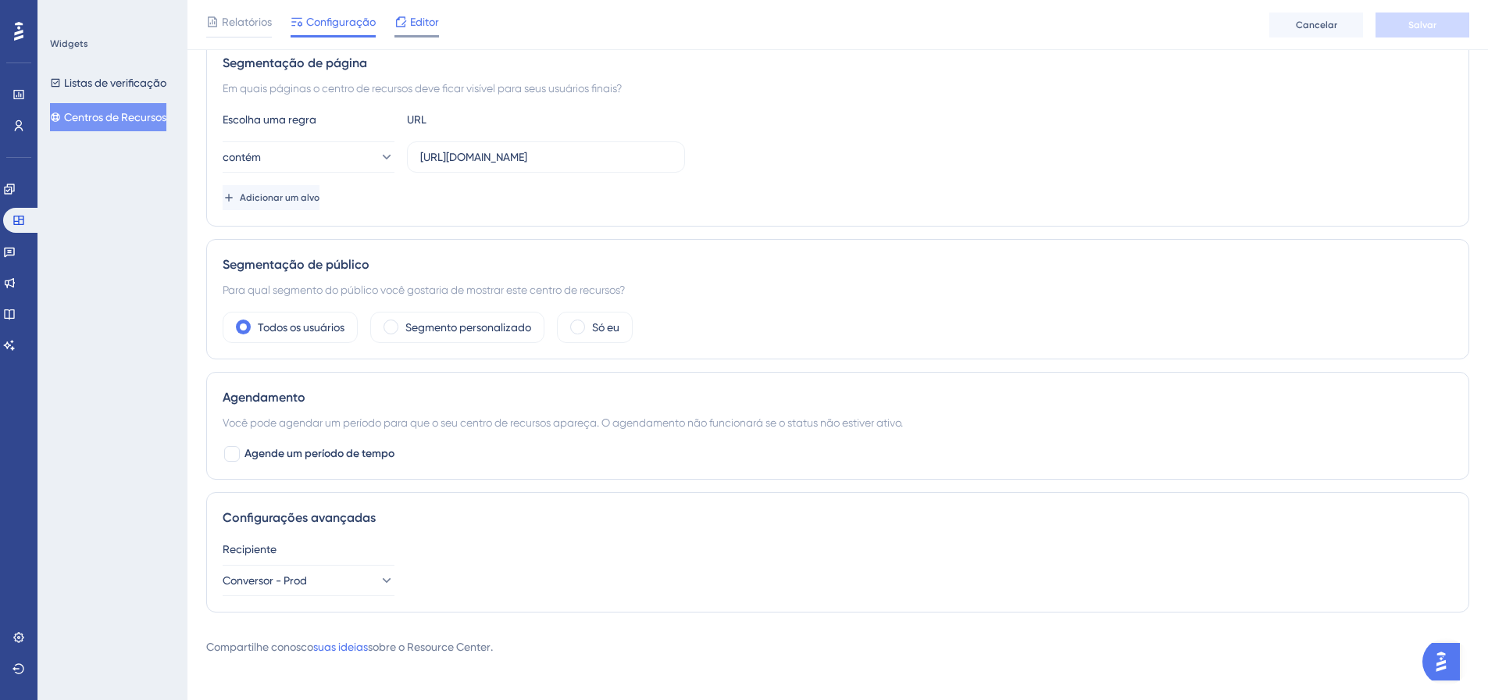
click at [423, 21] on font "Editor" at bounding box center [424, 22] width 29 height 12
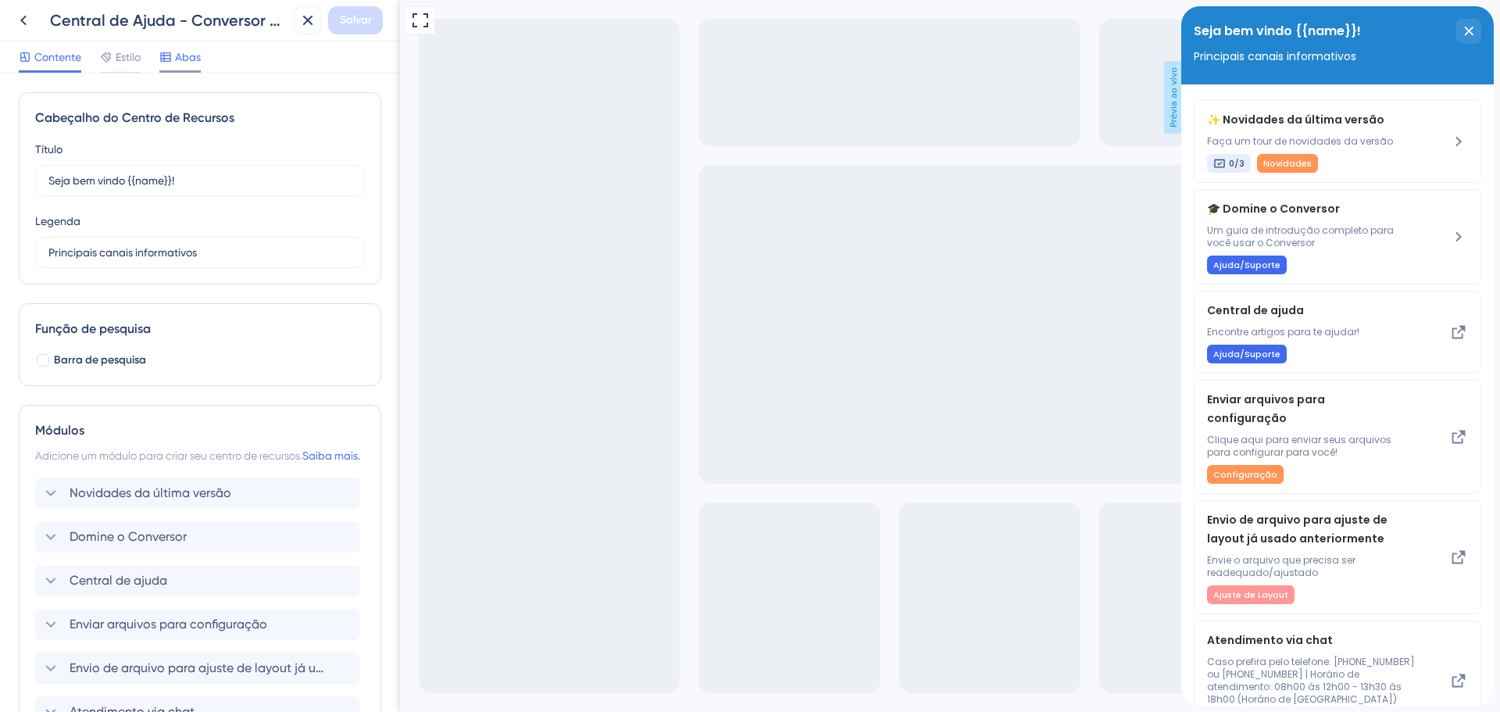
click at [198, 58] on font "Abas" at bounding box center [188, 57] width 26 height 12
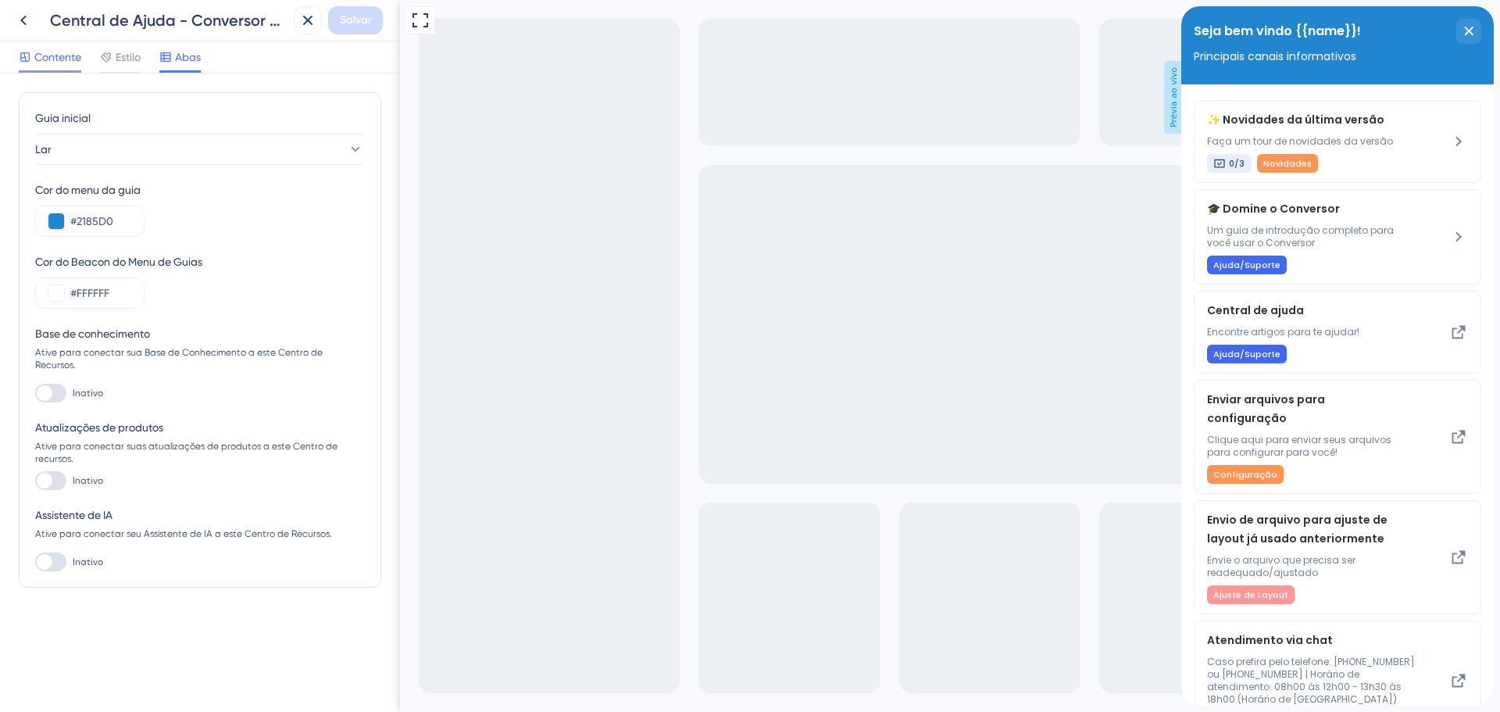
click at [61, 58] on font "Contente" at bounding box center [57, 57] width 47 height 12
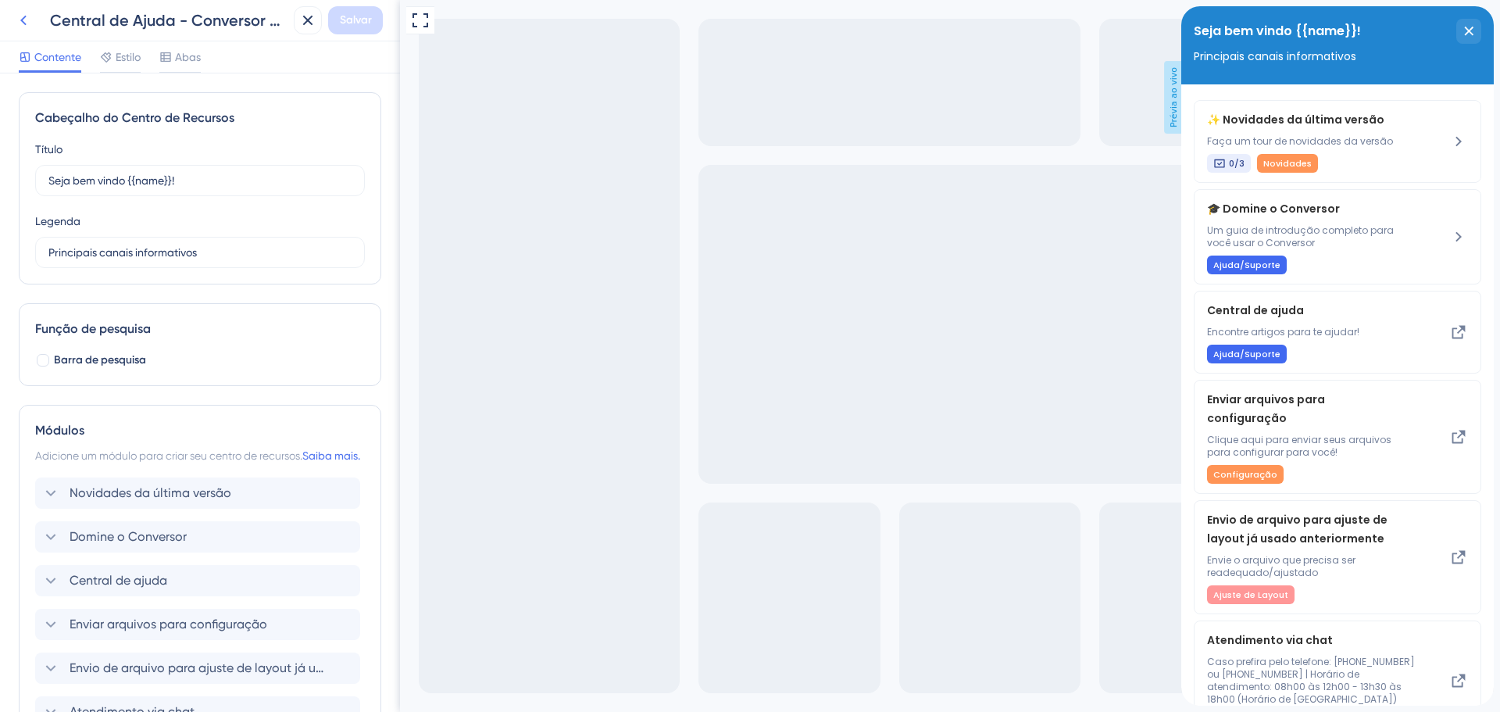
click at [27, 21] on icon at bounding box center [23, 20] width 19 height 19
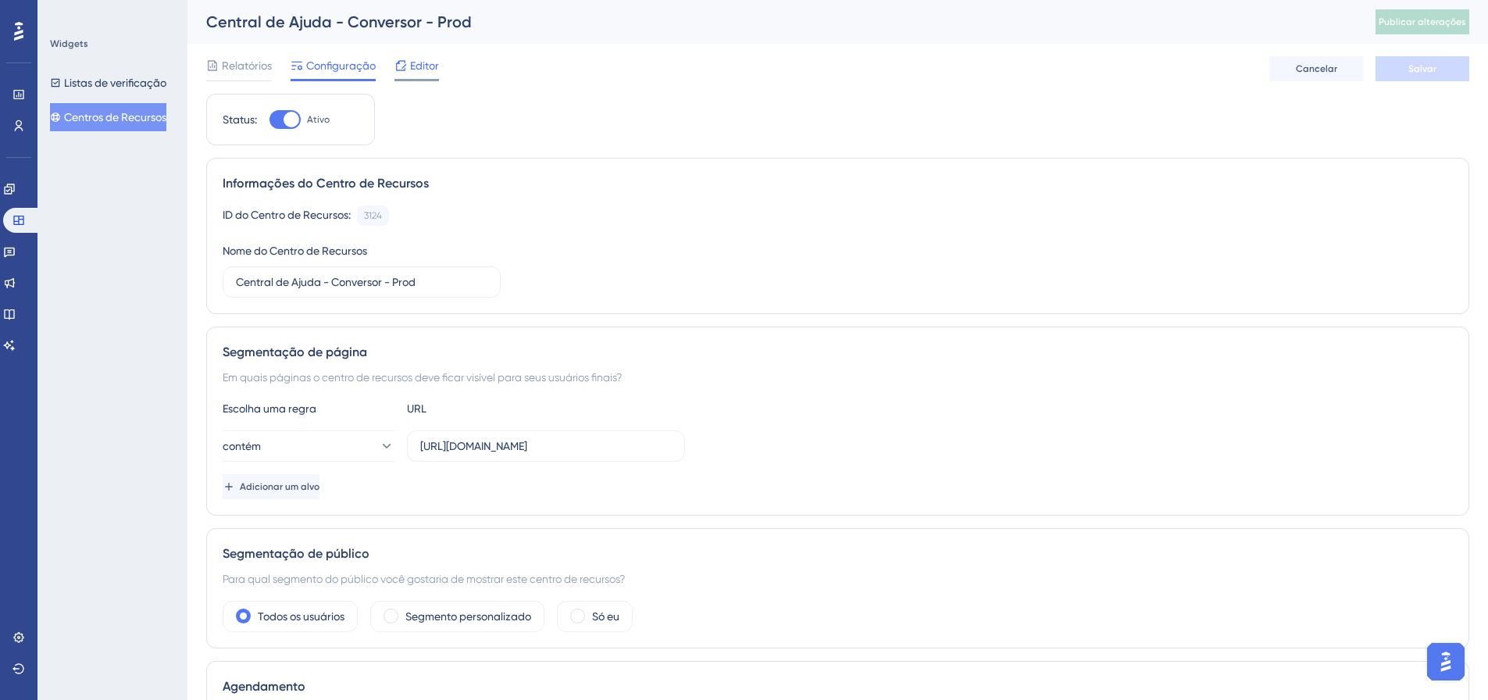
click at [407, 72] on div "Editor" at bounding box center [416, 65] width 45 height 19
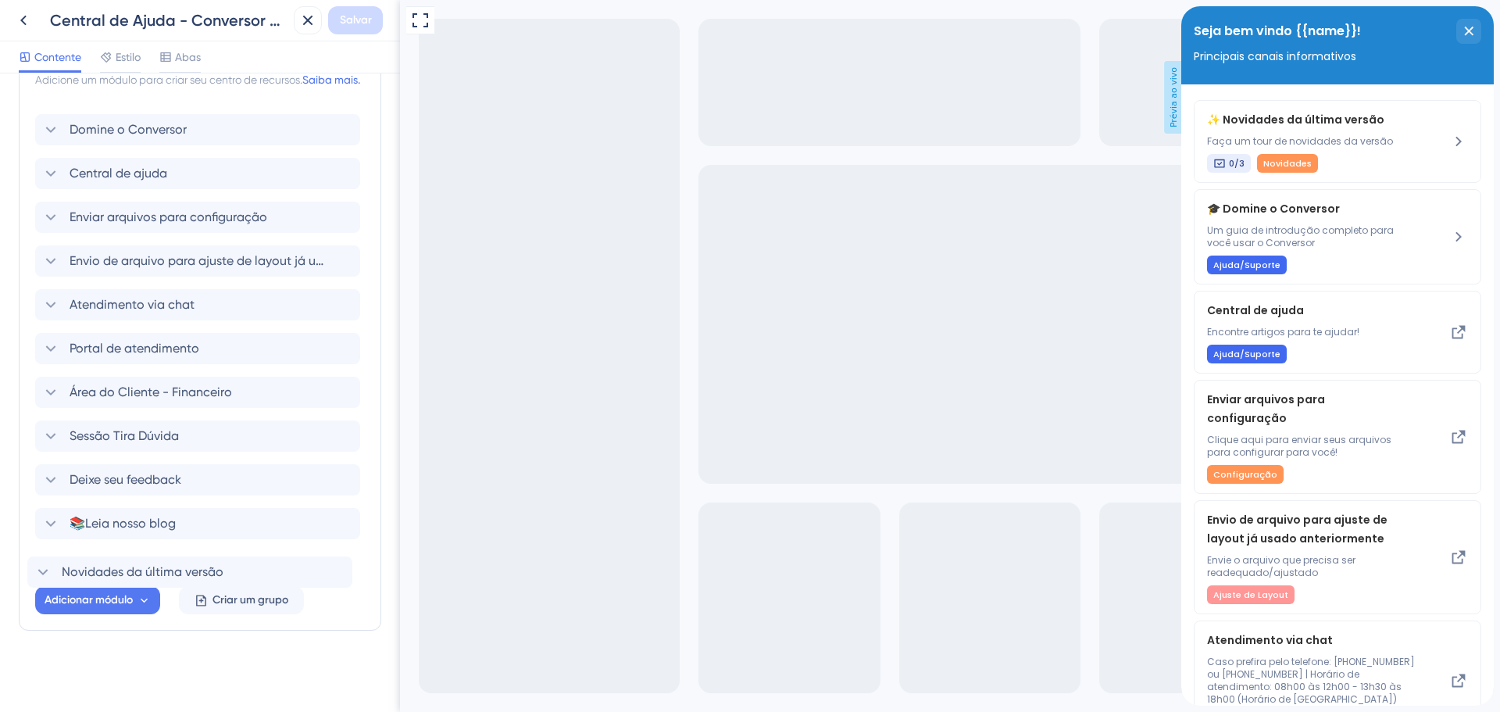
scroll to position [394, 0]
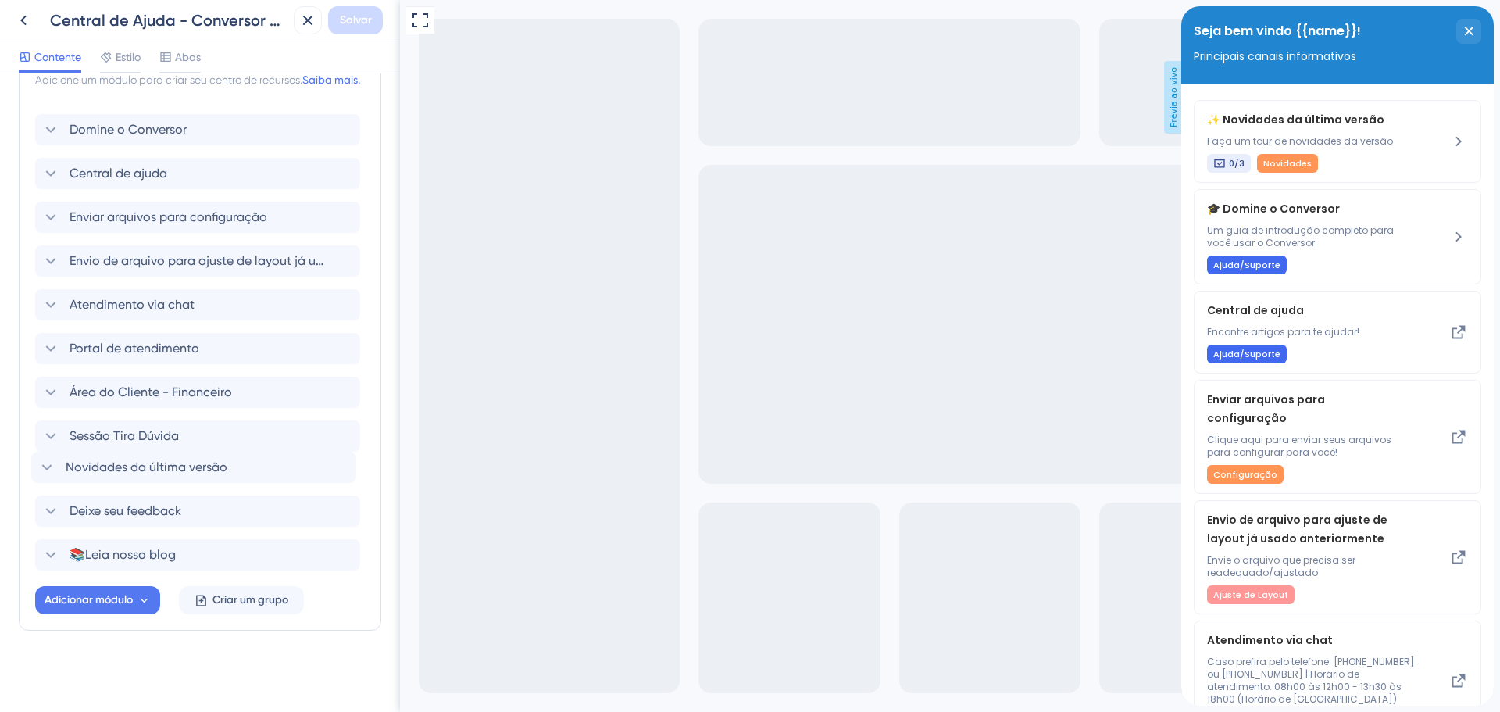
drag, startPoint x: 107, startPoint y: 110, endPoint x: 101, endPoint y: 471, distance: 360.9
click at [101, 471] on div "Novidades da última versão Domine o Conversor Central de ajuda Enviar arquivos …" at bounding box center [200, 336] width 330 height 469
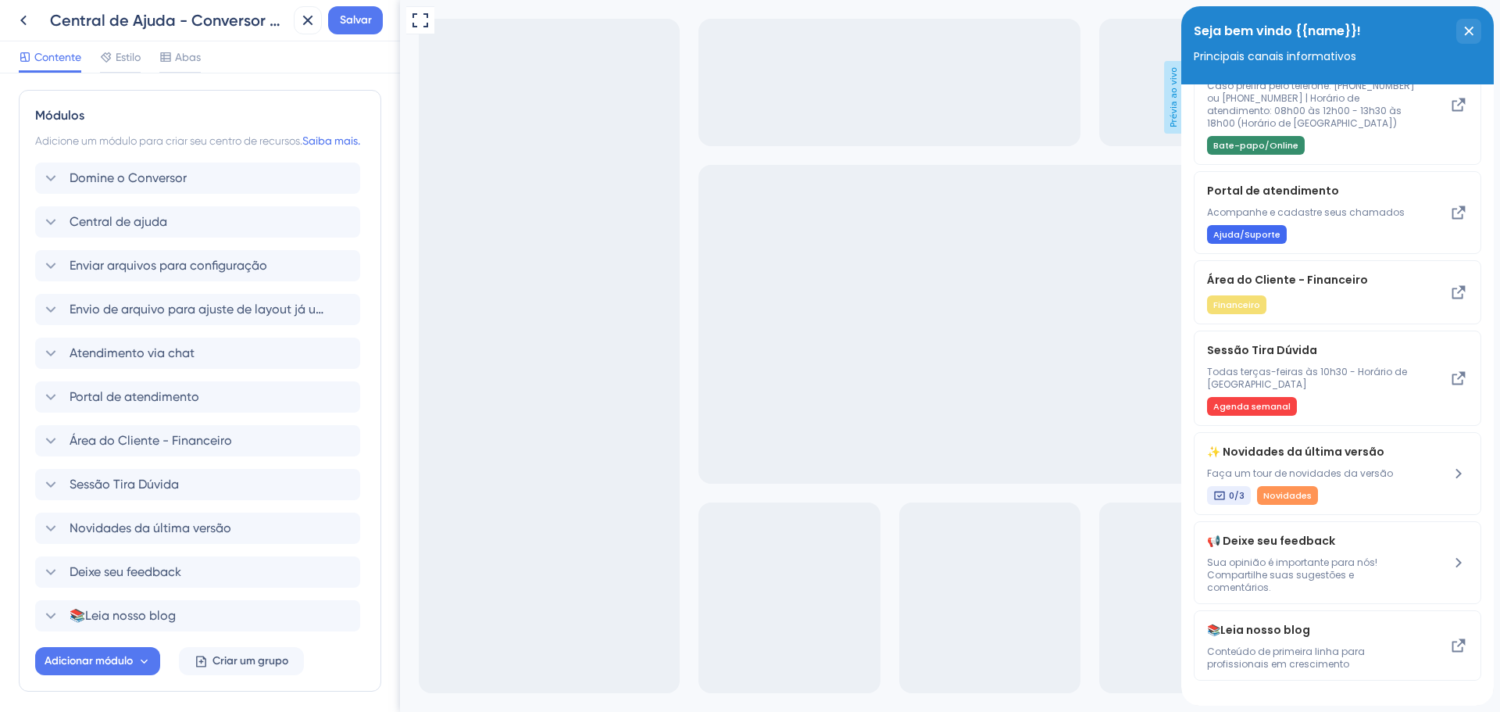
scroll to position [316, 0]
drag, startPoint x: 164, startPoint y: 505, endPoint x: 159, endPoint y: 459, distance: 46.3
click at [159, 459] on div "Domine o Conversor Central de ajuda Enviar arquivos para configuração Envio de …" at bounding box center [200, 395] width 330 height 469
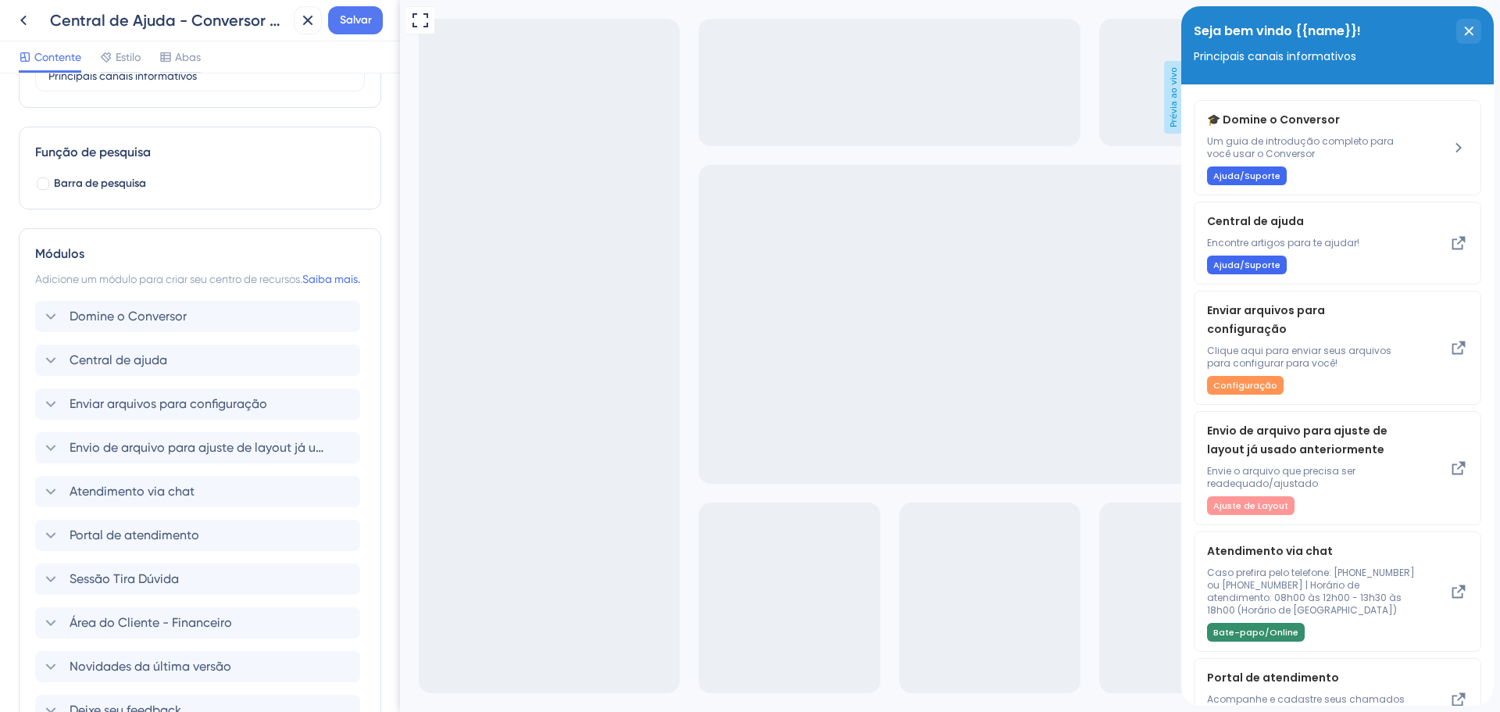
scroll to position [238, 0]
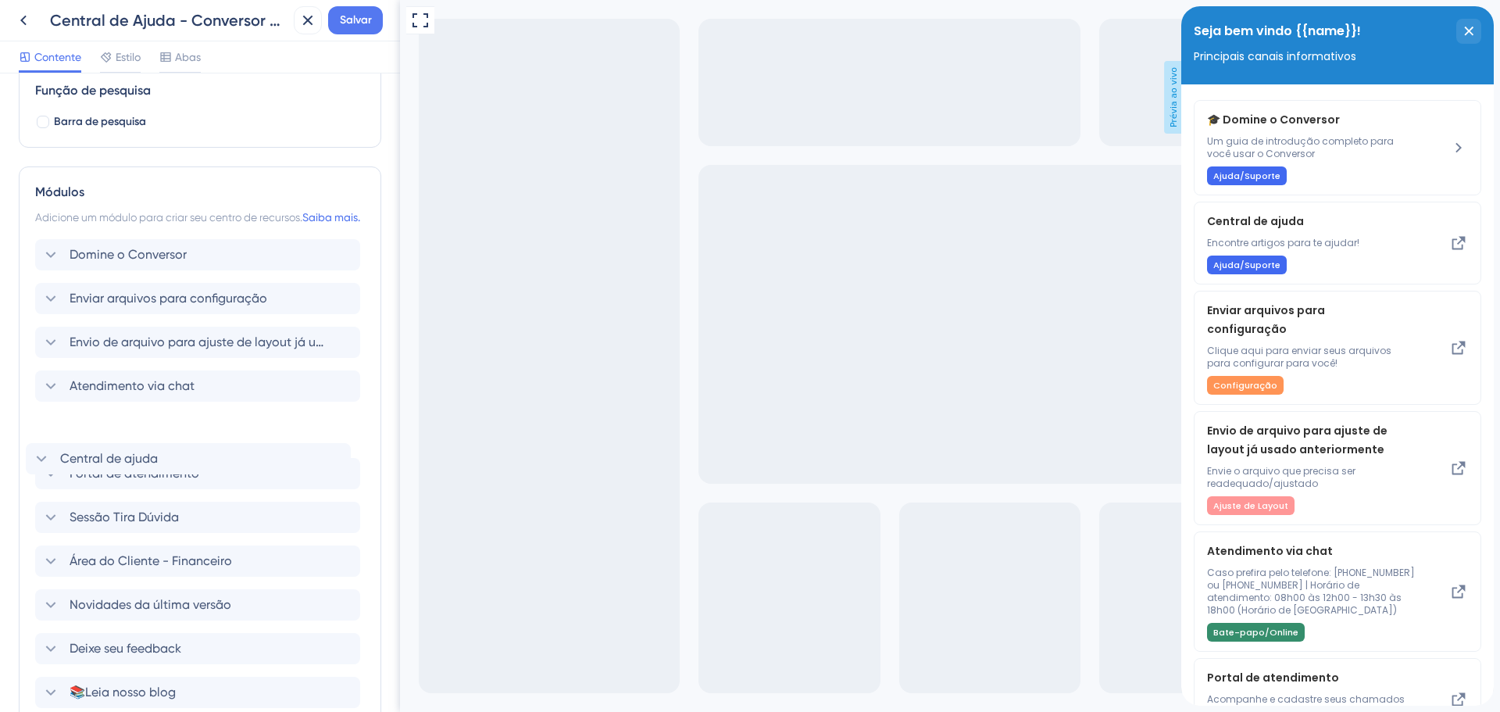
drag, startPoint x: 156, startPoint y: 321, endPoint x: 147, endPoint y: 466, distance: 145.6
click at [147, 466] on div "Domine o Conversor Central de ajuda Enviar arquivos para configuração Envio de …" at bounding box center [200, 473] width 330 height 469
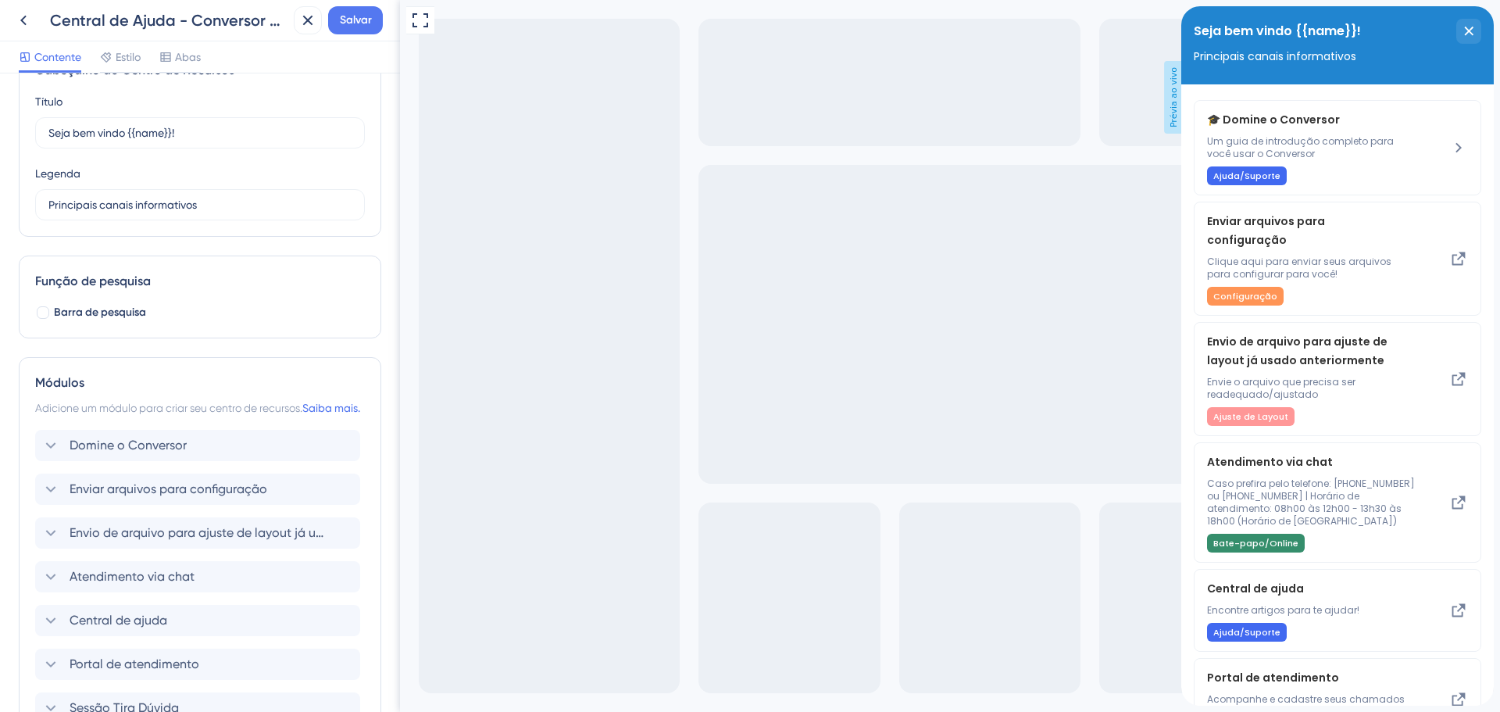
scroll to position [0, 0]
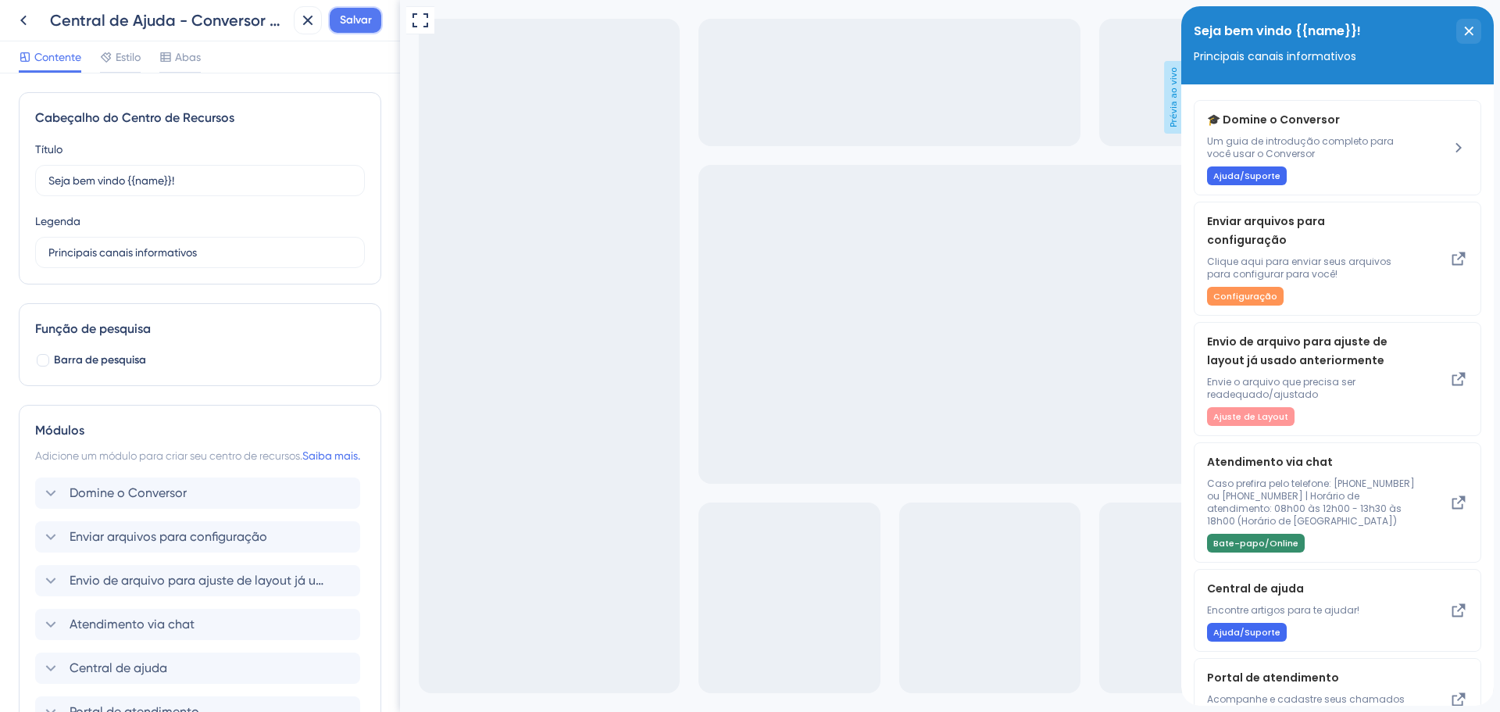
click at [351, 13] on font "Salvar" at bounding box center [356, 19] width 32 height 13
click at [294, 27] on icon at bounding box center [296, 29] width 9 height 9
click at [23, 17] on icon at bounding box center [23, 20] width 19 height 19
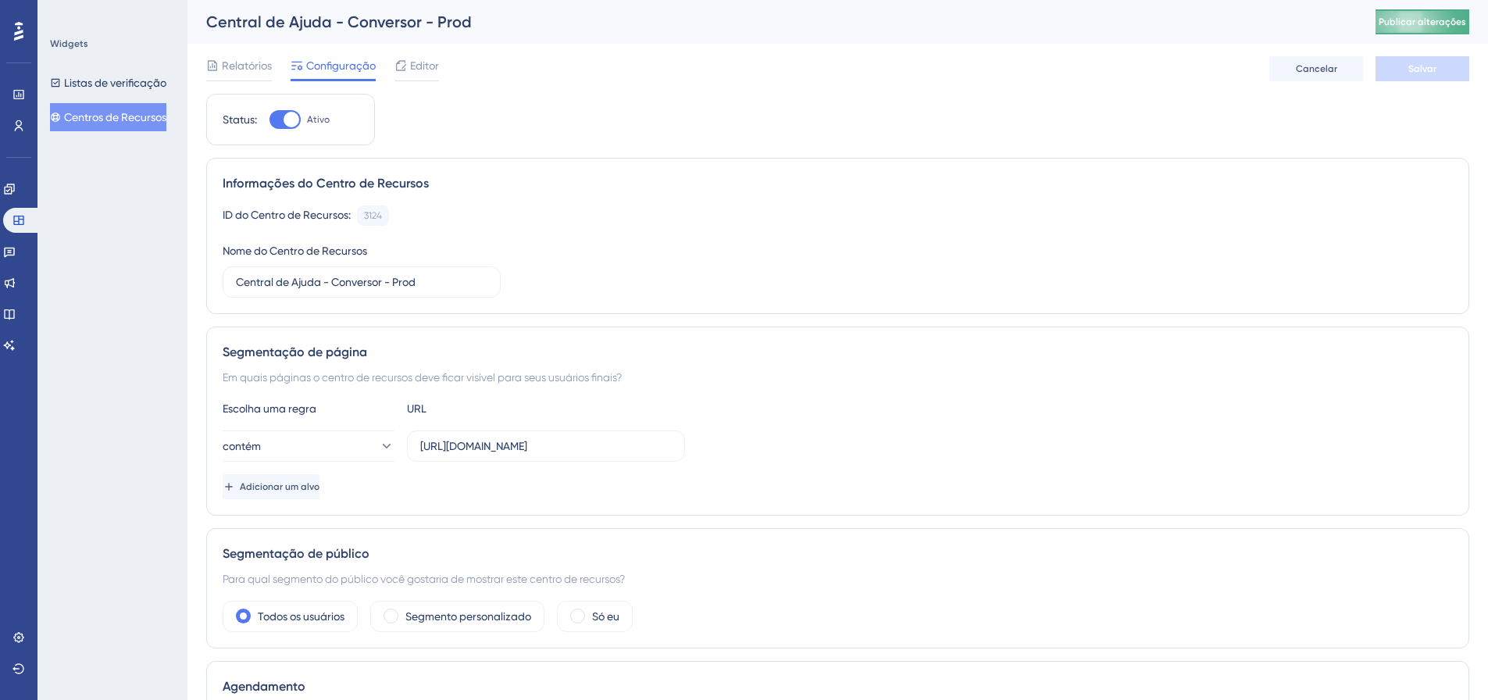
click at [1419, 27] on button "Publicar alterações" at bounding box center [1423, 21] width 94 height 25
click at [412, 70] on font "Editor" at bounding box center [424, 65] width 29 height 12
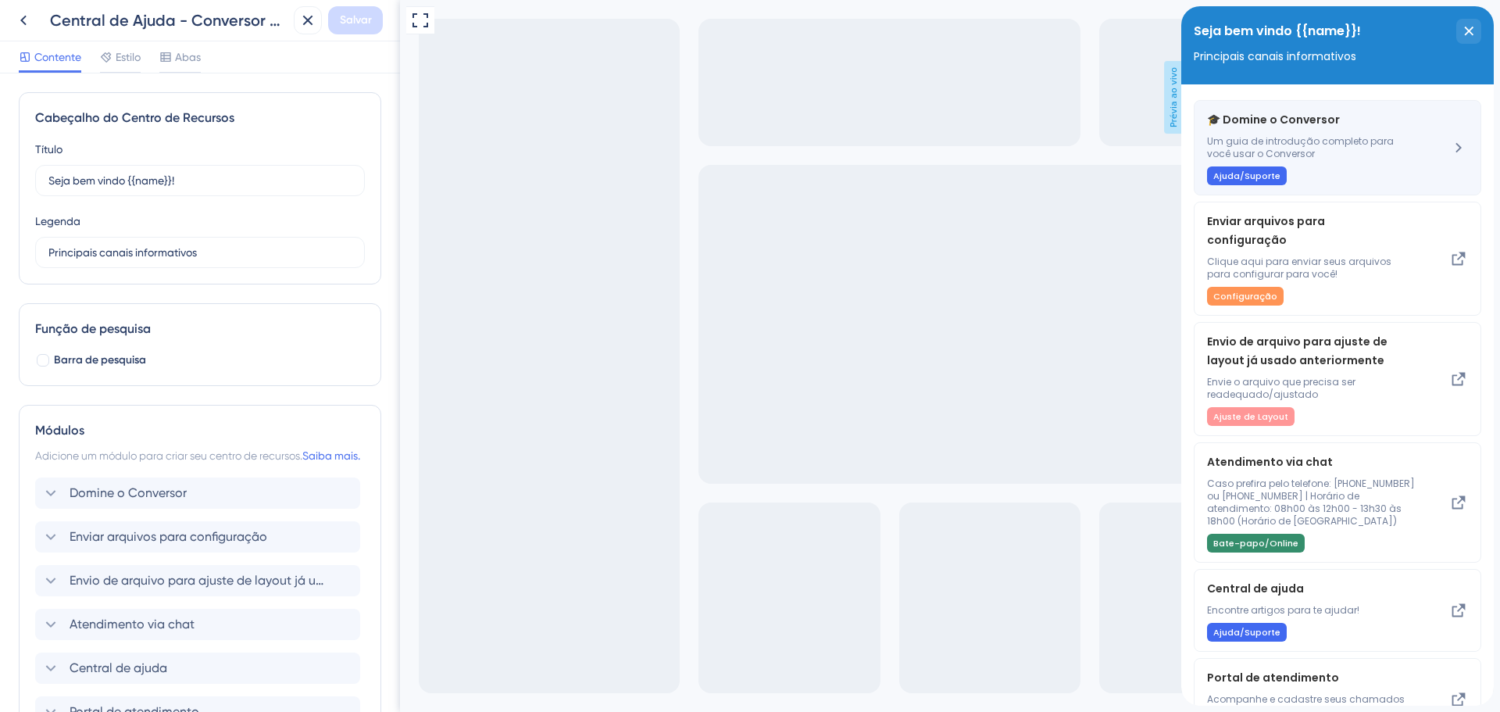
click at [1264, 174] on font "Ajuda/Suporte" at bounding box center [1246, 176] width 67 height 12
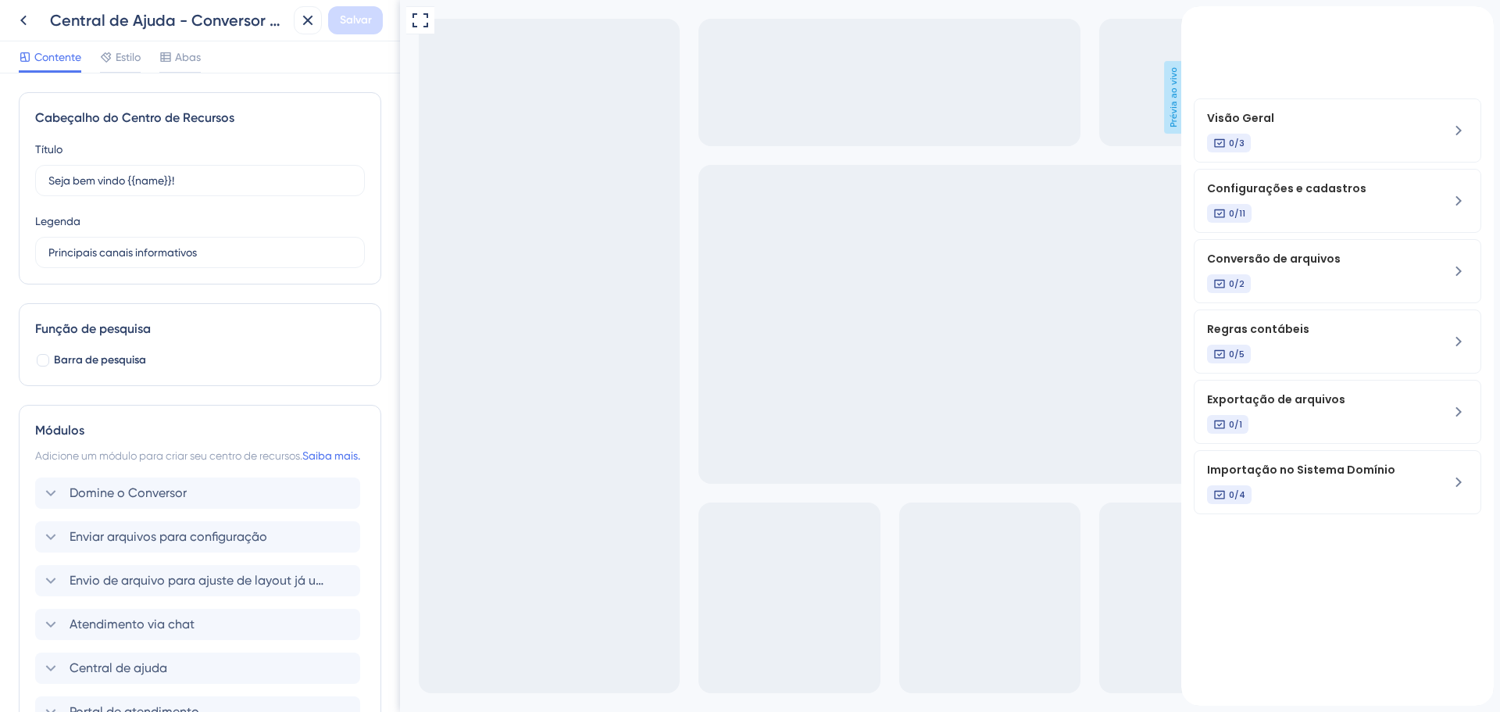
click at [1193, 20] on icon "back to header" at bounding box center [1187, 14] width 11 height 12
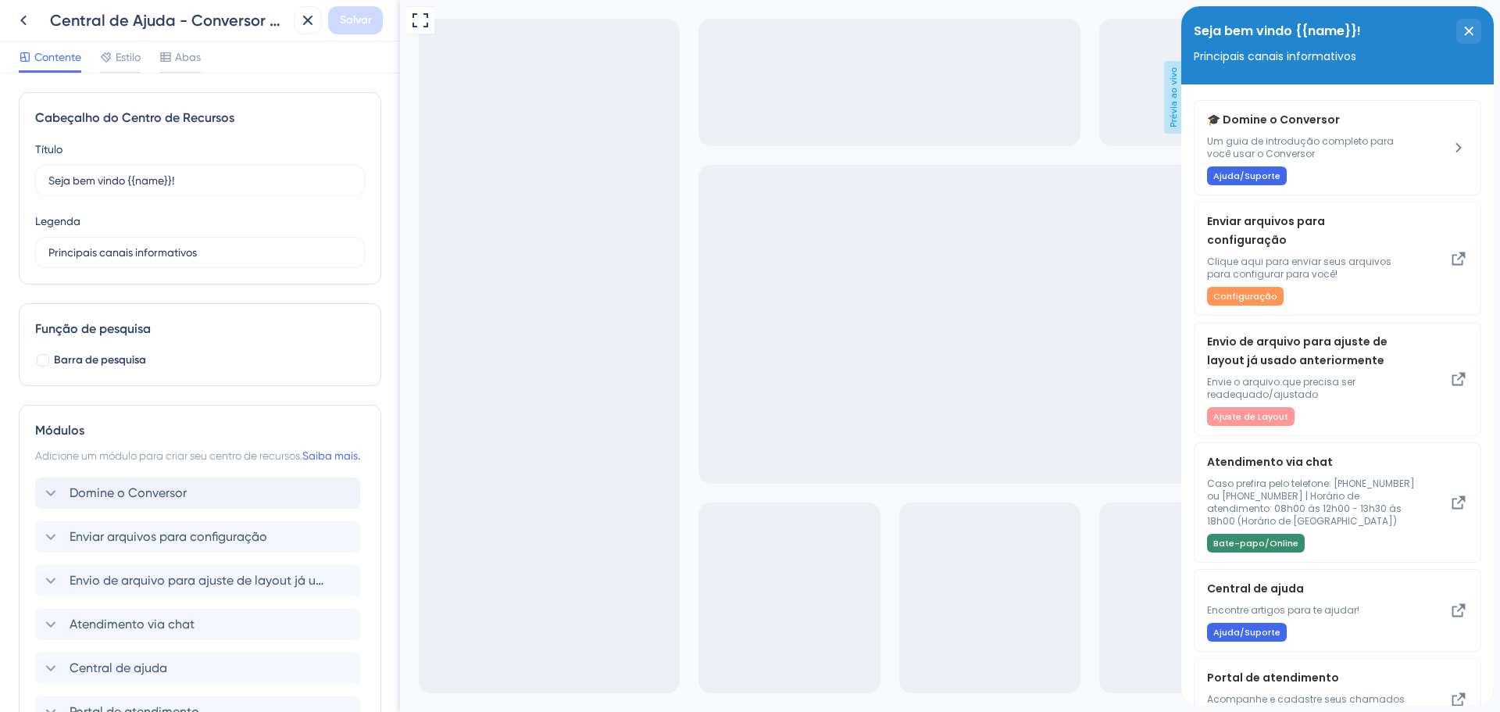
click at [138, 500] on font "Domine o Conversor" at bounding box center [128, 492] width 117 height 15
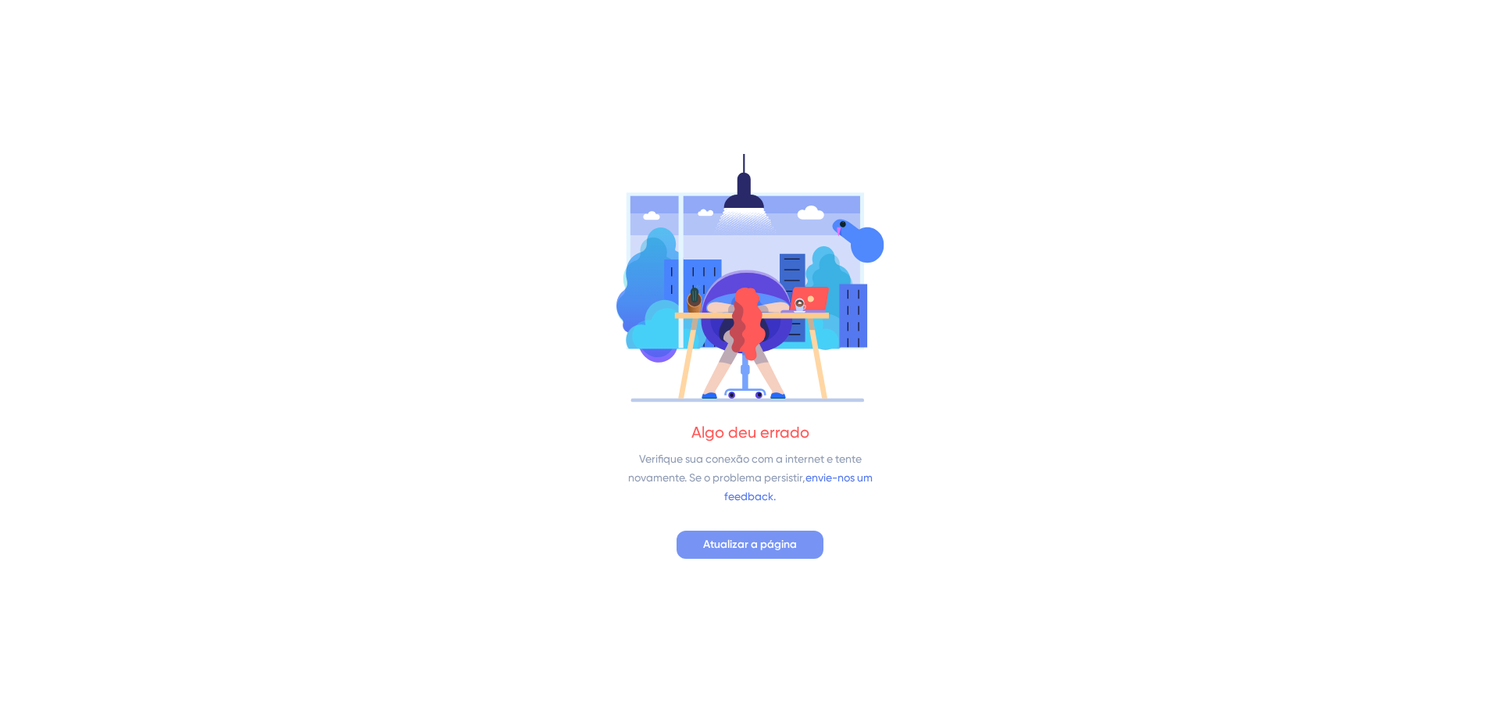
click at [791, 540] on font "Atualizar a página" at bounding box center [750, 543] width 94 height 13
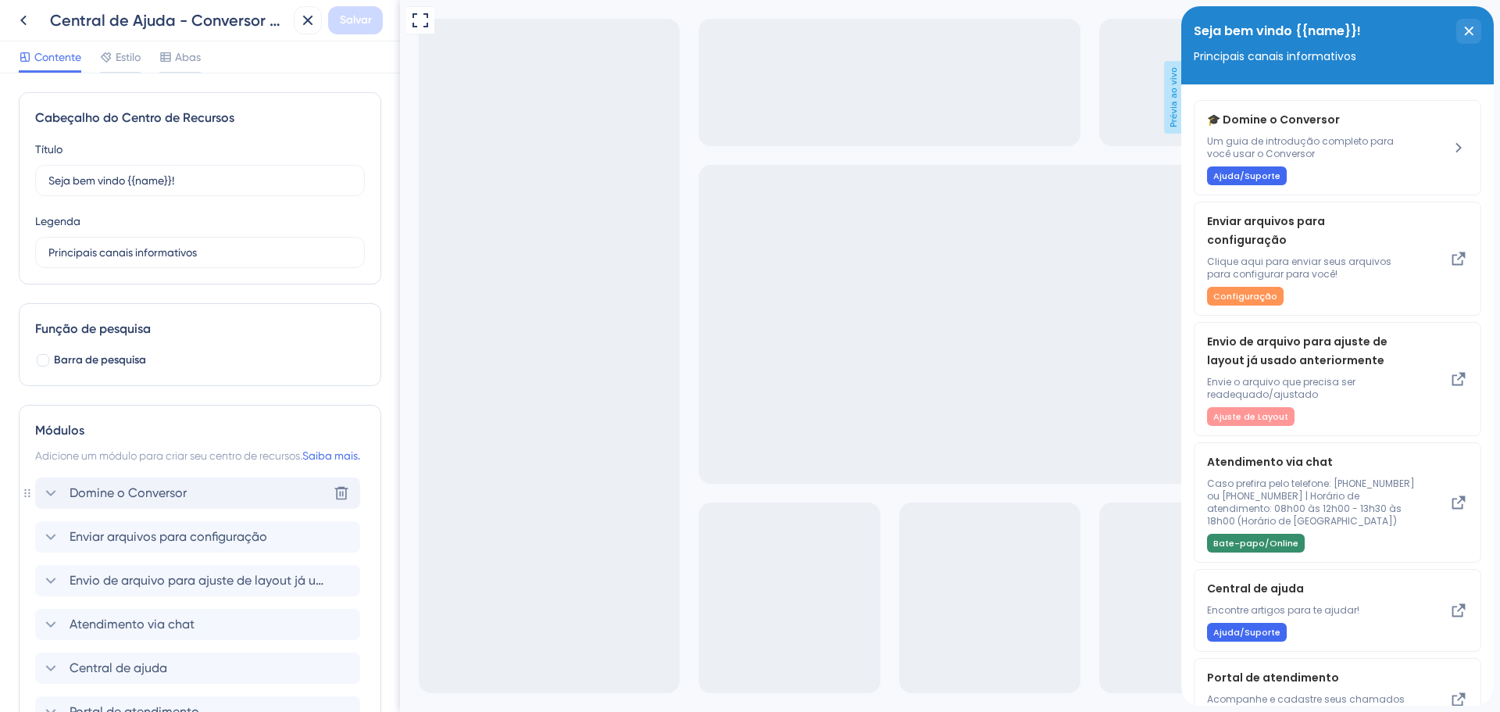
click at [145, 500] on font "Domine o Conversor" at bounding box center [128, 492] width 117 height 15
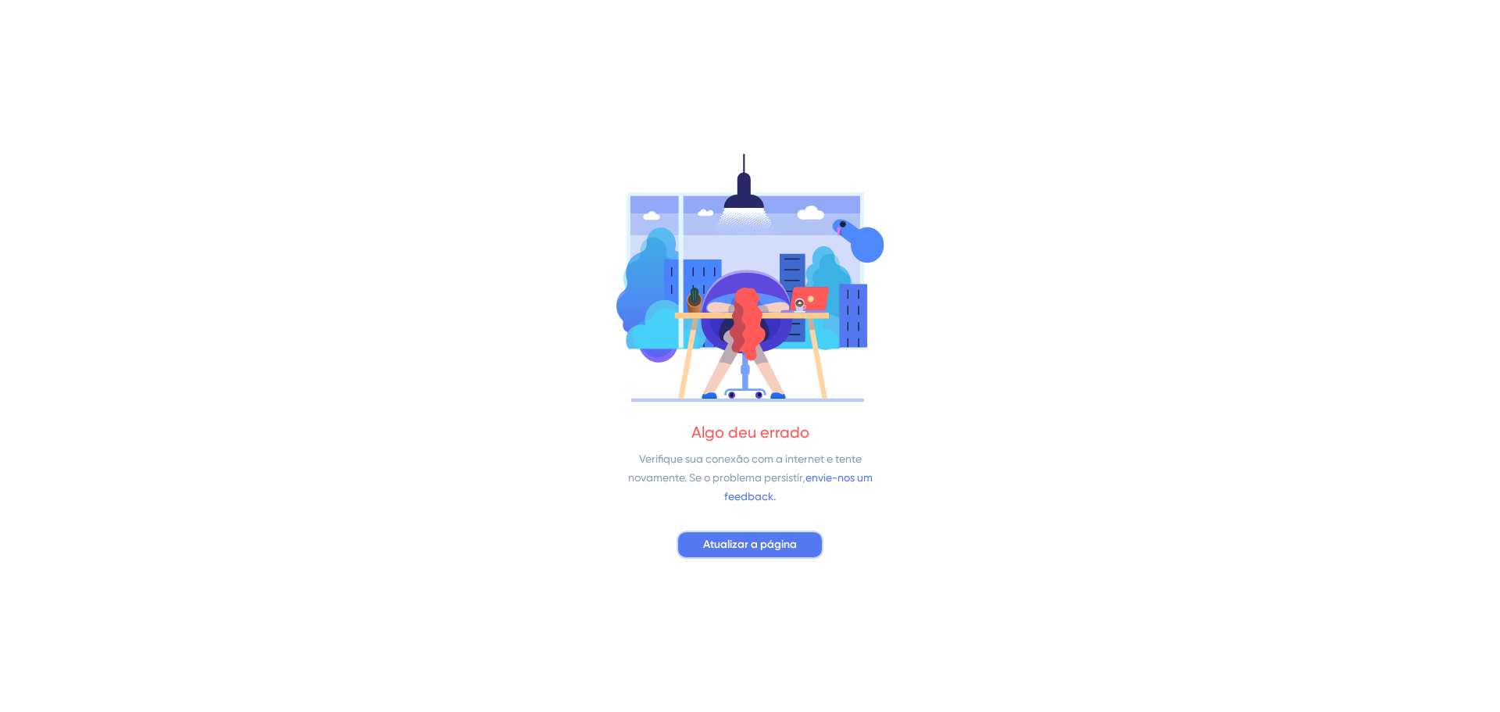
click at [782, 542] on font "Atualizar a página" at bounding box center [750, 543] width 94 height 13
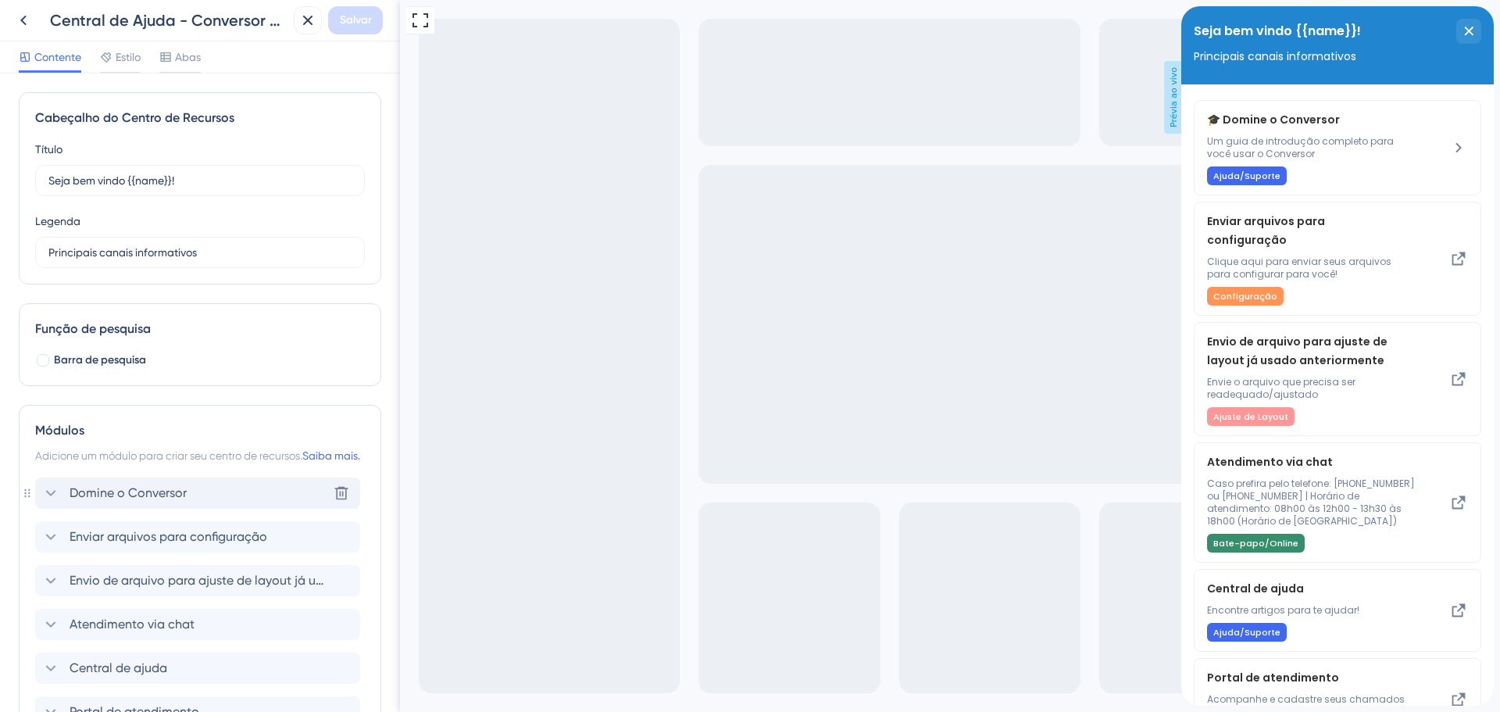
click at [129, 500] on font "Domine o Conversor" at bounding box center [128, 492] width 117 height 15
